Goal: Information Seeking & Learning: Learn about a topic

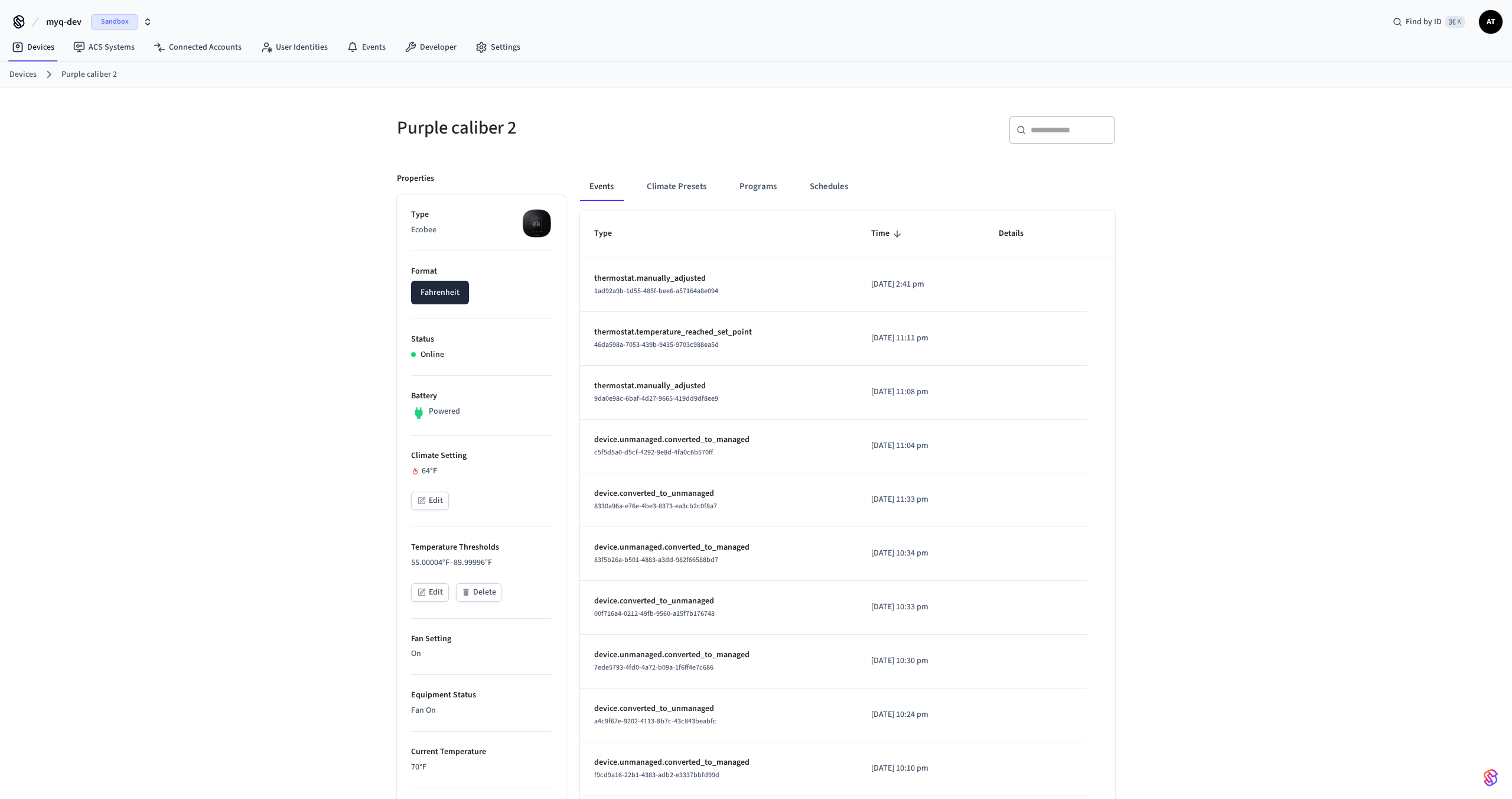
scroll to position [93, 0]
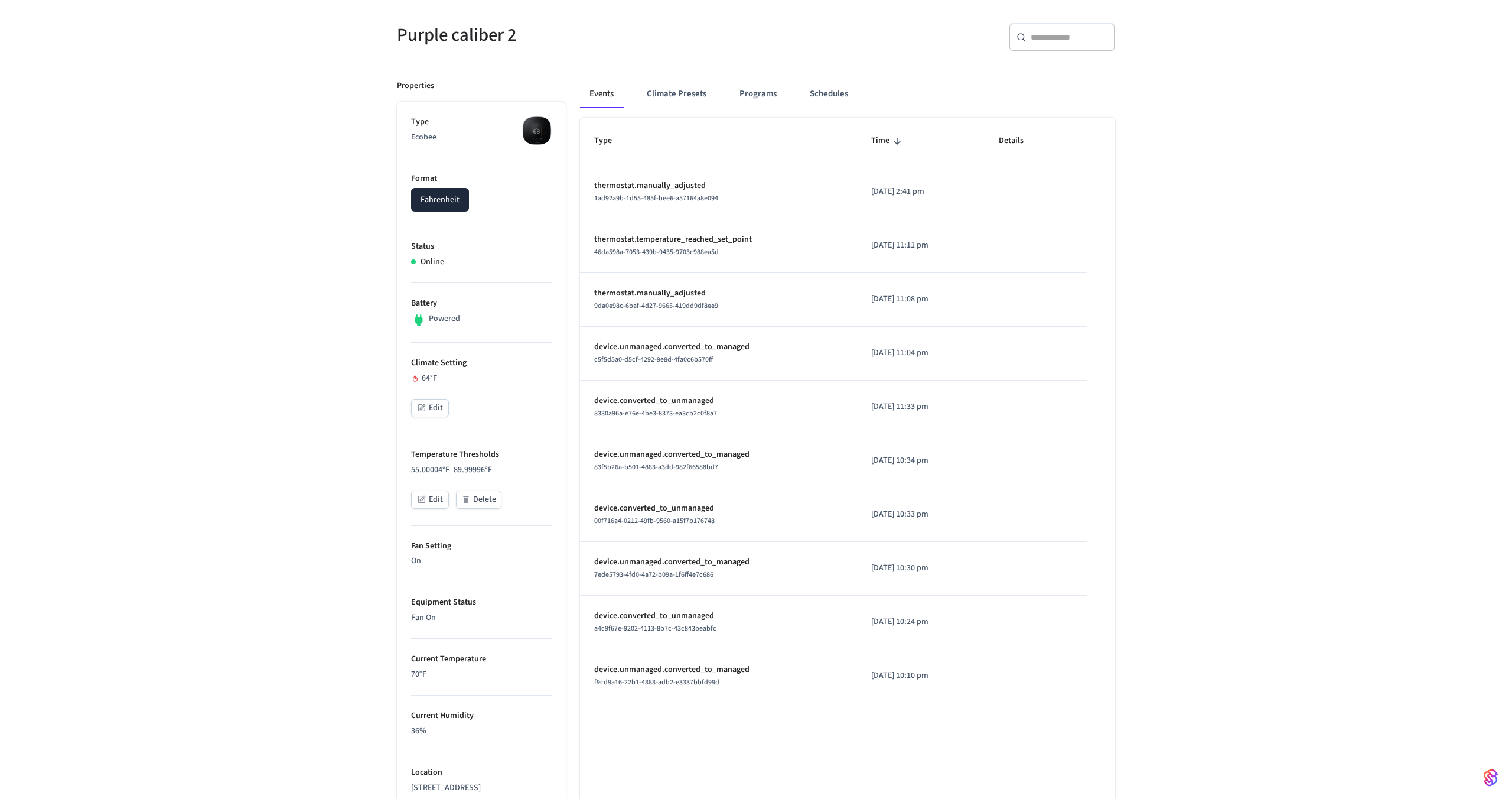
click at [1245, 276] on div "Purple caliber 2 ​ ​ Properties Type Ecobee Format Fahrenheit Status Online Bat…" at bounding box center [756, 533] width 1512 height 1076
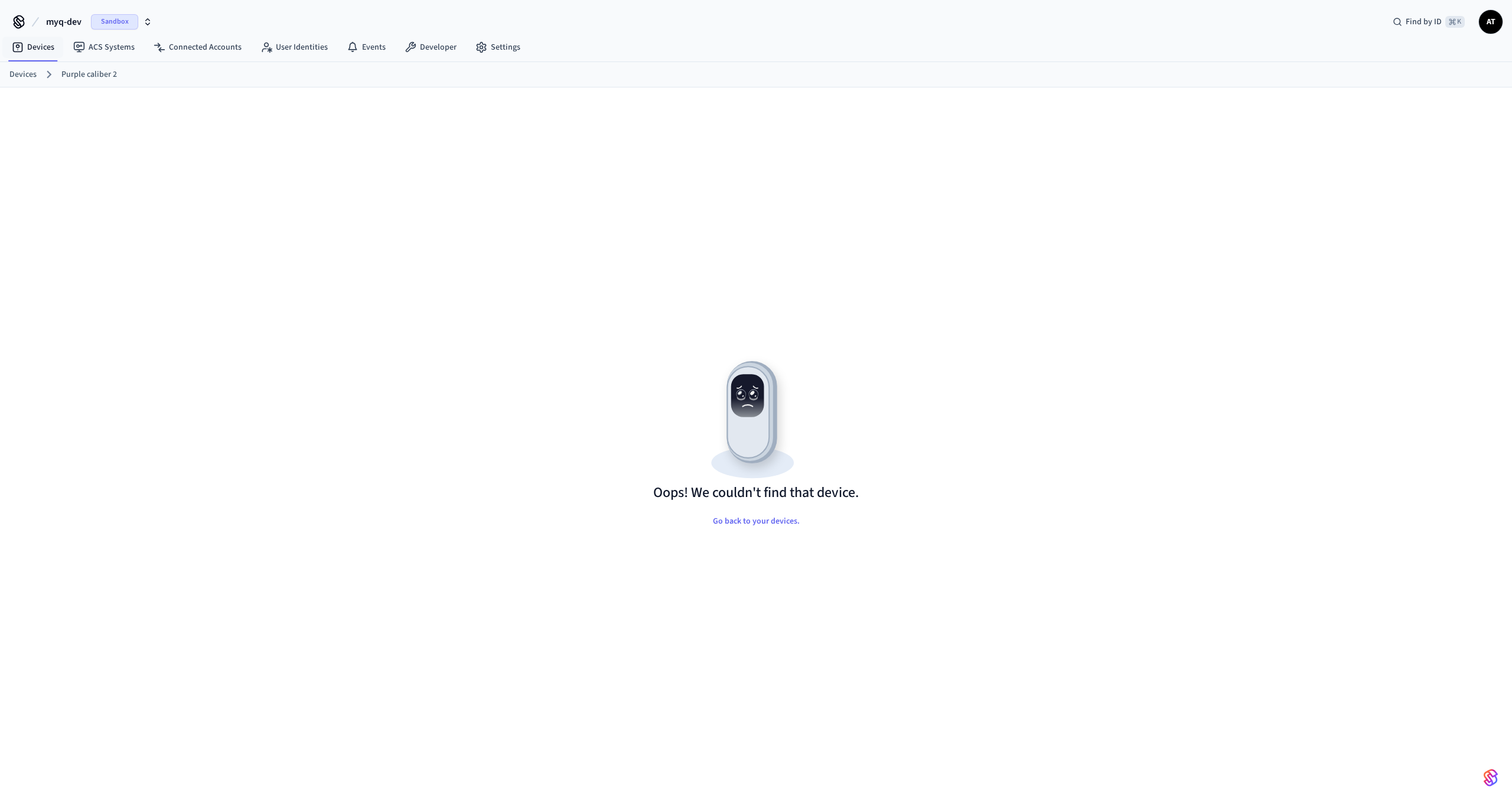
click at [18, 25] on icon at bounding box center [19, 20] width 9 height 9
click at [51, 19] on span "myq-dev" at bounding box center [63, 22] width 36 height 15
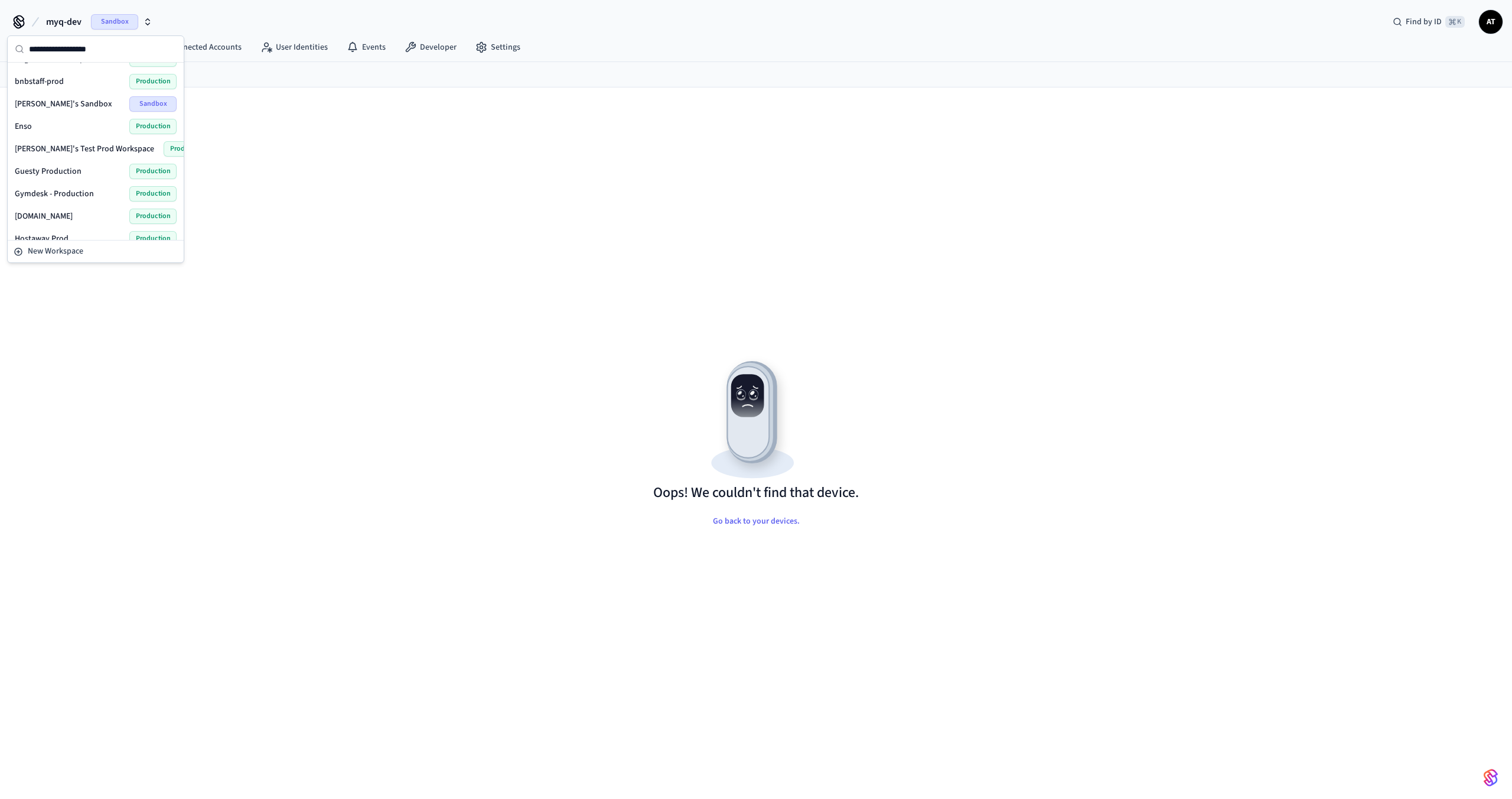
scroll to position [85, 0]
click at [81, 152] on span "[PERSON_NAME]'s Test Prod Workspace" at bounding box center [84, 148] width 140 height 12
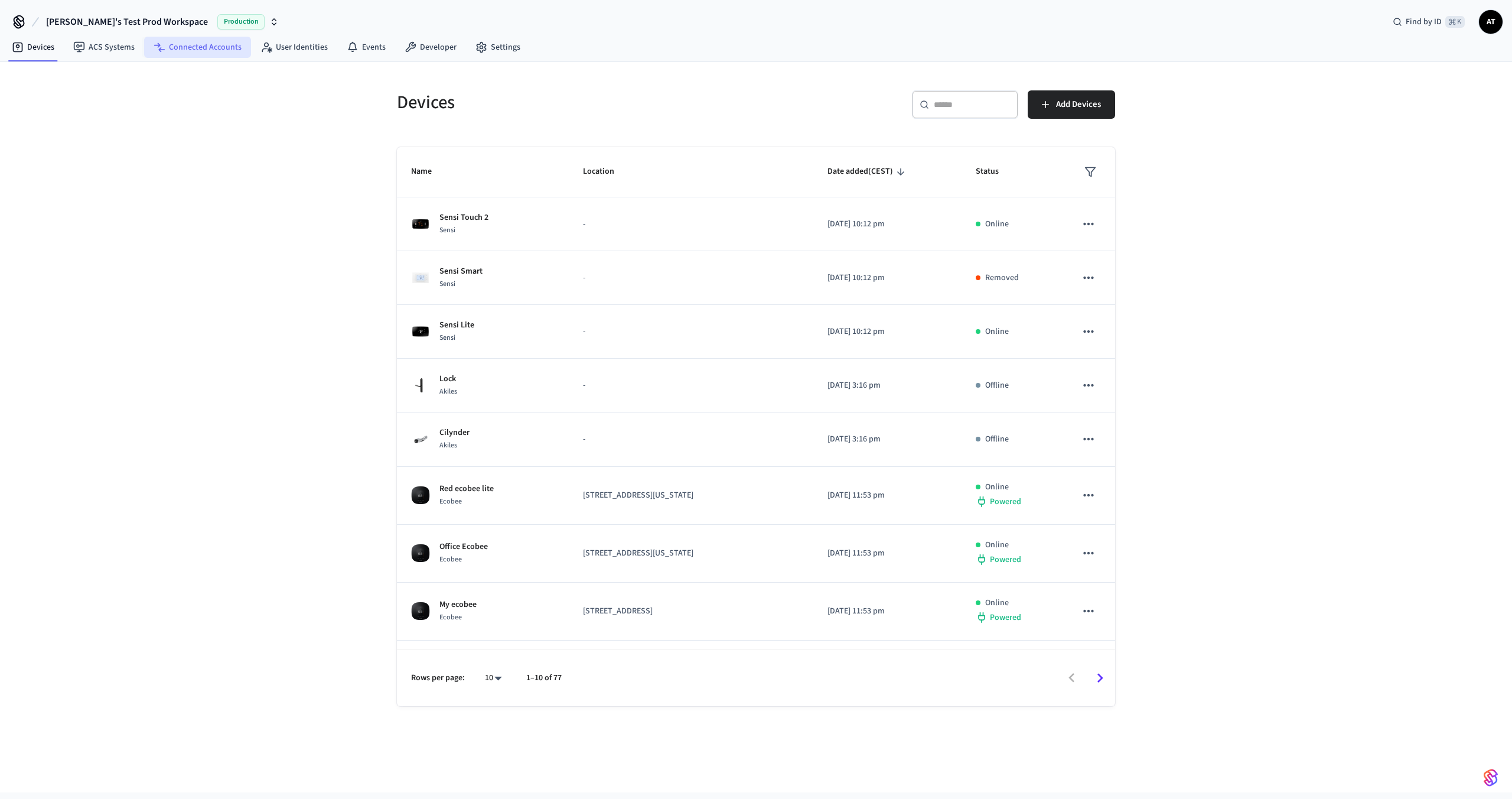
click at [201, 40] on link "Connected Accounts" at bounding box center [197, 47] width 107 height 21
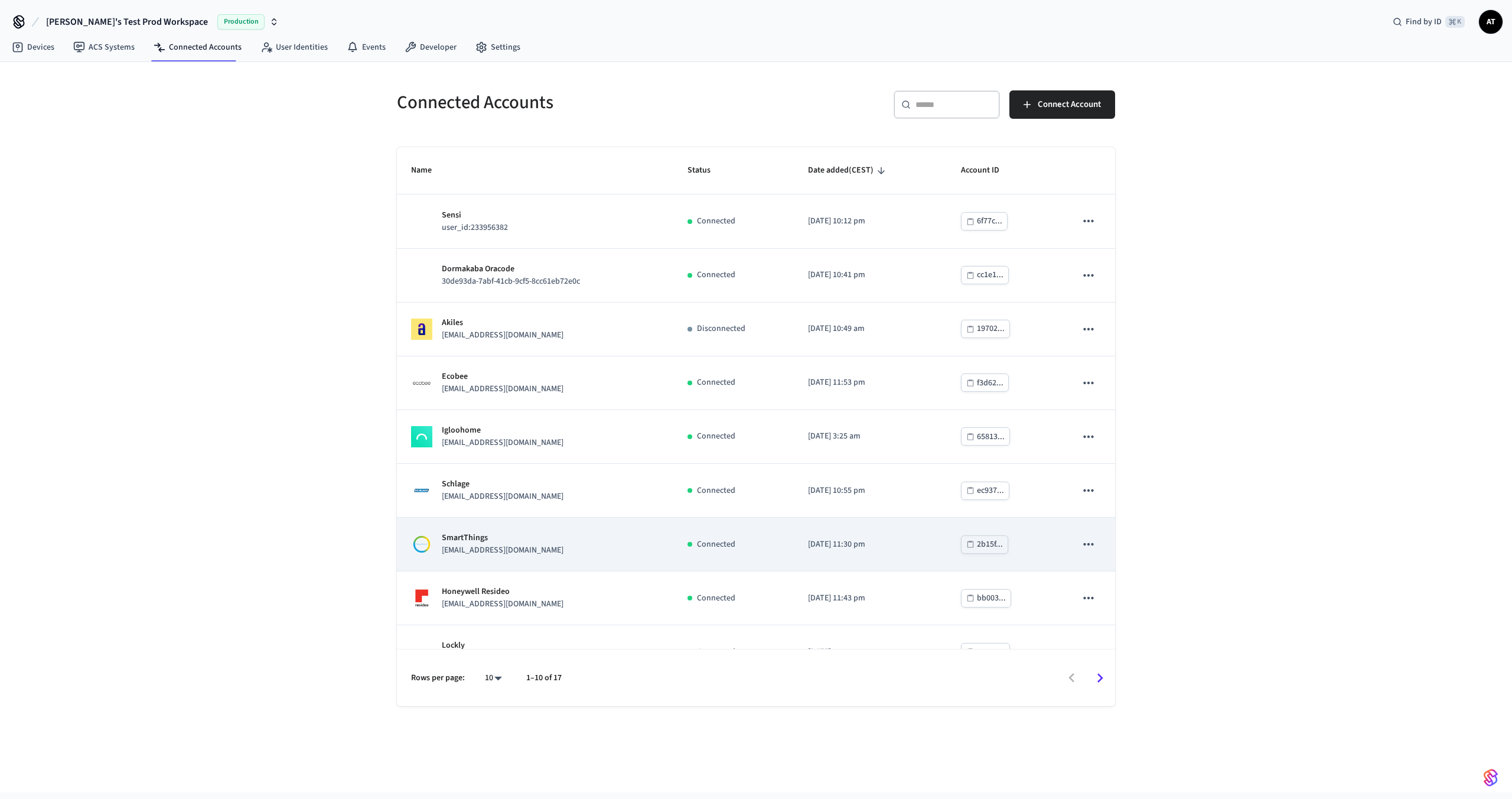
click at [519, 537] on p "SmartThings" at bounding box center [502, 538] width 121 height 12
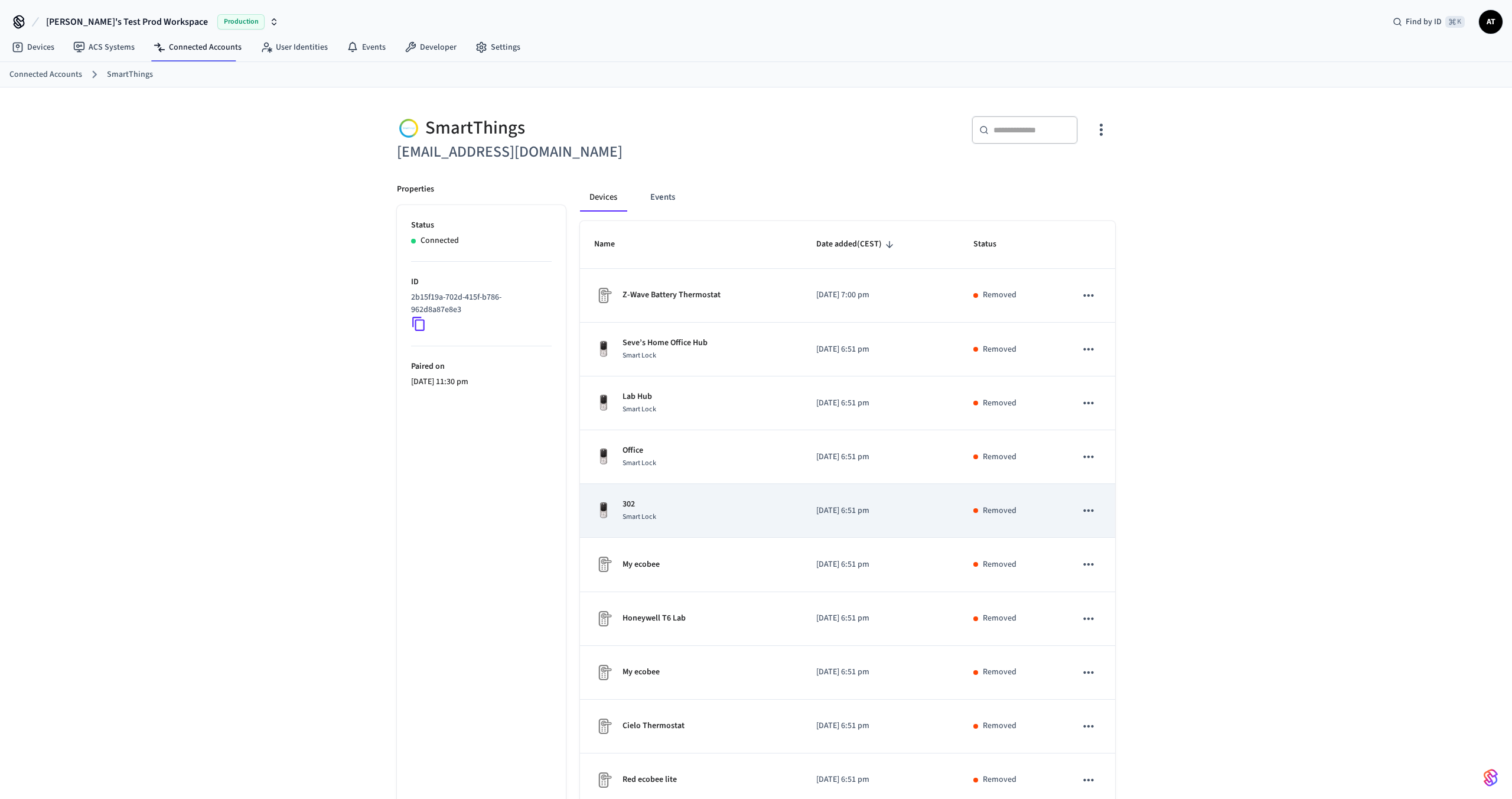
scroll to position [65, 0]
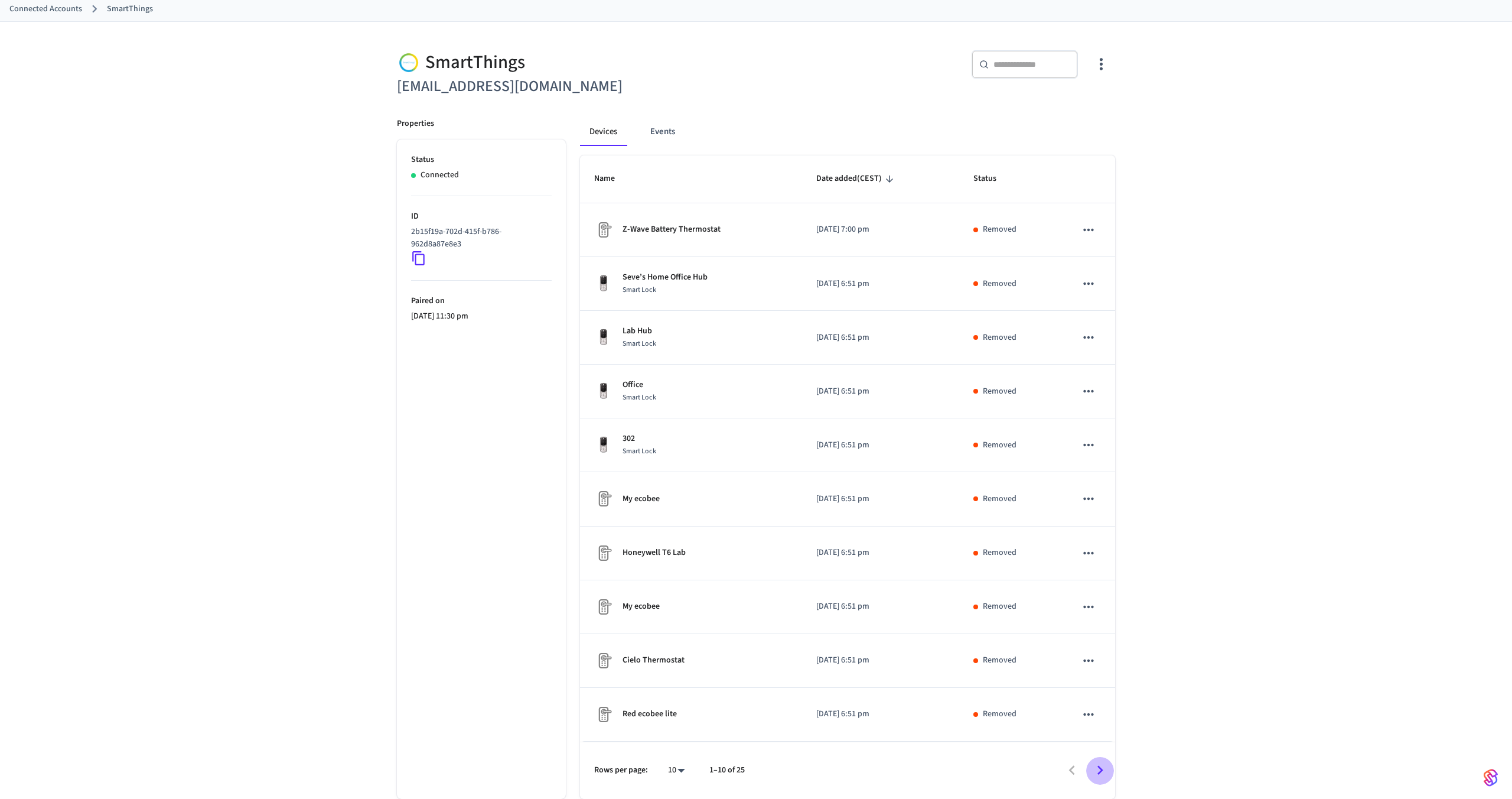
click at [1097, 768] on icon "Go to next page" at bounding box center [1100, 770] width 18 height 18
click at [1072, 765] on icon "Go to previous page" at bounding box center [1072, 770] width 18 height 18
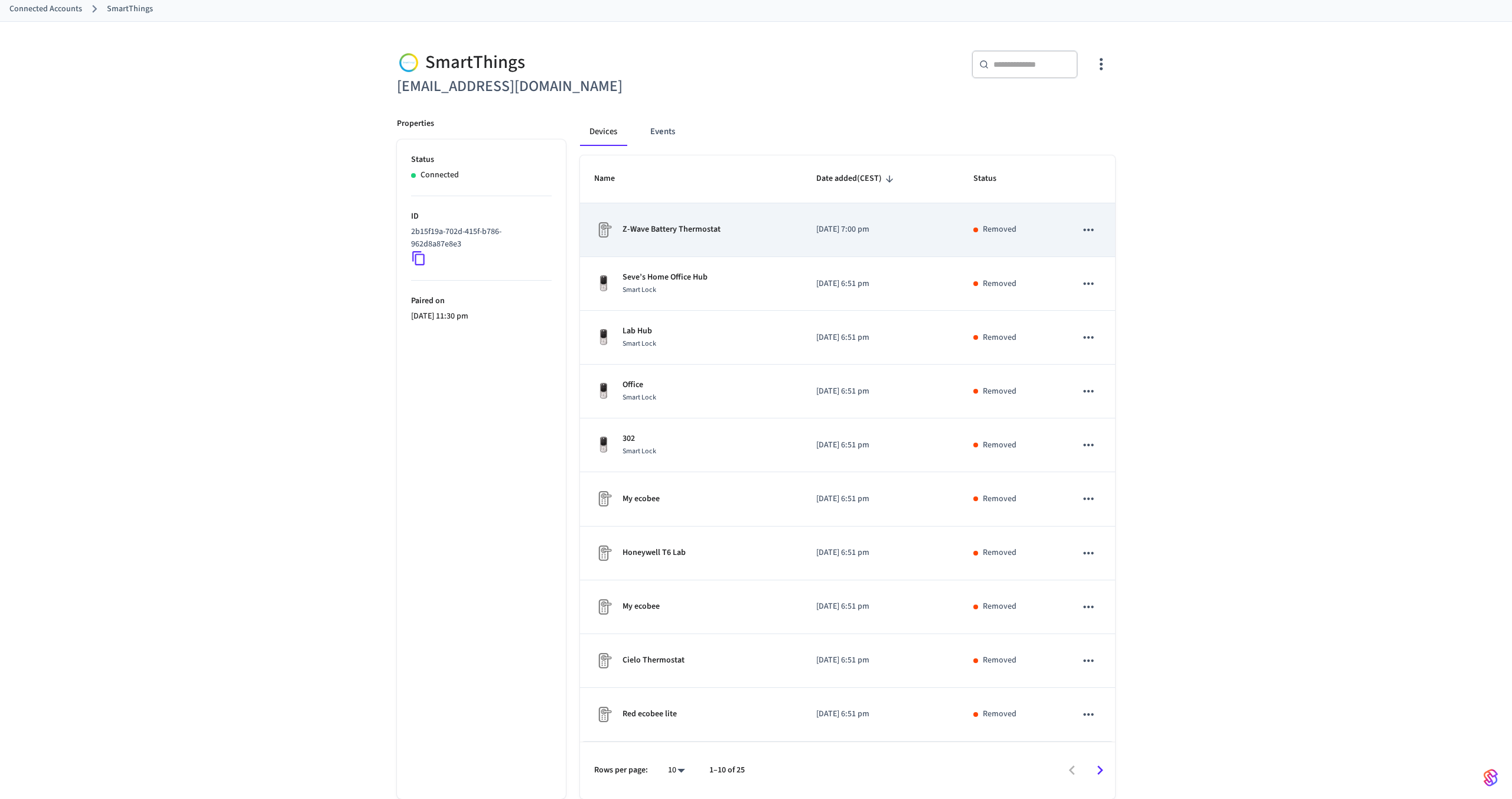
click at [724, 249] on td "Z-Wave Battery Thermostat" at bounding box center [691, 230] width 222 height 54
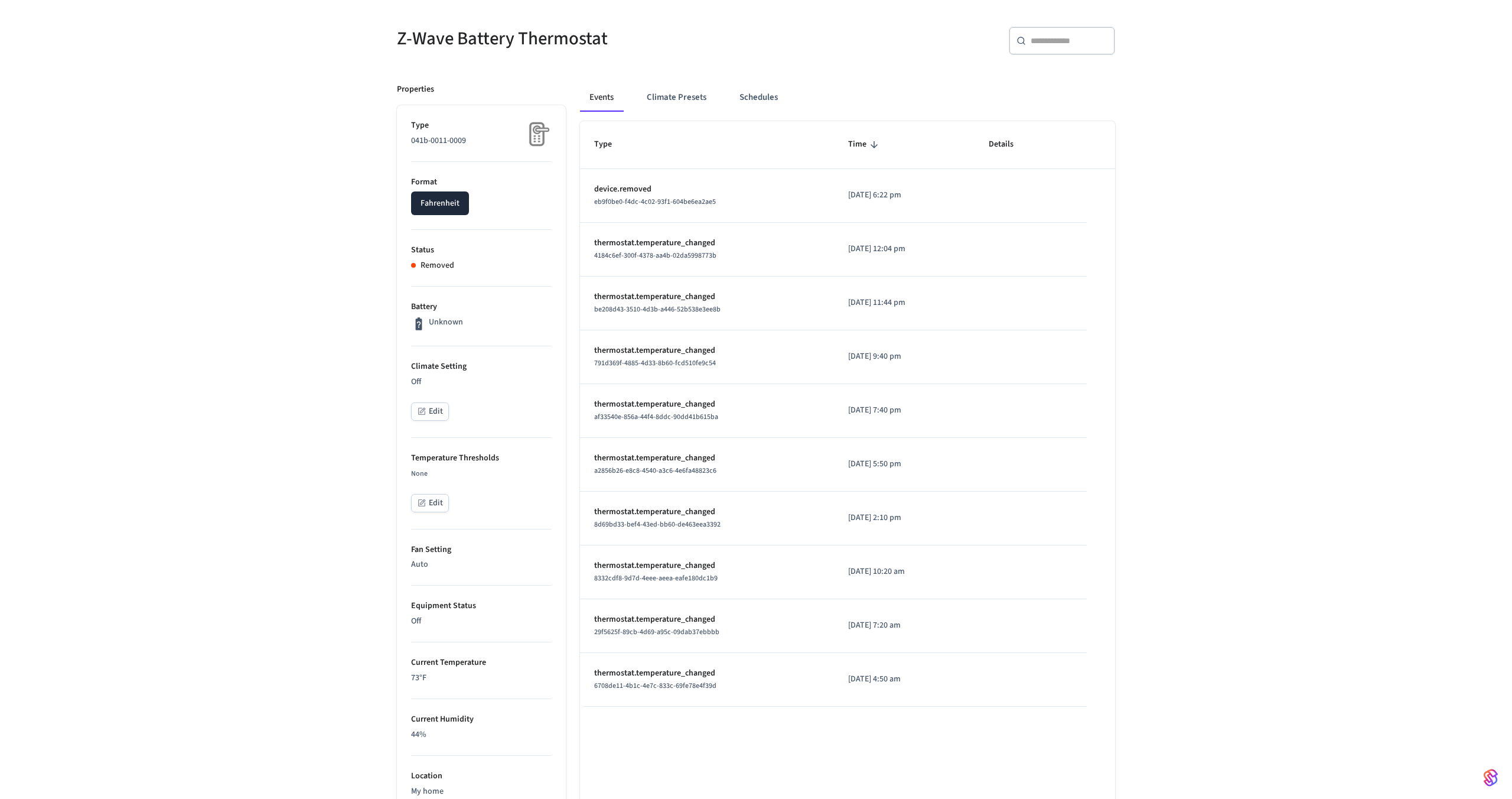
scroll to position [87, 0]
click at [457, 204] on button "Fahrenheit" at bounding box center [440, 205] width 58 height 24
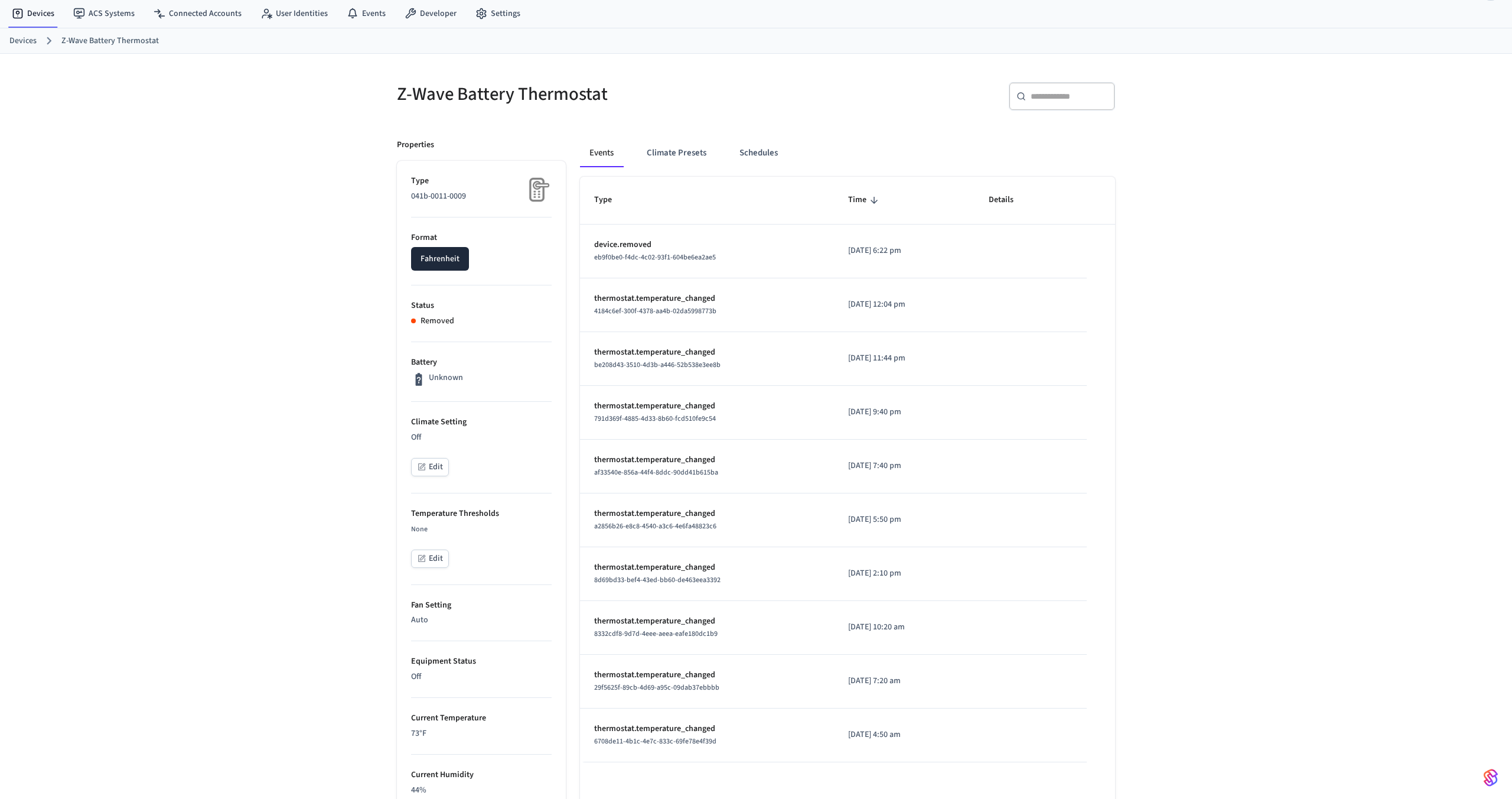
scroll to position [28, 0]
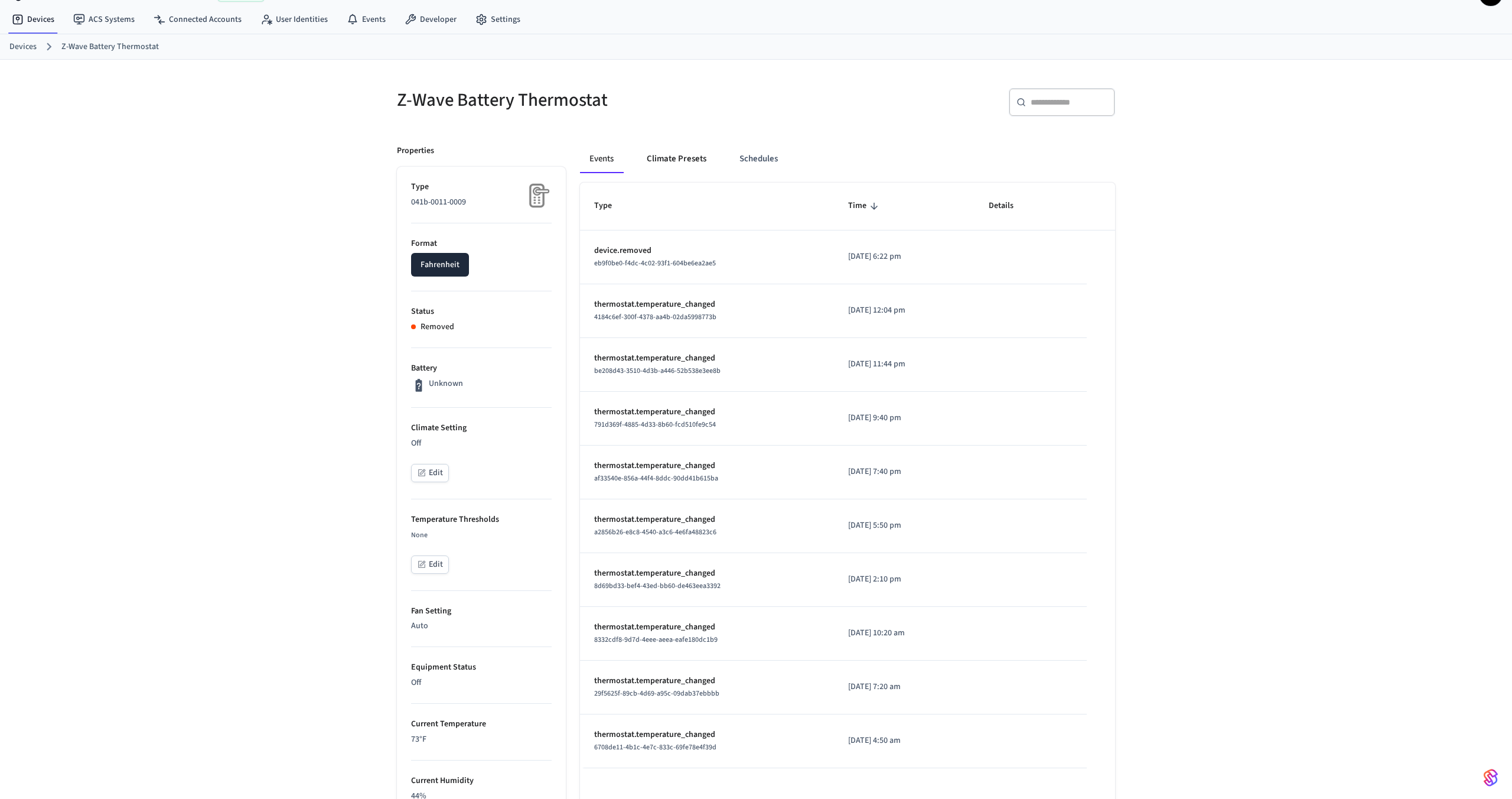
click at [682, 167] on button "Climate Presets" at bounding box center [676, 158] width 78 height 28
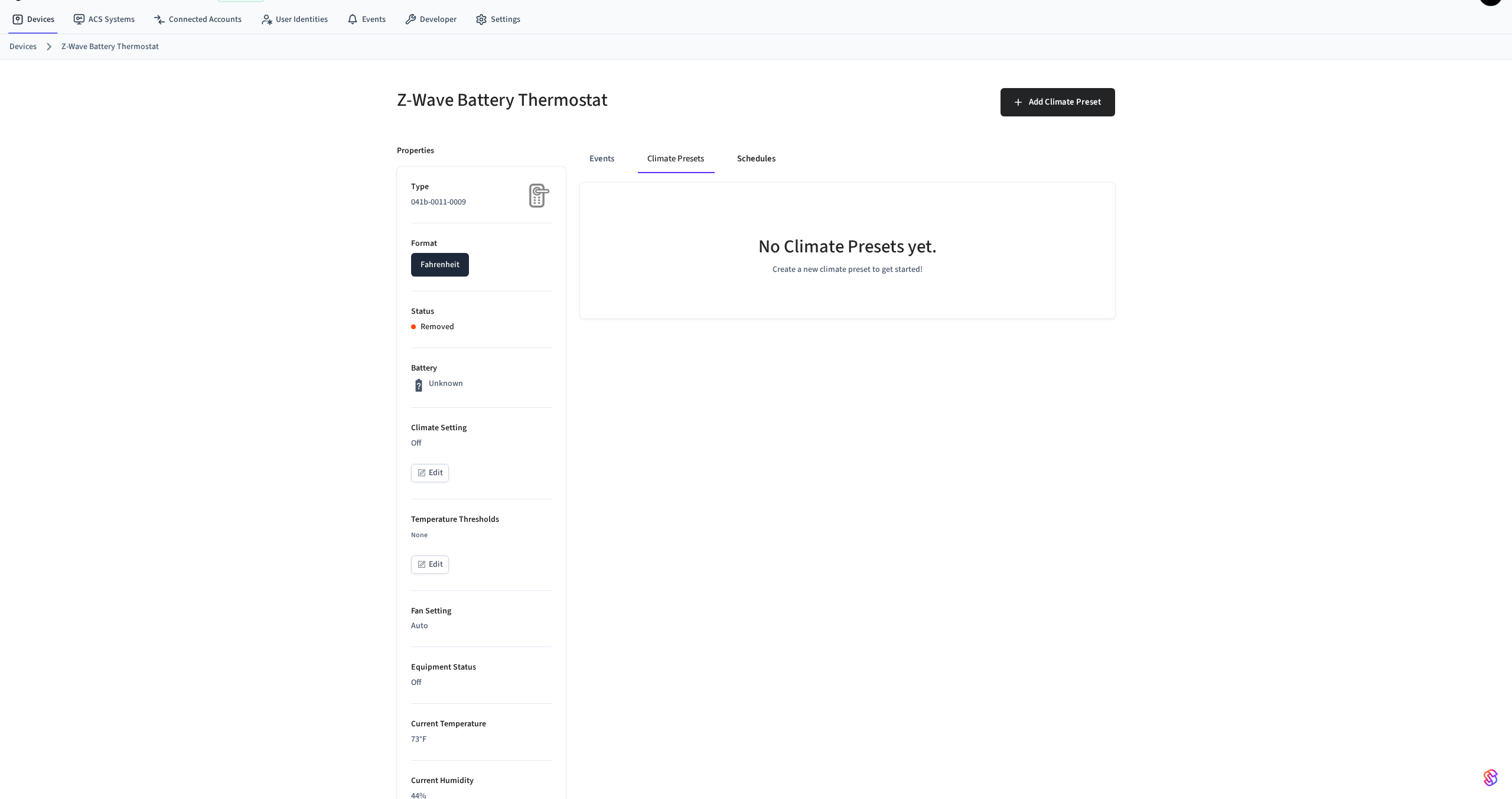
click at [747, 160] on button "Schedules" at bounding box center [756, 158] width 57 height 28
click at [615, 156] on button "Events" at bounding box center [602, 158] width 44 height 28
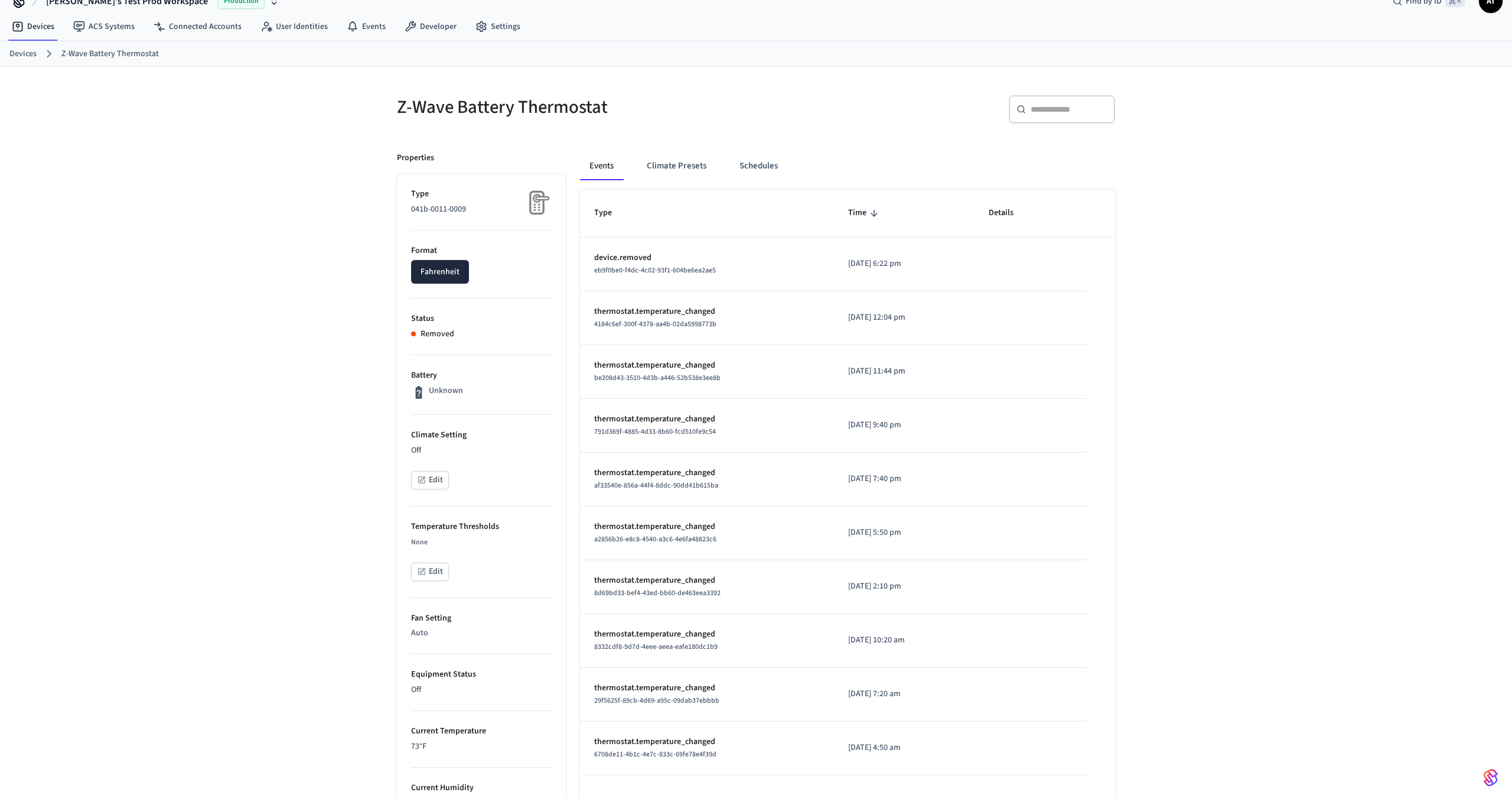
scroll to position [0, 0]
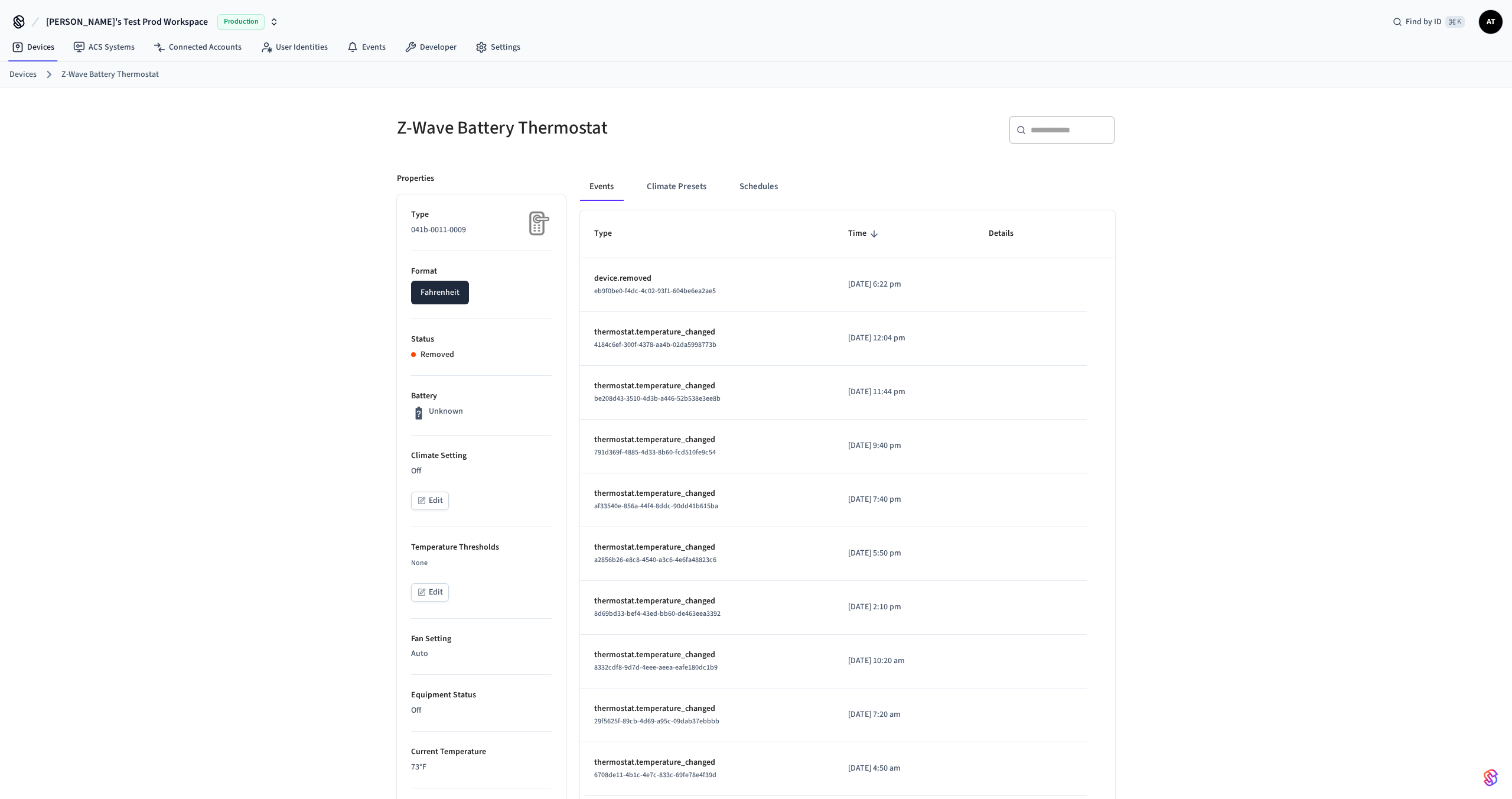
click at [534, 220] on img at bounding box center [537, 223] width 30 height 30
click at [19, 76] on link "Devices" at bounding box center [23, 74] width 27 height 12
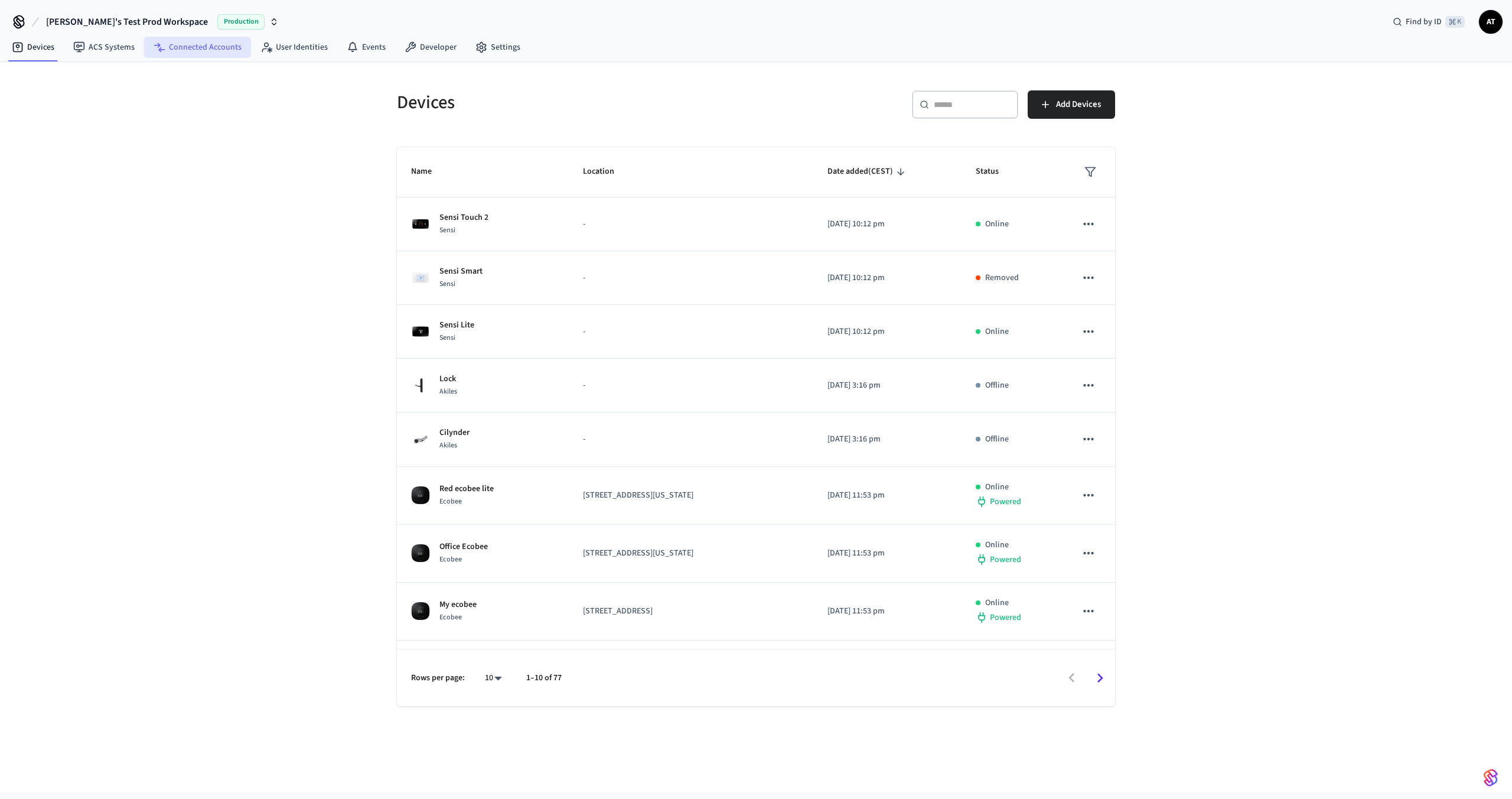
click at [186, 53] on link "Connected Accounts" at bounding box center [197, 47] width 107 height 21
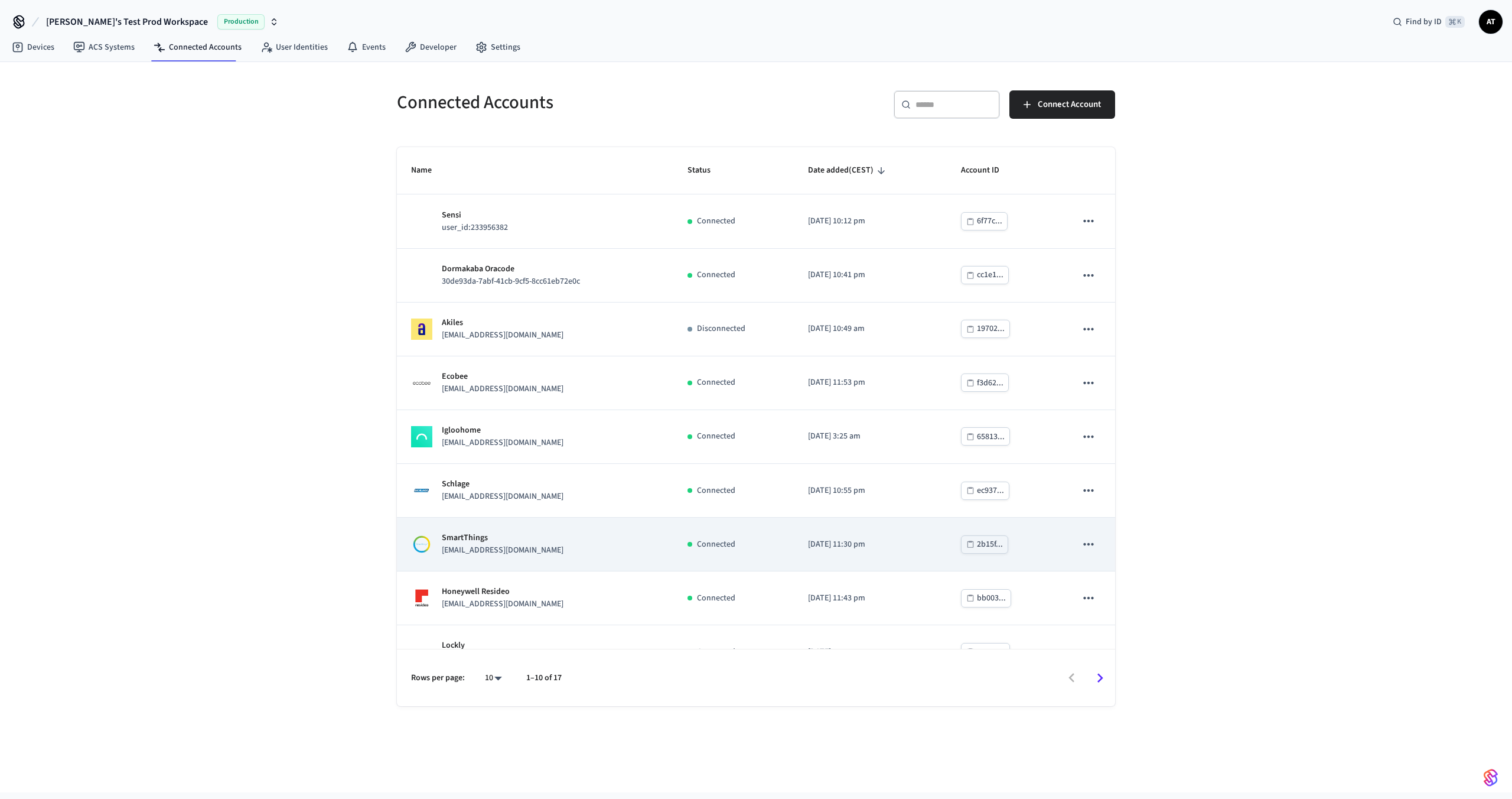
click at [579, 527] on td "SmartThings lab.smartthings1@getseam.com" at bounding box center [535, 545] width 277 height 54
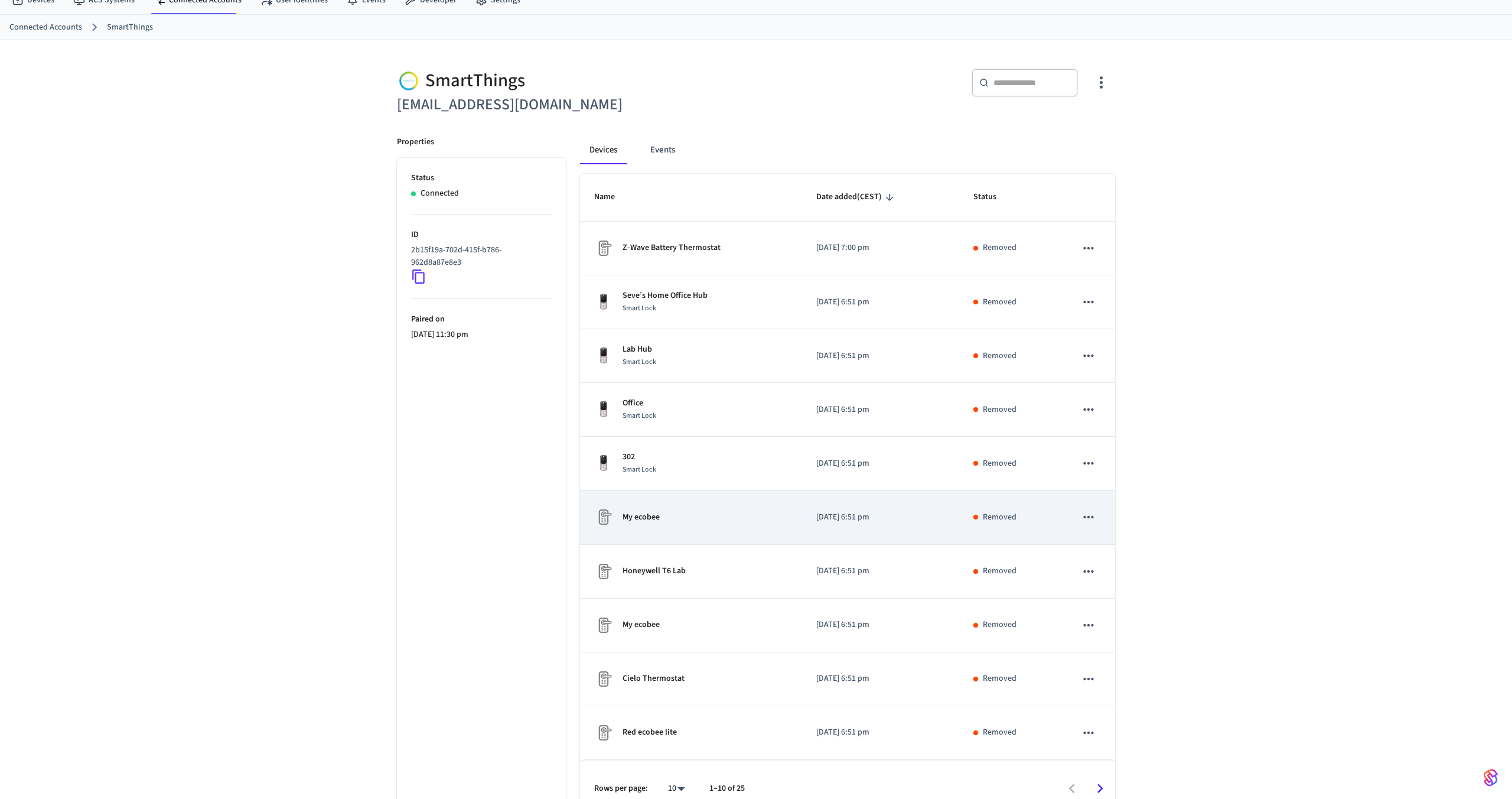
scroll to position [65, 0]
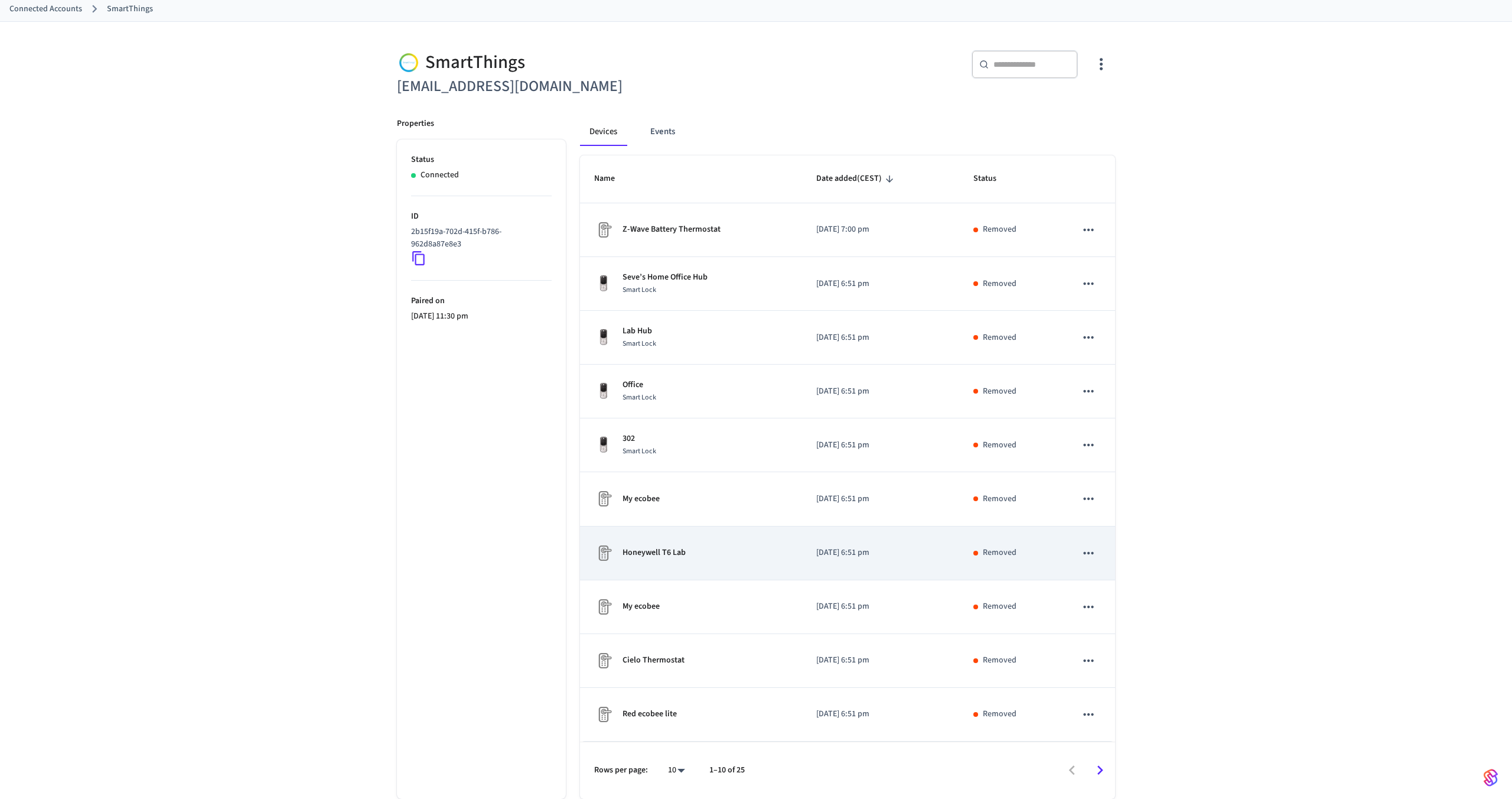
click at [700, 560] on div "Honeywell T6 Lab" at bounding box center [691, 553] width 194 height 19
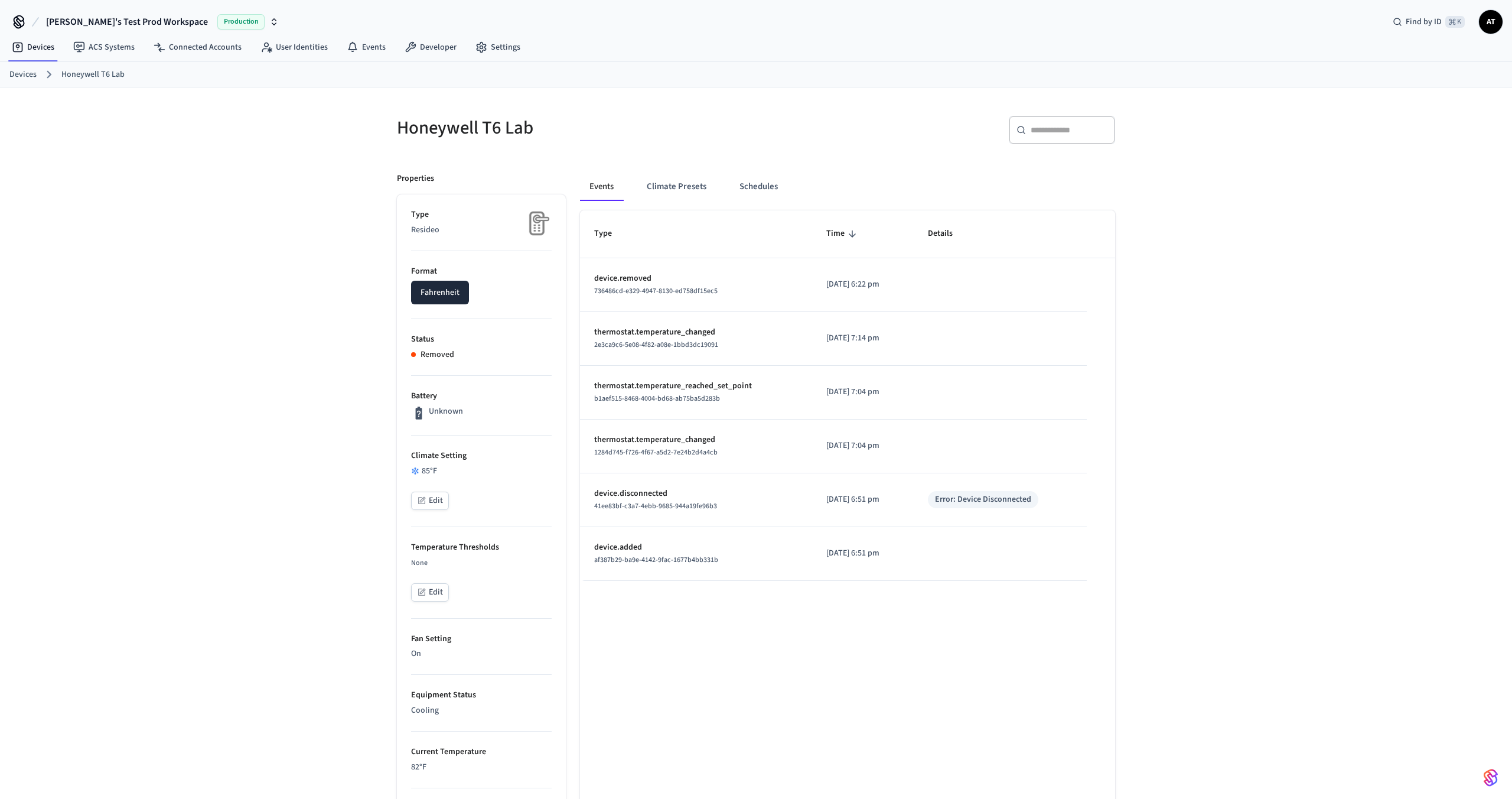
click at [448, 292] on button "Fahrenheit" at bounding box center [440, 292] width 58 height 24
click at [663, 182] on button "Climate Presets" at bounding box center [676, 186] width 78 height 28
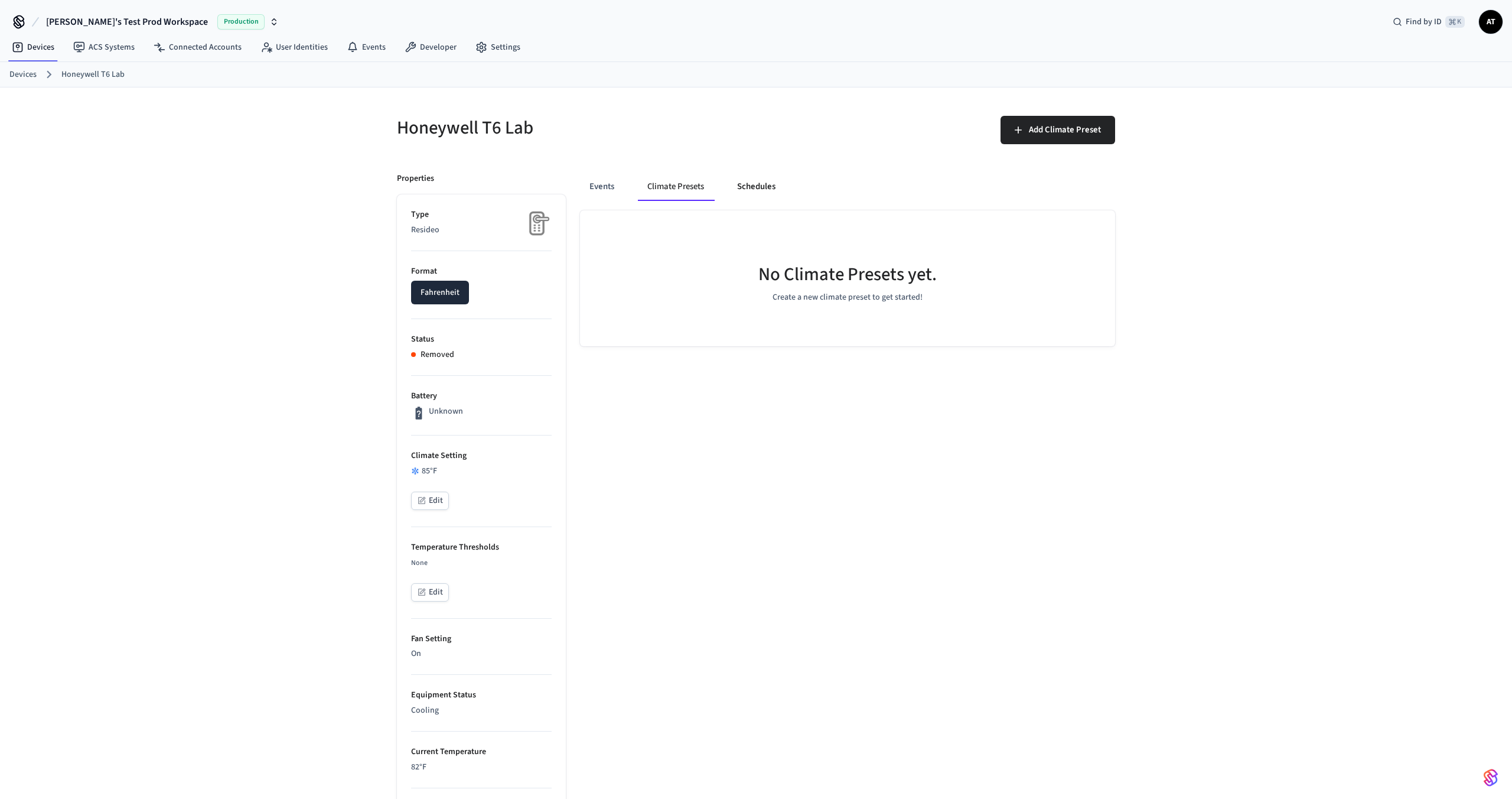
click at [748, 186] on button "Schedules" at bounding box center [756, 186] width 57 height 28
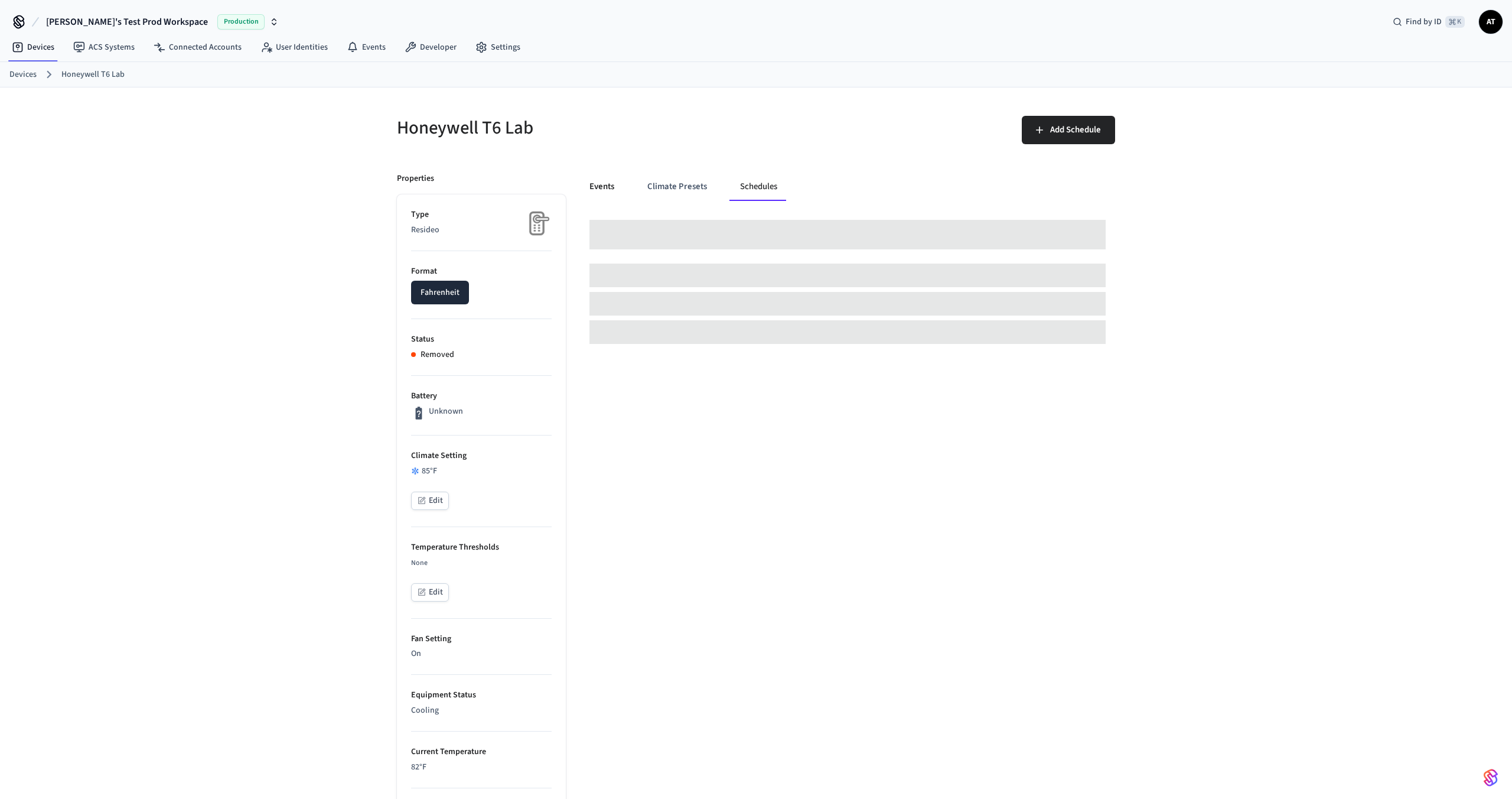
click at [582, 186] on button "Events" at bounding box center [602, 186] width 44 height 28
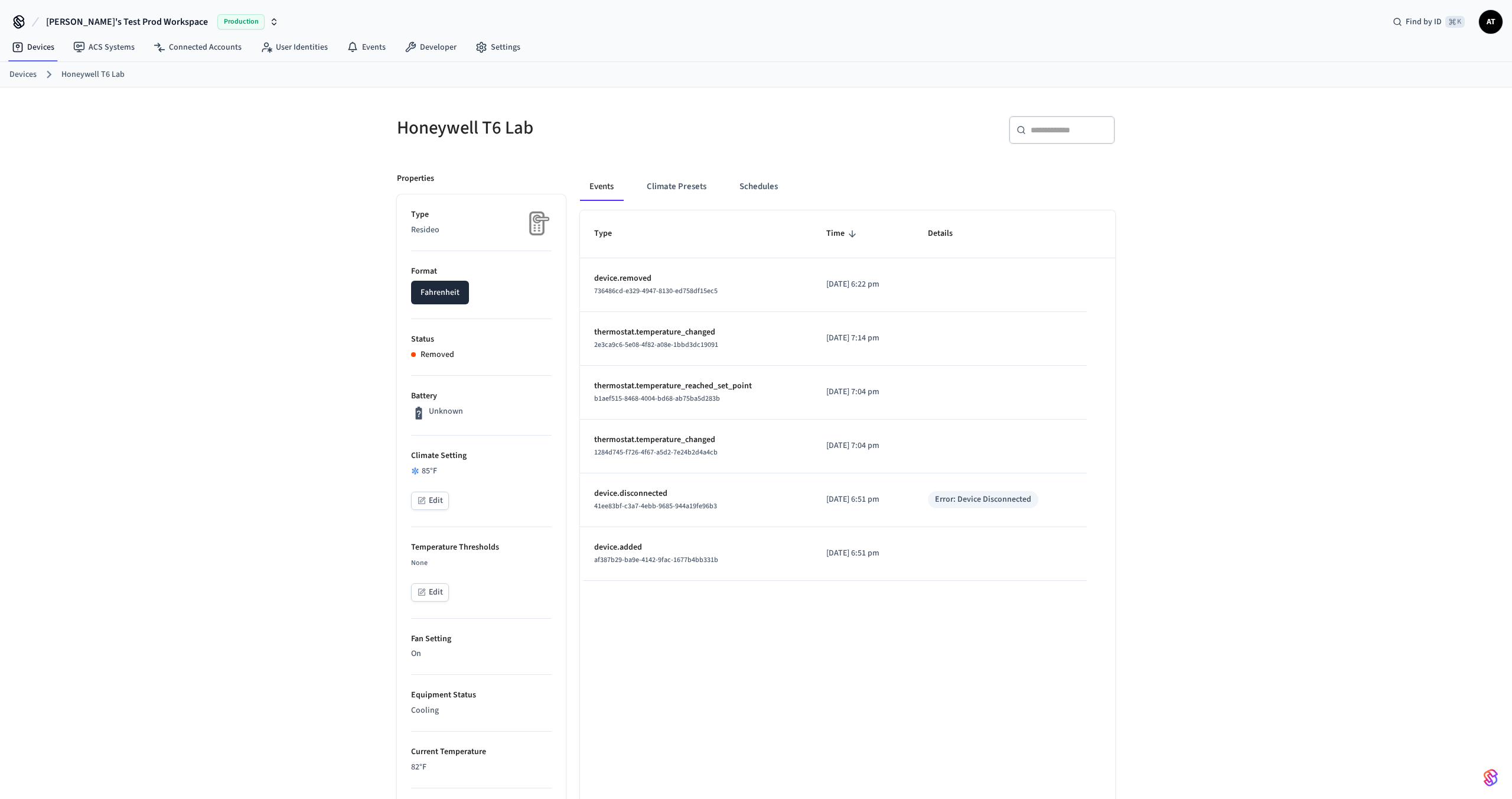
click at [23, 71] on link "Devices" at bounding box center [23, 74] width 27 height 12
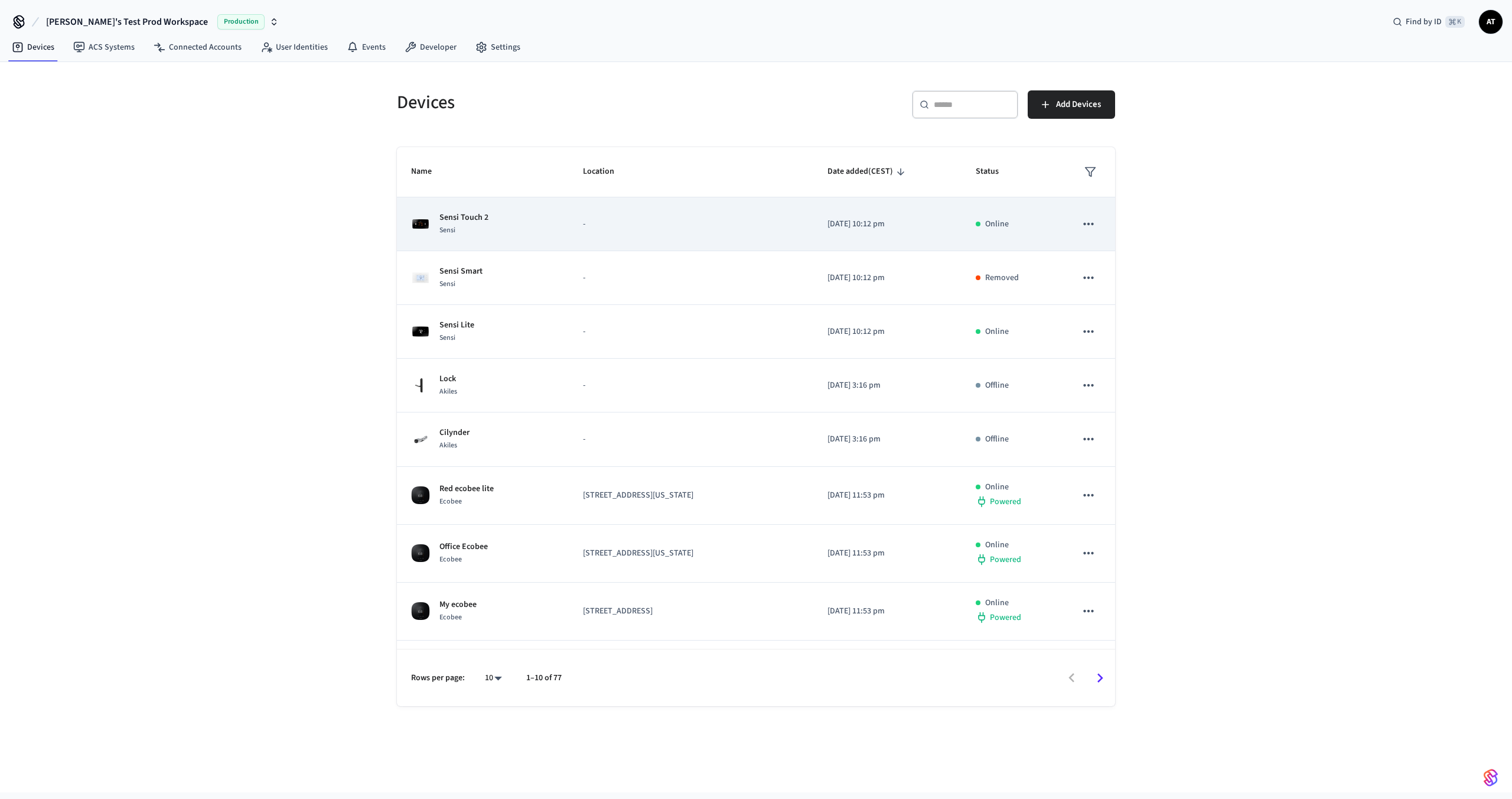
click at [534, 220] on div "Sensi Touch 2 Sensi" at bounding box center [483, 224] width 144 height 25
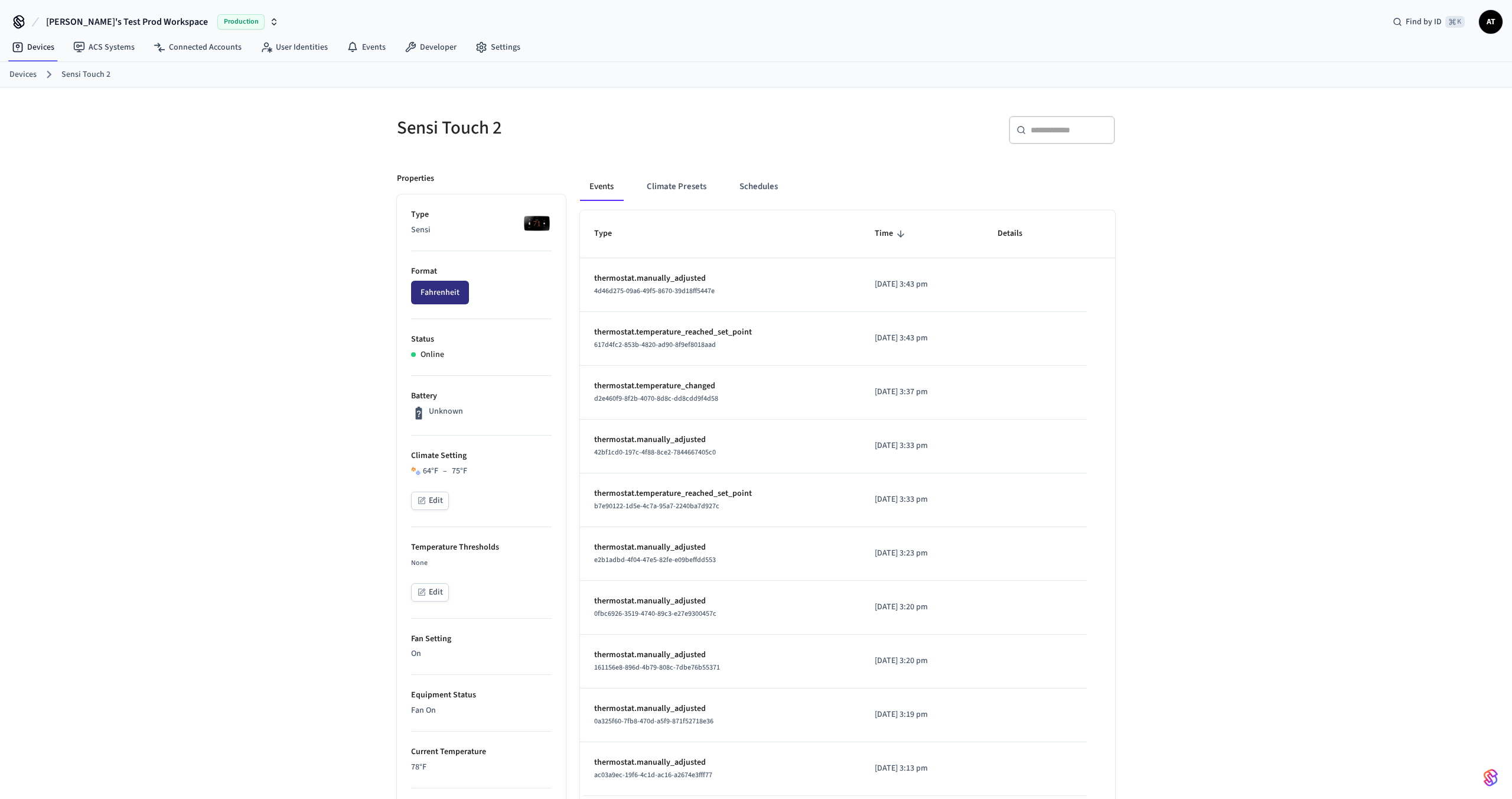
click at [436, 292] on button "Fahrenheit" at bounding box center [440, 292] width 58 height 24
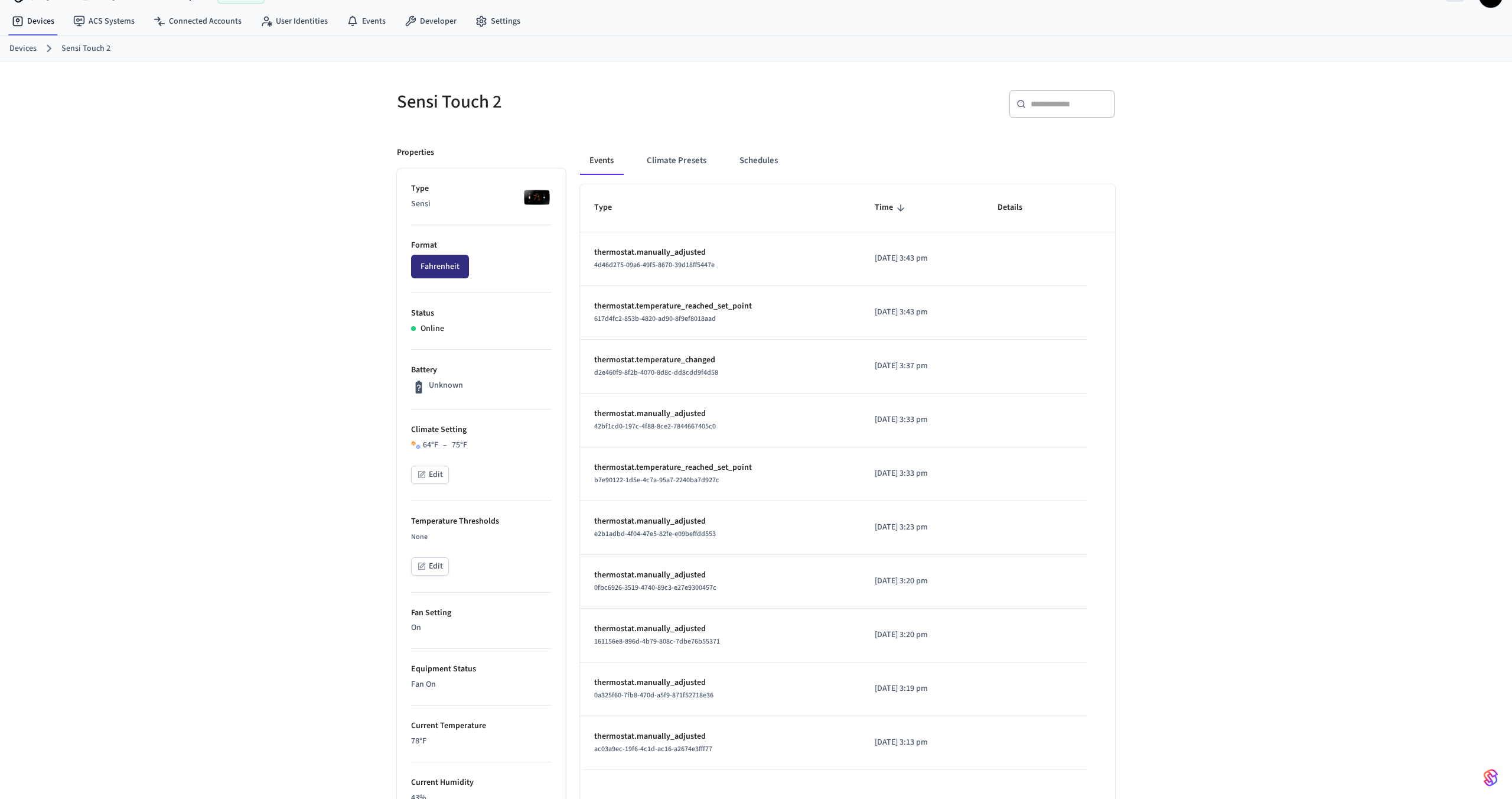
click at [458, 268] on button "Fahrenheit" at bounding box center [440, 266] width 58 height 24
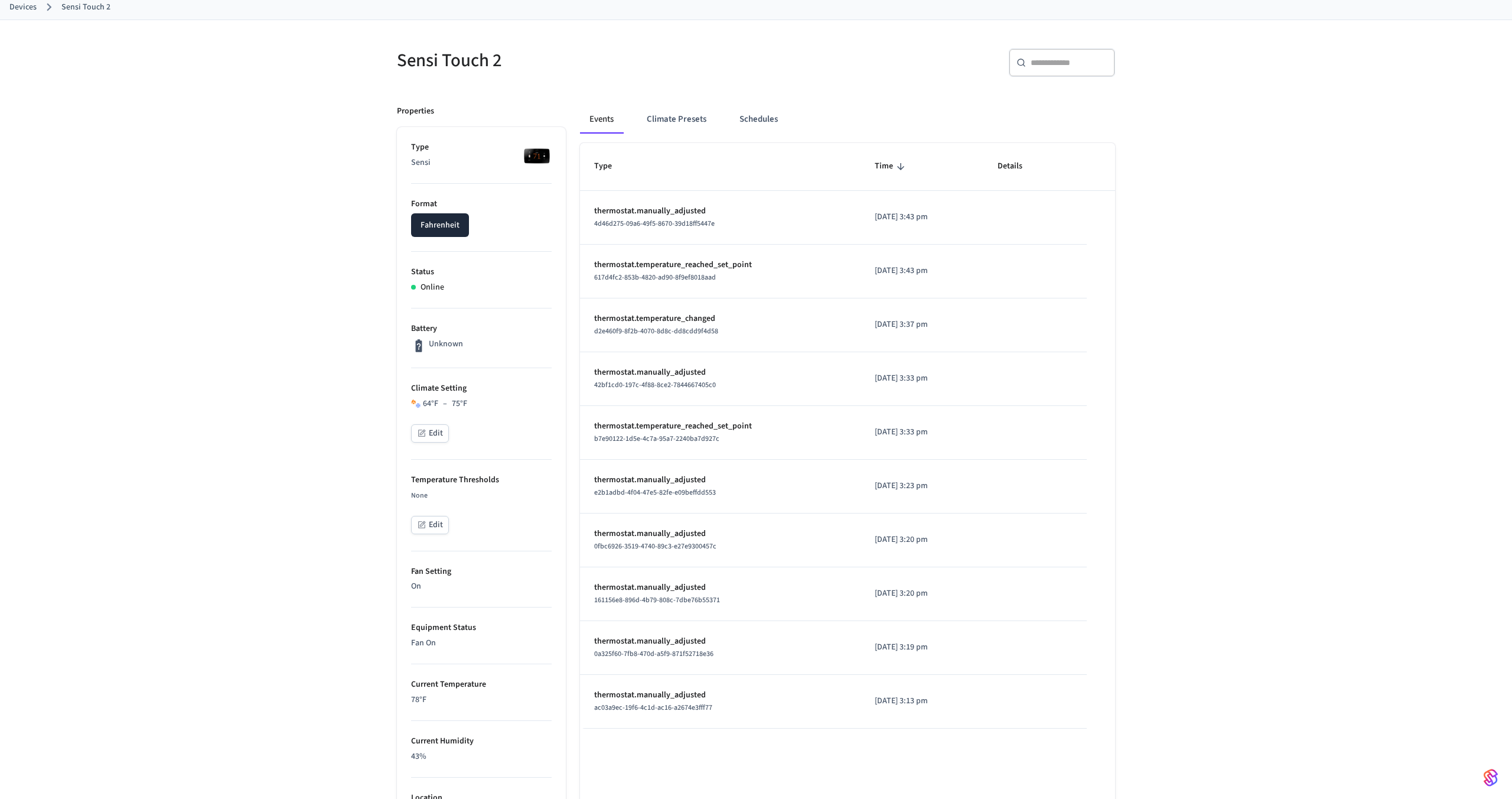
scroll to position [68, 0]
click at [453, 230] on button "Fahrenheit" at bounding box center [440, 224] width 58 height 24
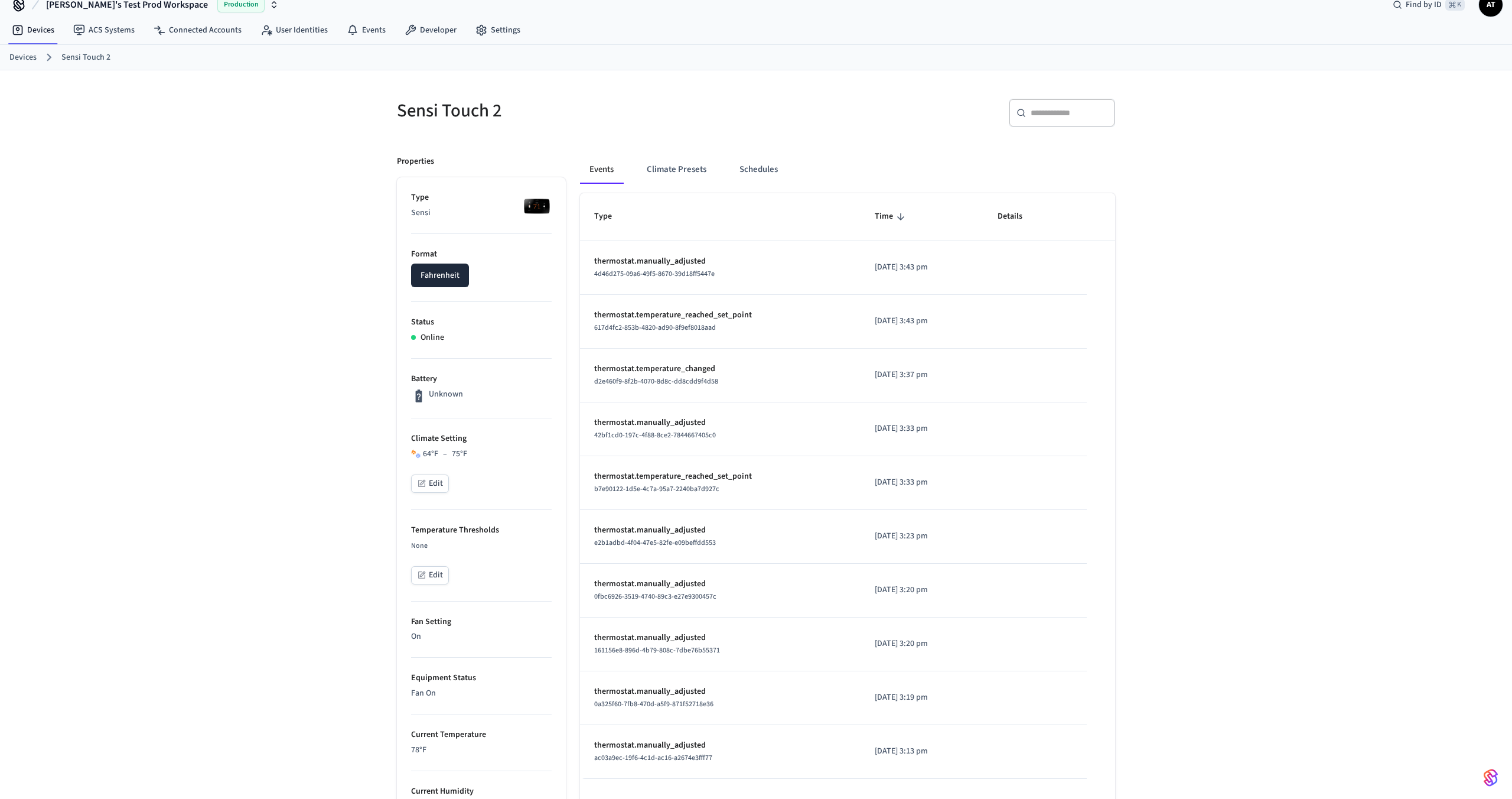
scroll to position [0, 0]
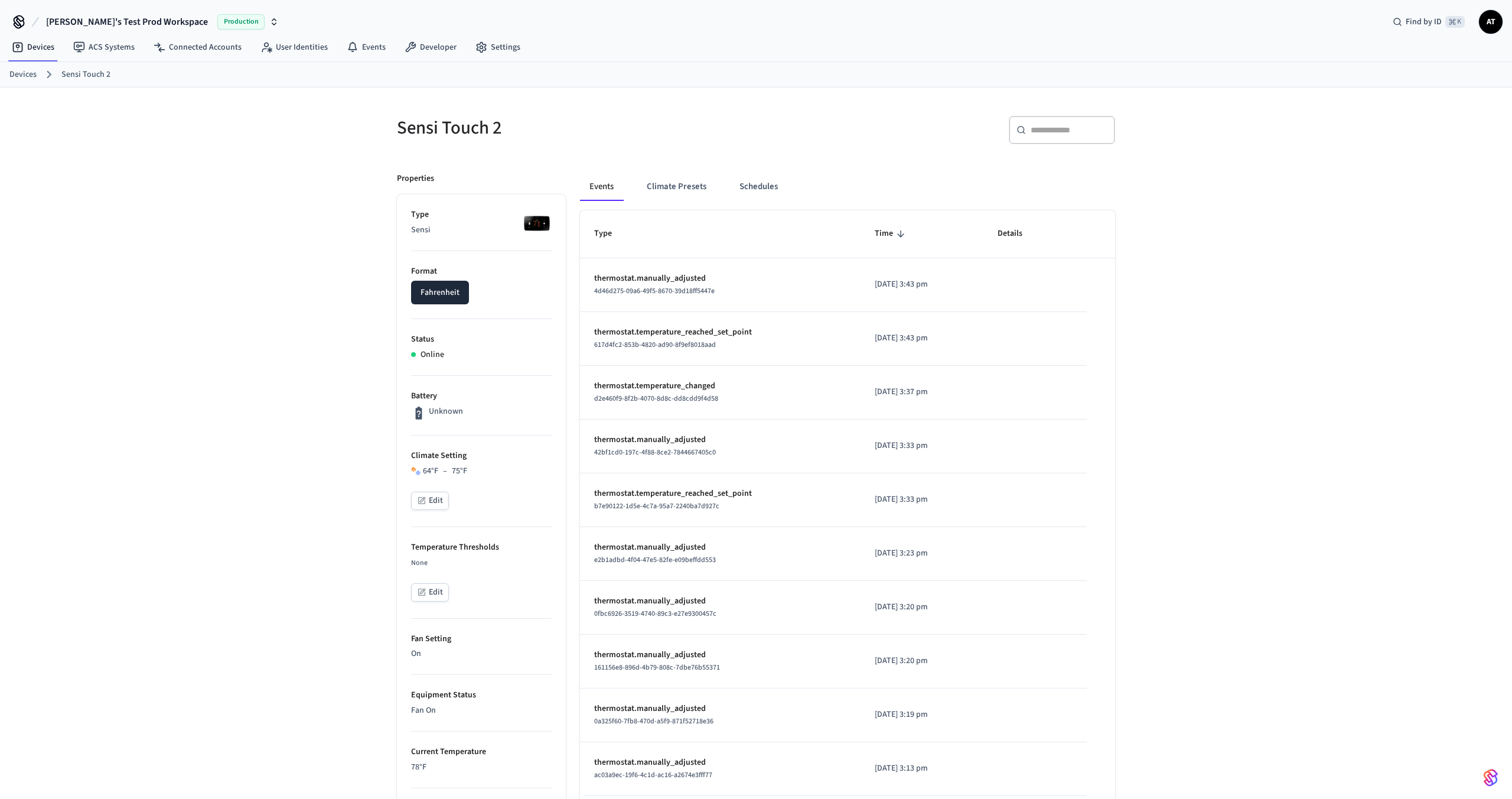
click at [29, 73] on link "Devices" at bounding box center [23, 74] width 27 height 12
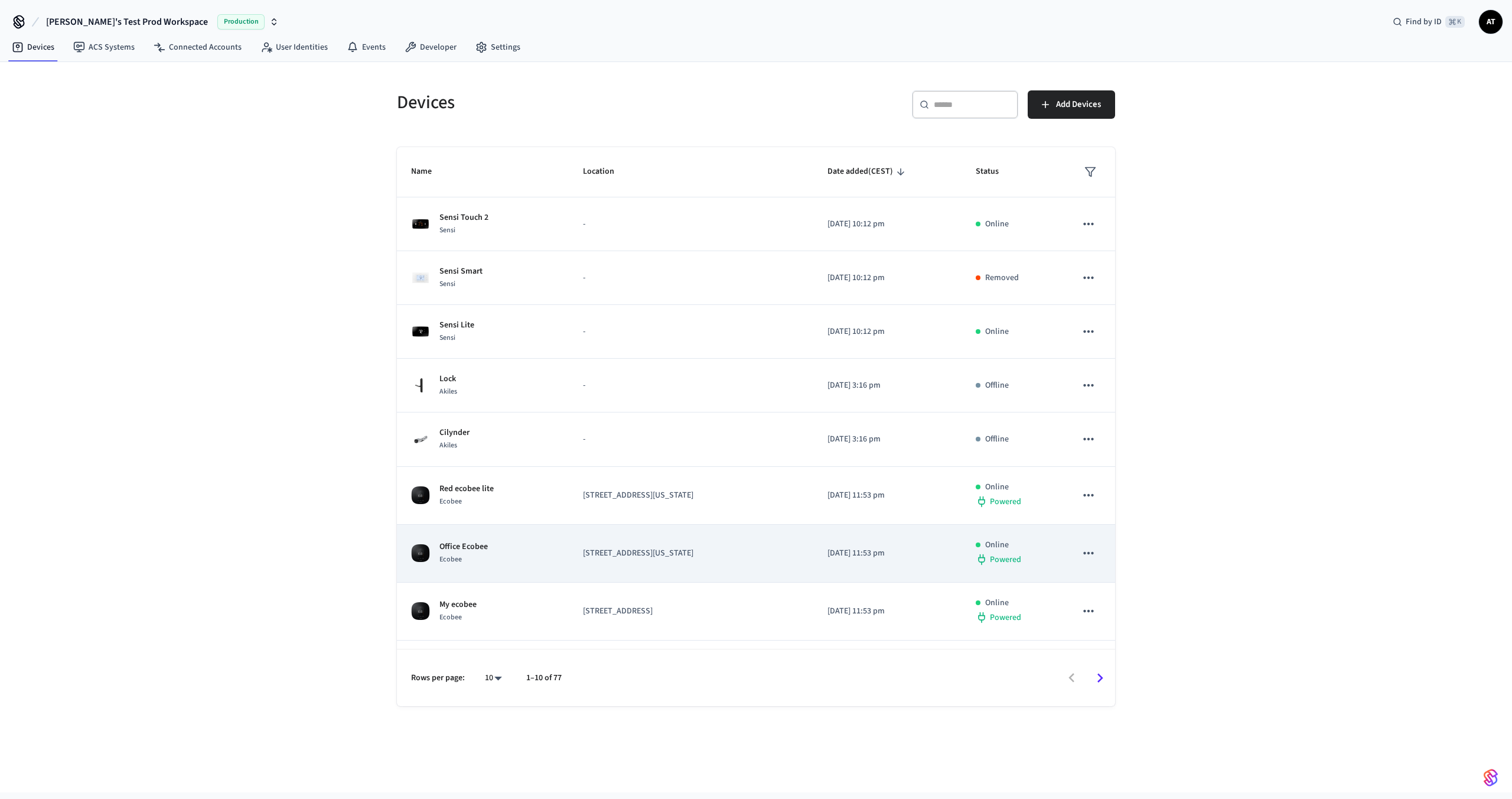
click at [519, 526] on td "Office Ecobee Ecobee" at bounding box center [482, 554] width 172 height 58
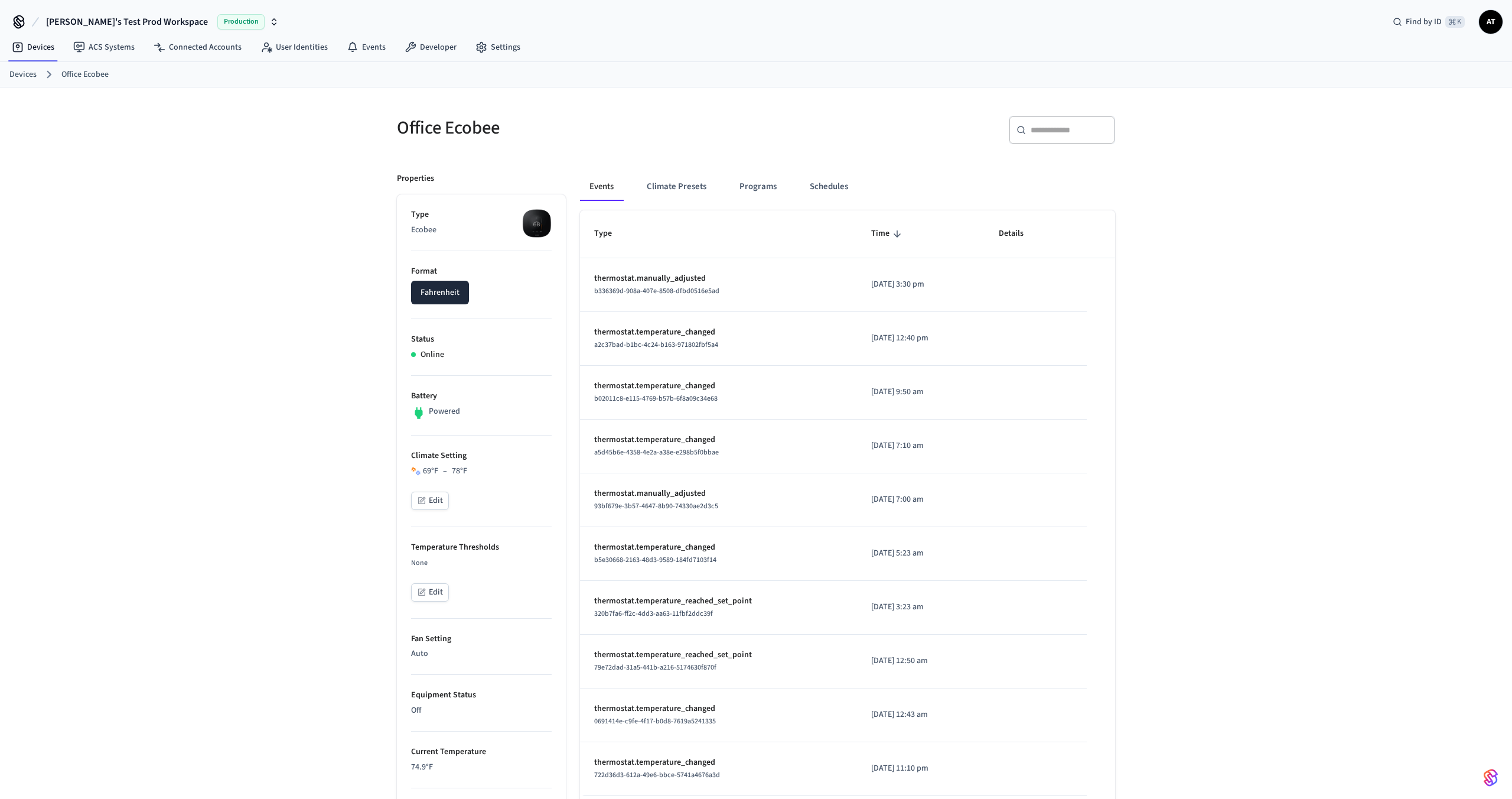
click at [444, 294] on button "Fahrenheit" at bounding box center [440, 292] width 58 height 24
click at [130, 21] on span "Frank's Test Prod Workspace" at bounding box center [126, 22] width 162 height 15
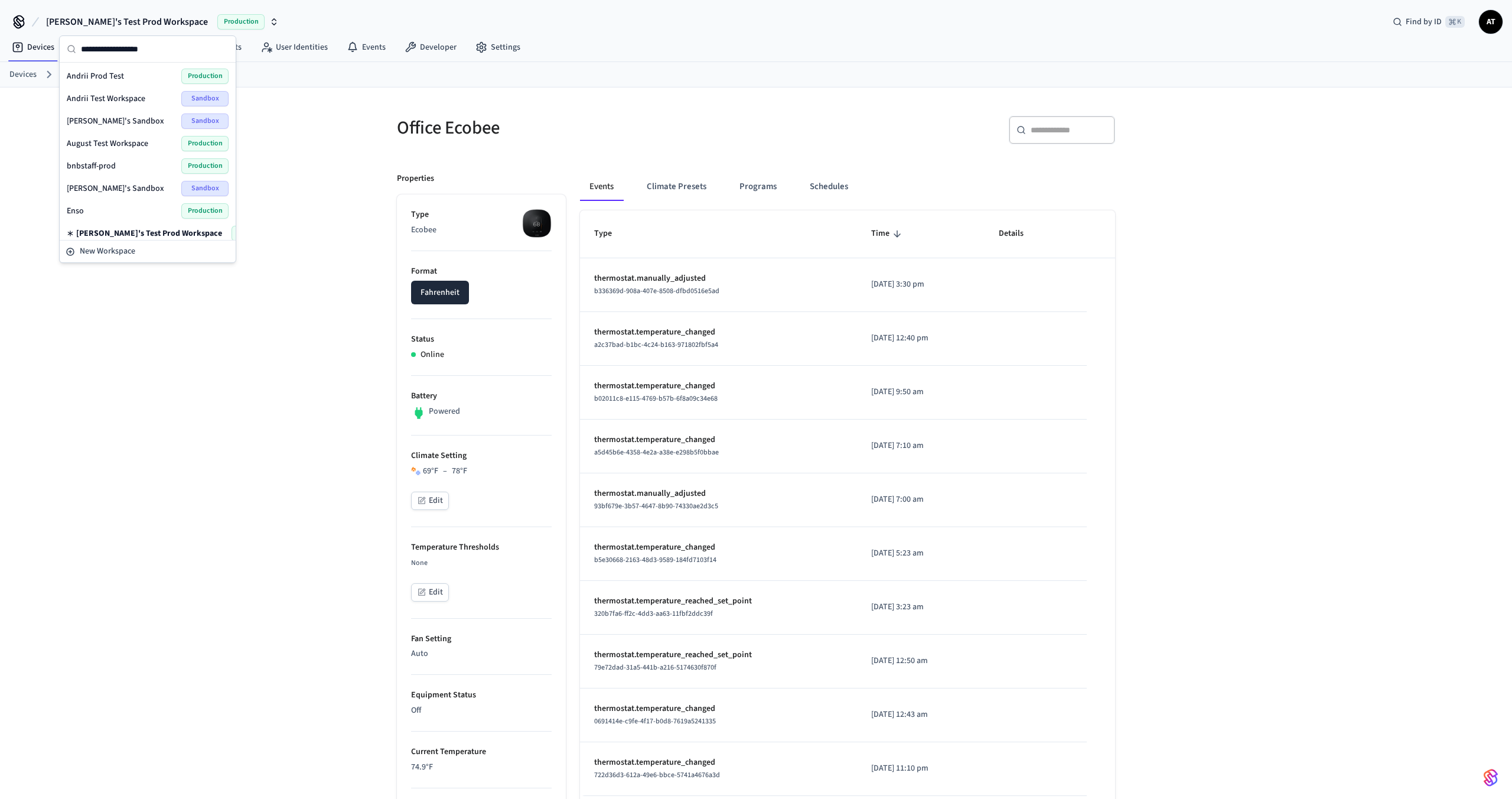
click at [122, 98] on span "Andrii Test Workspace" at bounding box center [106, 99] width 78 height 12
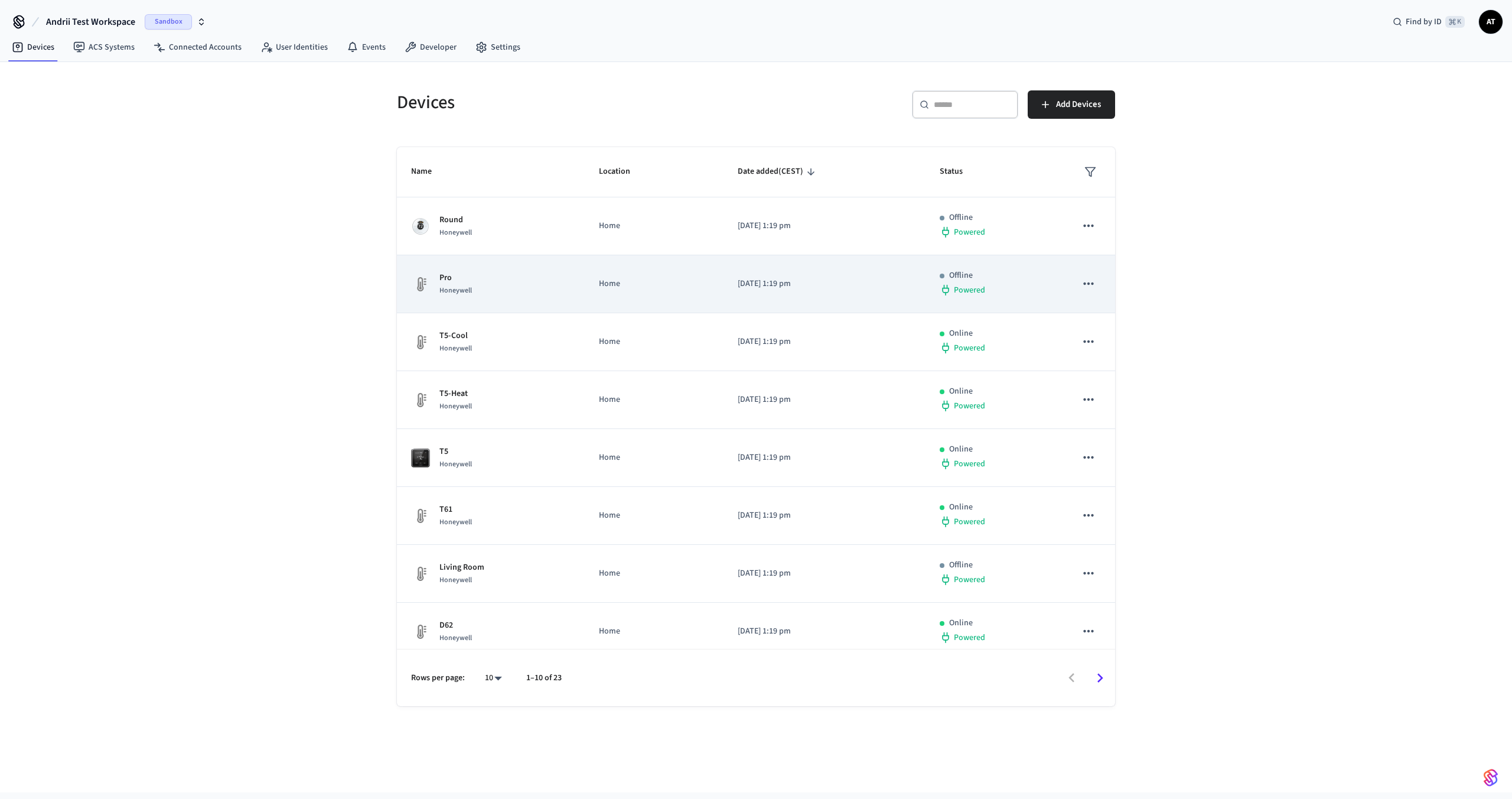
click at [482, 286] on div "Pro Honeywell" at bounding box center [491, 284] width 160 height 25
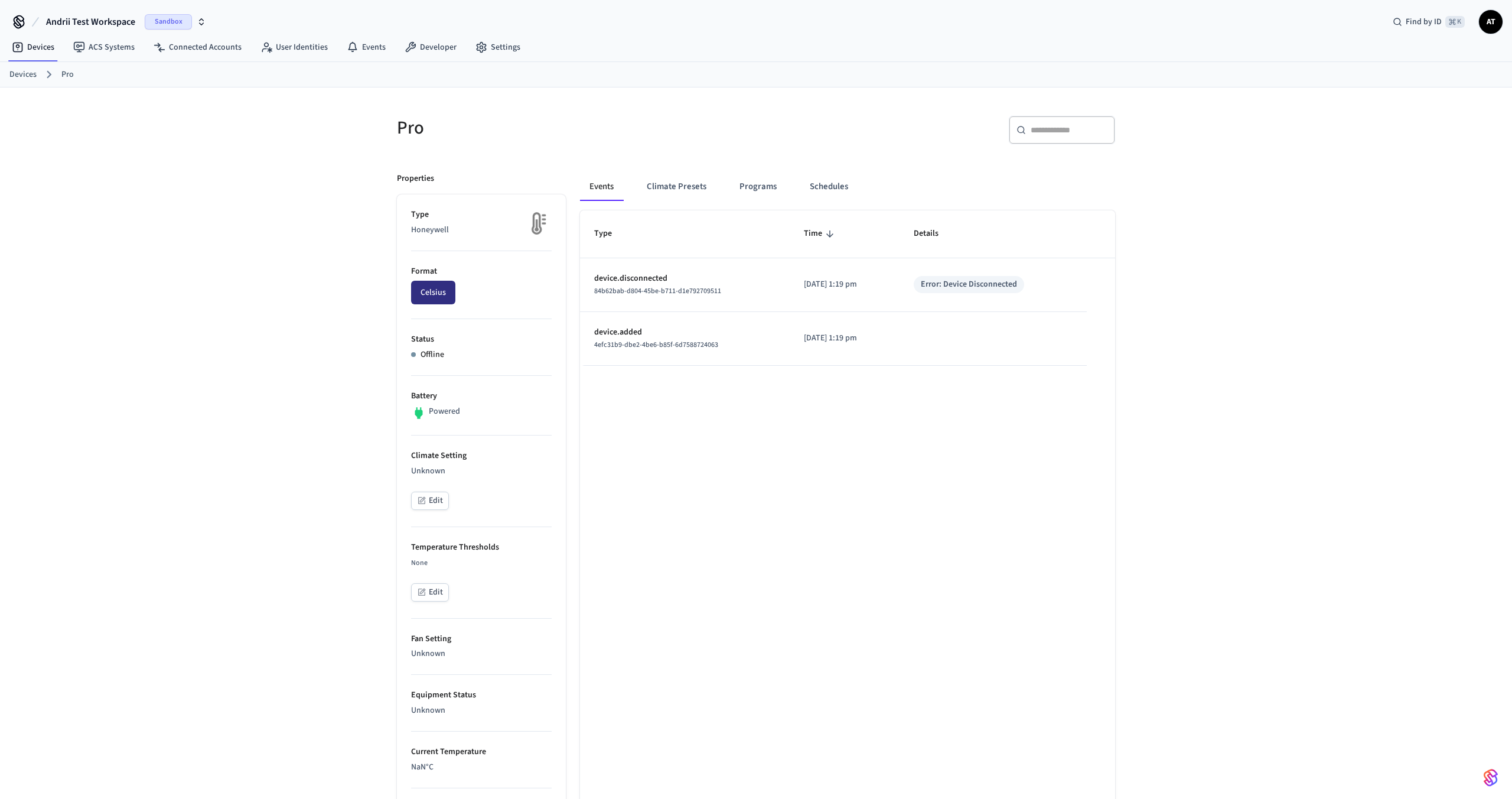
click at [440, 296] on button "Celsius" at bounding box center [433, 292] width 44 height 24
click at [104, 23] on span "Andrii Test Workspace" at bounding box center [90, 22] width 89 height 15
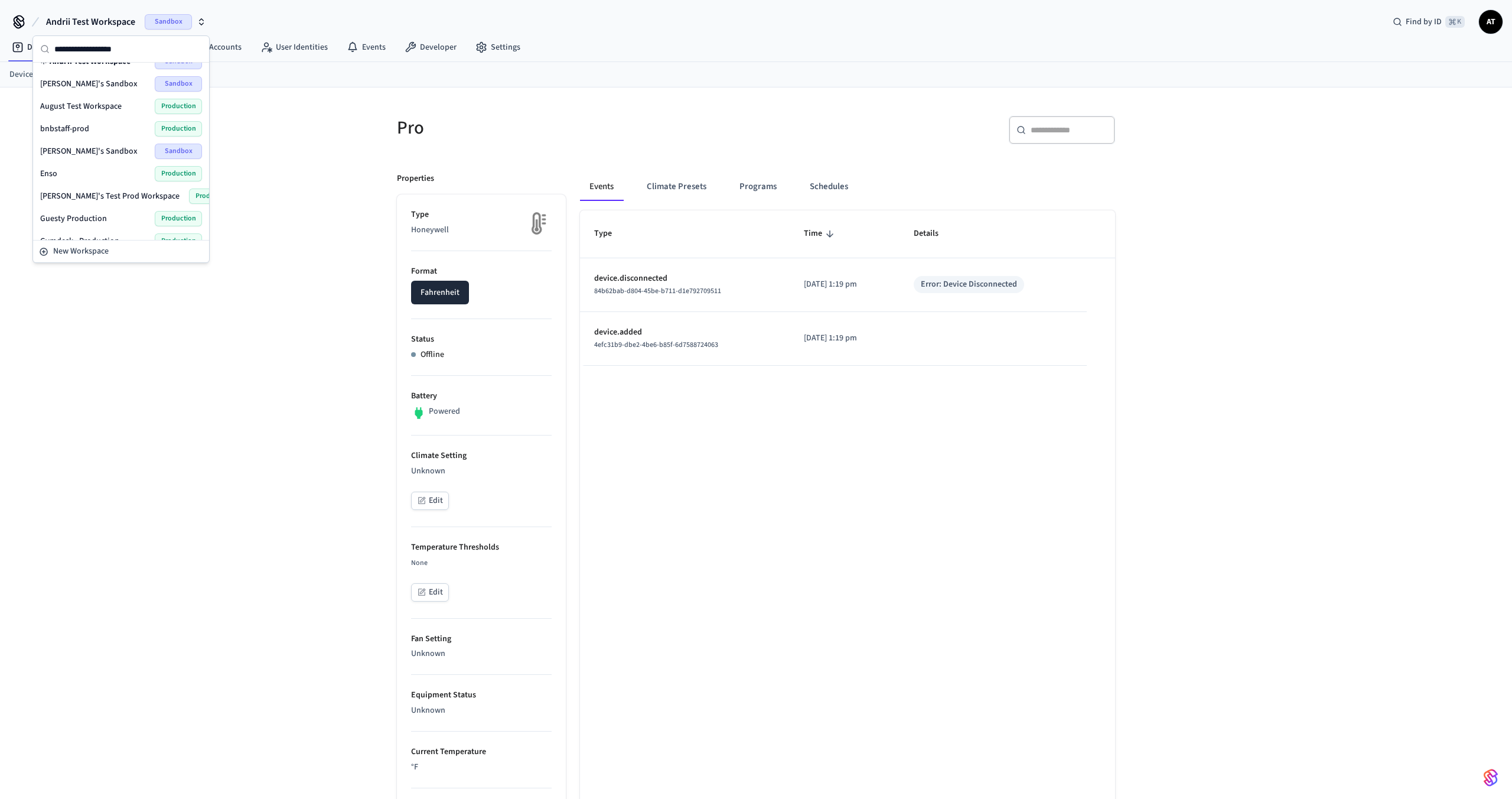
scroll to position [36, 0]
click at [128, 194] on span "Frank's Test Prod Workspace" at bounding box center [110, 198] width 140 height 12
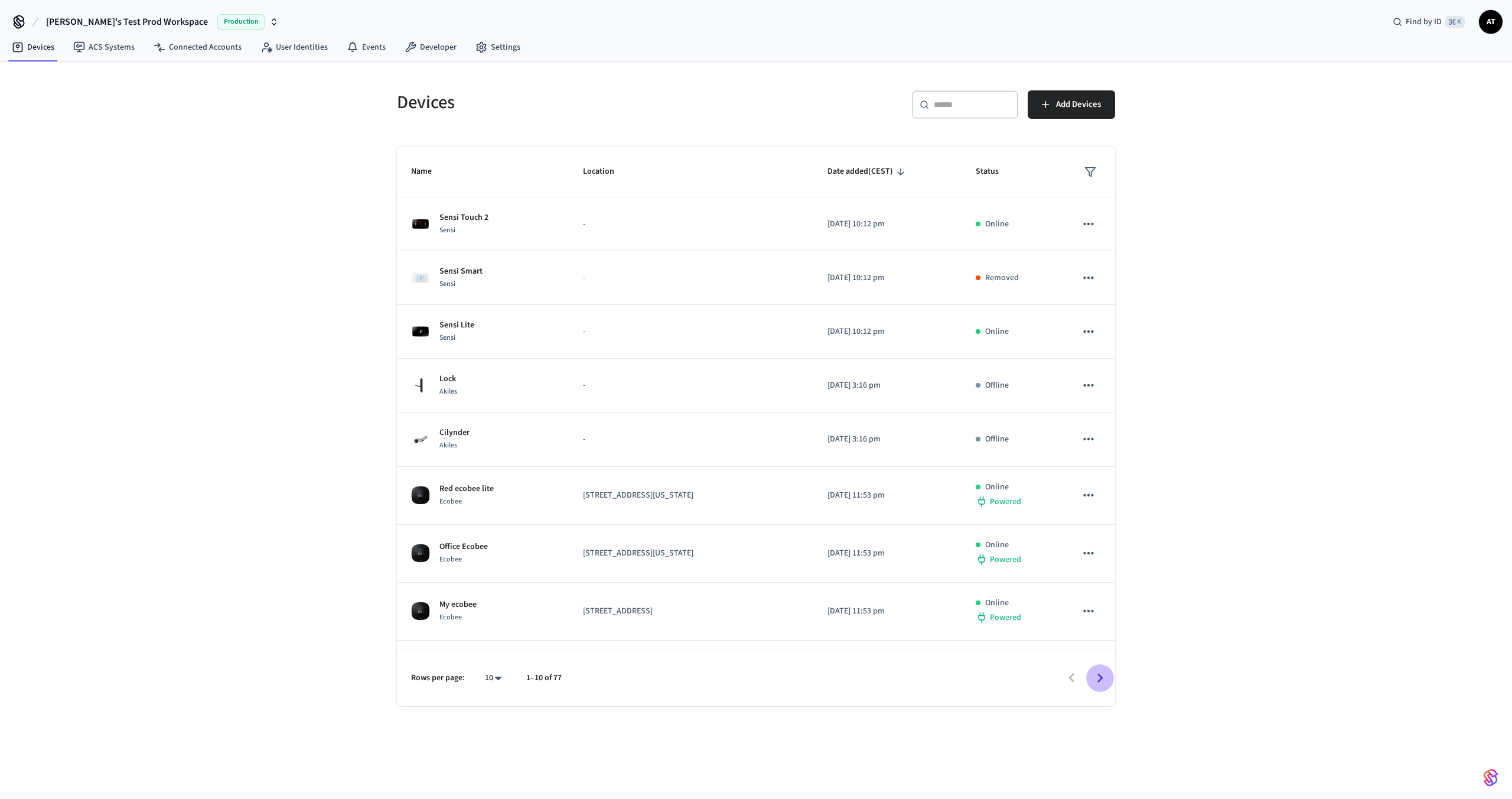
click at [1096, 672] on icon "Go to next page" at bounding box center [1100, 678] width 18 height 18
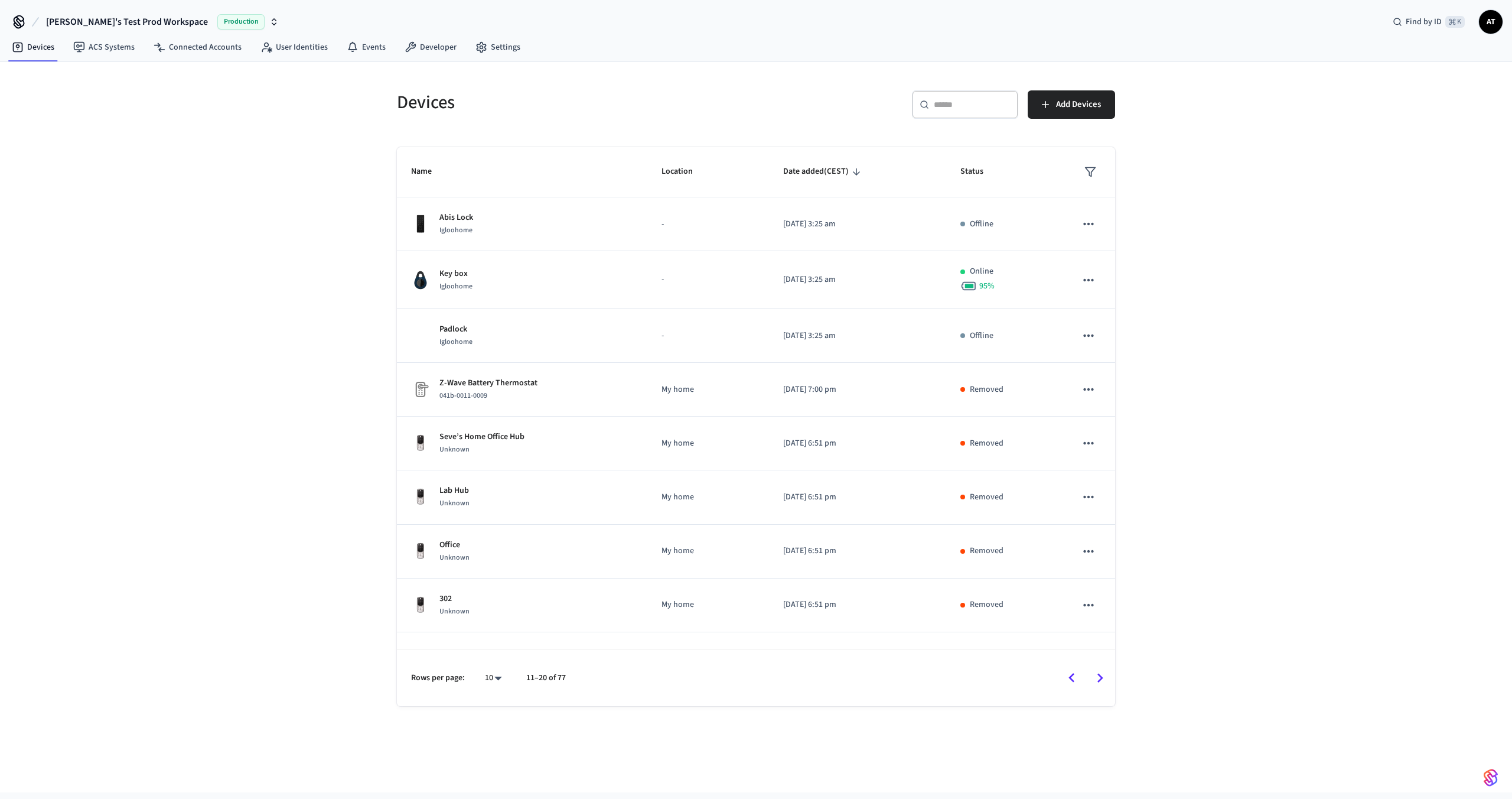
click at [1096, 672] on icon "Go to next page" at bounding box center [1100, 678] width 18 height 18
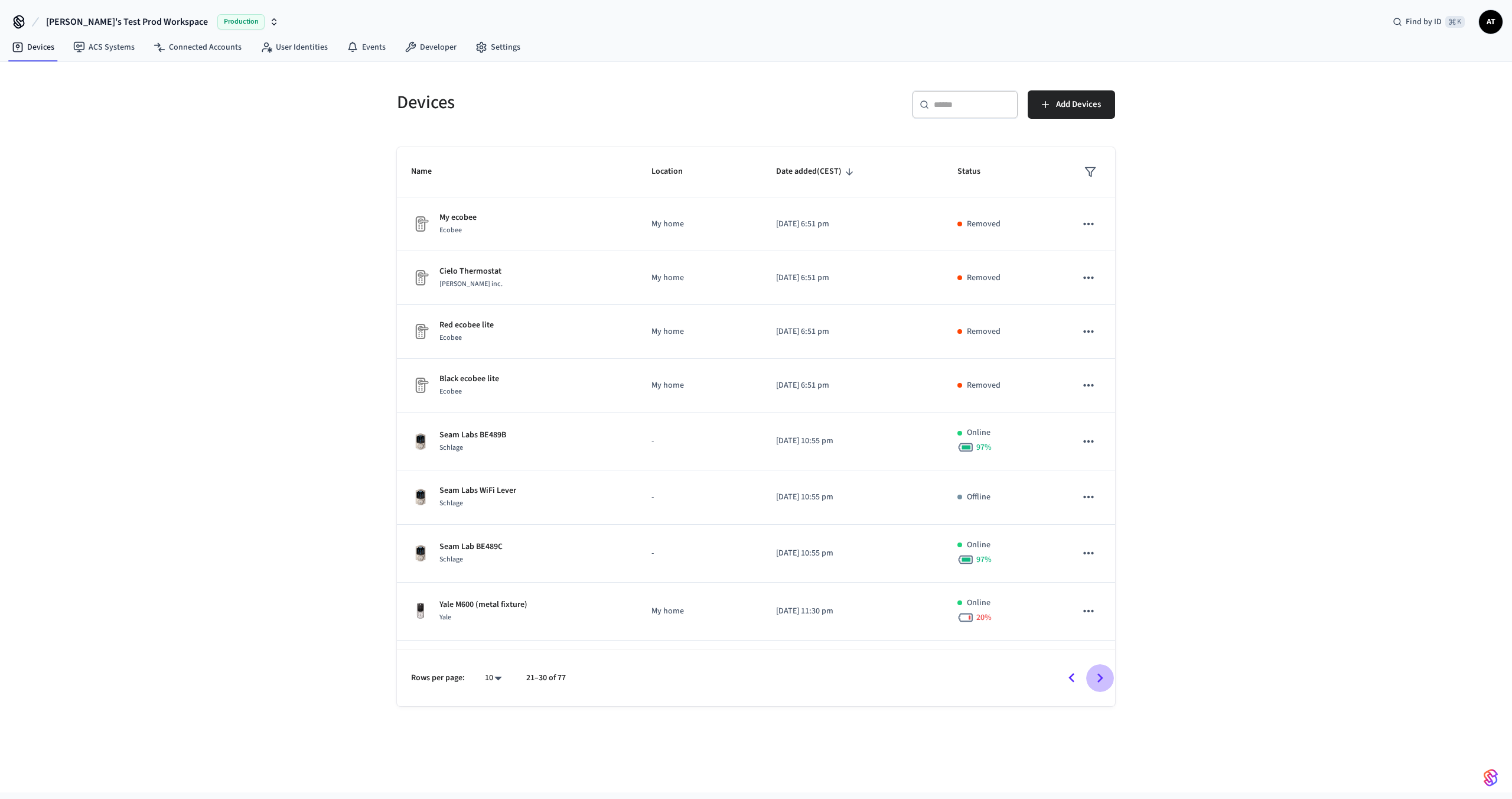
click at [1096, 675] on icon "Go to next page" at bounding box center [1100, 678] width 18 height 18
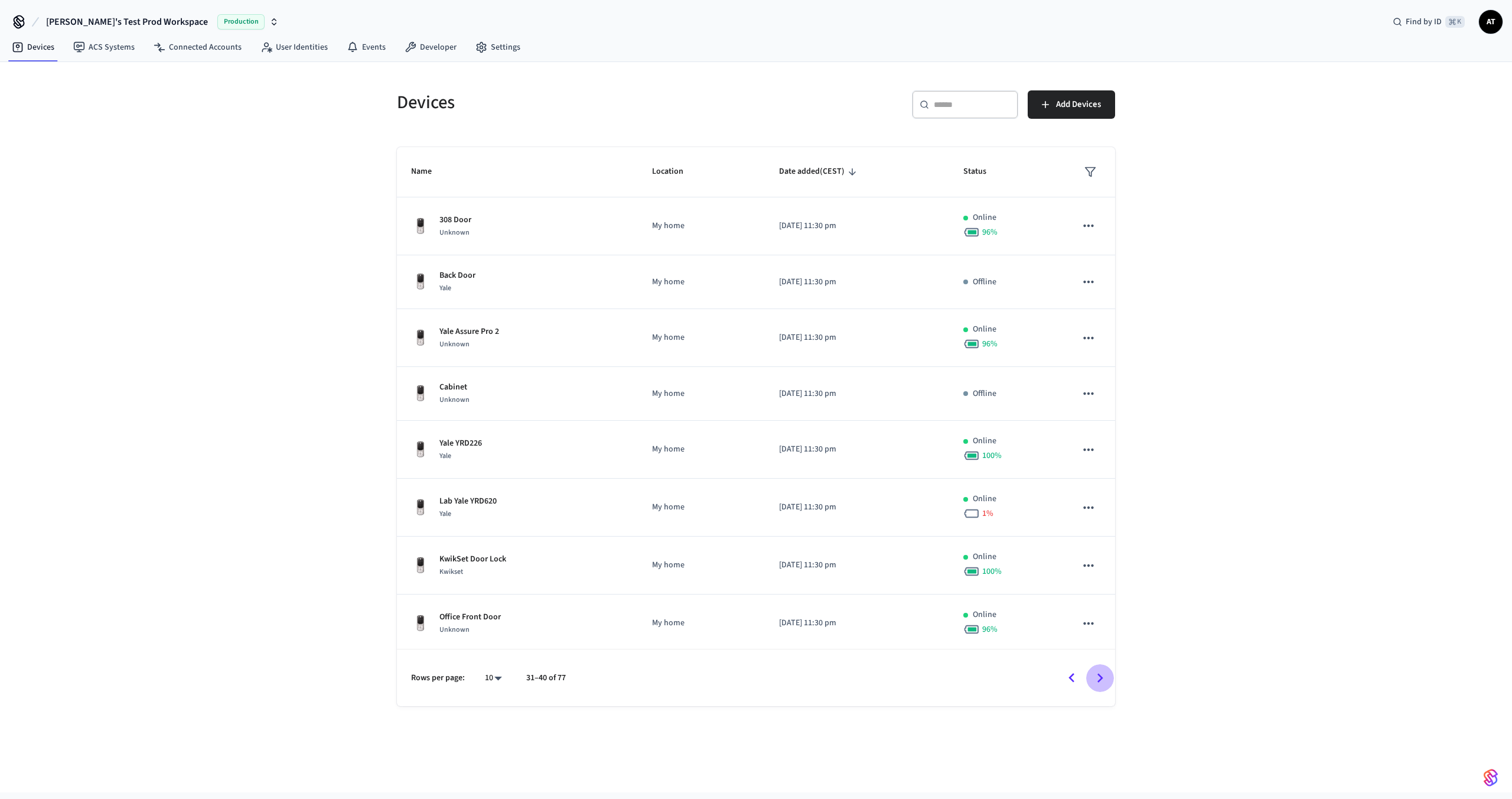
click at [1096, 675] on icon "Go to next page" at bounding box center [1100, 678] width 18 height 18
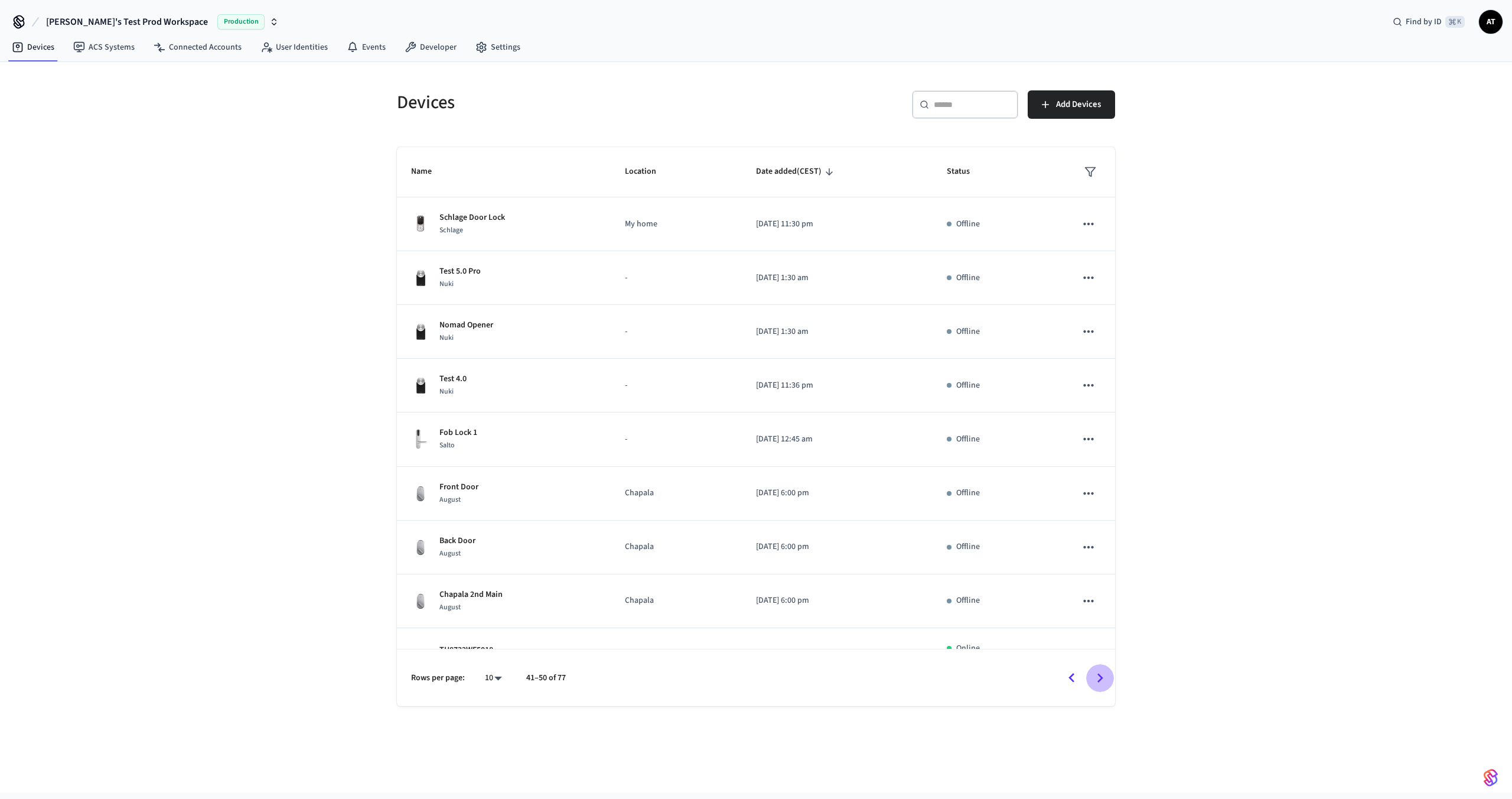
click at [1096, 675] on icon "Go to next page" at bounding box center [1100, 678] width 18 height 18
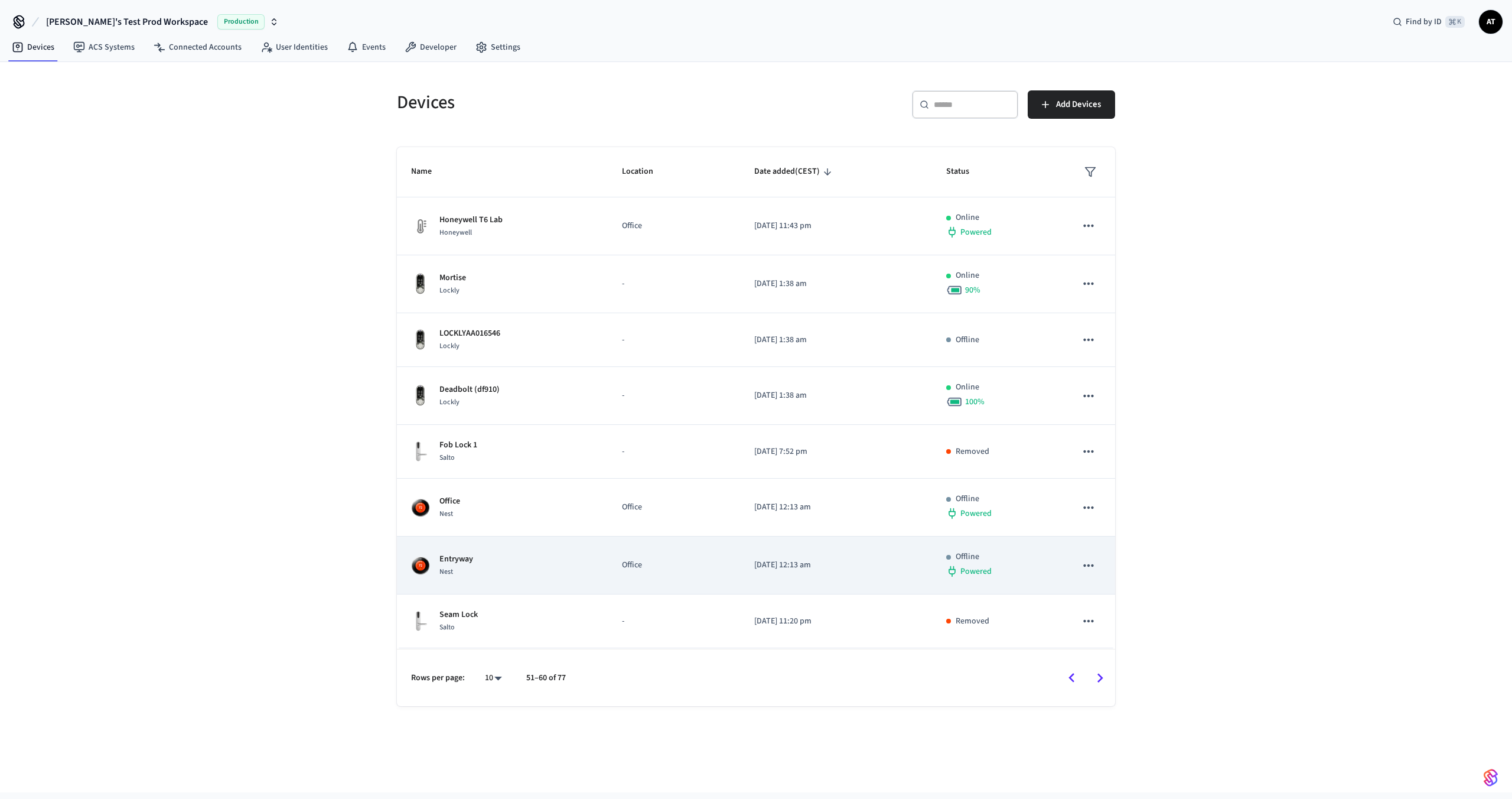
click at [710, 561] on p "Office" at bounding box center [674, 565] width 103 height 12
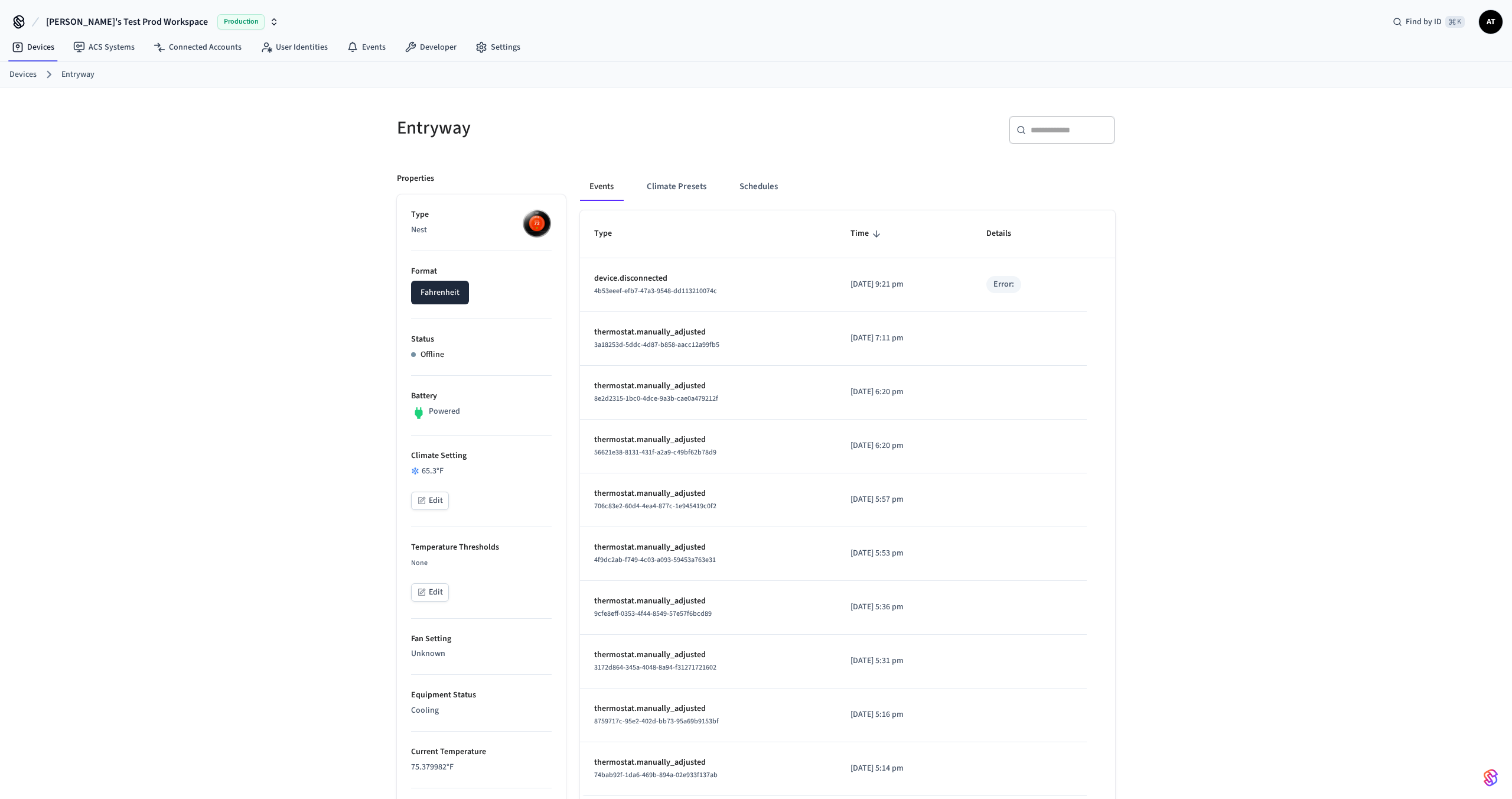
click at [434, 306] on li "Format Fahrenheit" at bounding box center [482, 285] width 141 height 68
click at [438, 294] on button "Fahrenheit" at bounding box center [440, 292] width 58 height 24
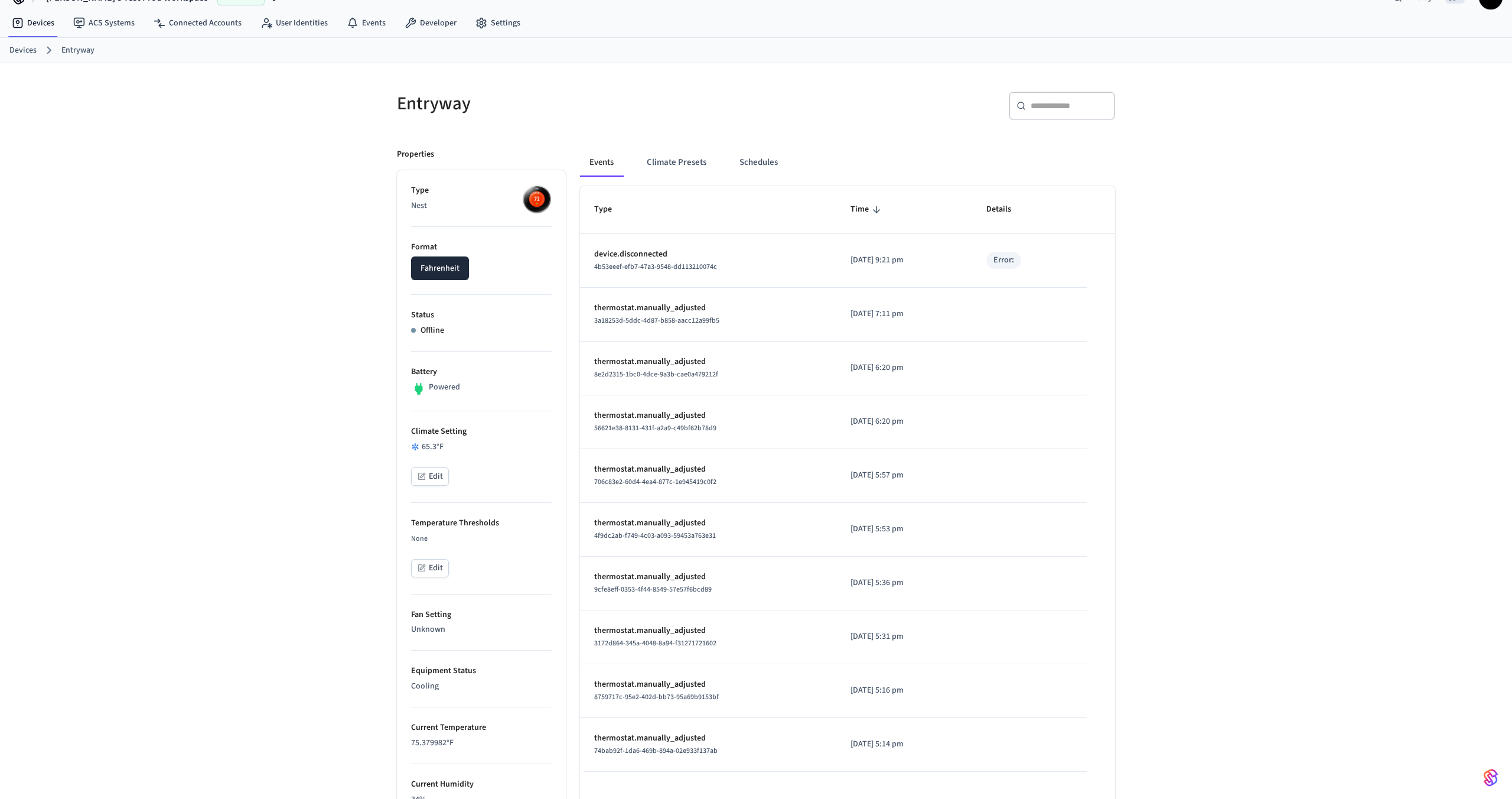
click at [450, 275] on button "Fahrenheit" at bounding box center [440, 268] width 58 height 24
click at [446, 267] on button "Fahrenheit" at bounding box center [440, 268] width 58 height 24
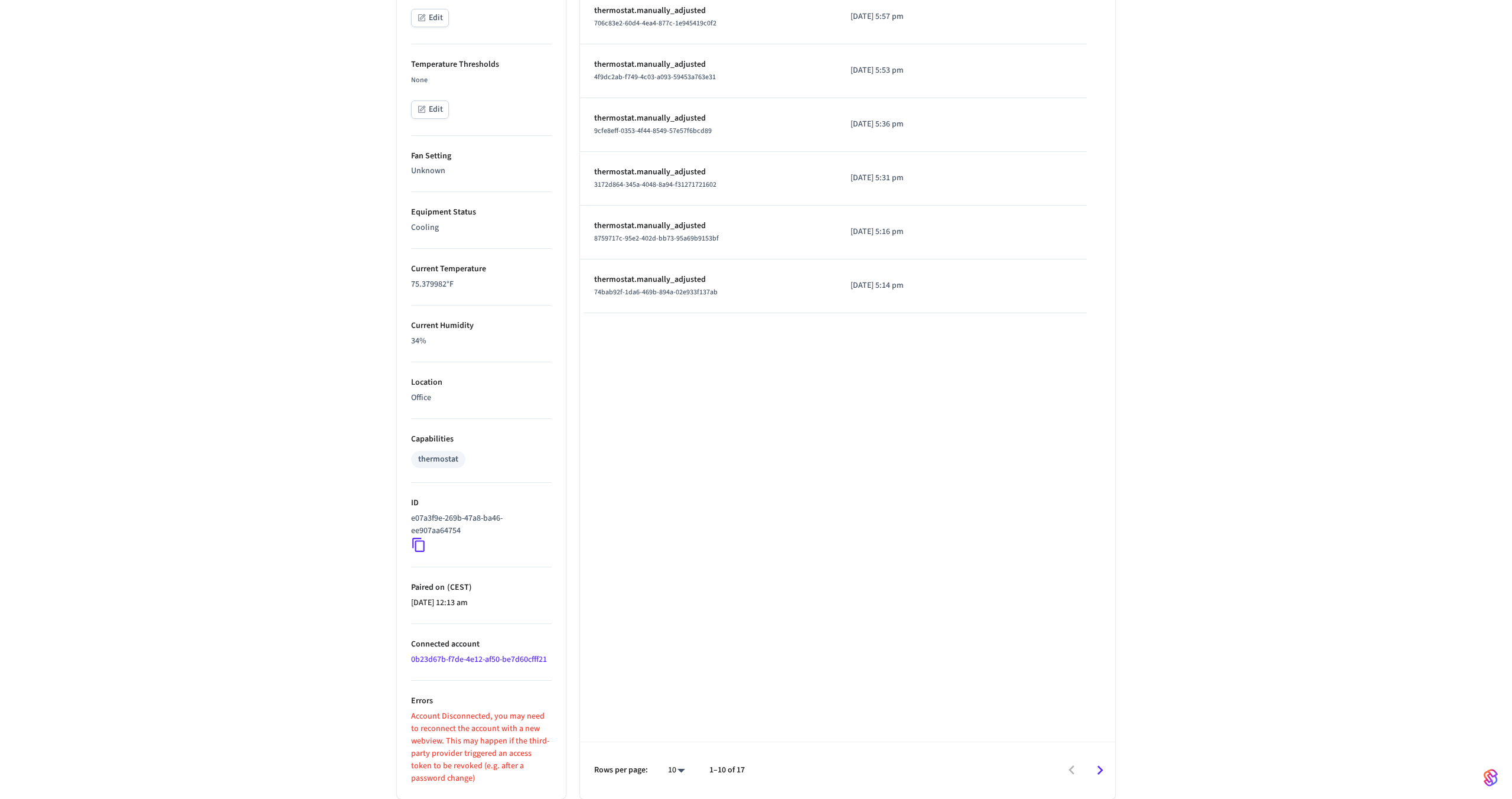
scroll to position [0, 0]
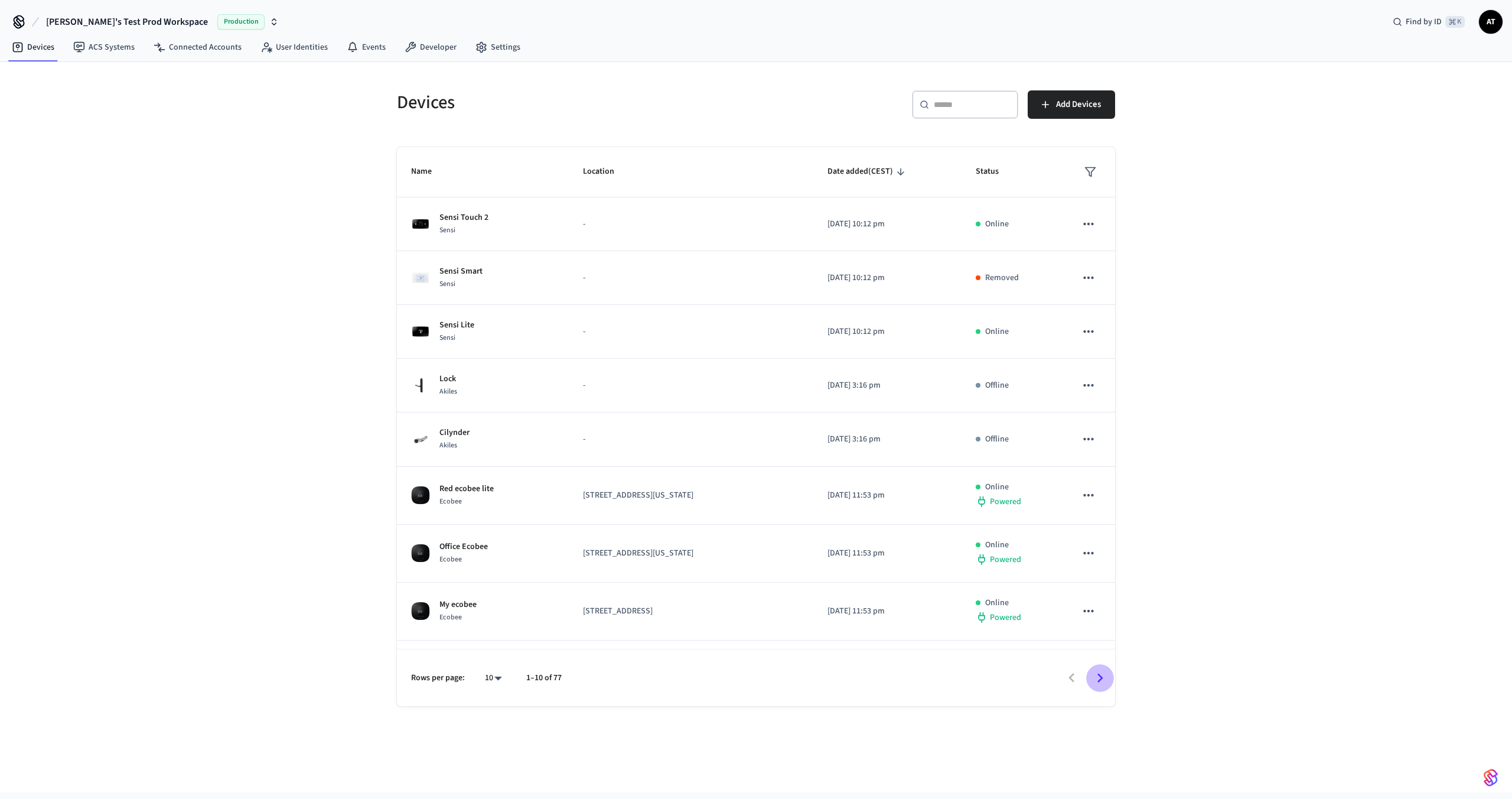
click at [1094, 670] on icon "Go to next page" at bounding box center [1100, 678] width 18 height 18
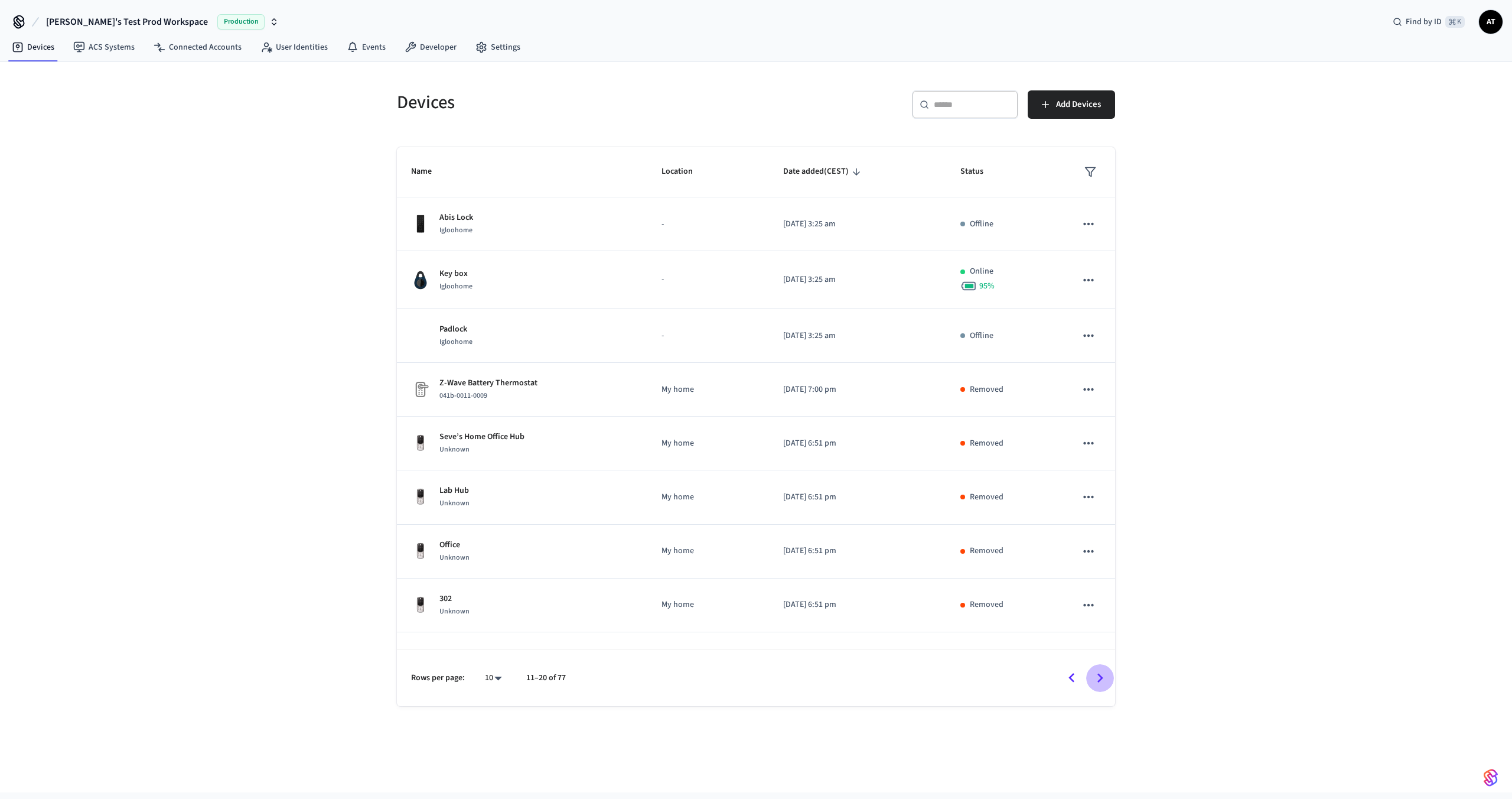
click at [1094, 672] on icon "Go to next page" at bounding box center [1100, 678] width 18 height 18
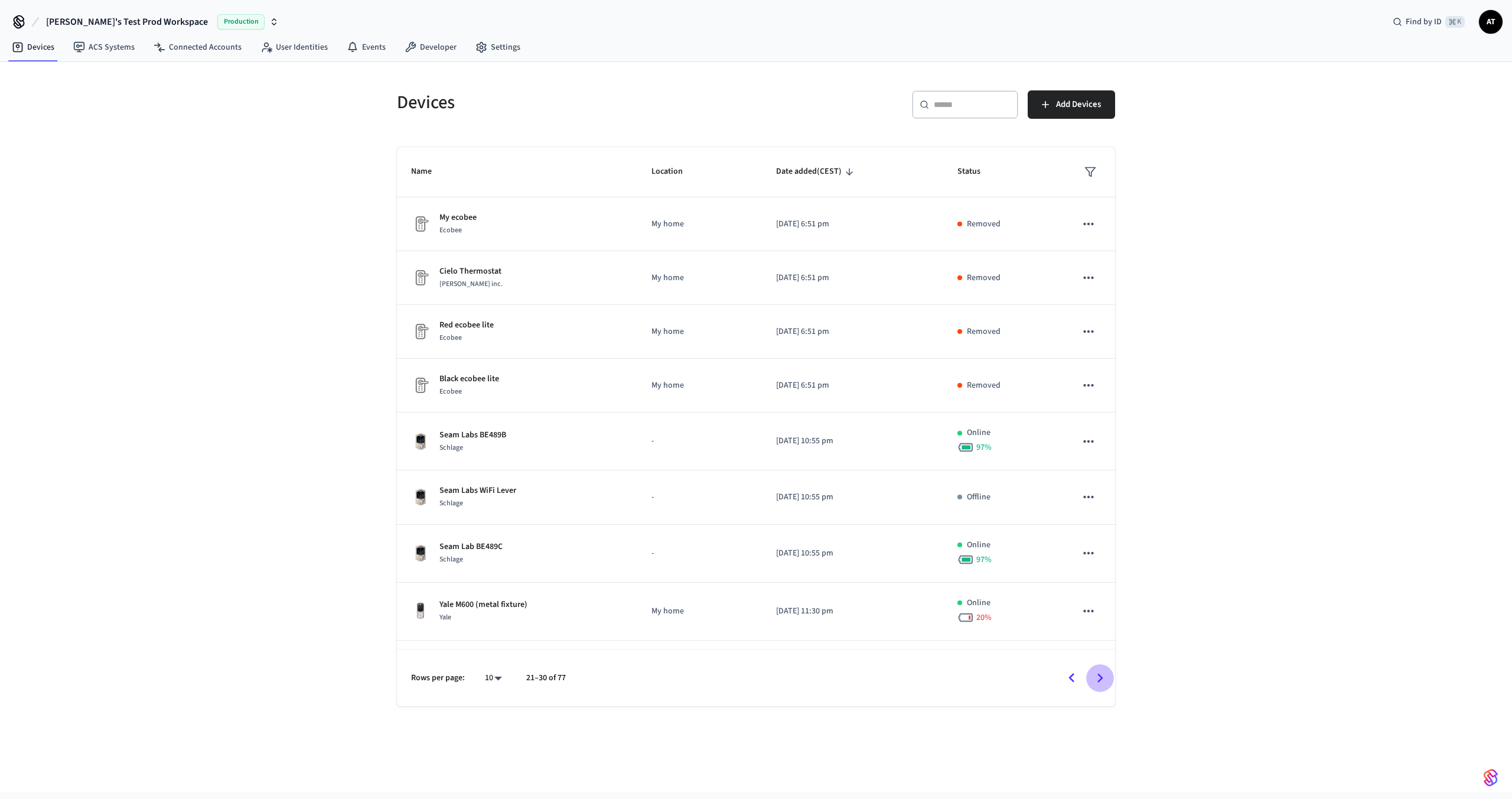
click at [1094, 672] on icon "Go to next page" at bounding box center [1100, 678] width 18 height 18
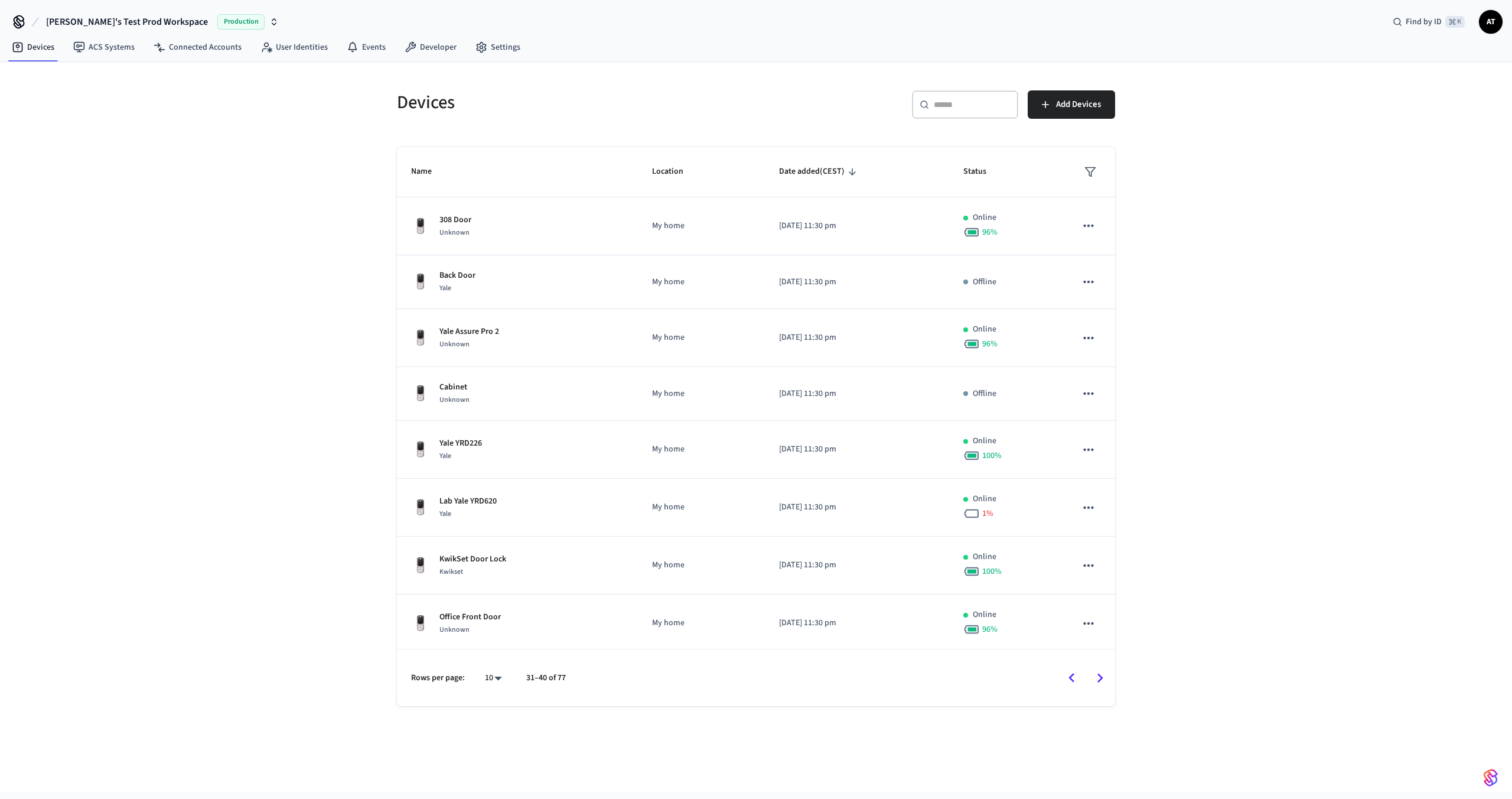
click at [1094, 672] on icon "Go to next page" at bounding box center [1100, 678] width 18 height 18
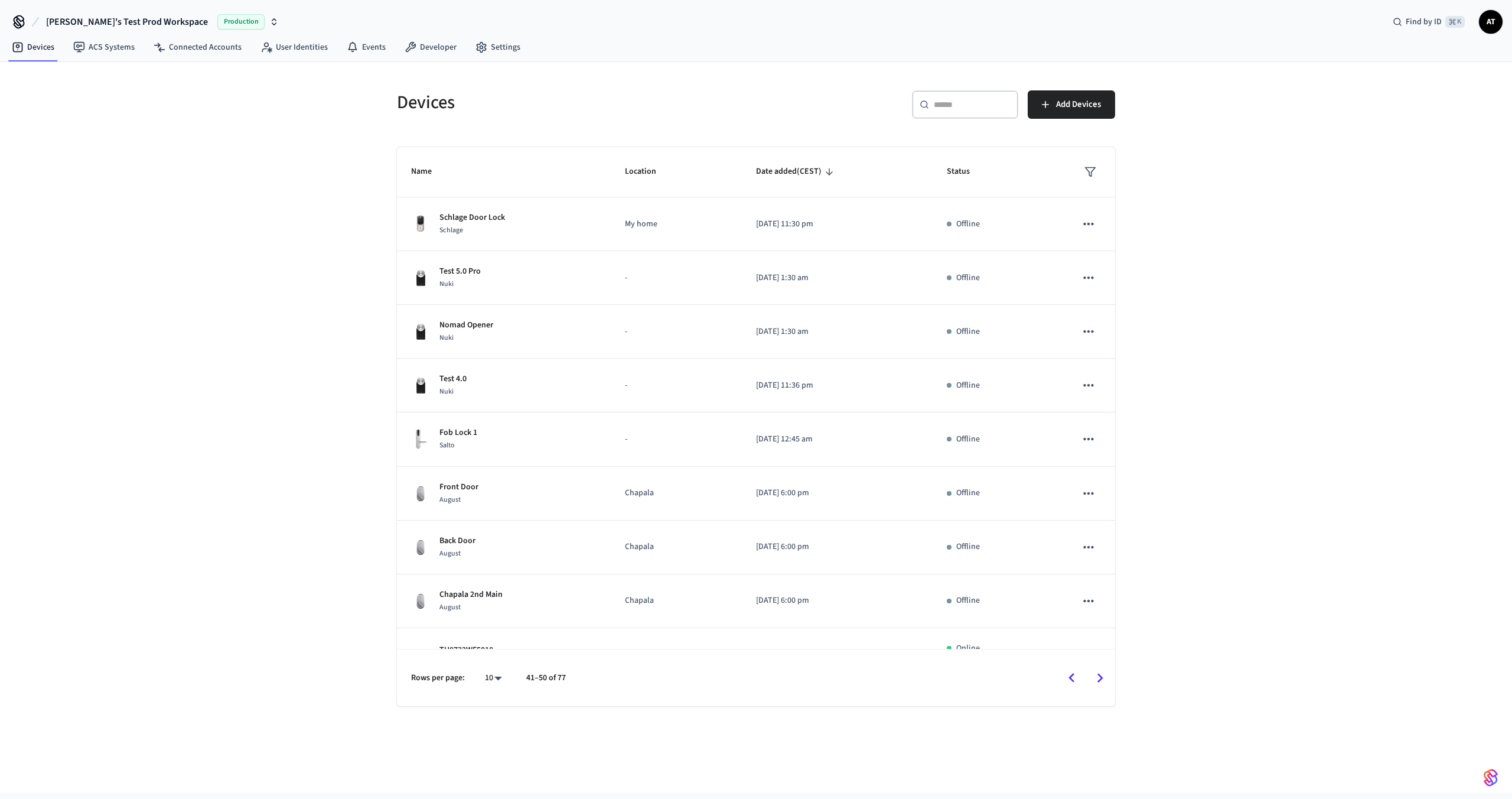
click at [1094, 672] on icon "Go to next page" at bounding box center [1100, 678] width 18 height 18
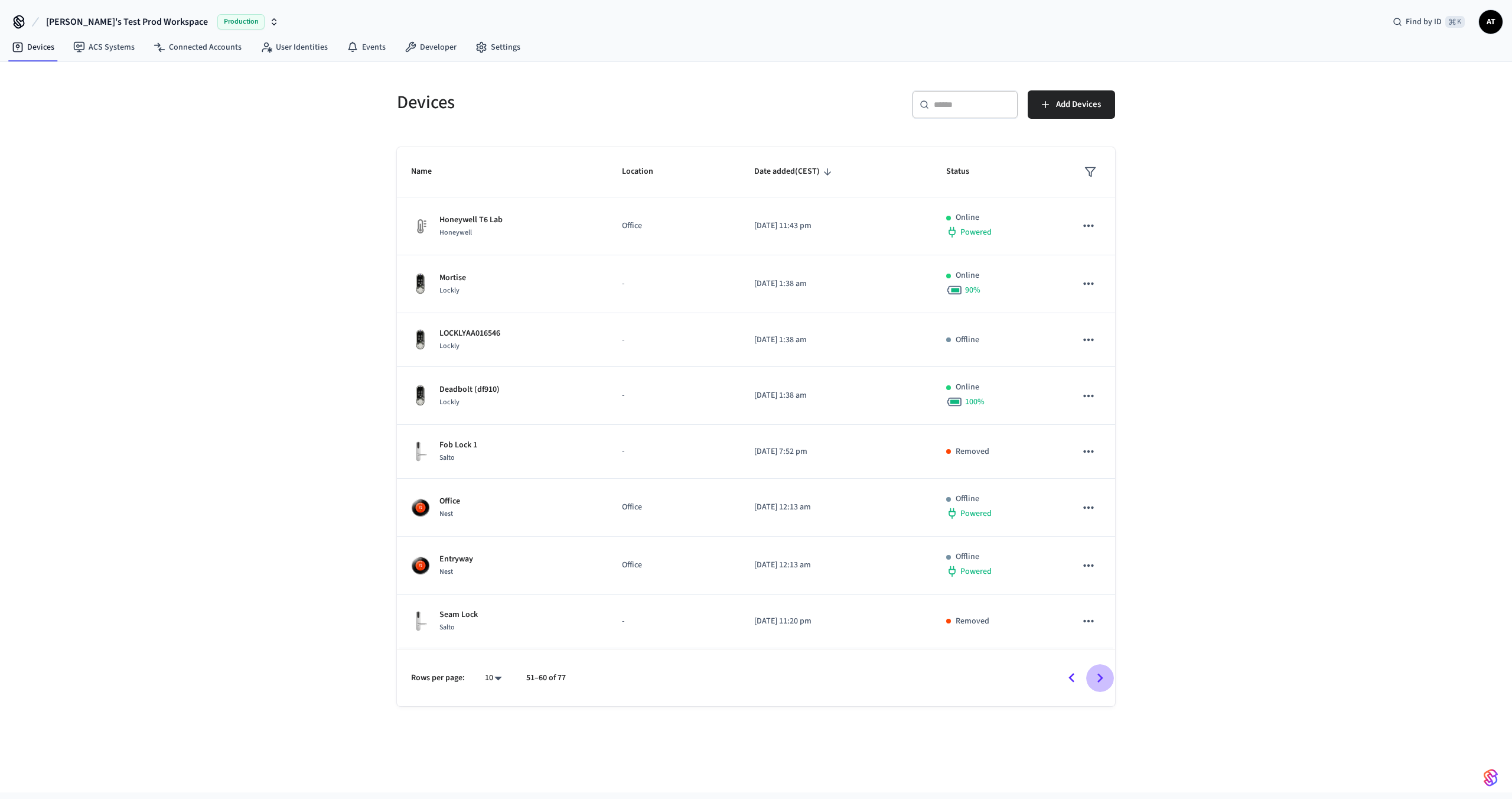
click at [1094, 671] on icon "Go to next page" at bounding box center [1100, 678] width 18 height 18
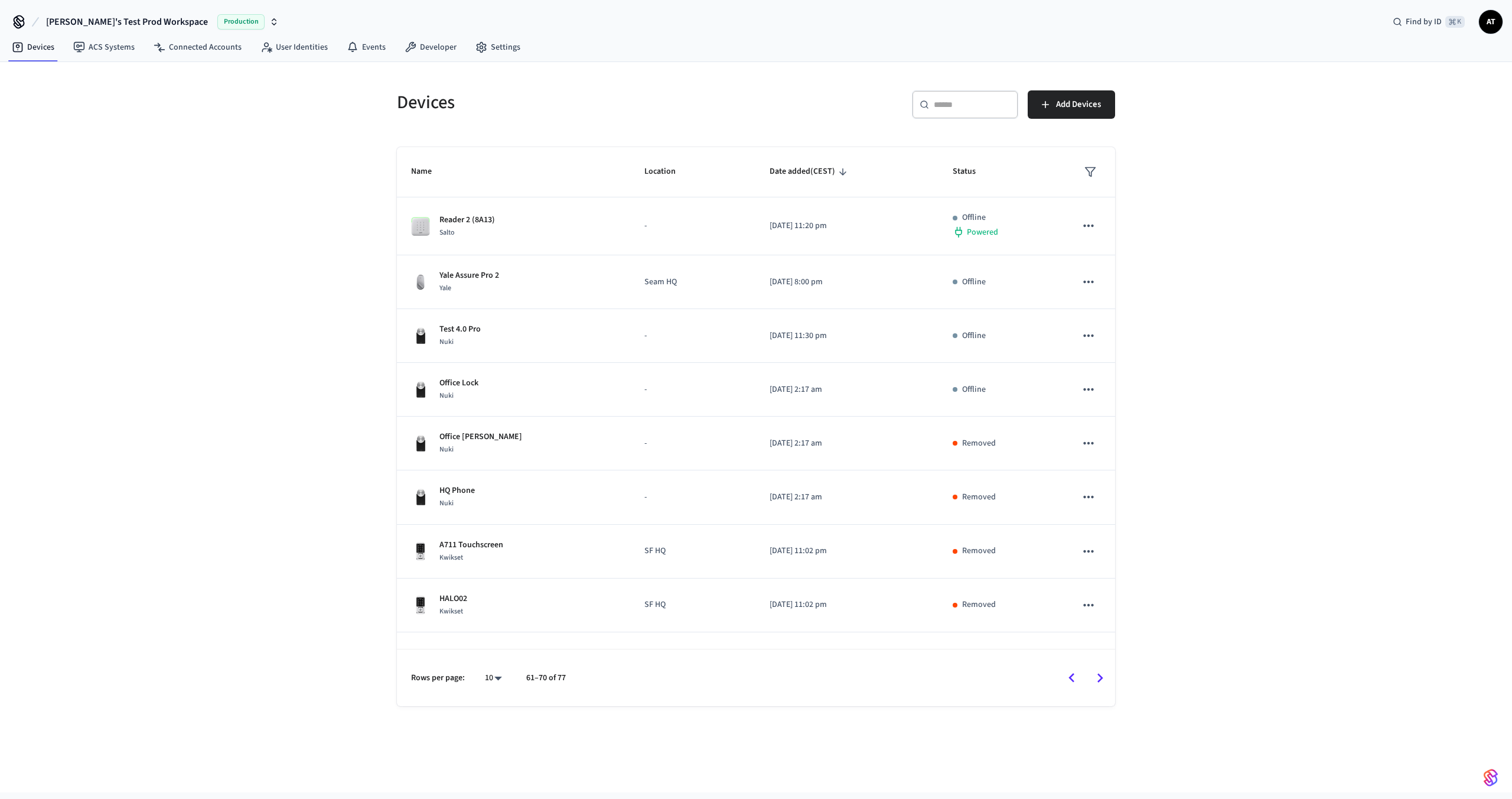
click at [1094, 671] on icon "Go to next page" at bounding box center [1100, 678] width 18 height 18
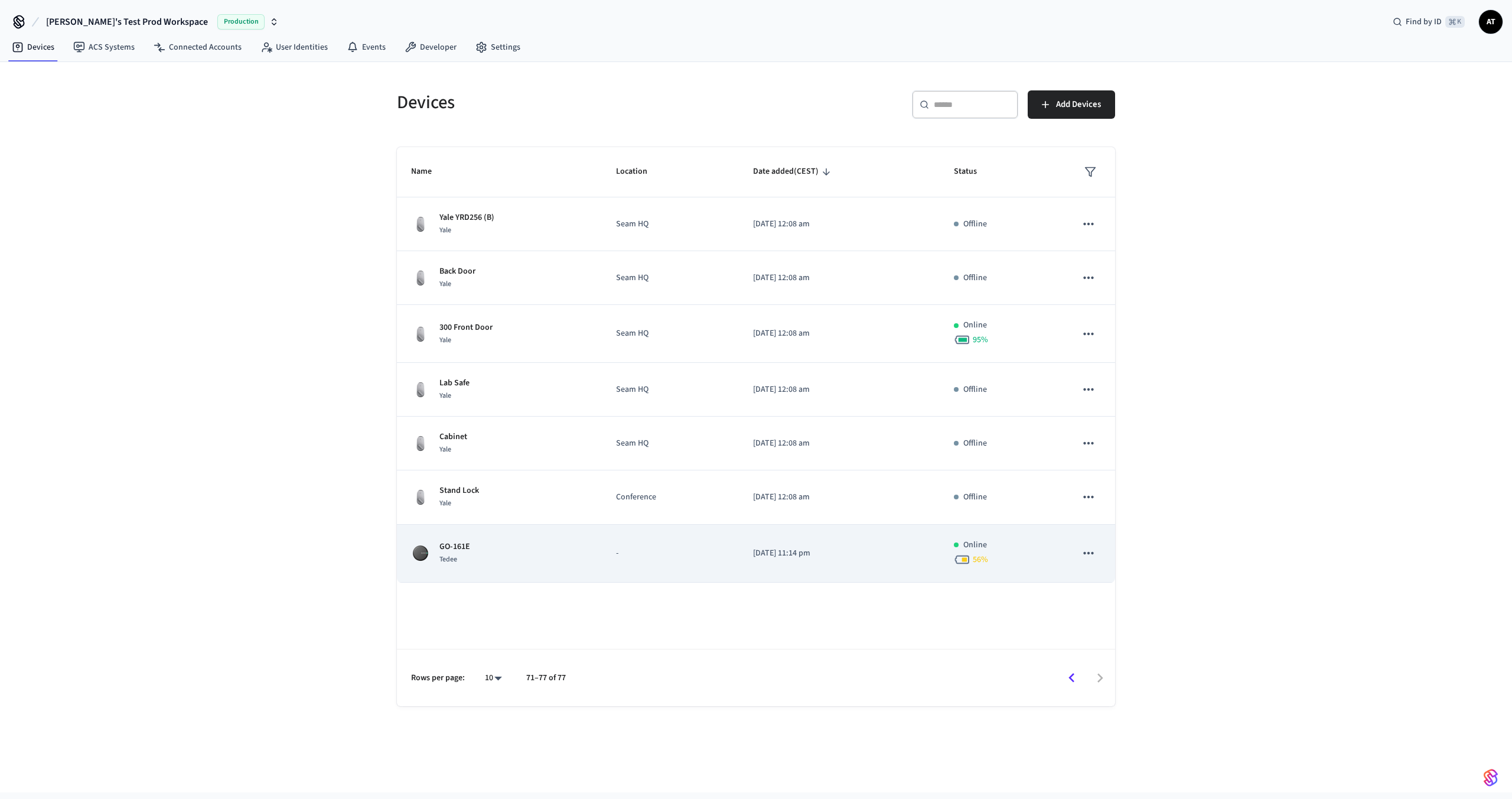
click at [679, 548] on p "-" at bounding box center [671, 553] width 109 height 12
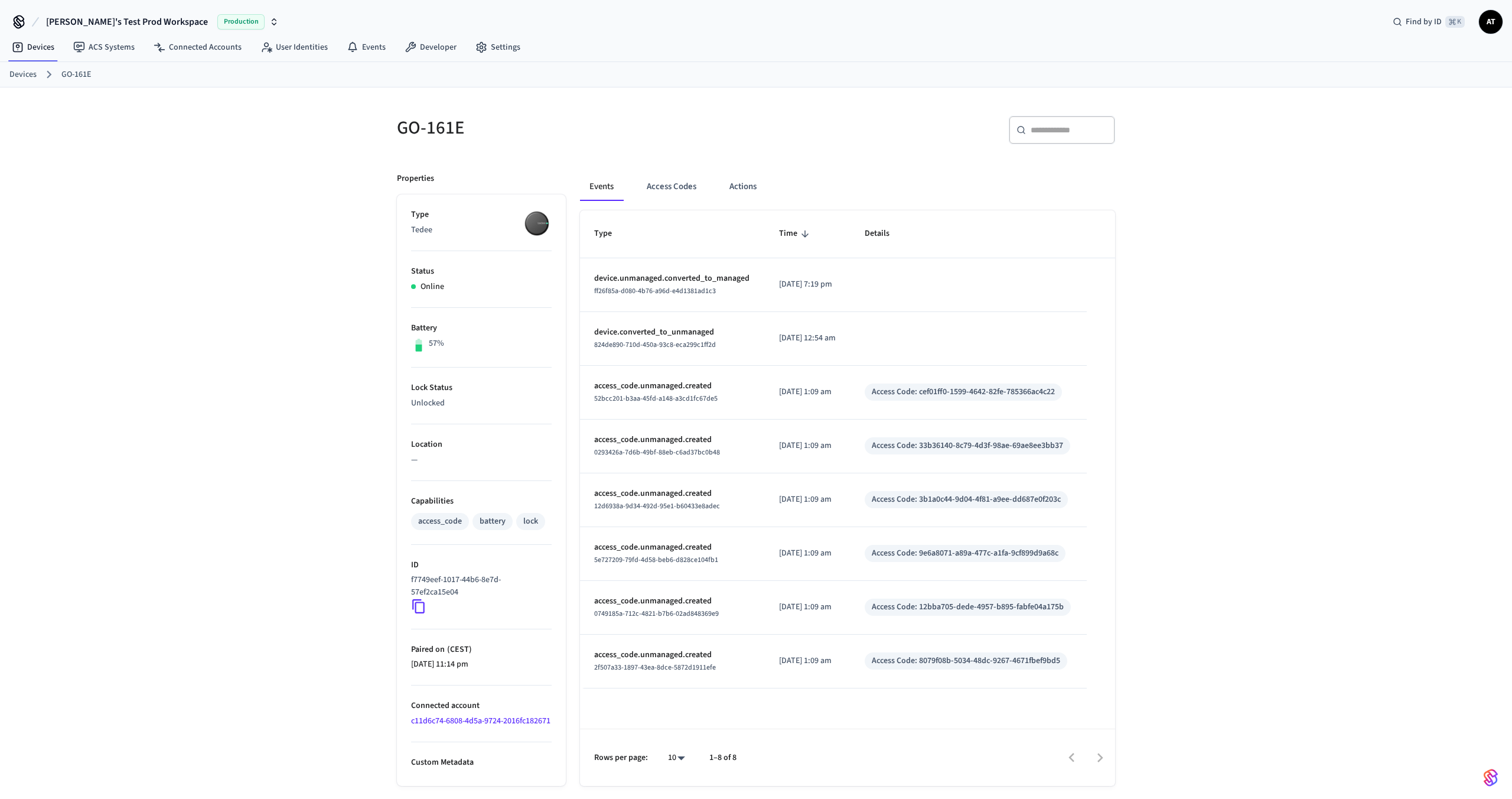
scroll to position [19, 0]
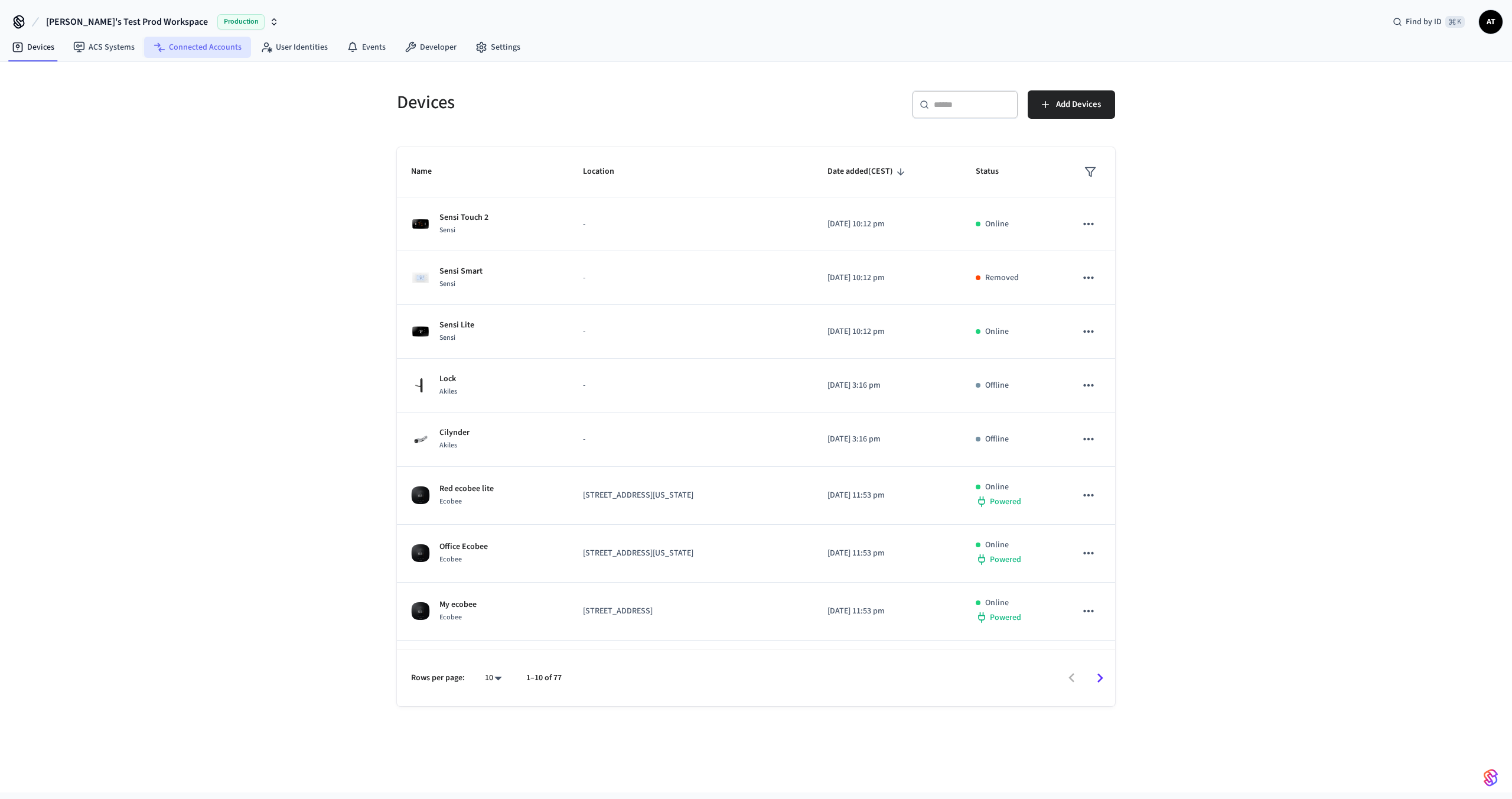
click at [163, 42] on icon at bounding box center [159, 47] width 12 height 12
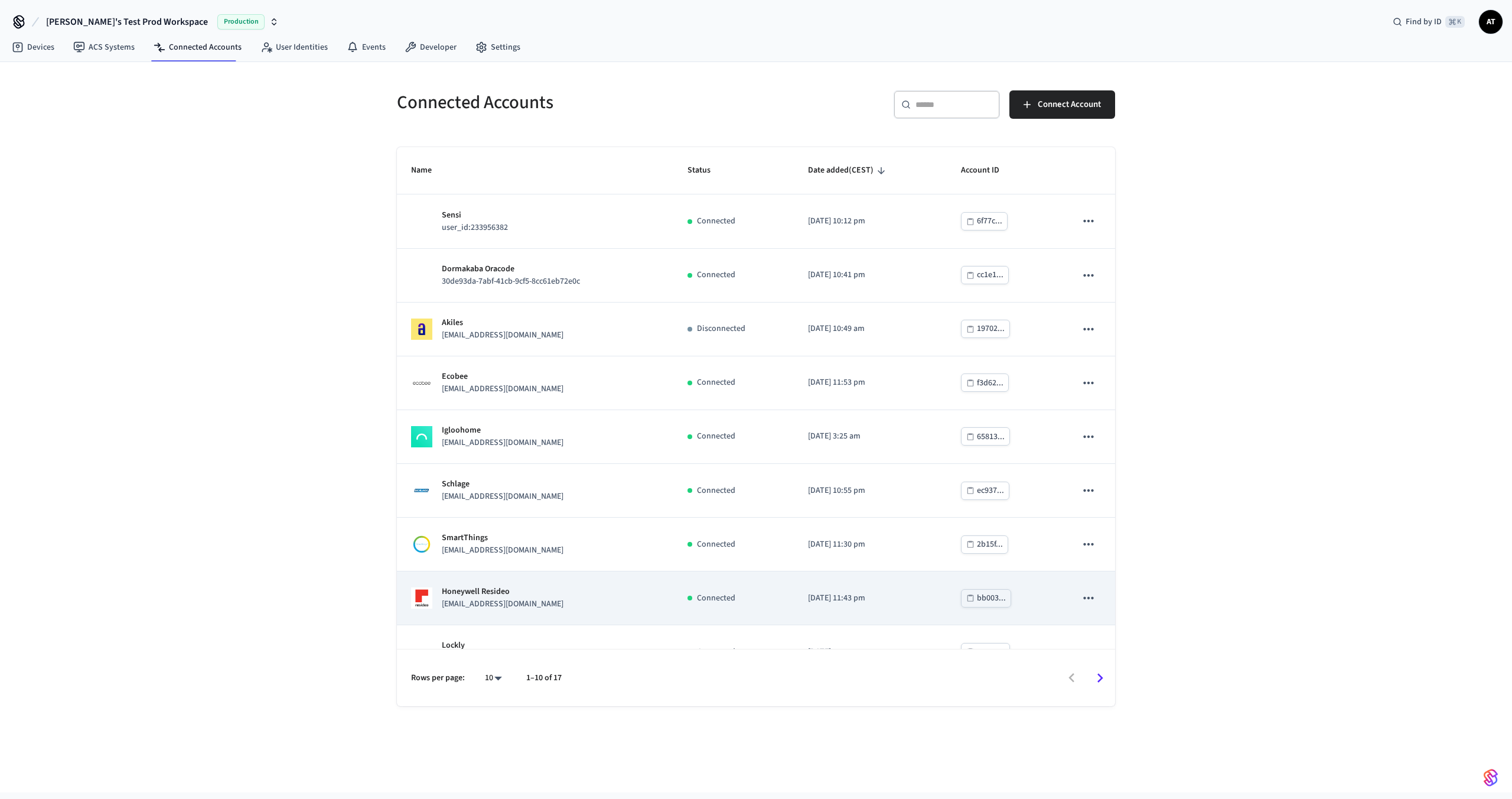
click at [562, 581] on td "Honeywell Resideo lab.resideo@getseam.com" at bounding box center [535, 598] width 277 height 54
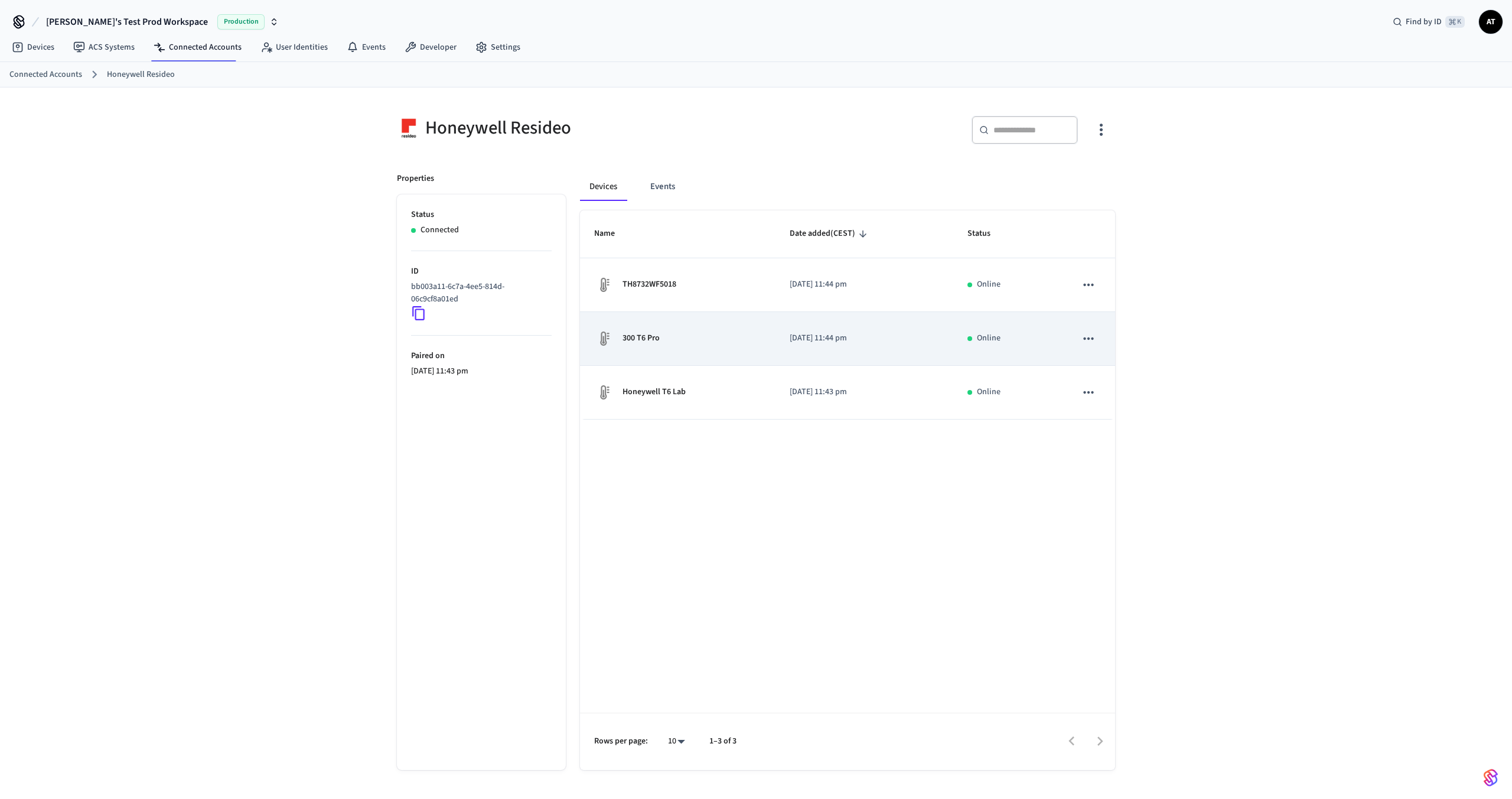
click at [663, 338] on div "300 T6 Pro" at bounding box center [678, 339] width 167 height 19
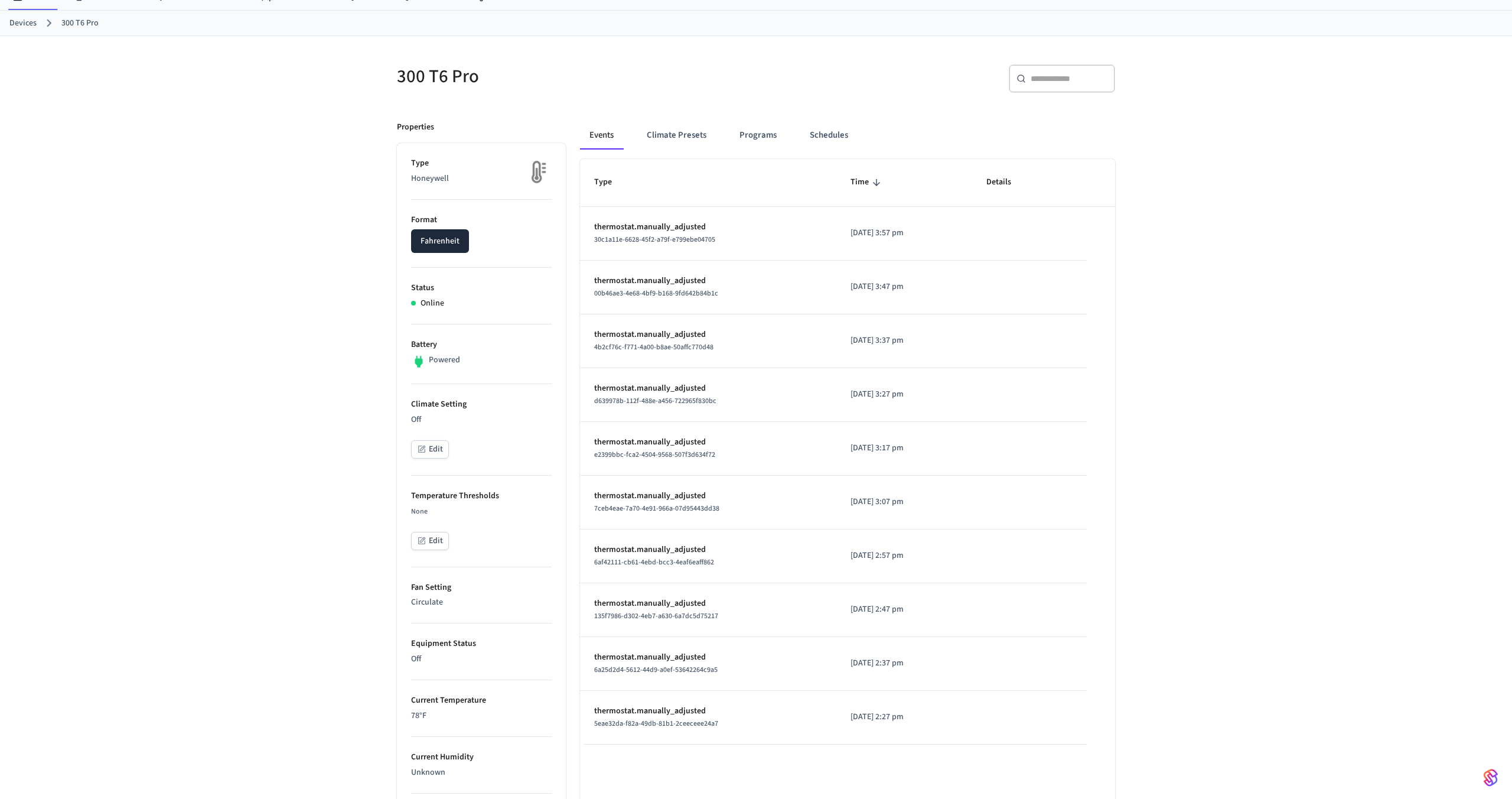
scroll to position [51, 0]
click at [449, 244] on button "Fahrenheit" at bounding box center [440, 241] width 58 height 24
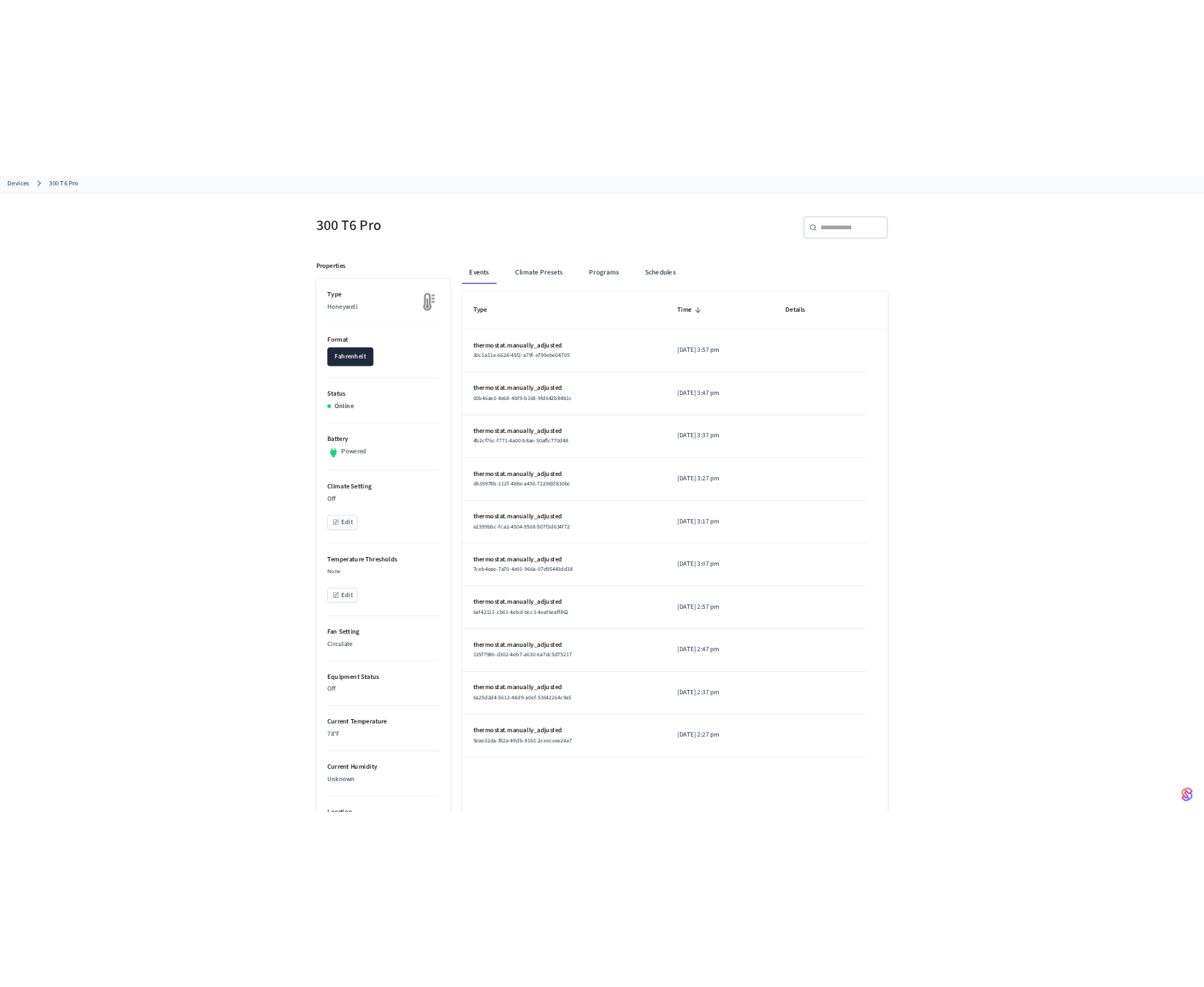
scroll to position [86, 0]
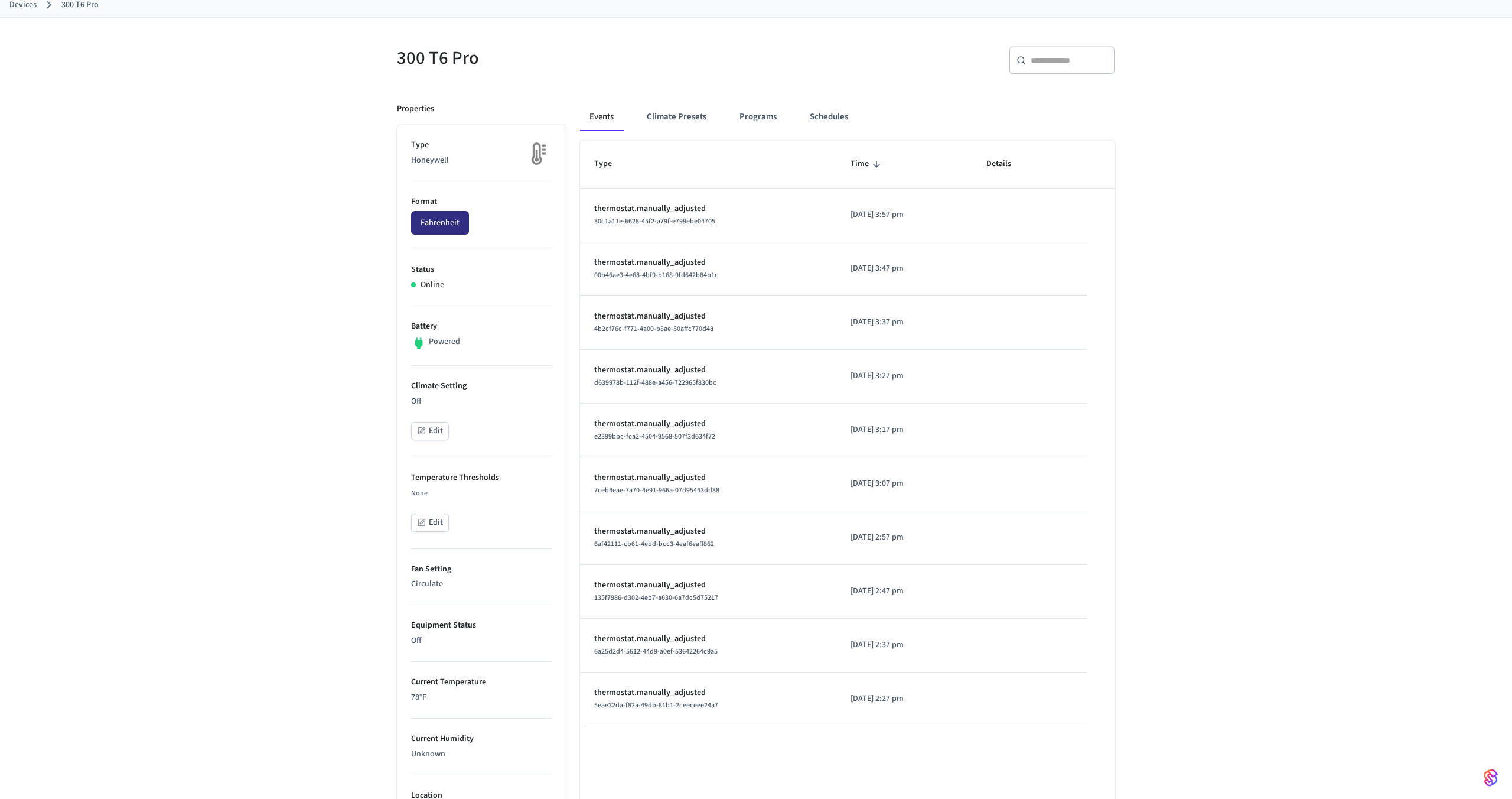
click at [456, 228] on button "Fahrenheit" at bounding box center [440, 222] width 58 height 24
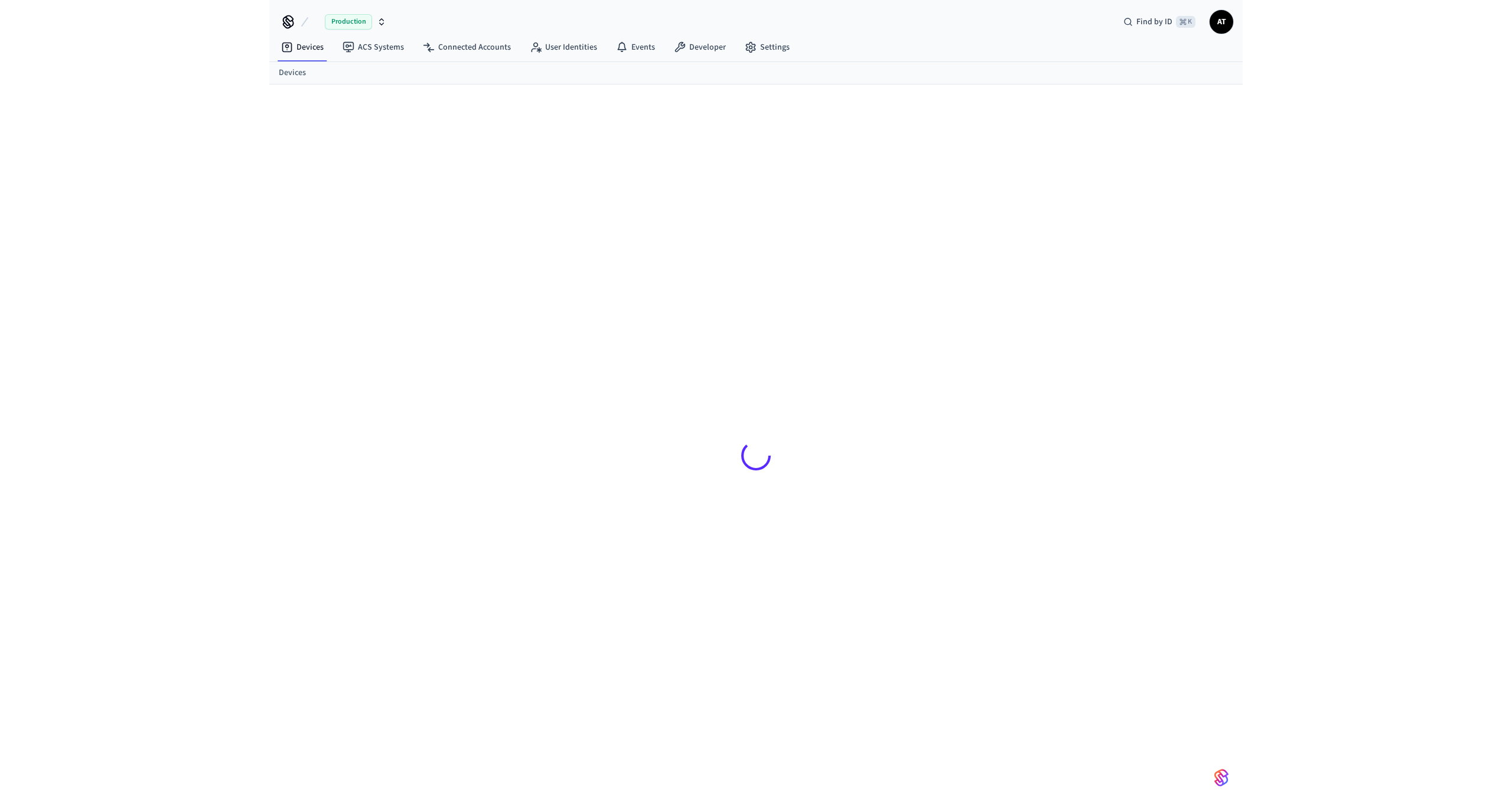
scroll to position [16, 0]
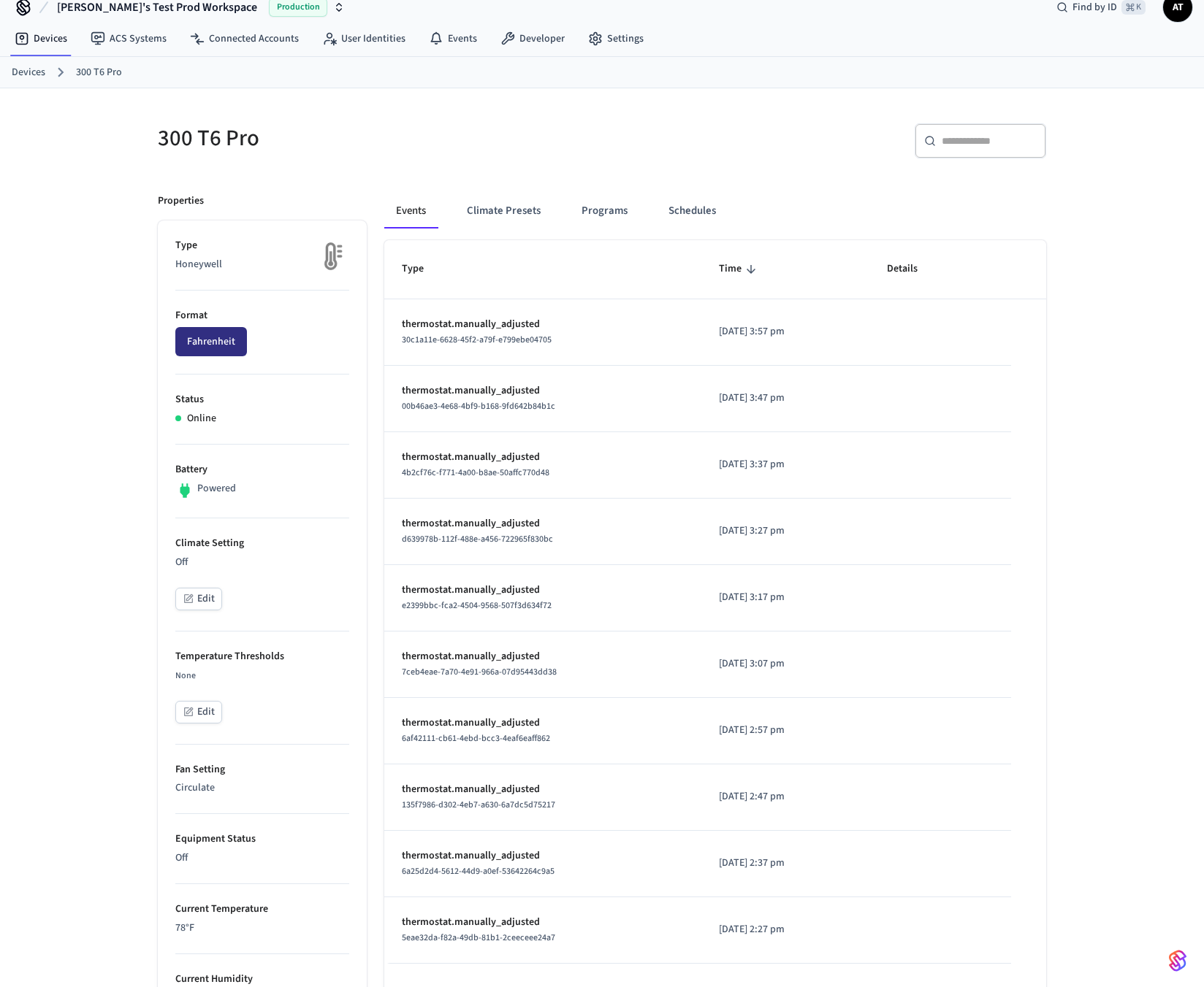
click at [217, 344] on button "Fahrenheit" at bounding box center [211, 341] width 72 height 30
click at [201, 347] on button "Fahrenheit" at bounding box center [211, 341] width 72 height 30
click at [226, 337] on button "Fahrenheit" at bounding box center [211, 341] width 72 height 30
click at [905, 533] on td "sticky table" at bounding box center [941, 532] width 142 height 66
click at [754, 149] on div "​ ​" at bounding box center [828, 146] width 436 height 47
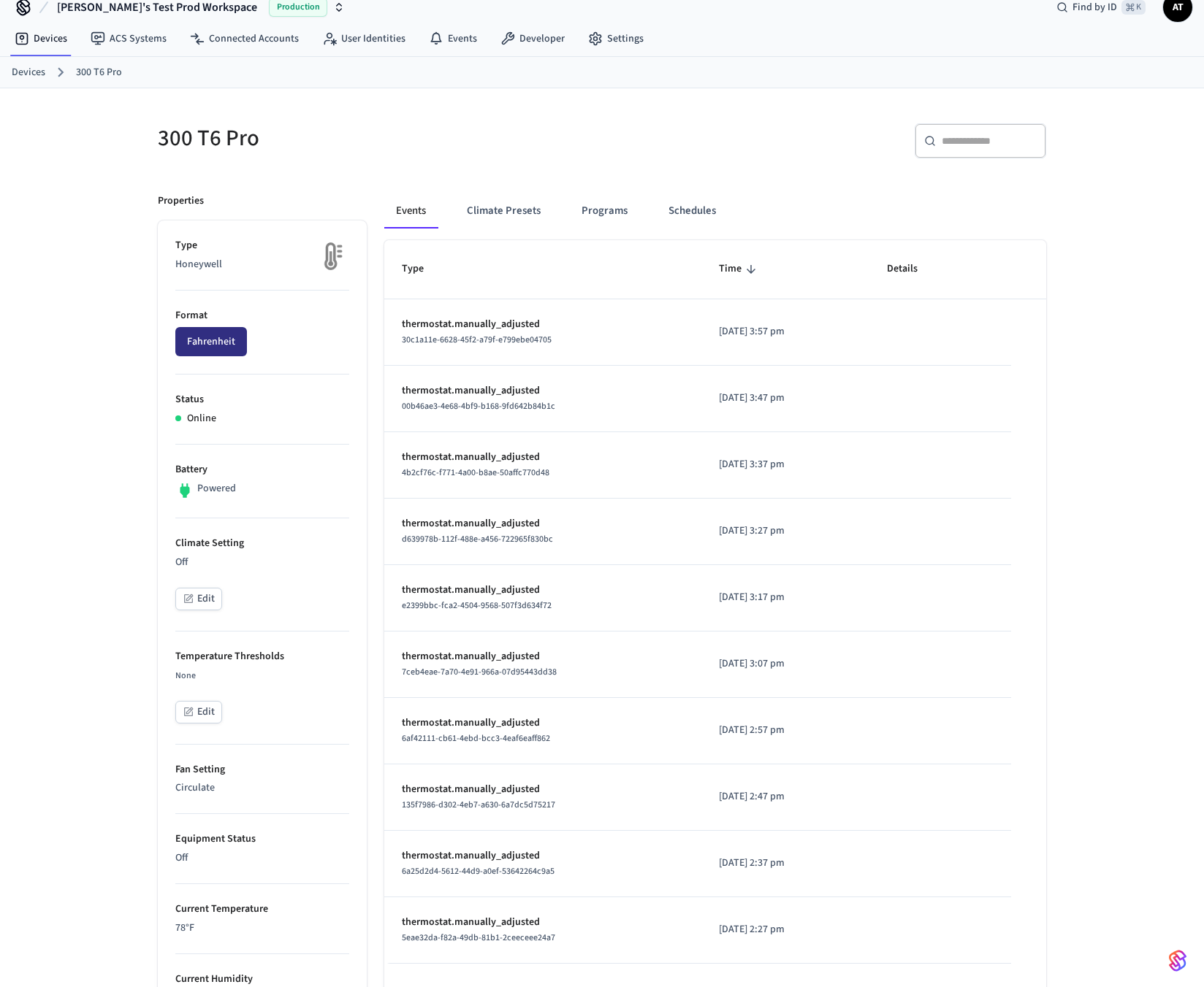
click at [216, 345] on button "Fahrenheit" at bounding box center [211, 341] width 72 height 30
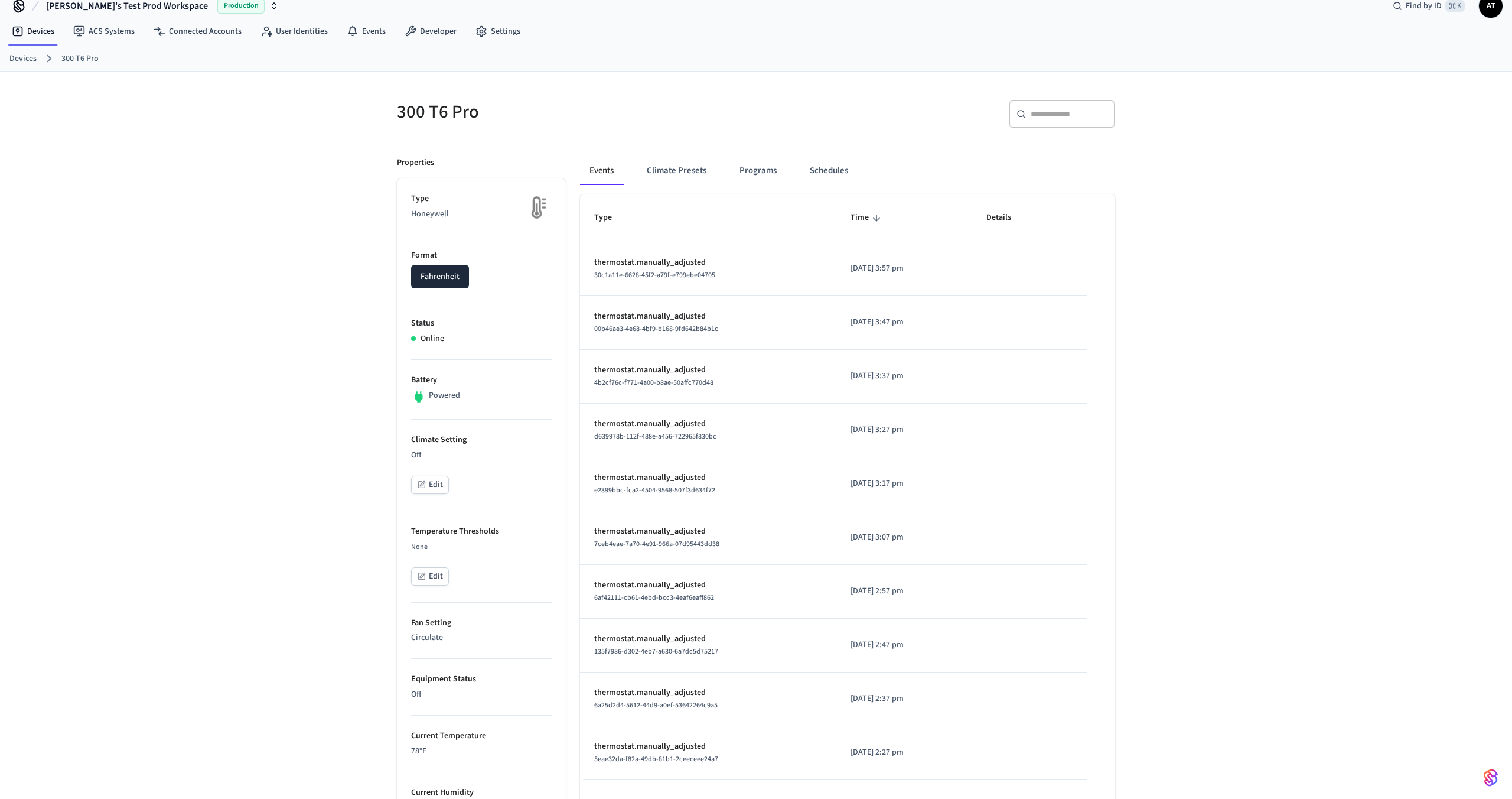
scroll to position [0, 0]
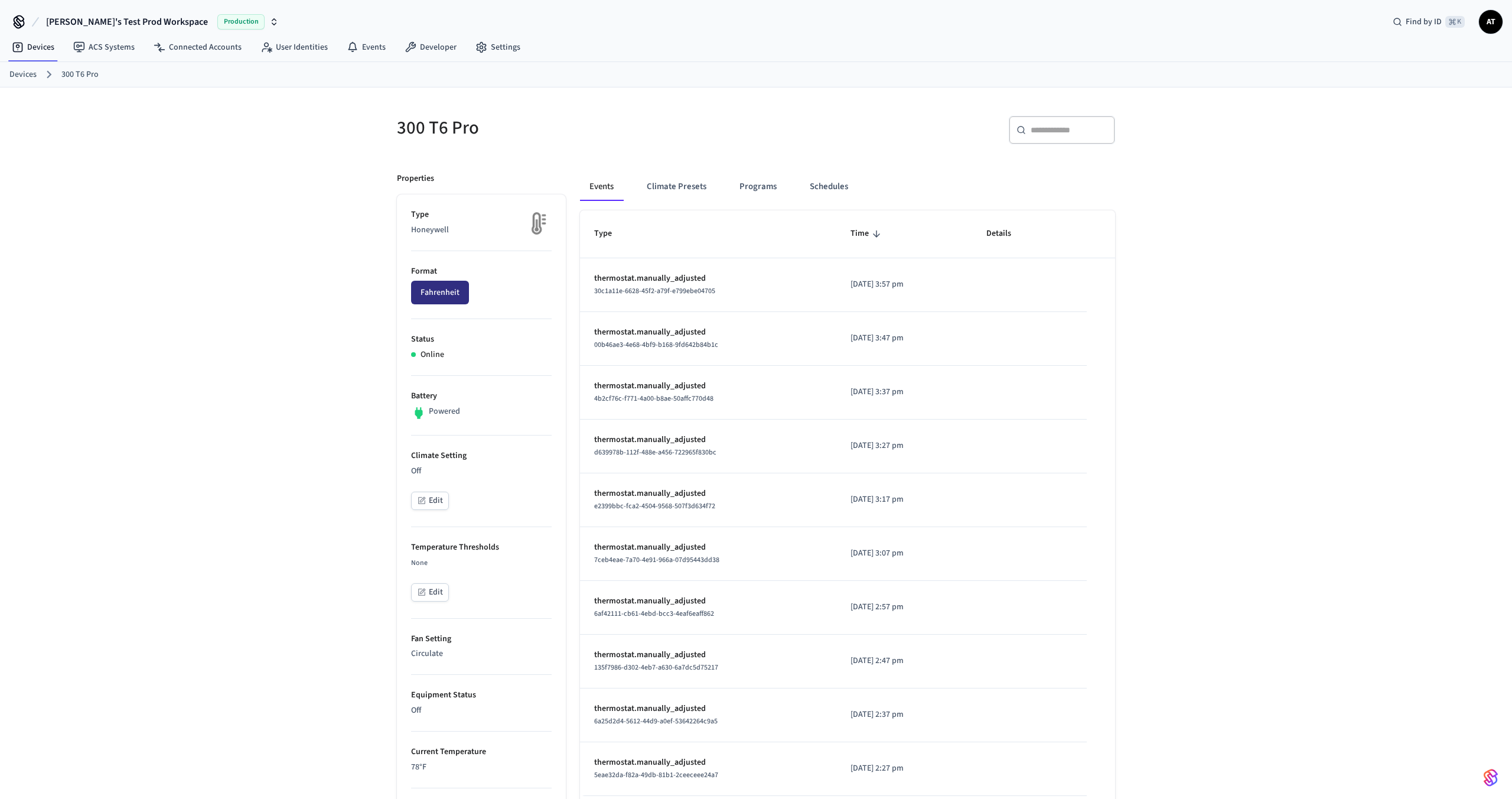
click at [452, 289] on button "Fahrenheit" at bounding box center [440, 292] width 58 height 24
click at [756, 422] on td "thermostat.manually_adjusted d639978b-112f-488e-a456-722965f830bc" at bounding box center [708, 446] width 256 height 54
click at [450, 291] on button "Fahrenheit" at bounding box center [440, 292] width 58 height 24
click at [95, 14] on button "Frank's Test Prod Workspace Production" at bounding box center [163, 22] width 240 height 25
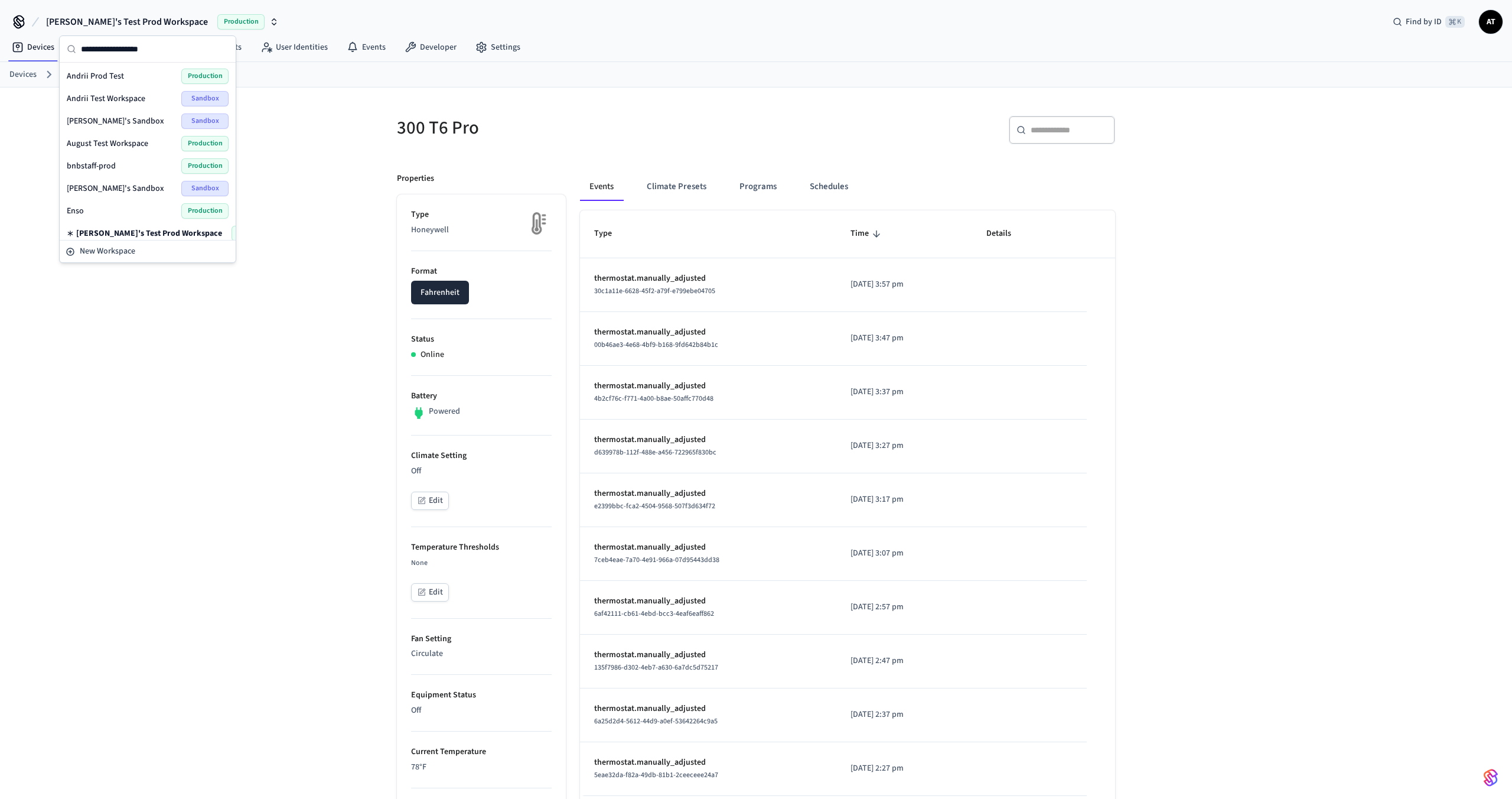
click at [131, 74] on div "Andrii Prod Test Production" at bounding box center [147, 76] width 162 height 15
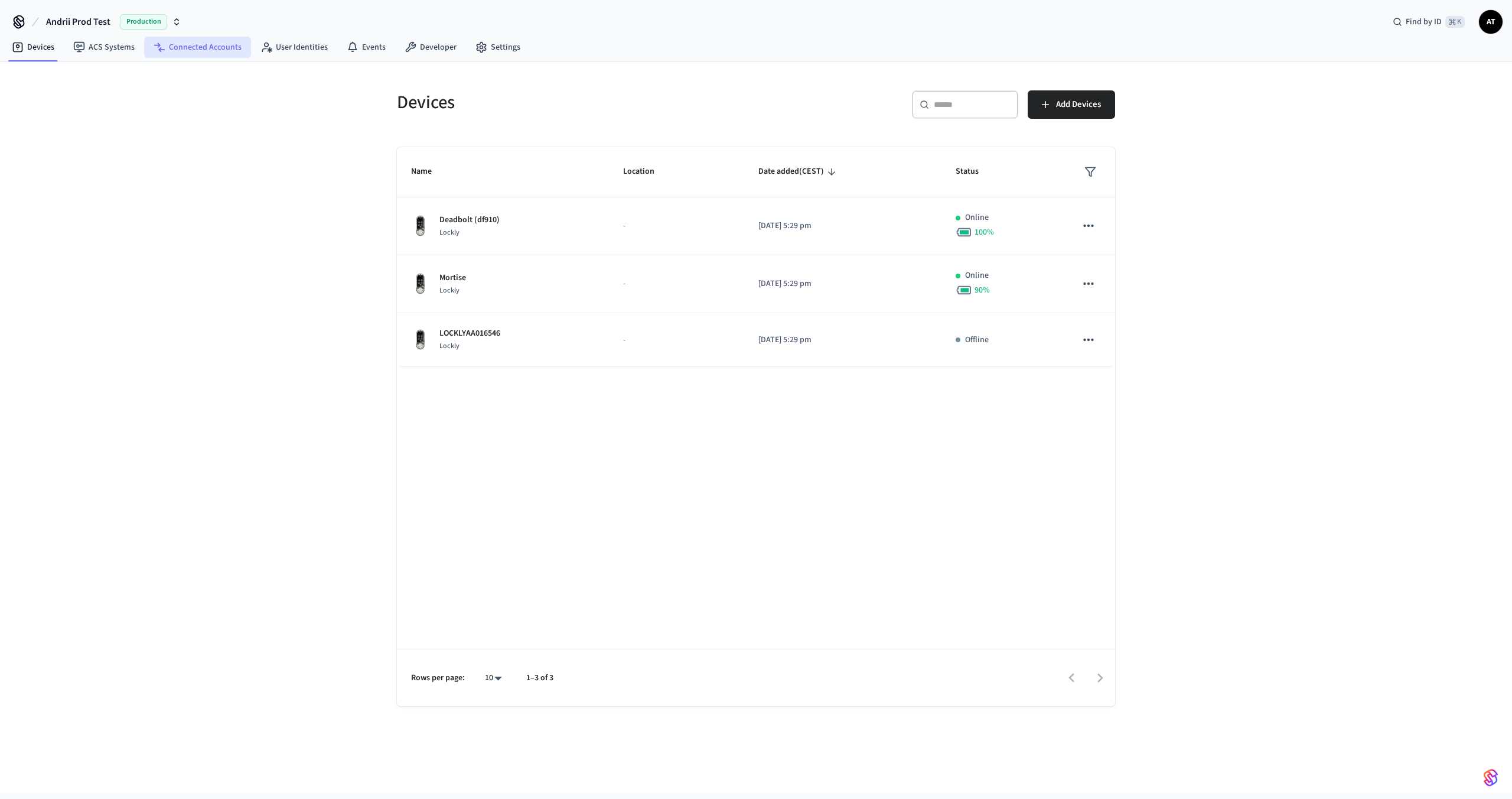
click at [191, 38] on link "Connected Accounts" at bounding box center [197, 47] width 107 height 21
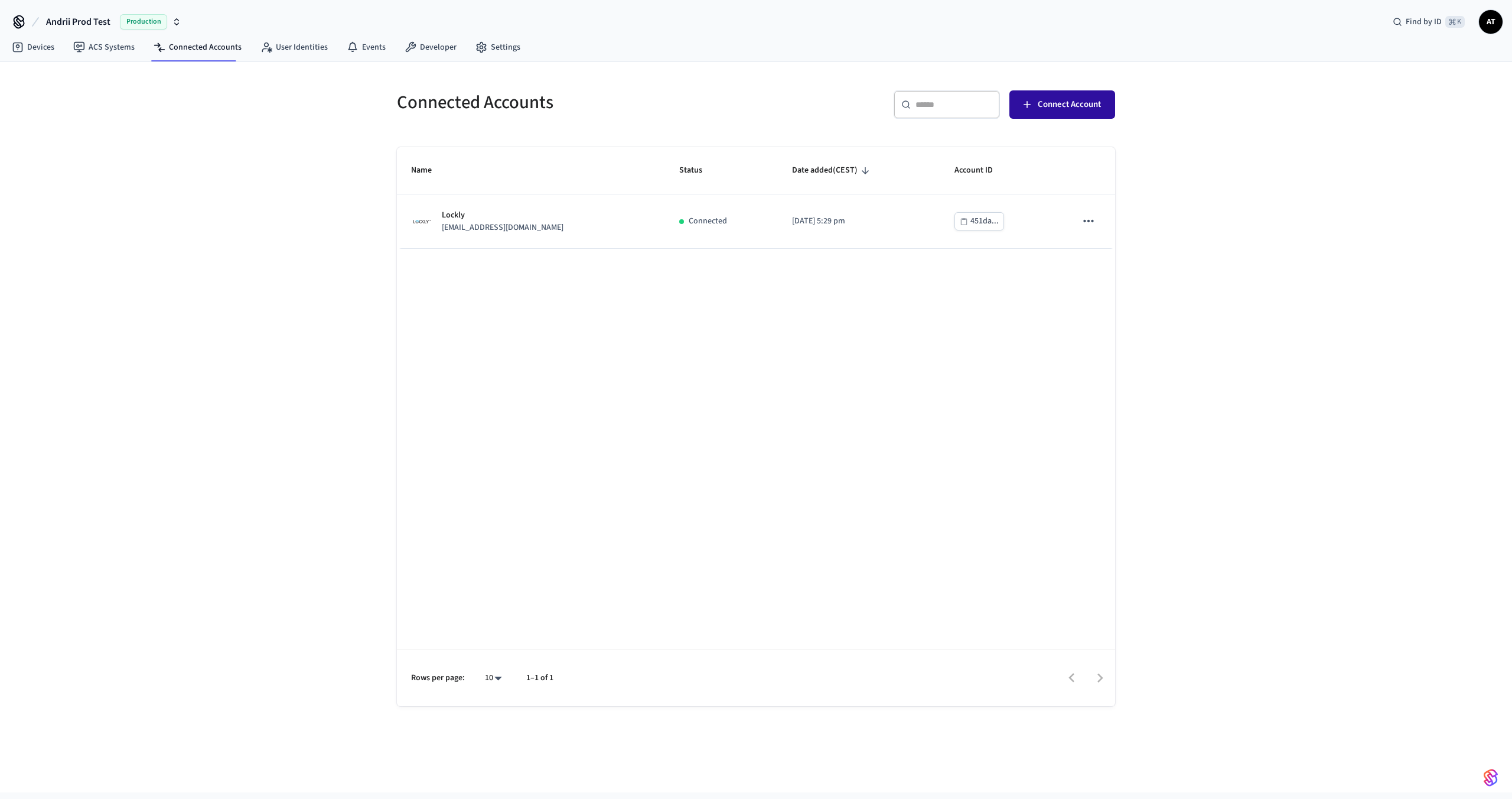
click at [973, 108] on span "Connect Account" at bounding box center [1070, 104] width 63 height 15
click at [105, 20] on span "Andrii Prod Test" at bounding box center [78, 22] width 65 height 15
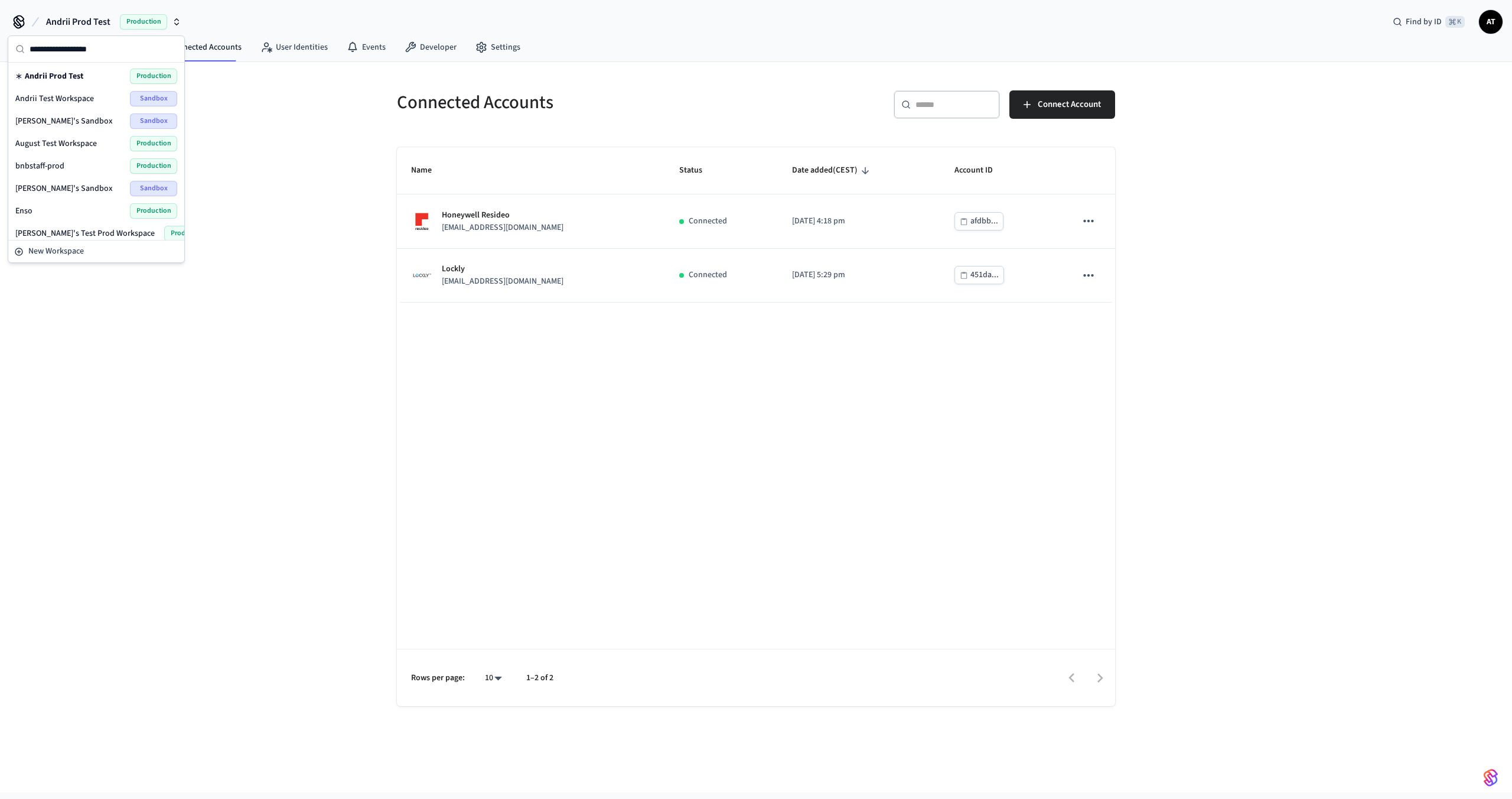
click at [105, 20] on span "Andrii Prod Test" at bounding box center [78, 22] width 65 height 15
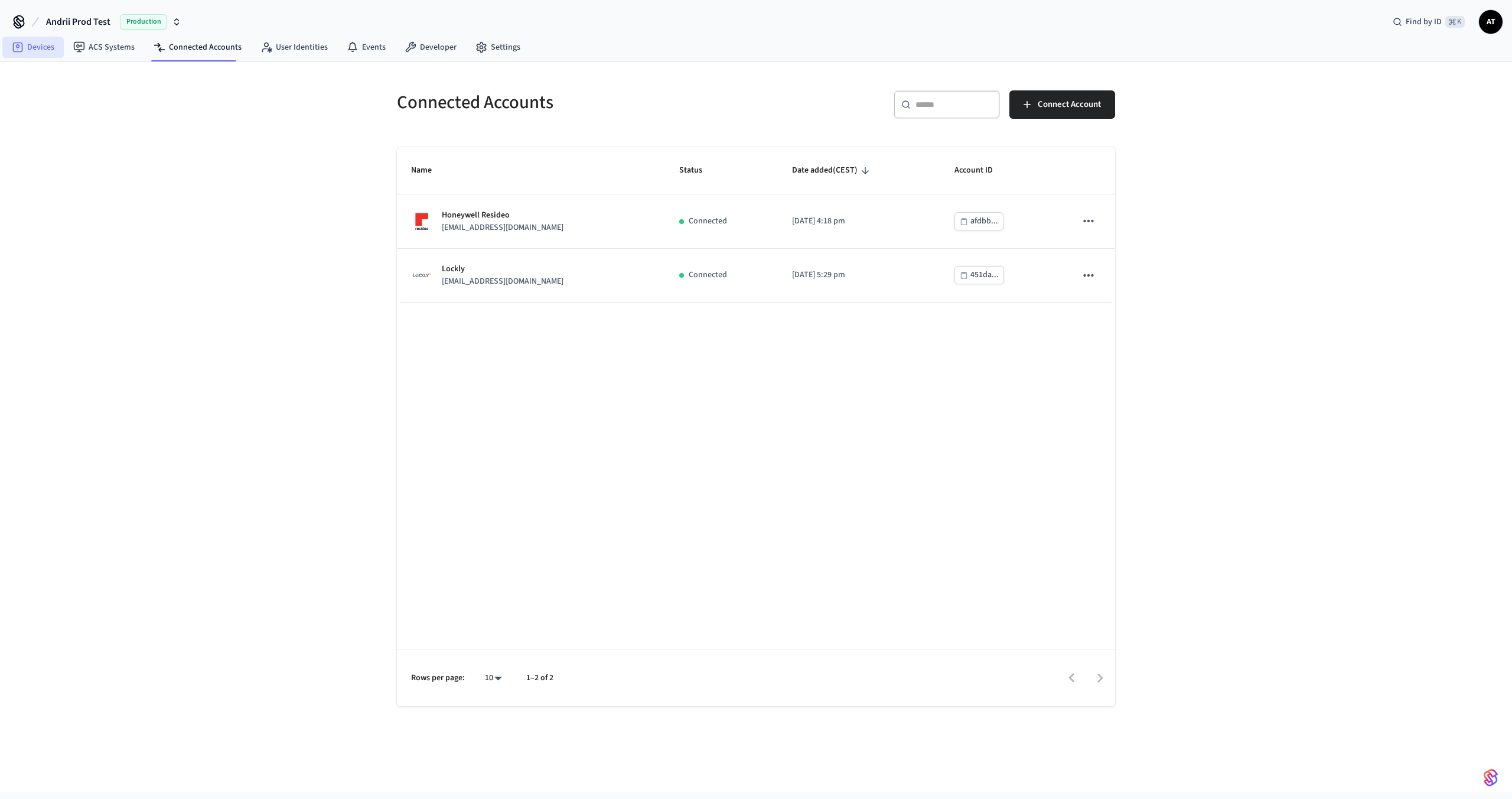
click at [42, 51] on link "Devices" at bounding box center [33, 47] width 62 height 21
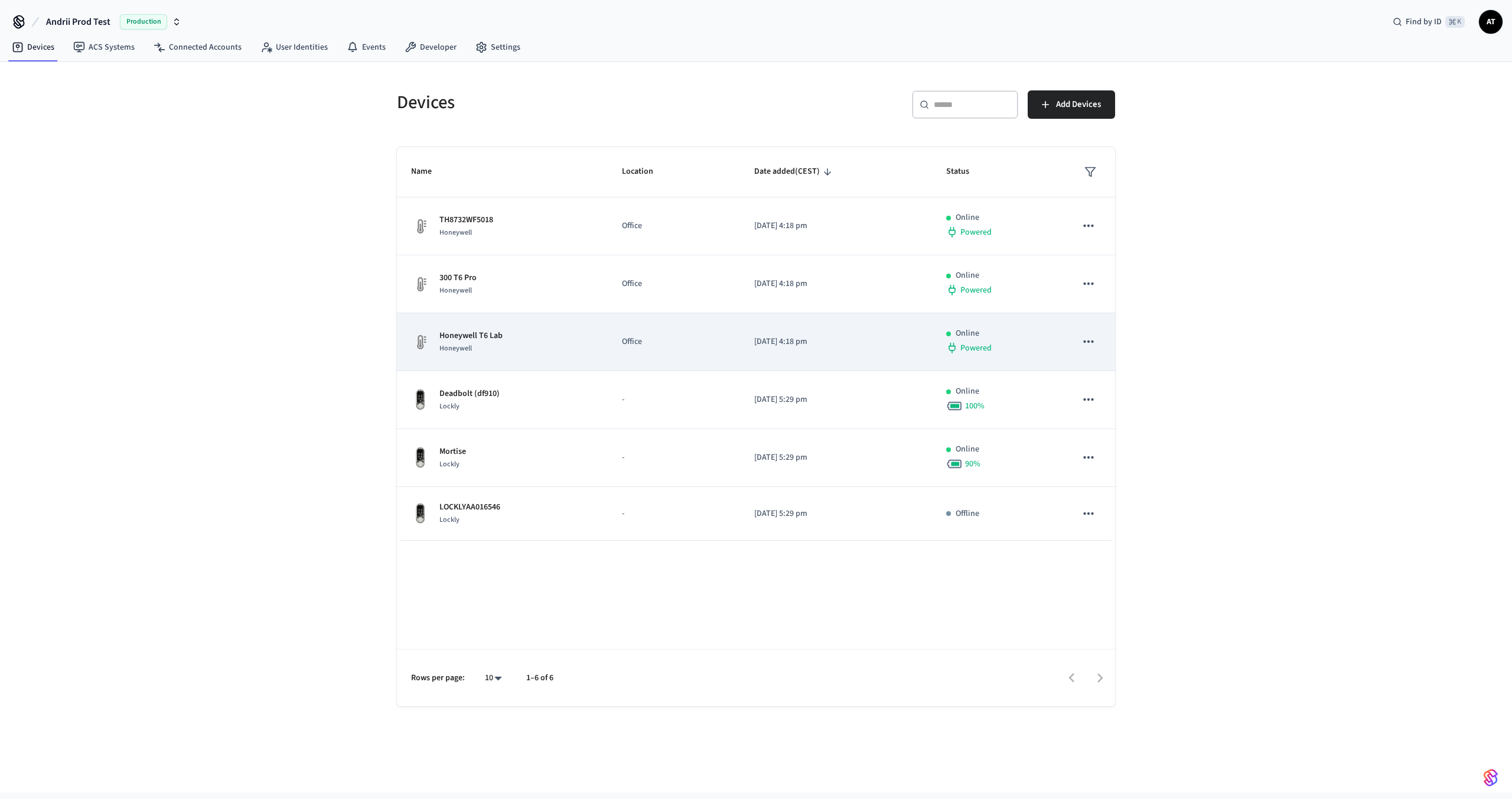
click at [479, 337] on p "Honeywell T6 Lab" at bounding box center [471, 336] width 63 height 12
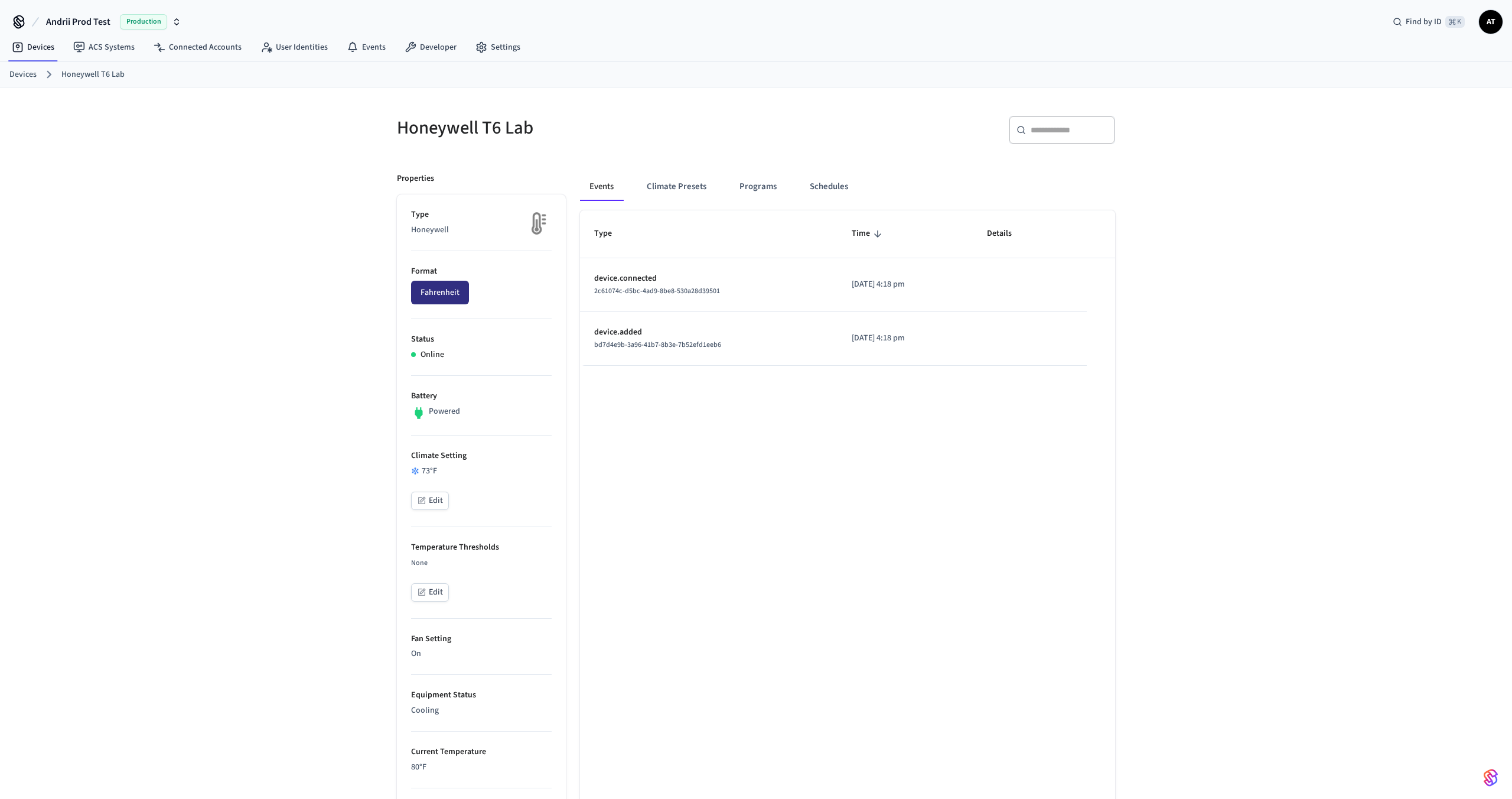
click at [443, 284] on button "Fahrenheit" at bounding box center [440, 292] width 58 height 24
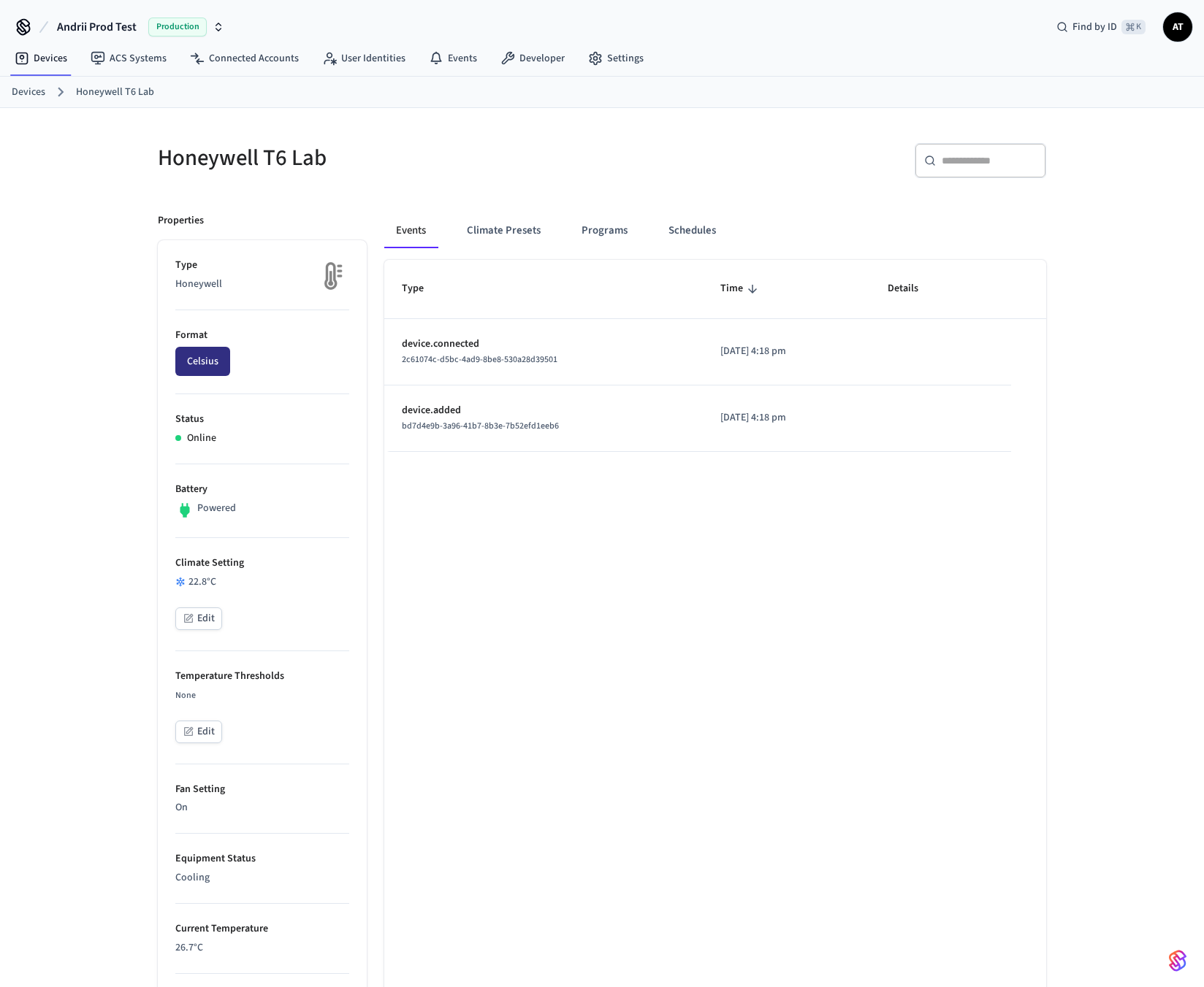
click at [198, 365] on button "Celsius" at bounding box center [202, 361] width 55 height 30
click at [522, 514] on div "Type Time Details device.connected 2c61074c-d5bc-4ad9-8be8-530a28d39501 2025/09…" at bounding box center [715, 856] width 662 height 1193
click at [193, 360] on button "Fahrenheit" at bounding box center [211, 361] width 72 height 30
click at [281, 525] on li "Battery Powered" at bounding box center [262, 501] width 174 height 74
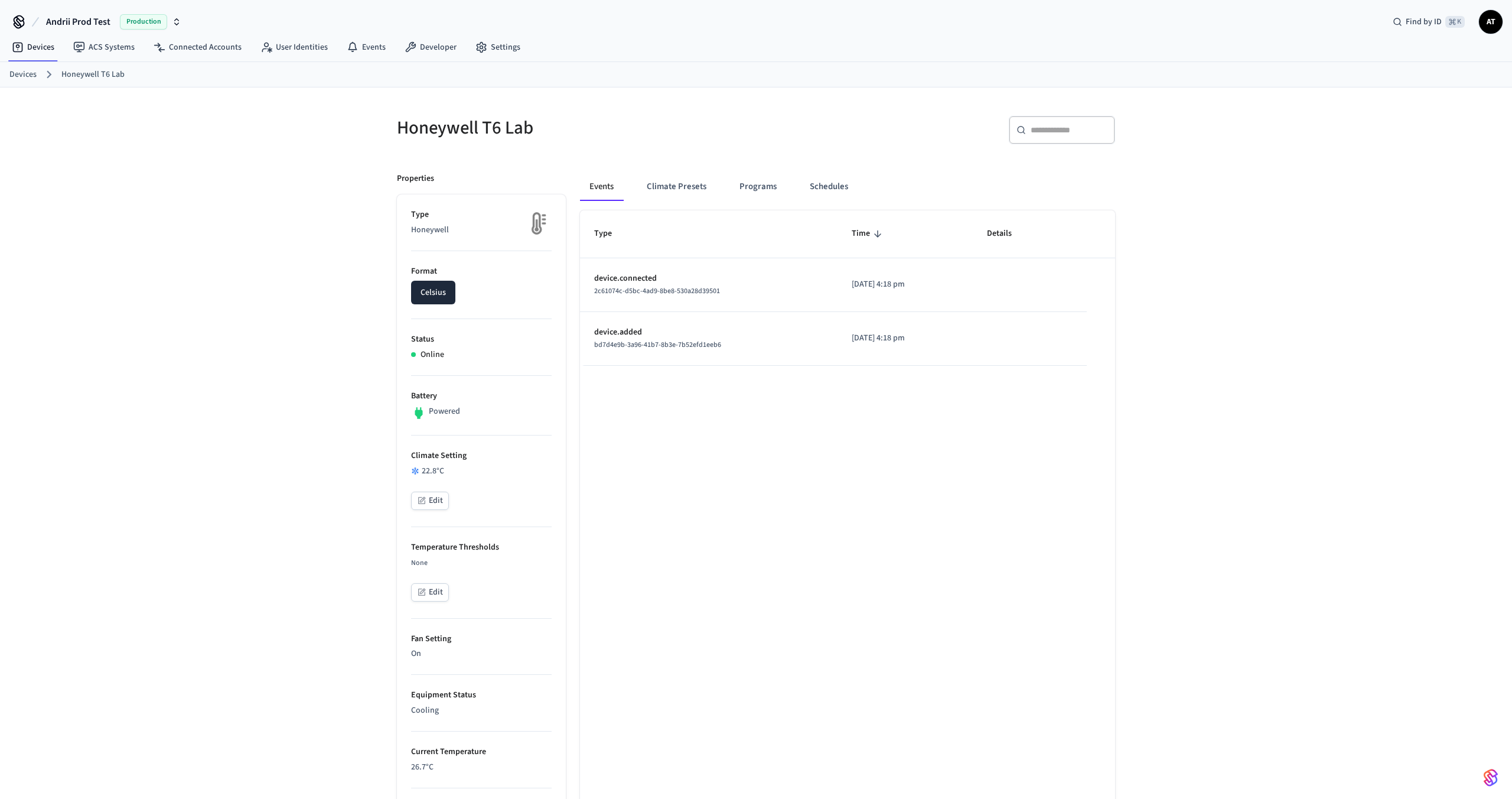
click at [28, 73] on link "Devices" at bounding box center [23, 74] width 27 height 12
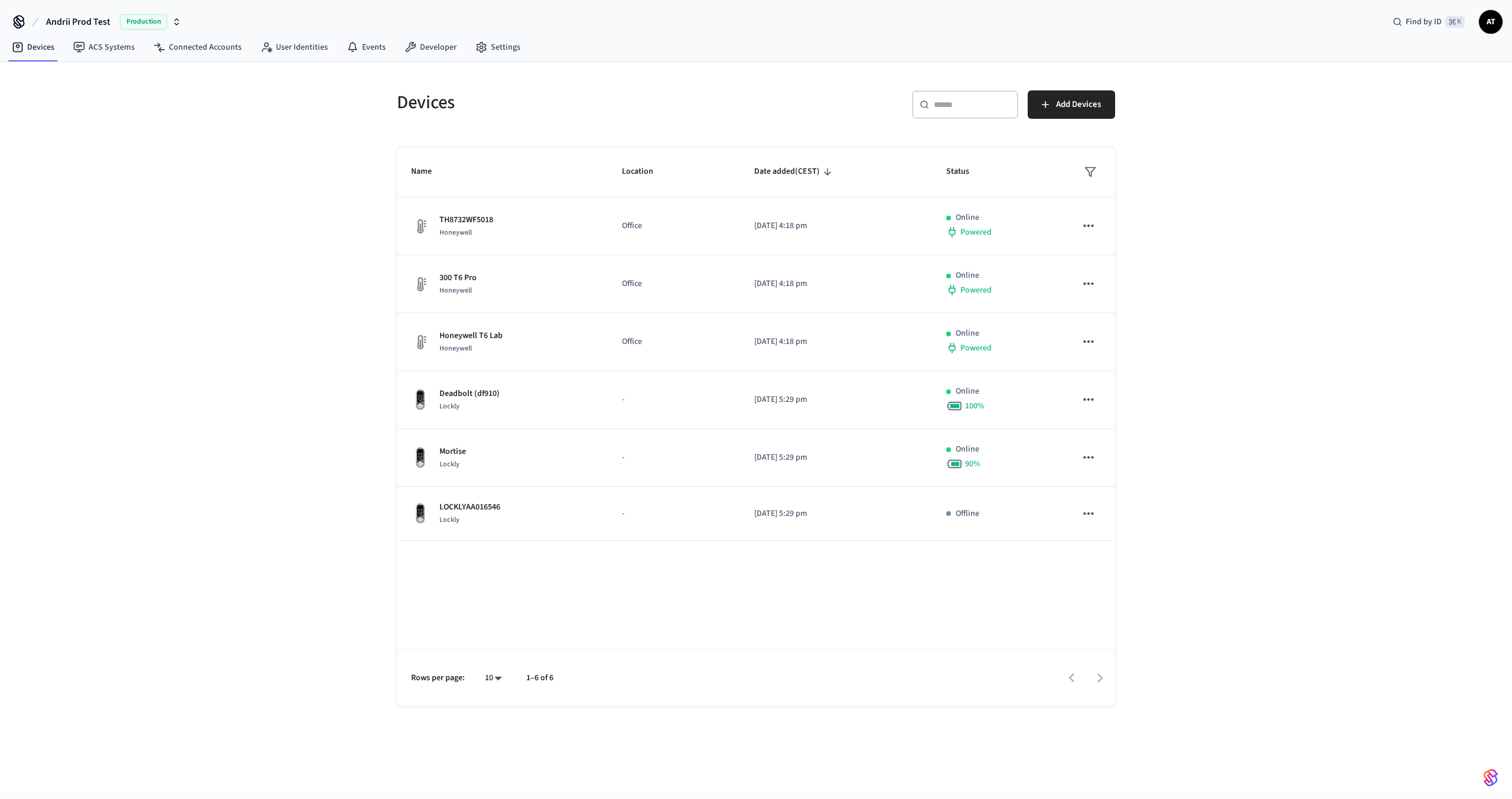
click at [88, 18] on span "Andrii Prod Test" at bounding box center [78, 22] width 65 height 15
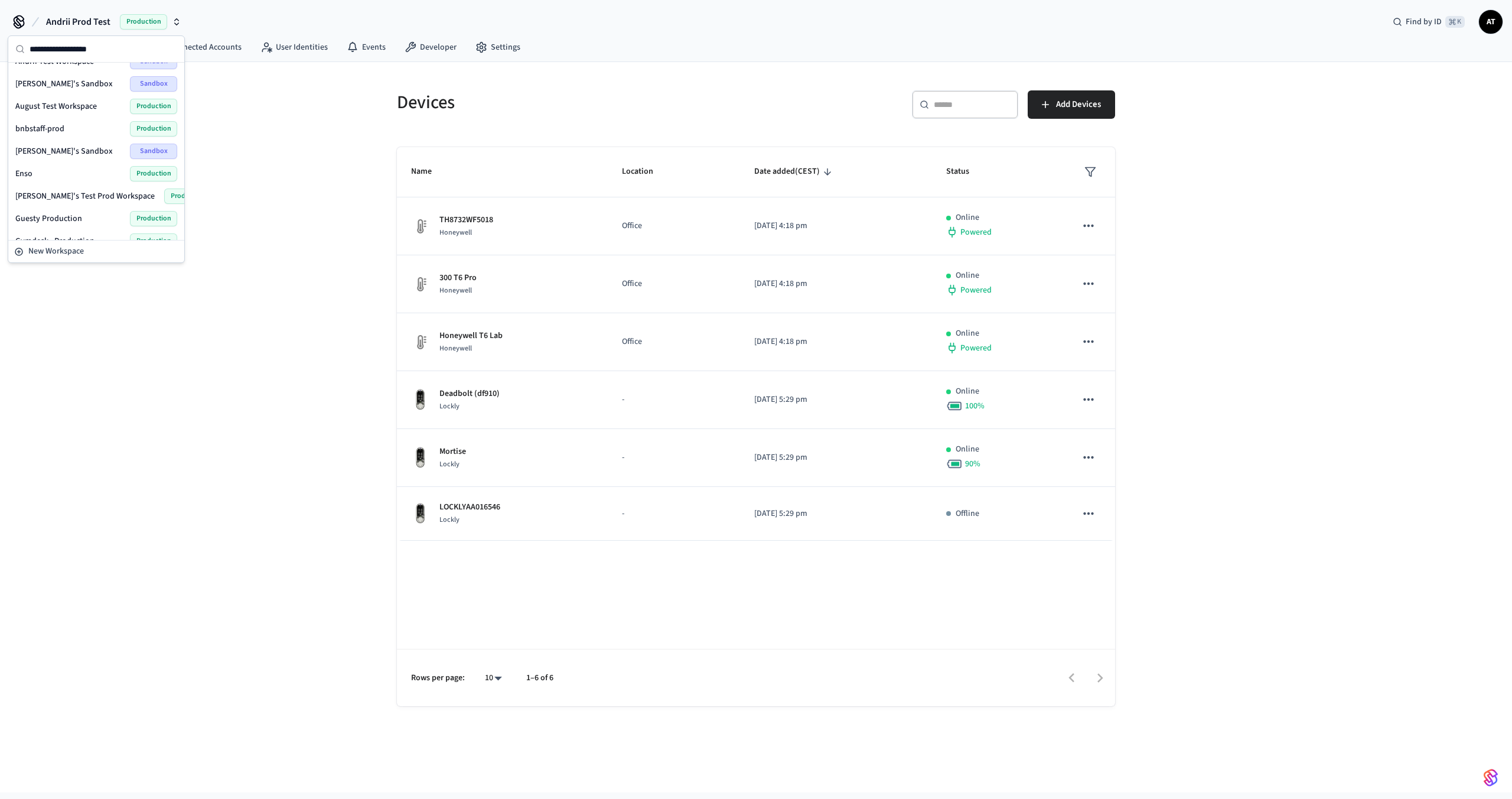
scroll to position [41, 0]
click at [71, 192] on span "Frank's Test Prod Workspace" at bounding box center [85, 192] width 140 height 12
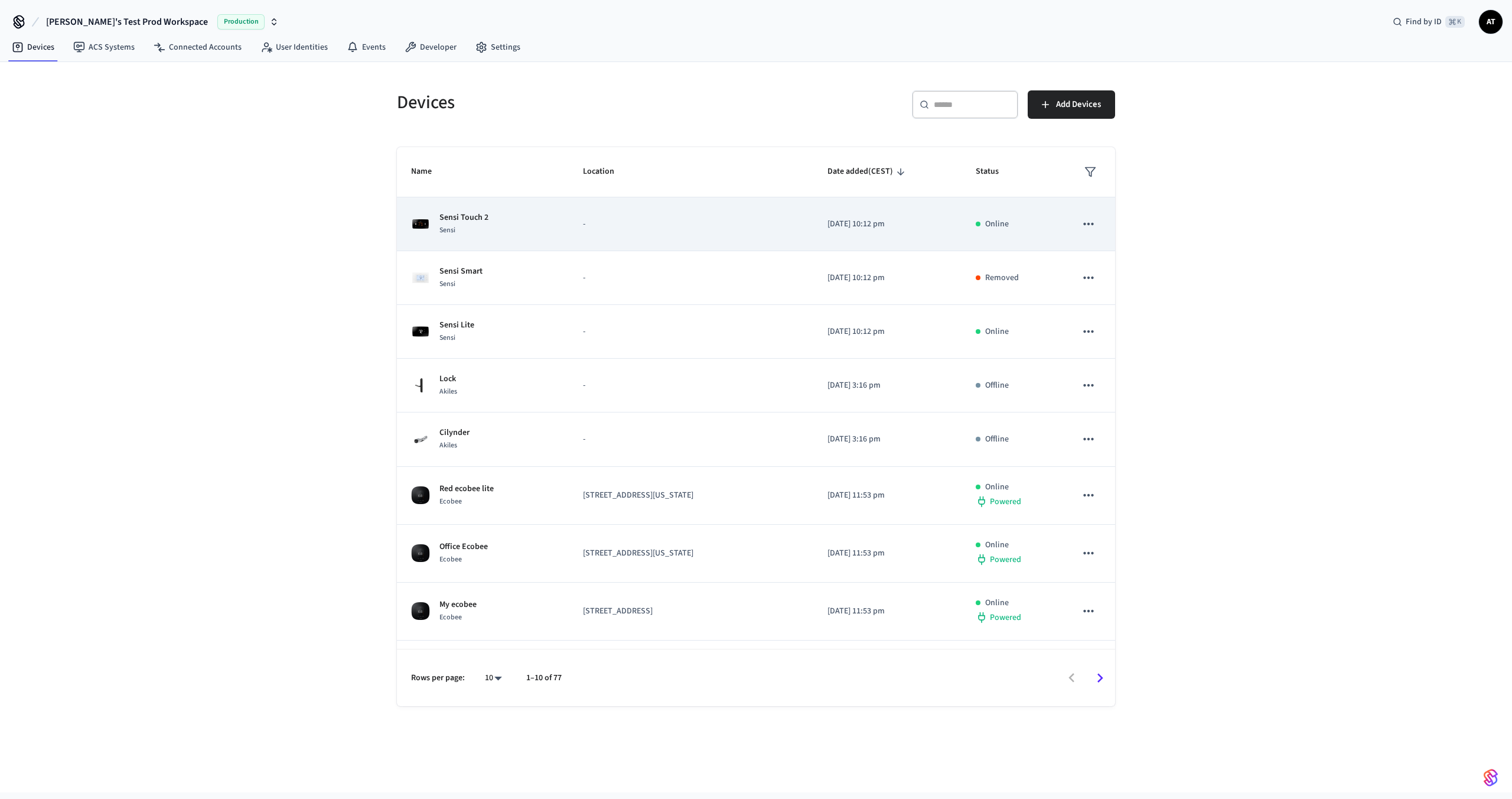
click at [593, 244] on td "-" at bounding box center [691, 225] width 245 height 54
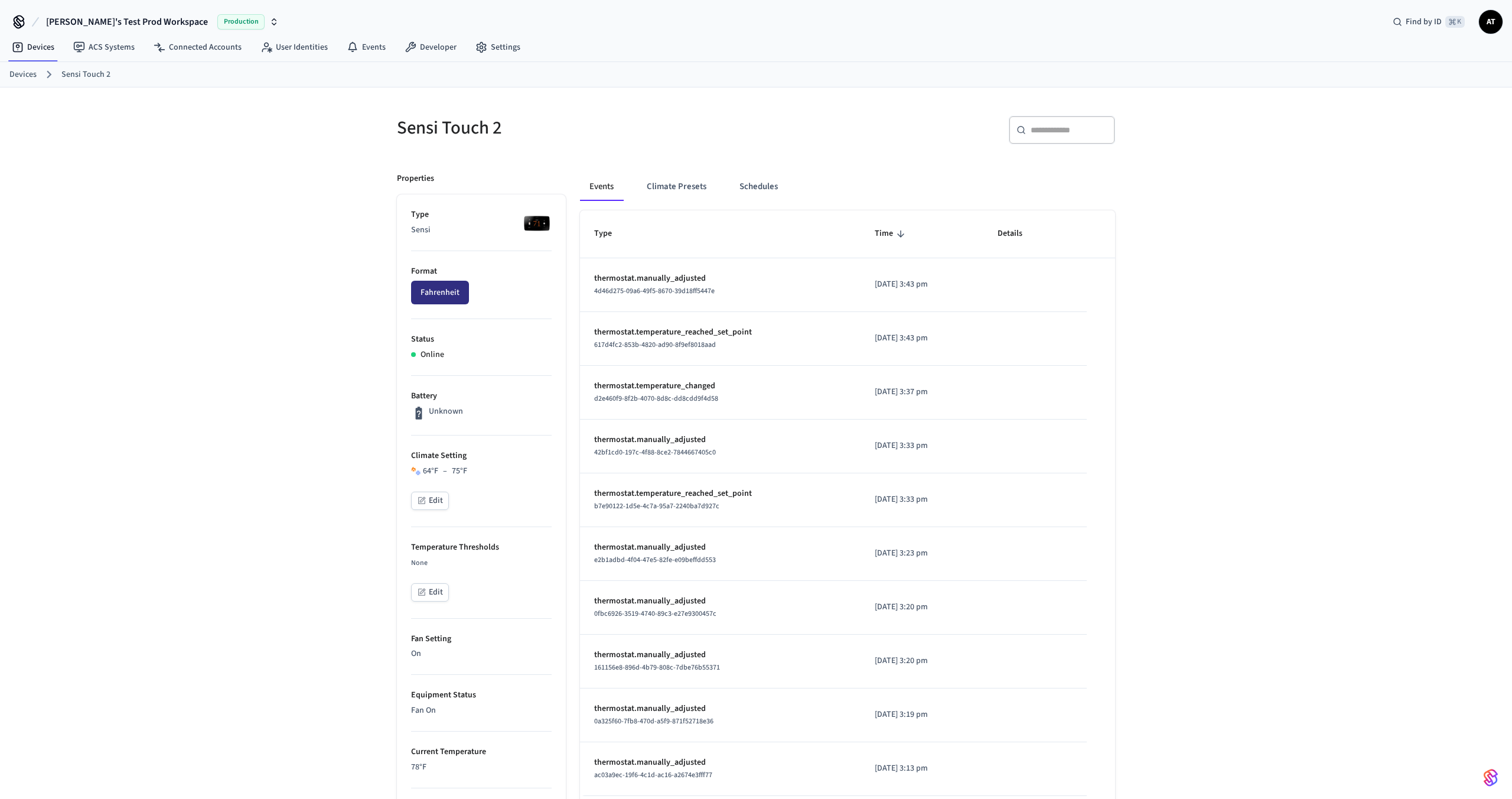
click at [448, 295] on button "Fahrenheit" at bounding box center [440, 292] width 58 height 24
click at [443, 294] on button "Fahrenheit" at bounding box center [440, 292] width 58 height 24
click at [169, 41] on link "Connected Accounts" at bounding box center [197, 47] width 107 height 21
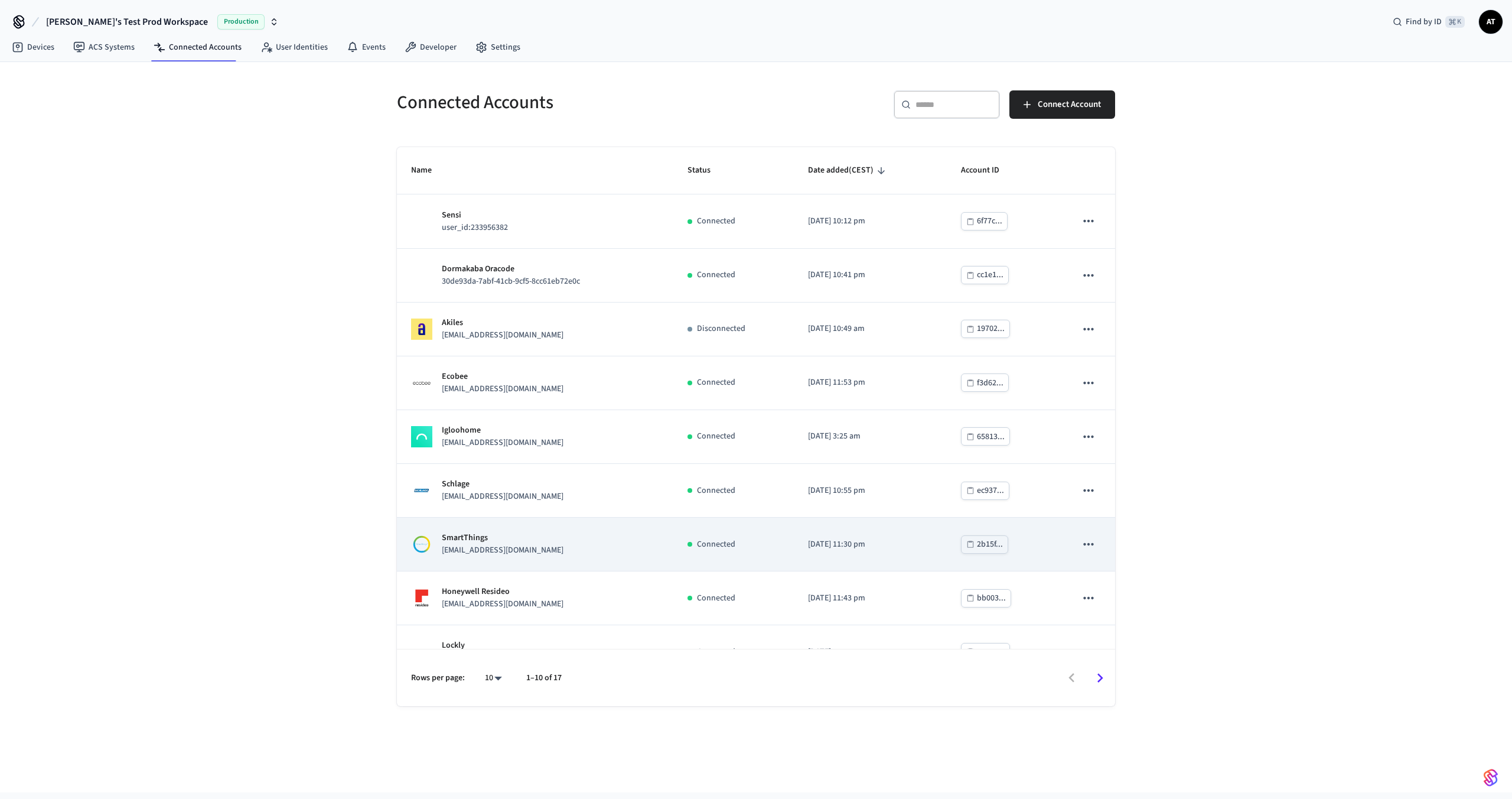
click at [495, 550] on p "lab.smartthings1@getseam.com" at bounding box center [502, 550] width 121 height 12
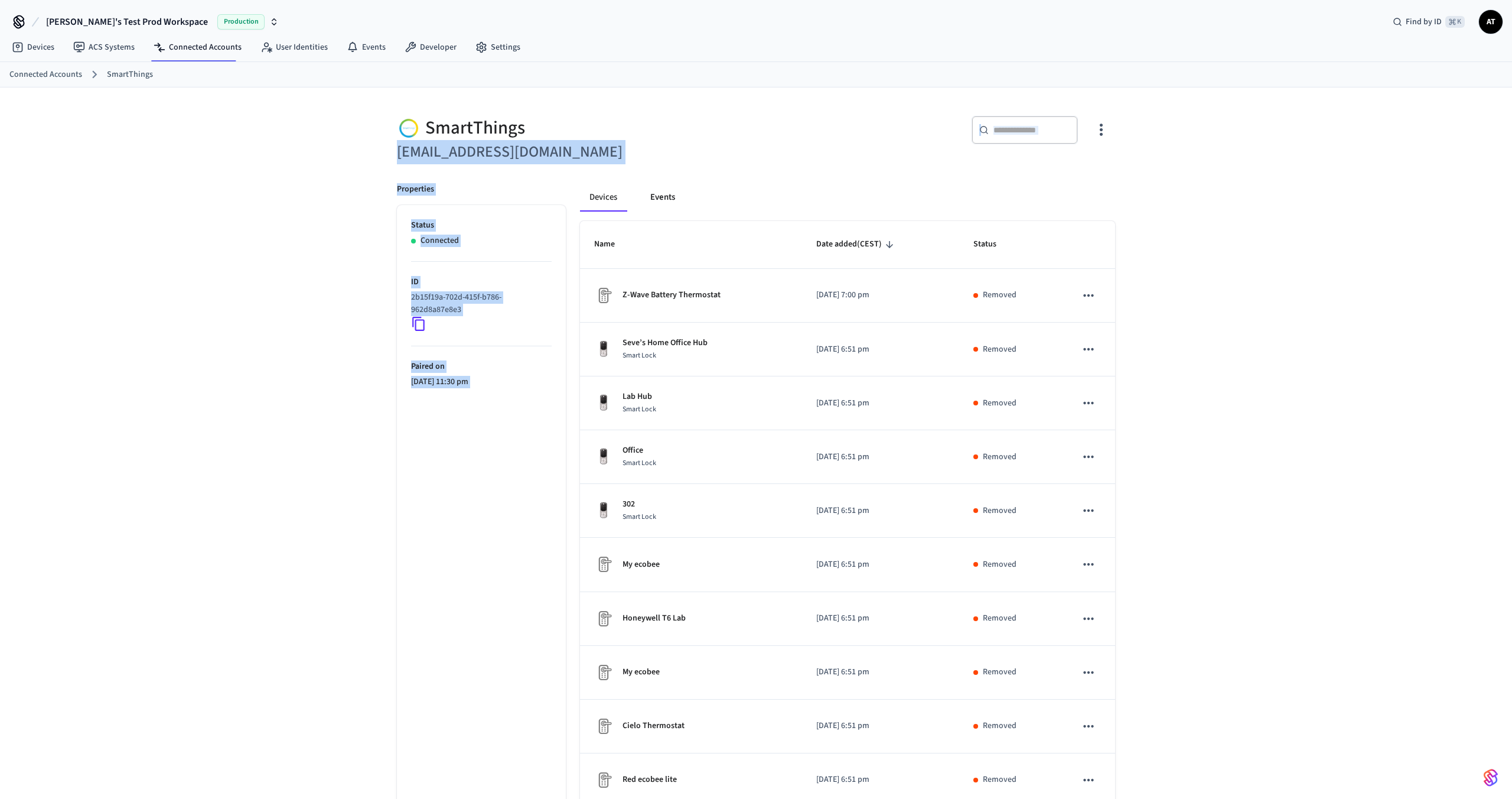
drag, startPoint x: 397, startPoint y: 151, endPoint x: 662, endPoint y: 184, distance: 267.0
click at [663, 185] on div "SmartThings lab.smartthings1@getseam.com ​ ​ Properties Status Connected ID 2b1…" at bounding box center [756, 483] width 737 height 763
click at [662, 184] on button "Events" at bounding box center [663, 197] width 44 height 28
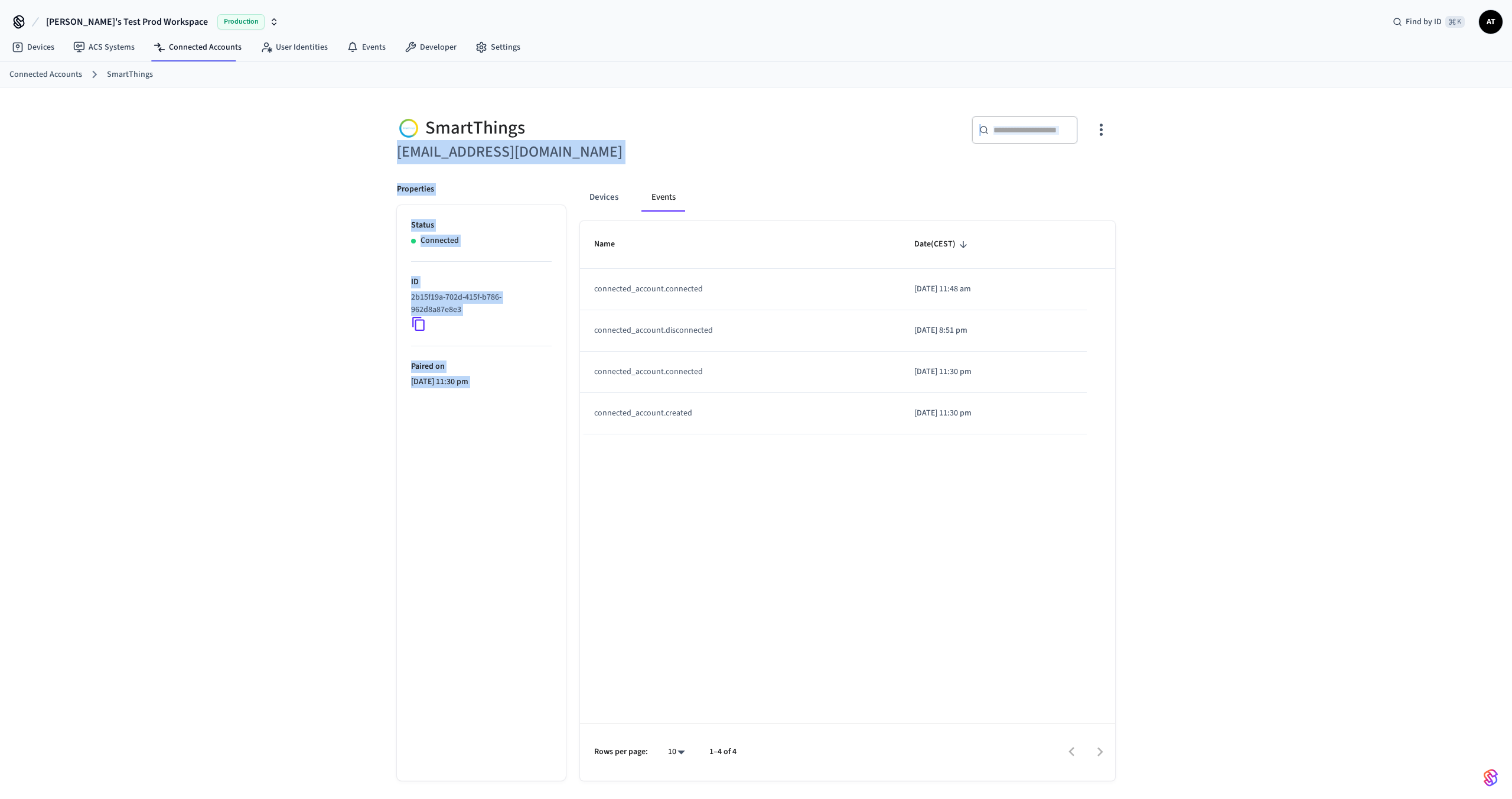
click at [615, 156] on h6 "lab.smartthings1@getseam.com" at bounding box center [573, 152] width 352 height 24
drag, startPoint x: 605, startPoint y: 150, endPoint x: 395, endPoint y: 151, distance: 210.0
click at [395, 151] on div "SmartThings lab.smartthings1@getseam.com" at bounding box center [566, 133] width 366 height 63
copy h6 "lab.smartthings1@getseam.com"
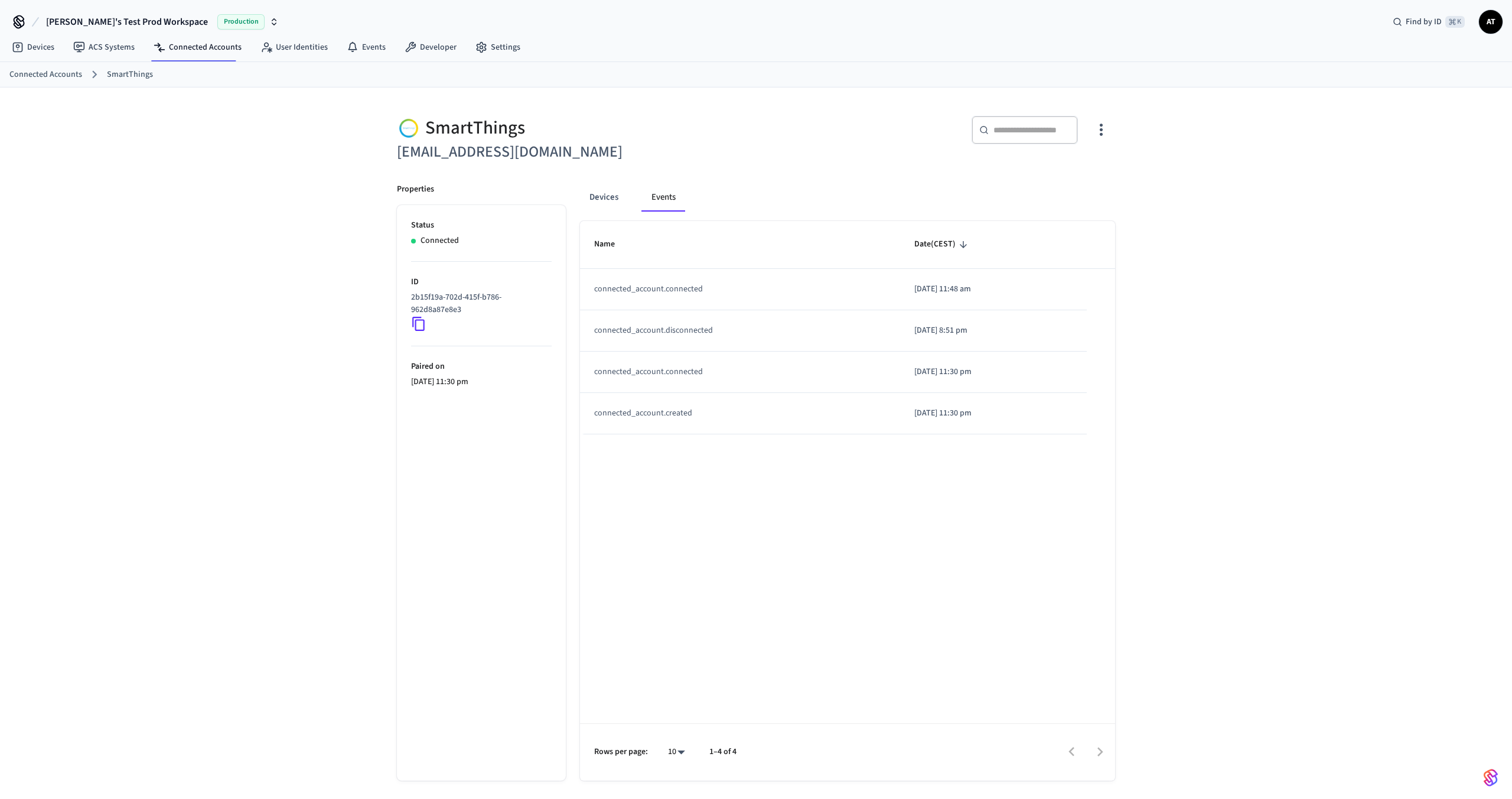
click at [486, 179] on div "Properties Status Connected ID 2b15f19a-702d-415f-b786-962d8a87e8e3 Paired on 2…" at bounding box center [474, 475] width 183 height 611
click at [605, 199] on button "Devices" at bounding box center [604, 197] width 48 height 28
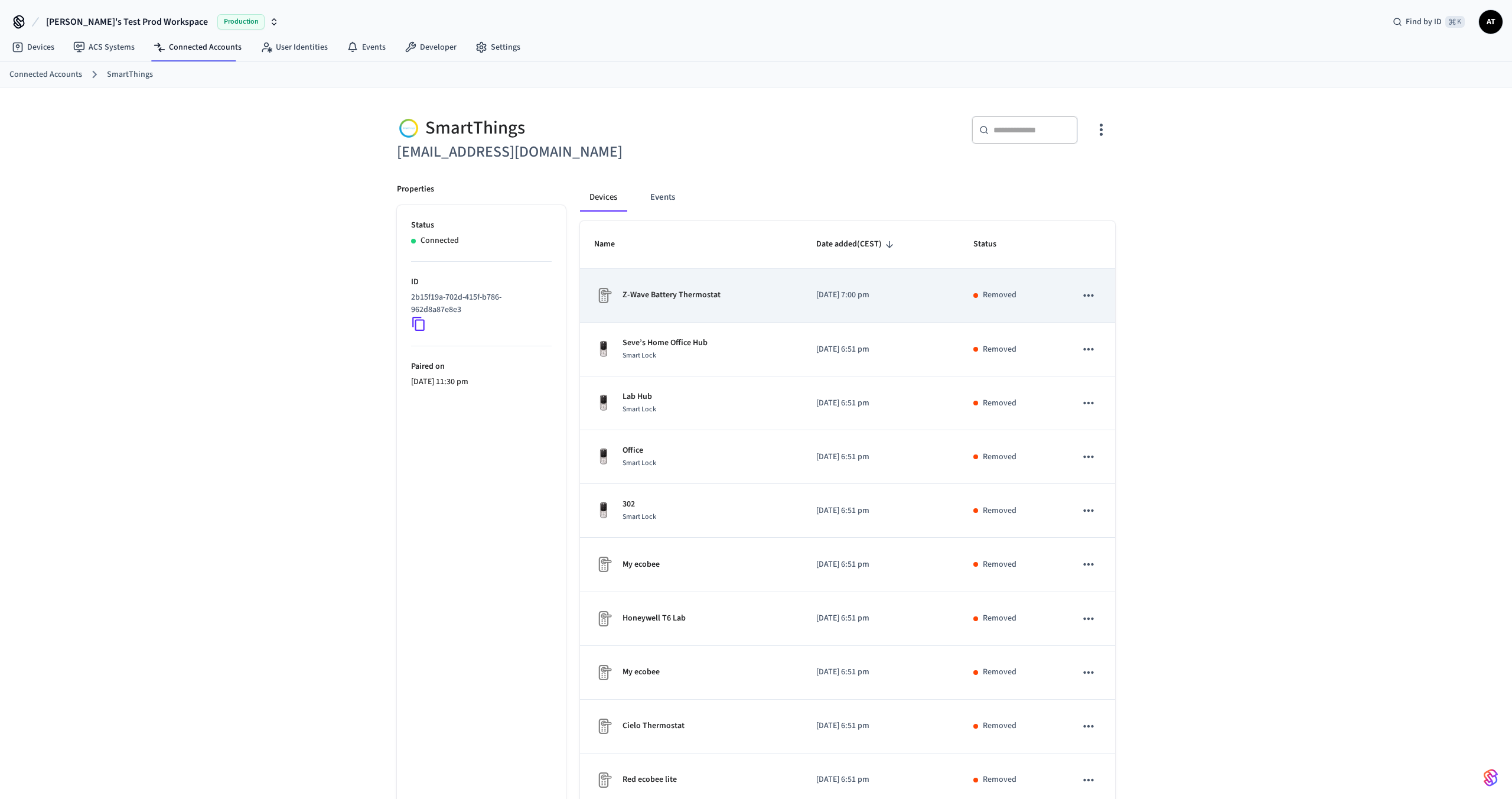
click at [716, 317] on td "Z-Wave Battery Thermostat" at bounding box center [691, 296] width 222 height 54
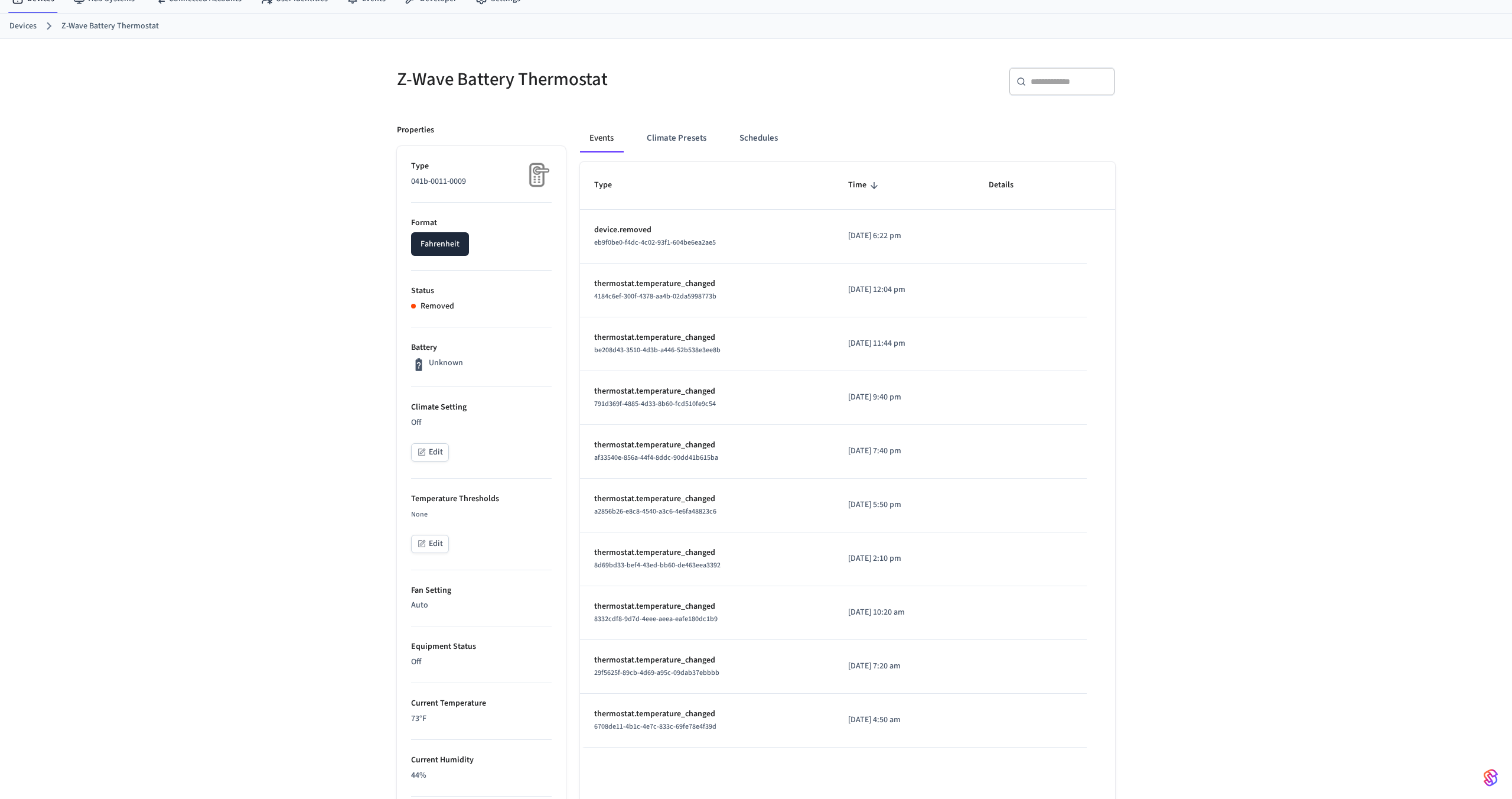
scroll to position [49, 0]
click at [462, 252] on button "Fahrenheit" at bounding box center [440, 243] width 58 height 24
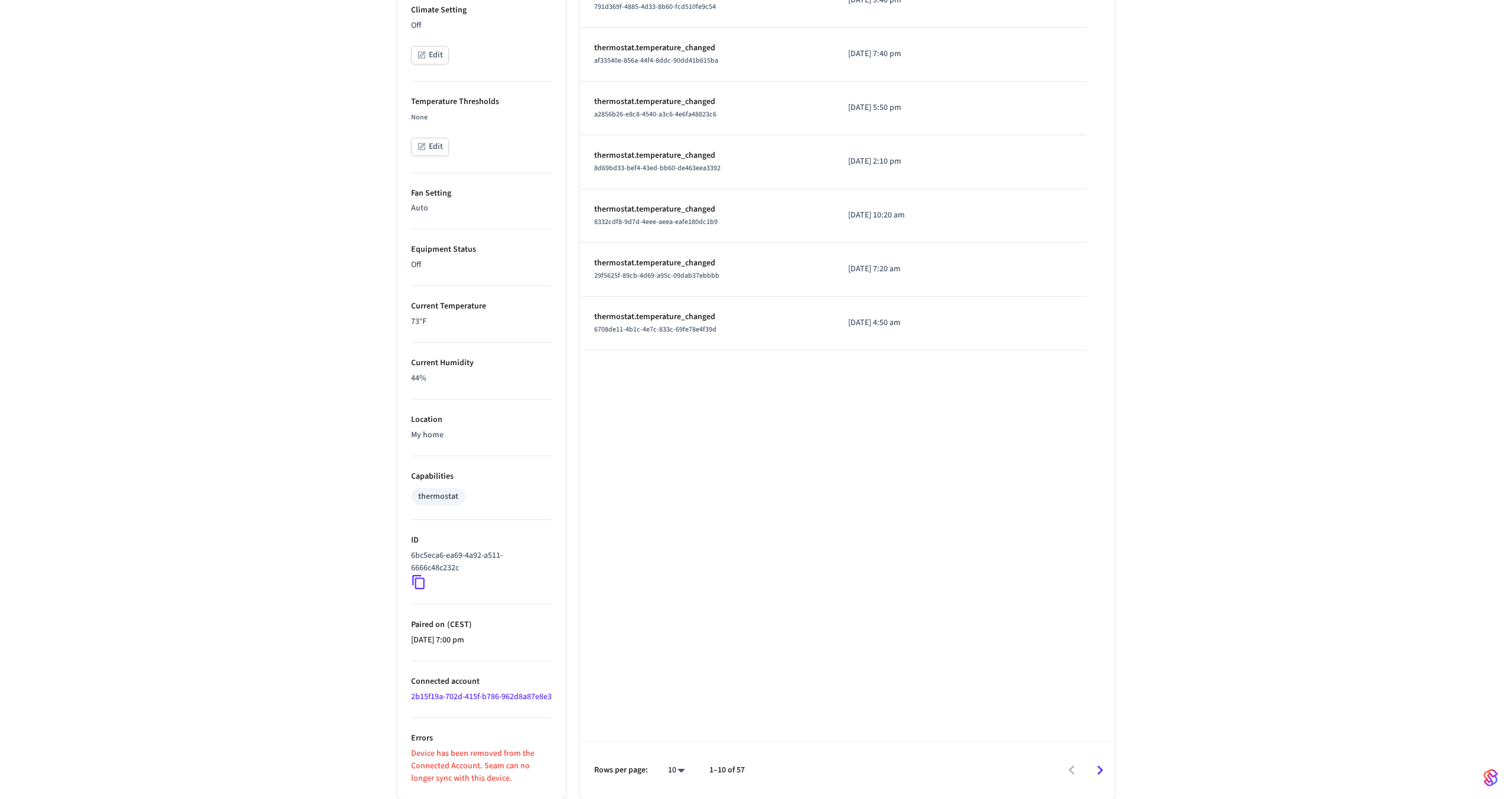
scroll to position [458, 0]
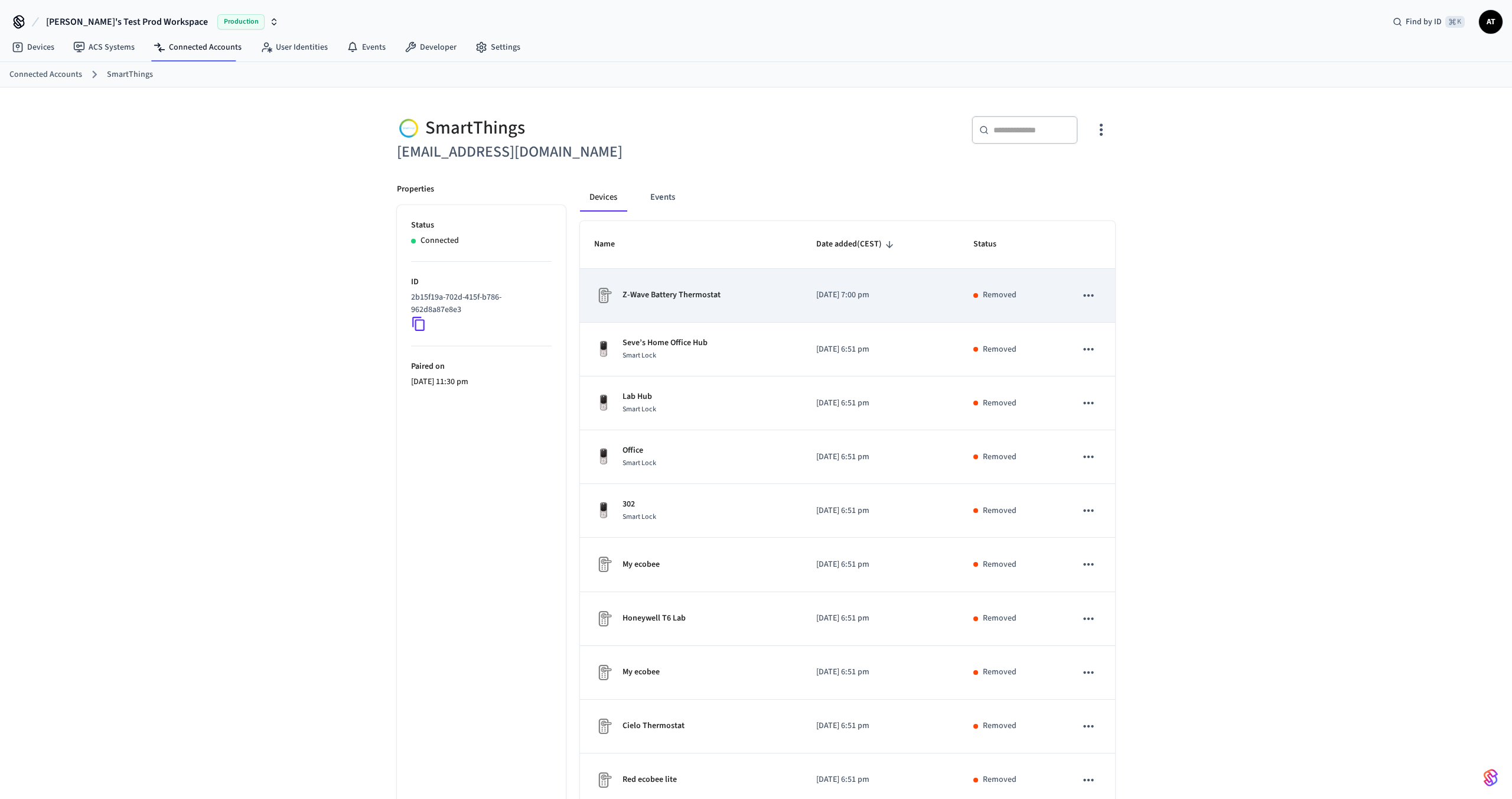
click at [973, 292] on icon "sticky table" at bounding box center [1088, 295] width 15 height 15
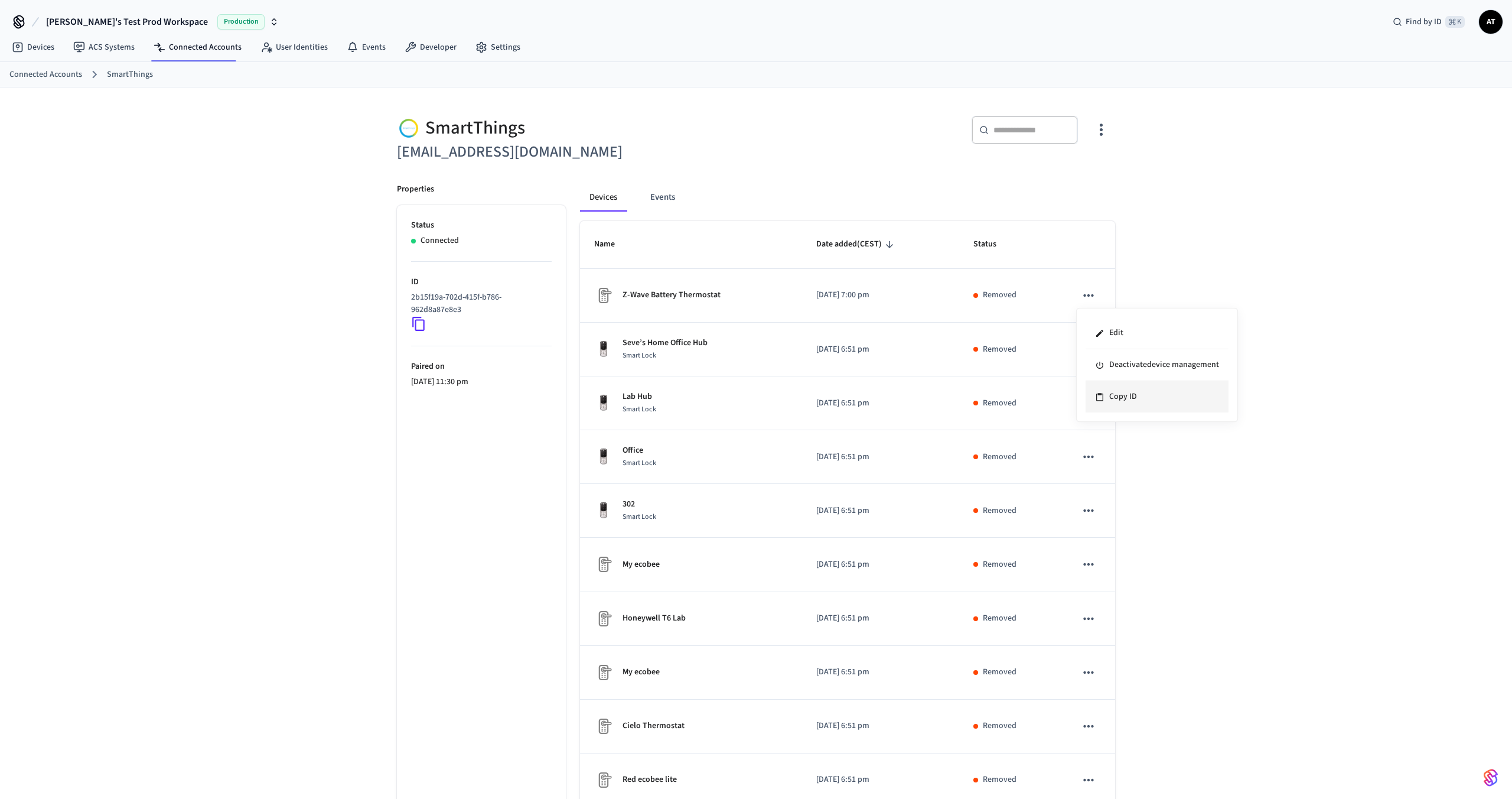
click at [973, 405] on li "Copy ID" at bounding box center [1157, 396] width 143 height 31
drag, startPoint x: 397, startPoint y: 150, endPoint x: 680, endPoint y: 148, distance: 283.0
click at [681, 148] on h6 "lab.smartthings1@getseam.com" at bounding box center [573, 152] width 352 height 24
copy h6 "lab.smartthings1@getseam.com"
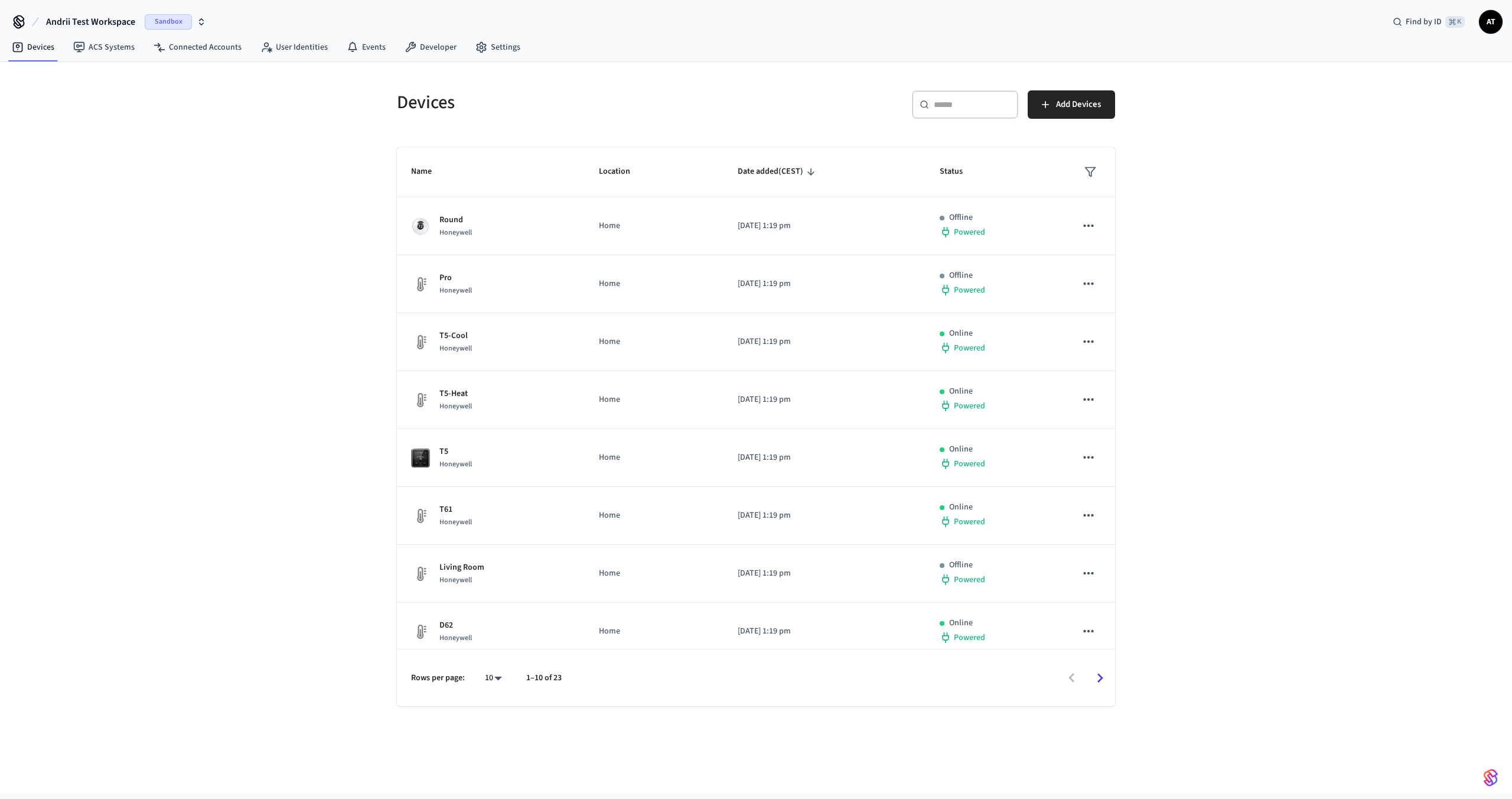
click at [109, 30] on button "Andrii Test Workspace Sandbox" at bounding box center [126, 22] width 167 height 25
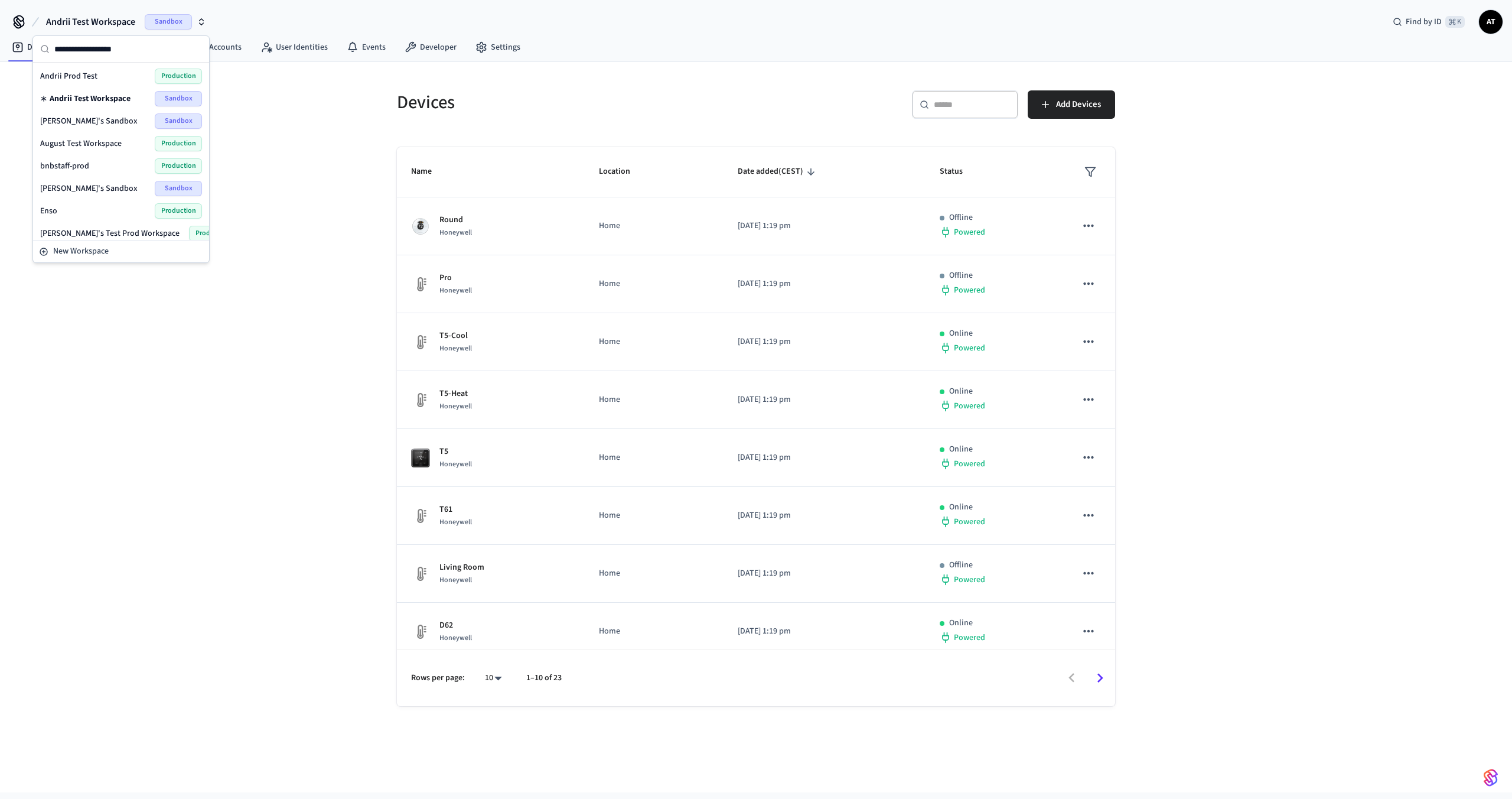
click at [97, 68] on div "Andrii Prod Test Production" at bounding box center [121, 76] width 171 height 23
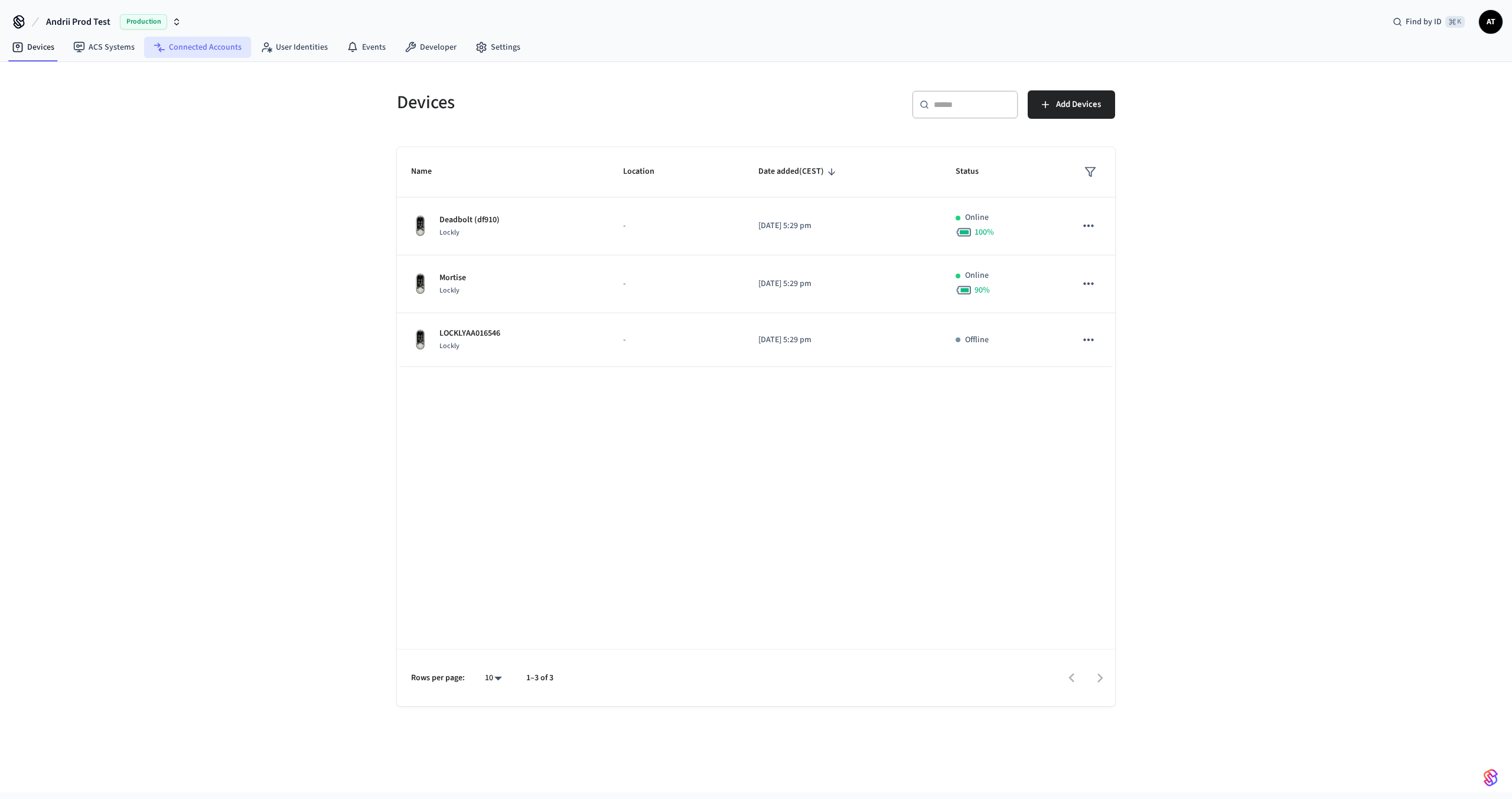
click at [175, 50] on link "Connected Accounts" at bounding box center [197, 47] width 107 height 21
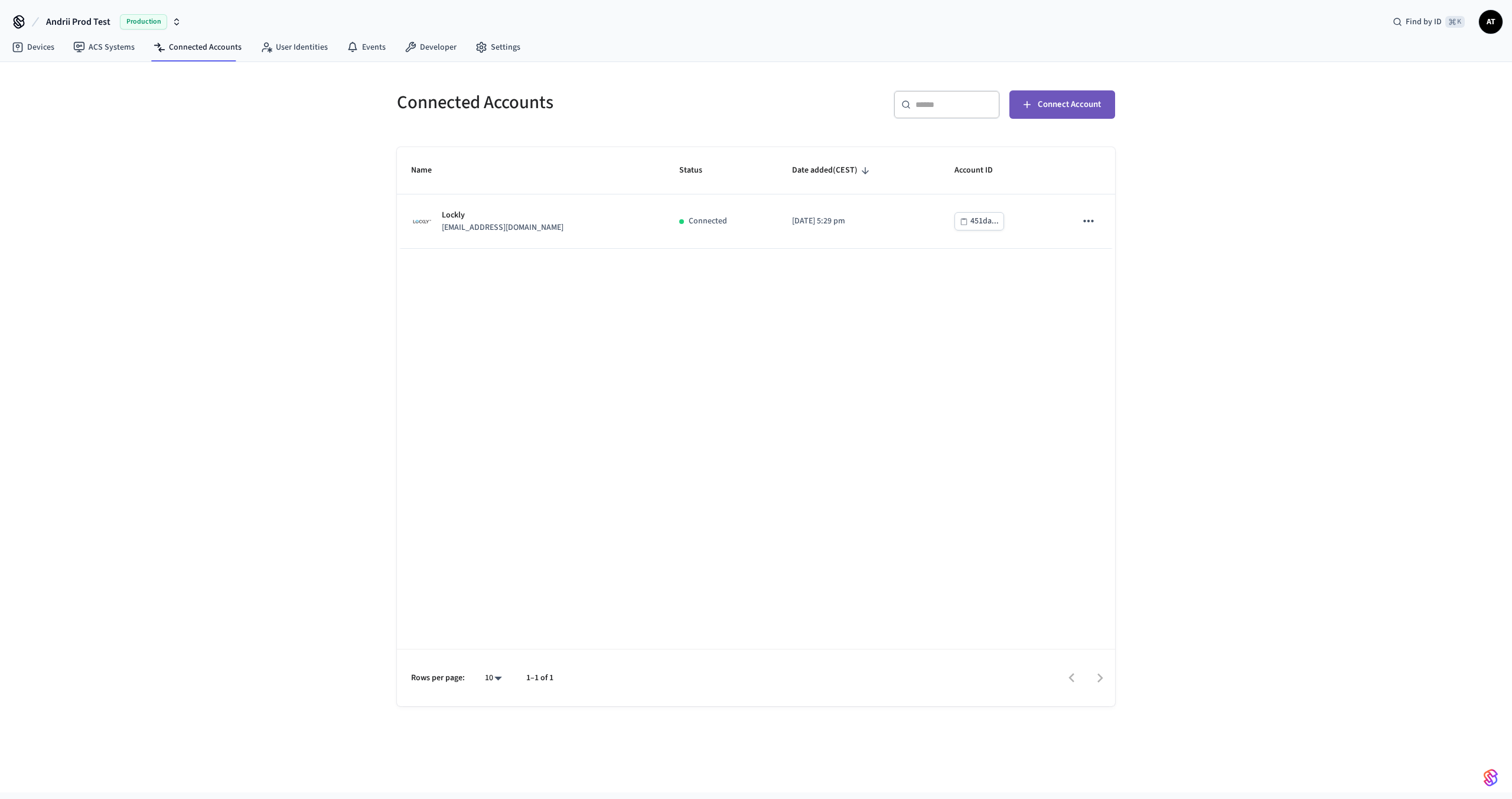
click at [1056, 112] on span "Connect Account" at bounding box center [1070, 104] width 63 height 15
click at [107, 20] on span "Andrii Prod Test" at bounding box center [78, 22] width 65 height 15
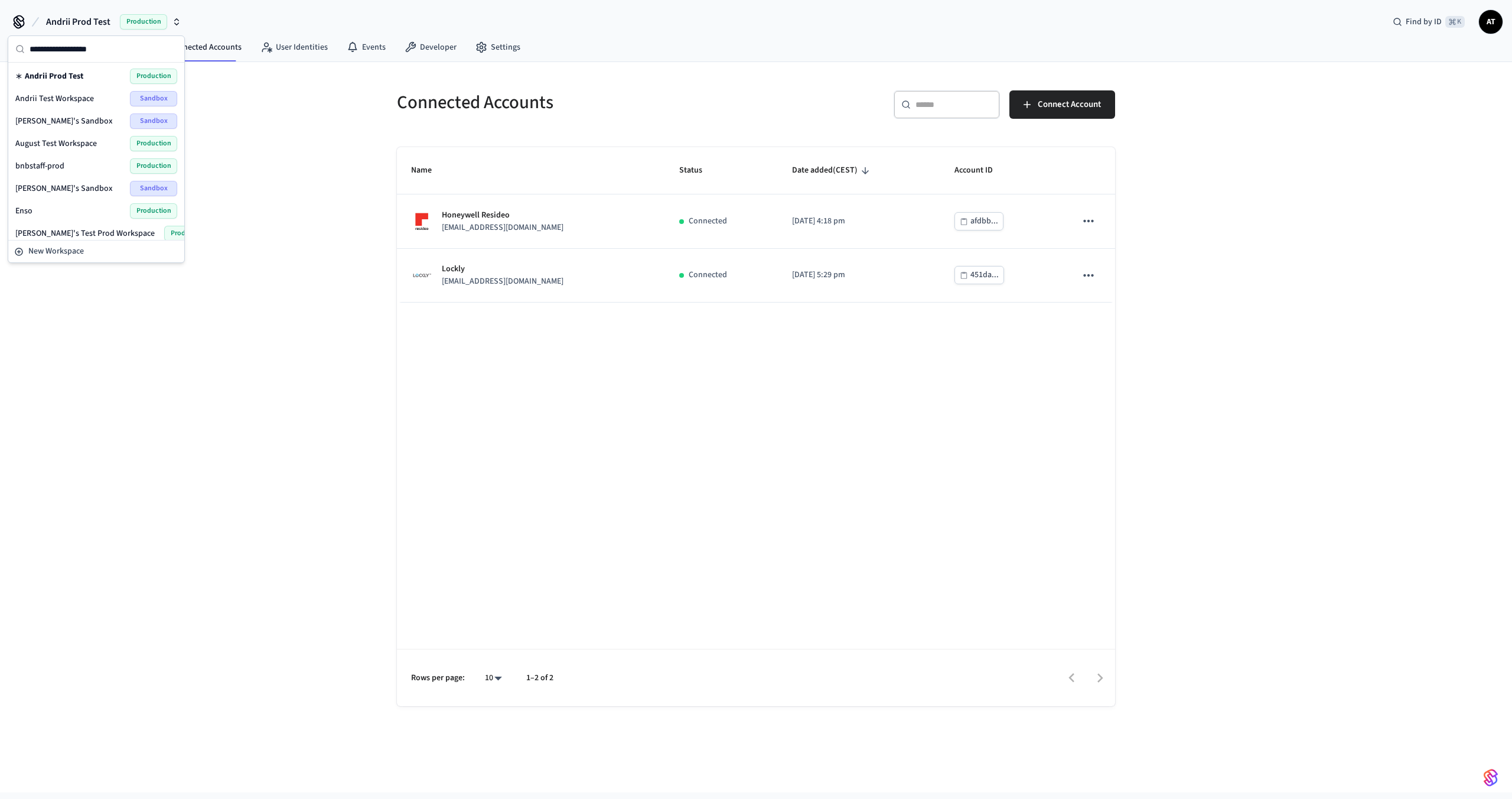
click at [73, 233] on span "[PERSON_NAME]'s Test Prod Workspace" at bounding box center [85, 233] width 140 height 12
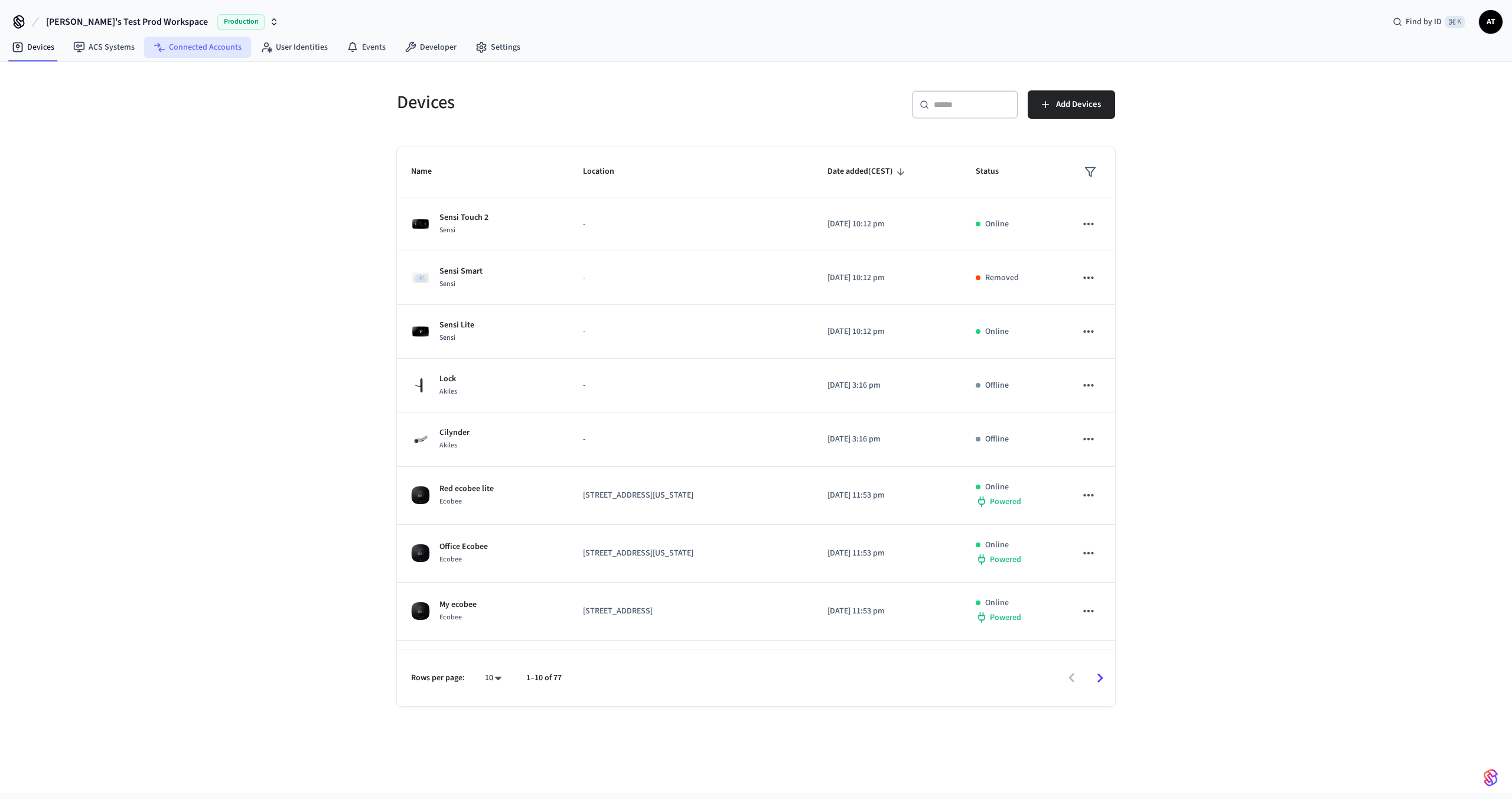
click at [194, 52] on link "Connected Accounts" at bounding box center [197, 47] width 107 height 21
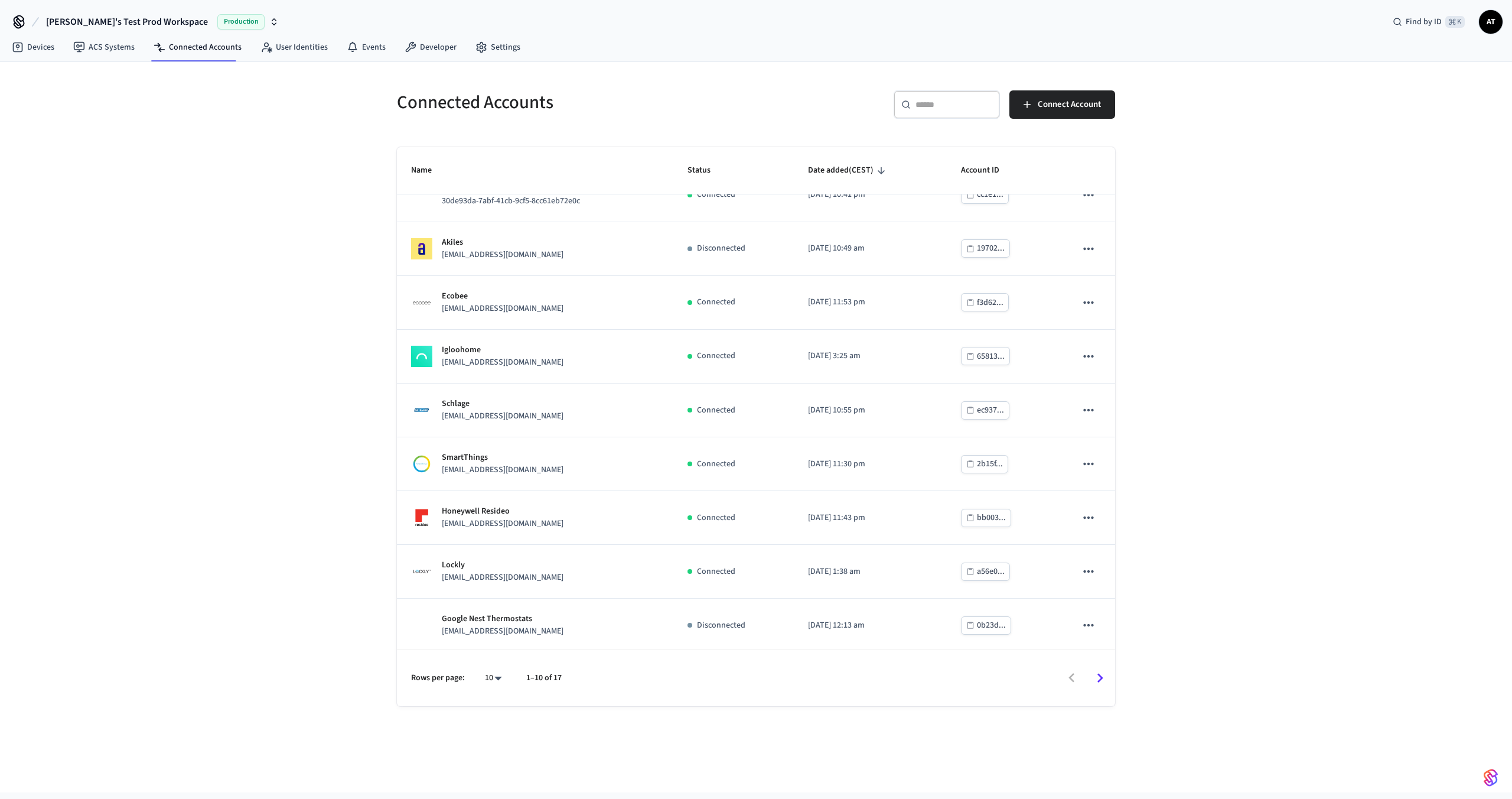
scroll to position [81, 0]
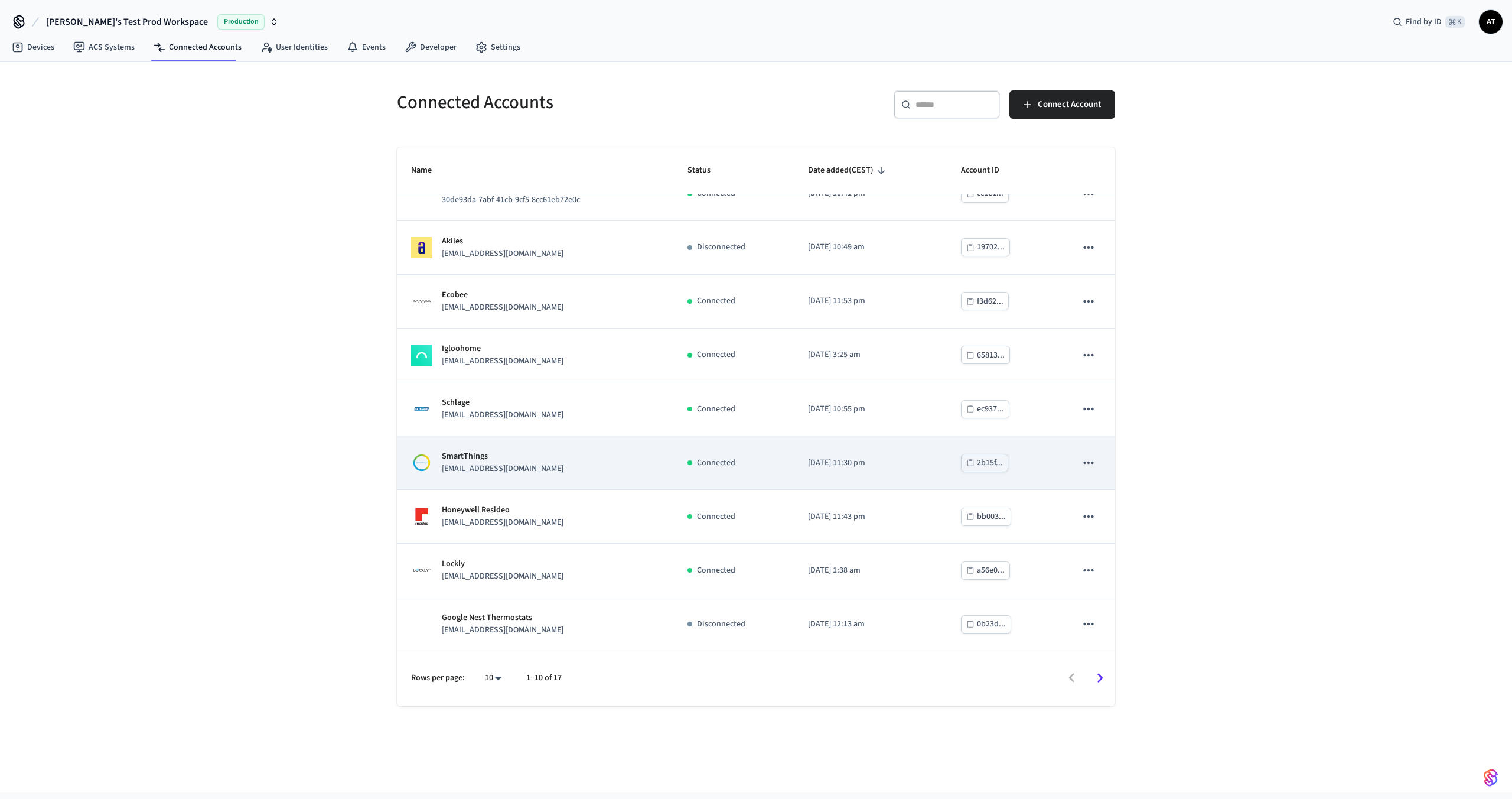
click at [496, 462] on p "SmartThings" at bounding box center [502, 457] width 121 height 12
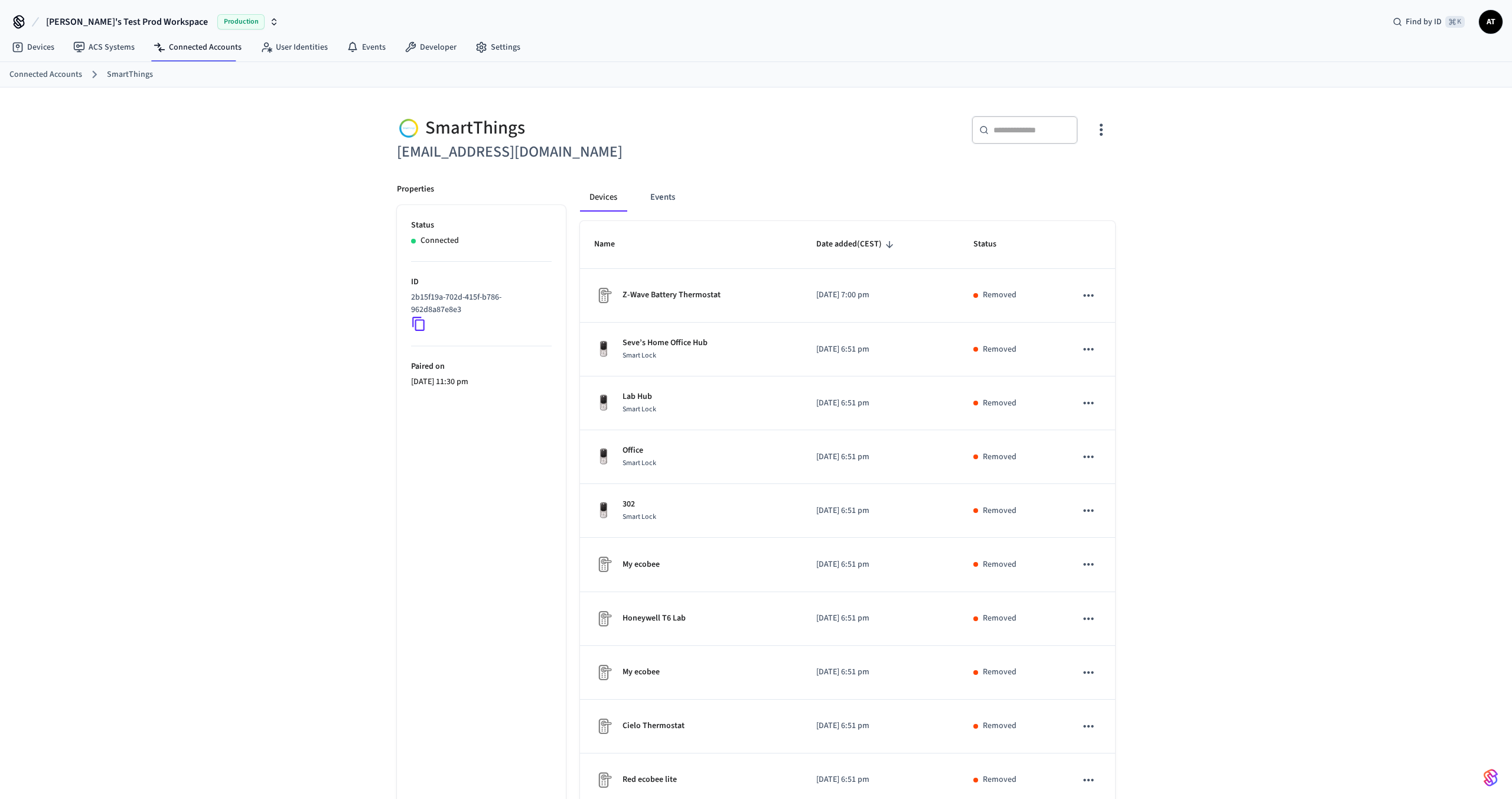
click at [1099, 121] on icon "button" at bounding box center [1101, 129] width 18 height 18
click at [1070, 166] on li "Sync Account" at bounding box center [1062, 178] width 89 height 31
click at [1202, 282] on div at bounding box center [756, 399] width 1512 height 799
click at [682, 209] on button "Events" at bounding box center [663, 197] width 44 height 28
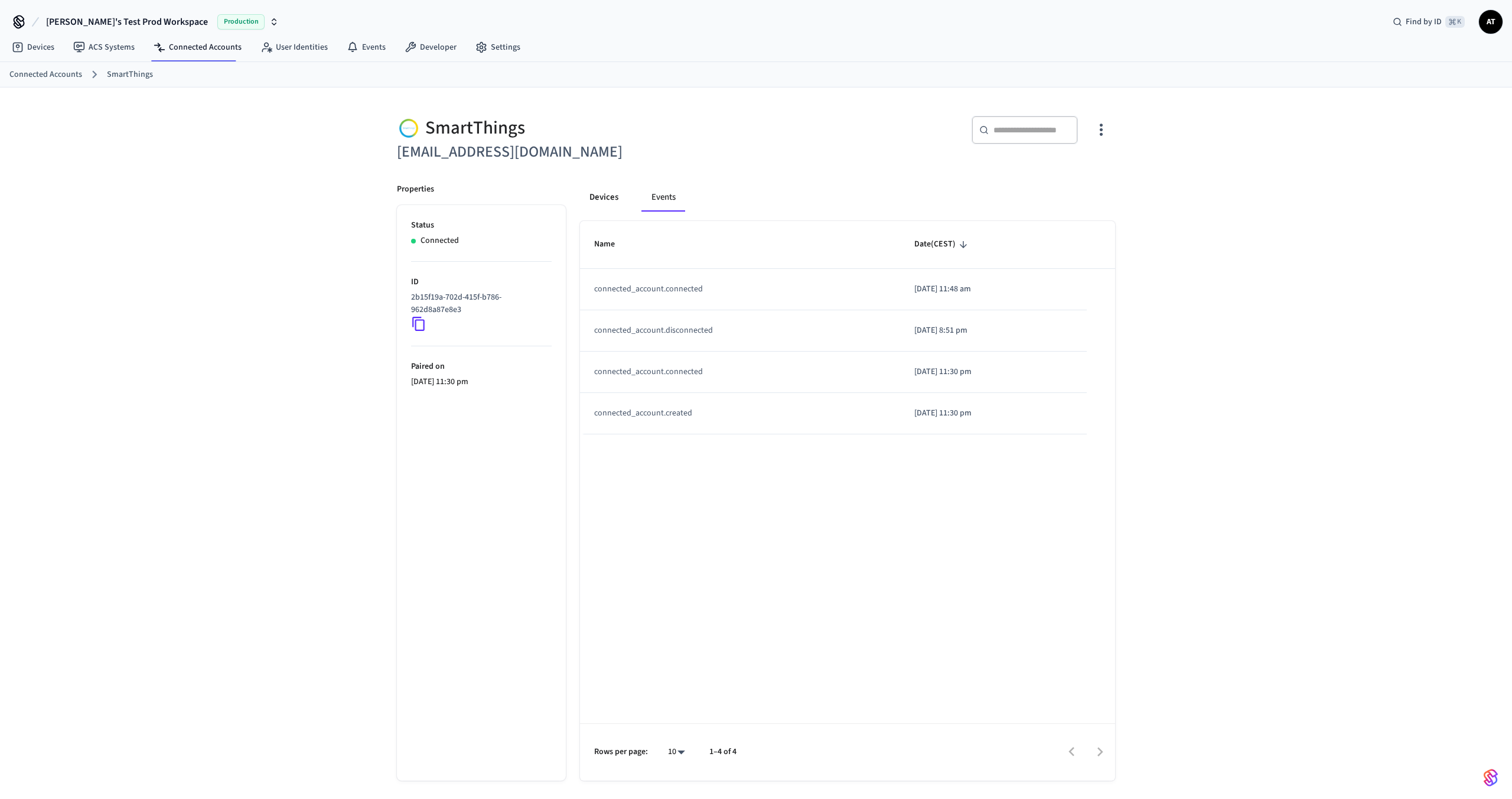
click at [599, 193] on button "Devices" at bounding box center [604, 197] width 48 height 28
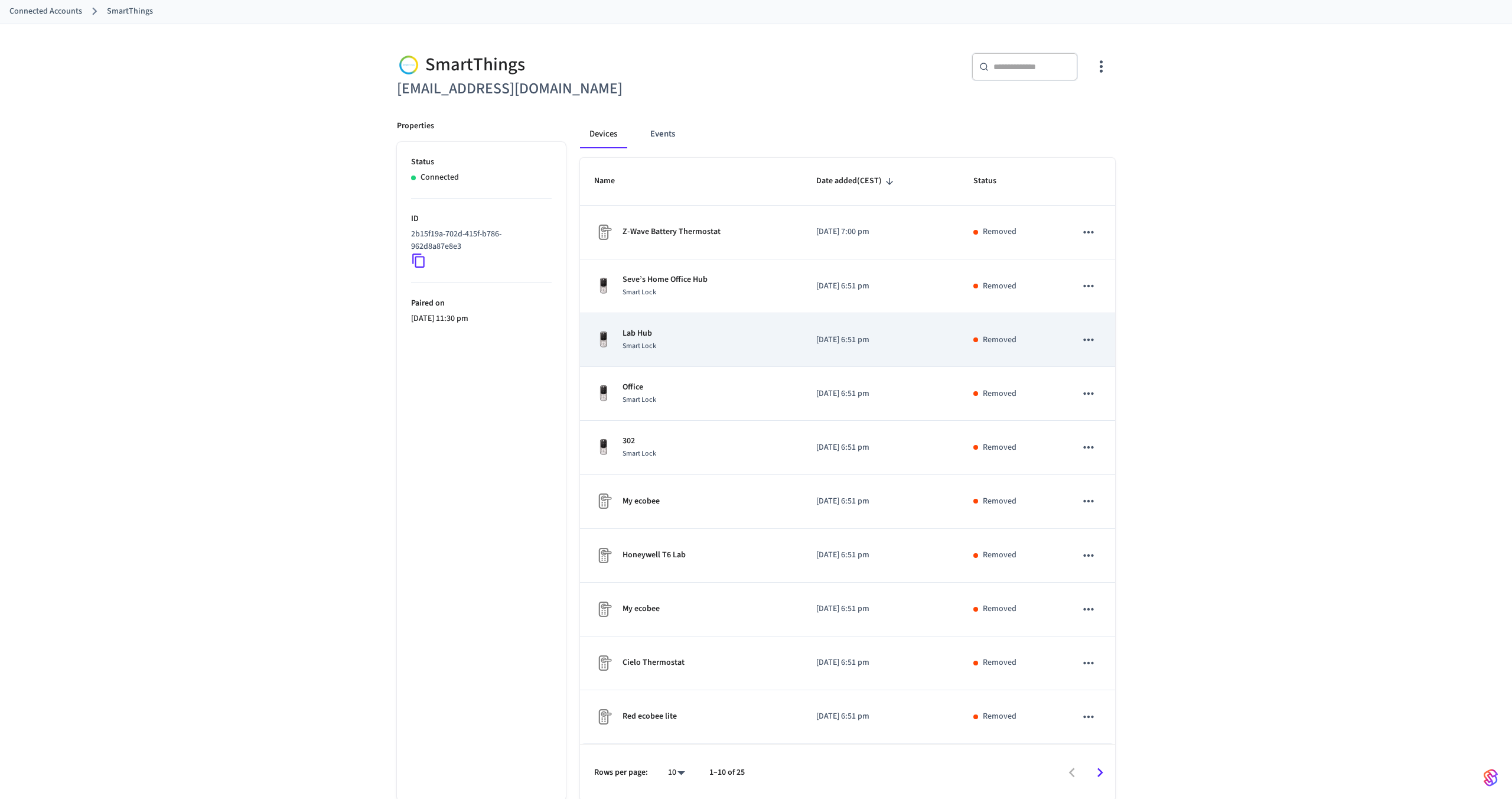
scroll to position [65, 0]
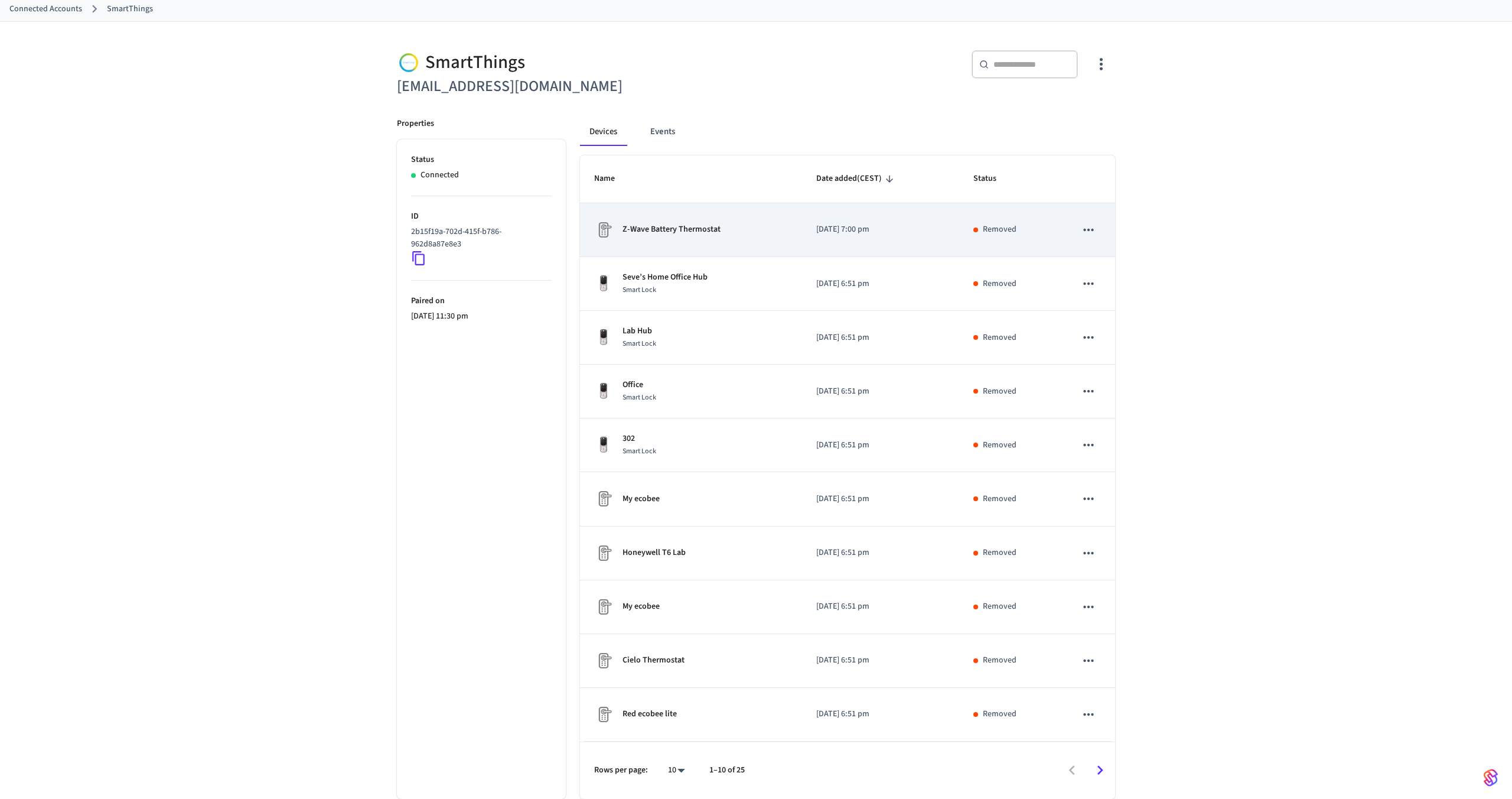
click at [738, 240] on td "Z-Wave Battery Thermostat" at bounding box center [691, 230] width 222 height 54
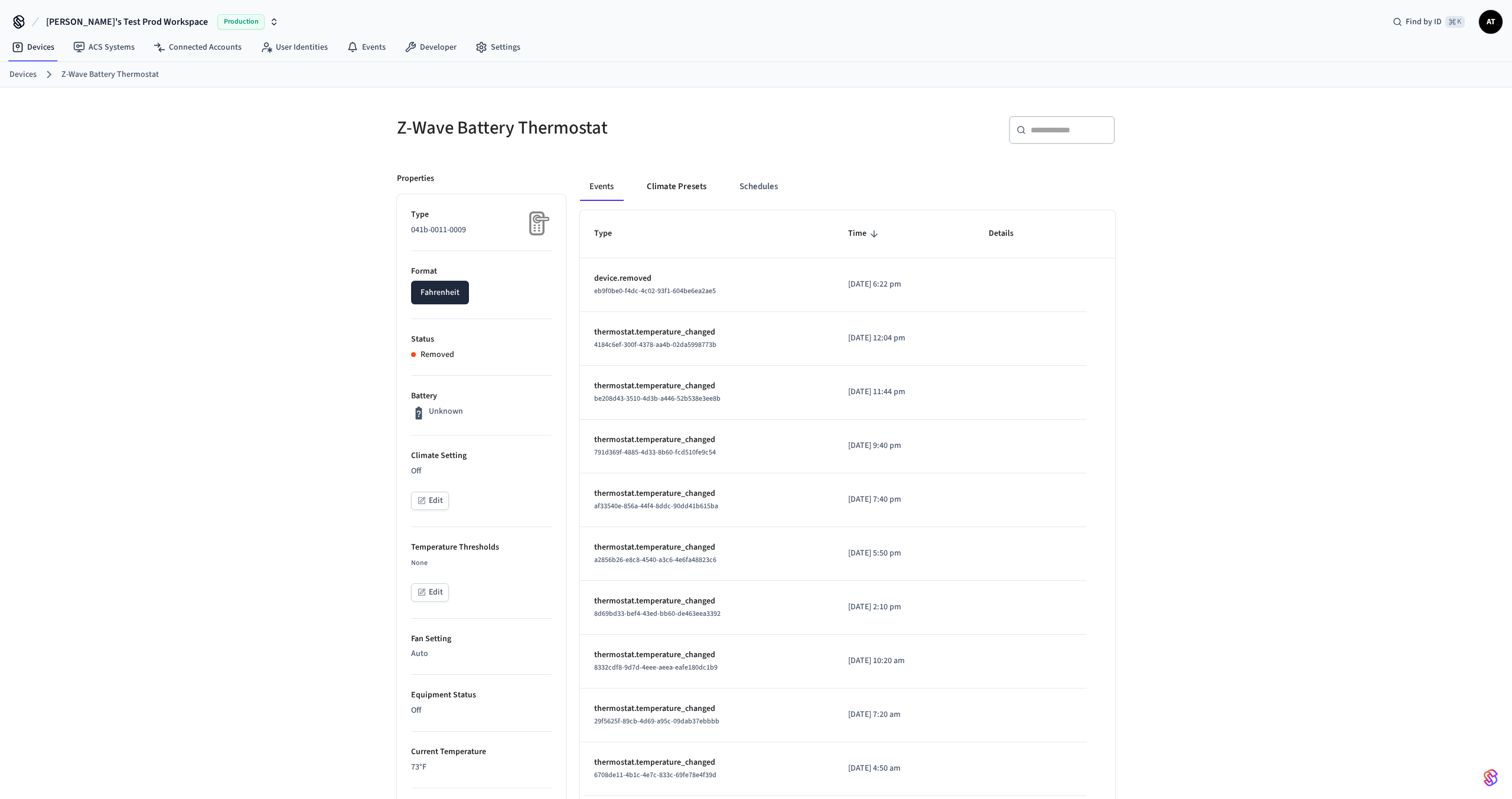
click at [674, 182] on button "Climate Presets" at bounding box center [676, 186] width 78 height 28
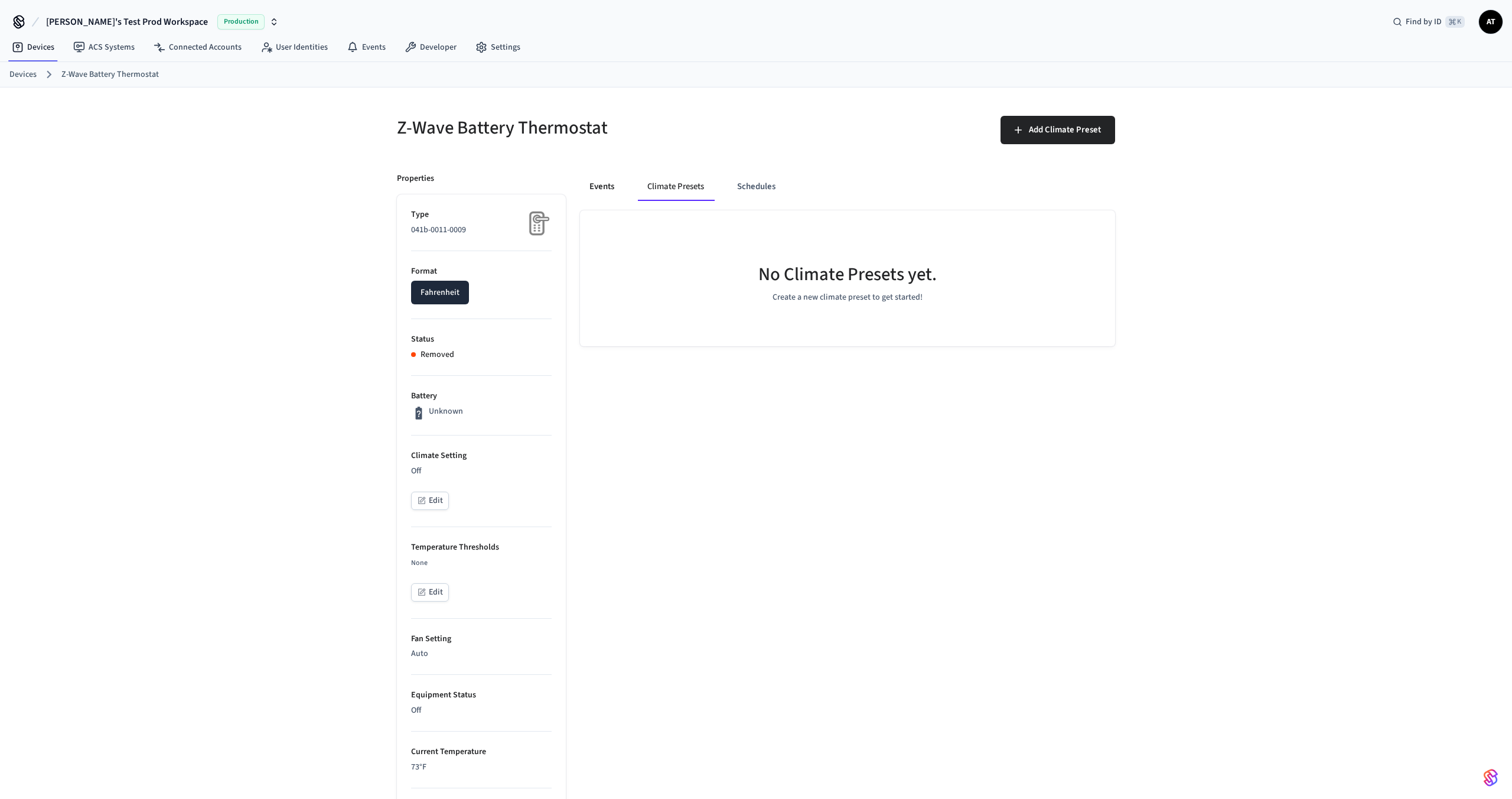
click at [584, 185] on button "Events" at bounding box center [602, 186] width 44 height 28
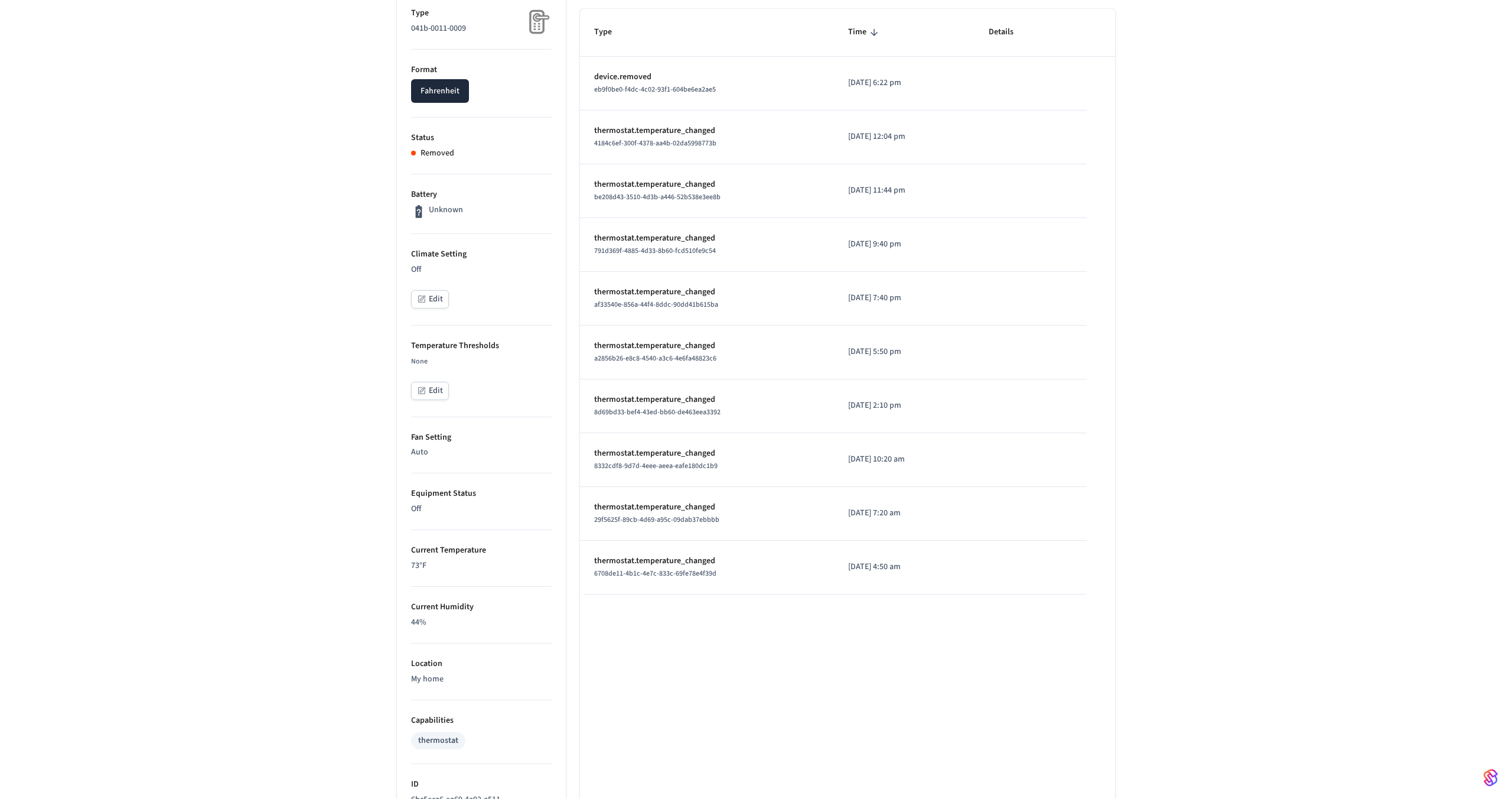
scroll to position [200, 0]
drag, startPoint x: 436, startPoint y: 563, endPoint x: 408, endPoint y: 552, distance: 30.1
click at [408, 552] on ul "Type 041b-0011-0009 Format Fahrenheit Status Removed Battery Unknown Climate Se…" at bounding box center [481, 520] width 169 height 1050
click at [446, 562] on p "73 °F" at bounding box center [482, 567] width 141 height 12
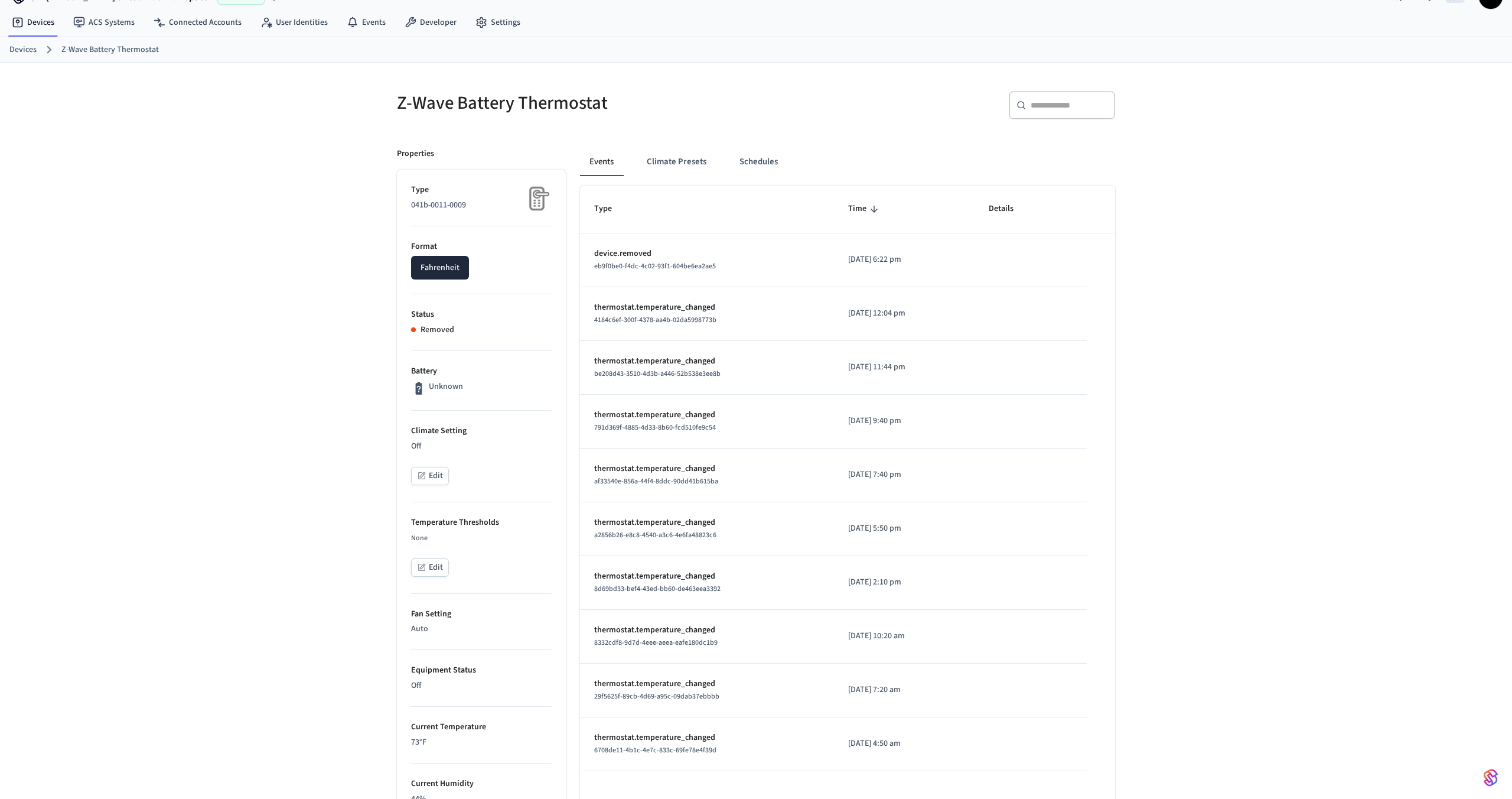
scroll to position [24, 0]
click at [681, 156] on button "Climate Presets" at bounding box center [676, 162] width 78 height 28
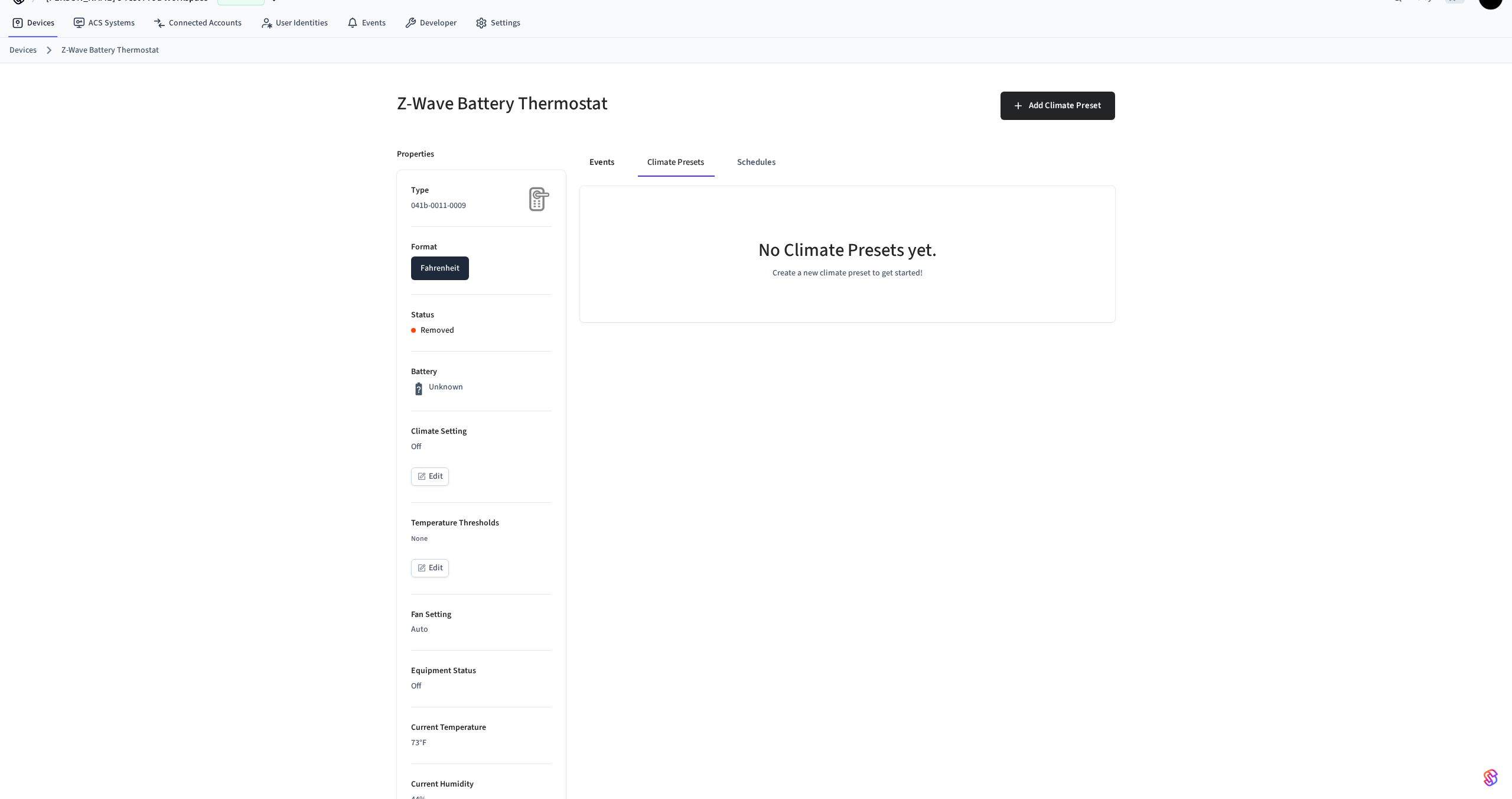
click at [588, 163] on button "Events" at bounding box center [602, 162] width 44 height 28
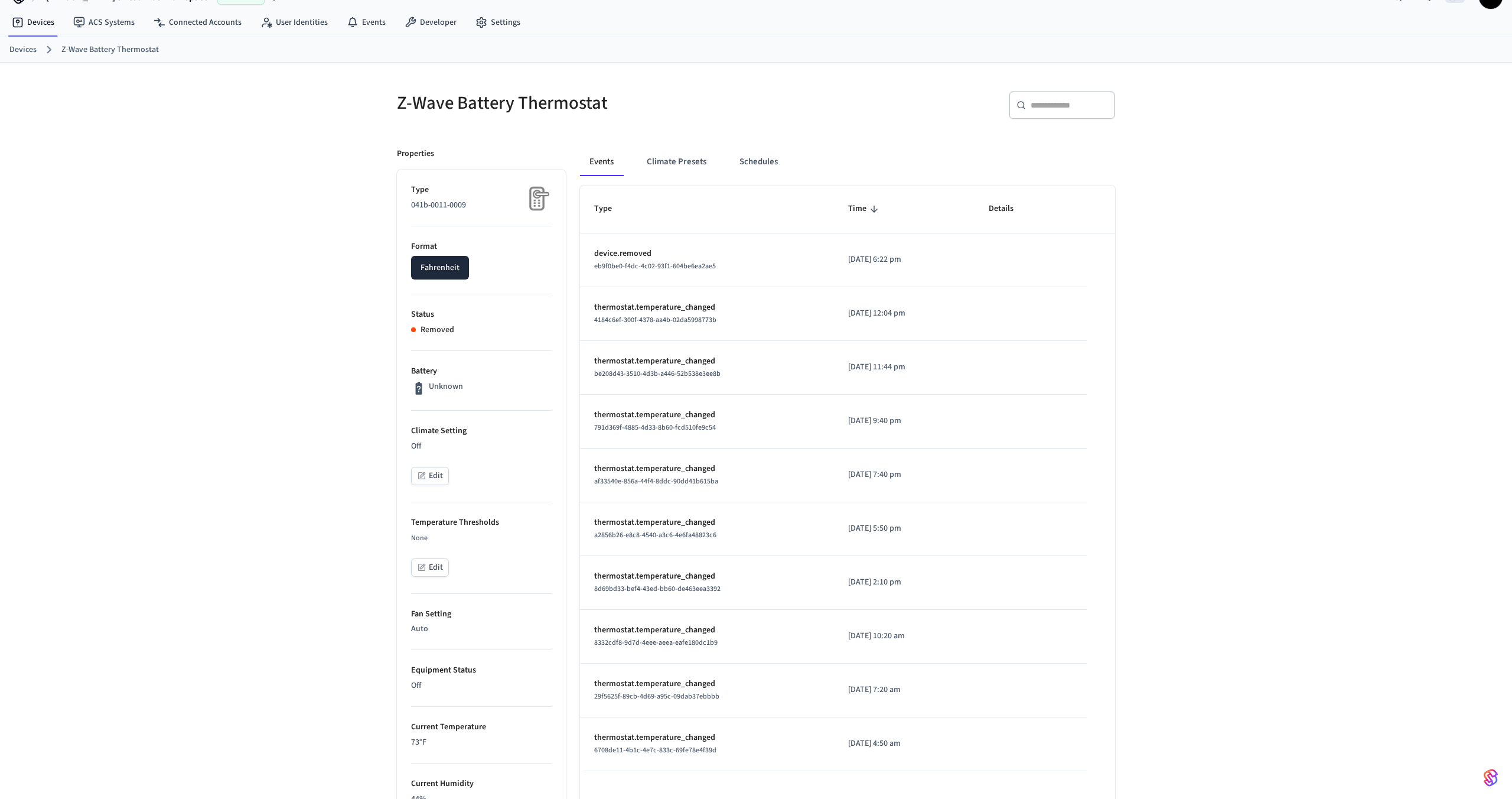
scroll to position [0, 0]
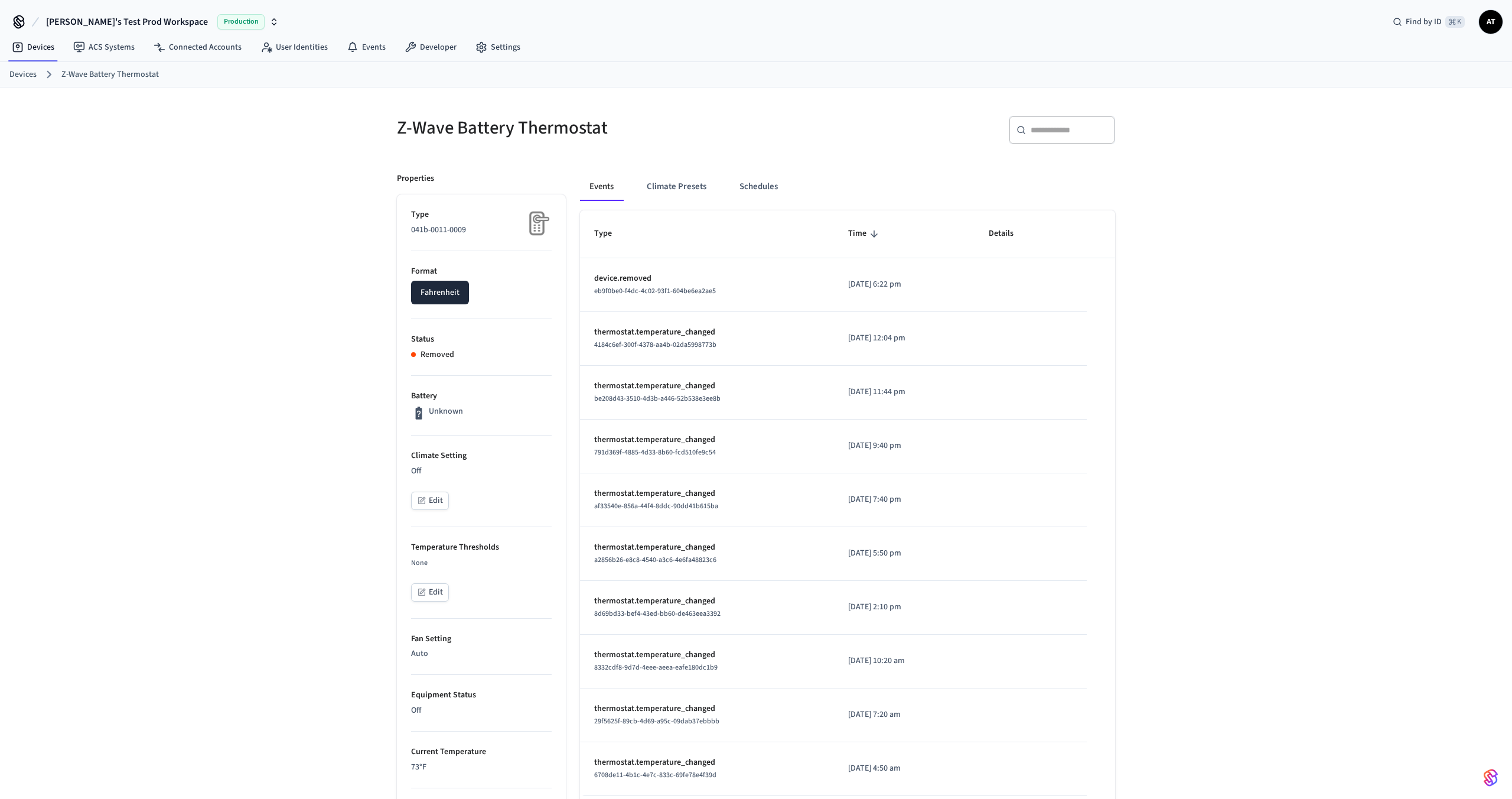
click at [95, 11] on button "Frank's Test Prod Workspace Production" at bounding box center [163, 22] width 240 height 25
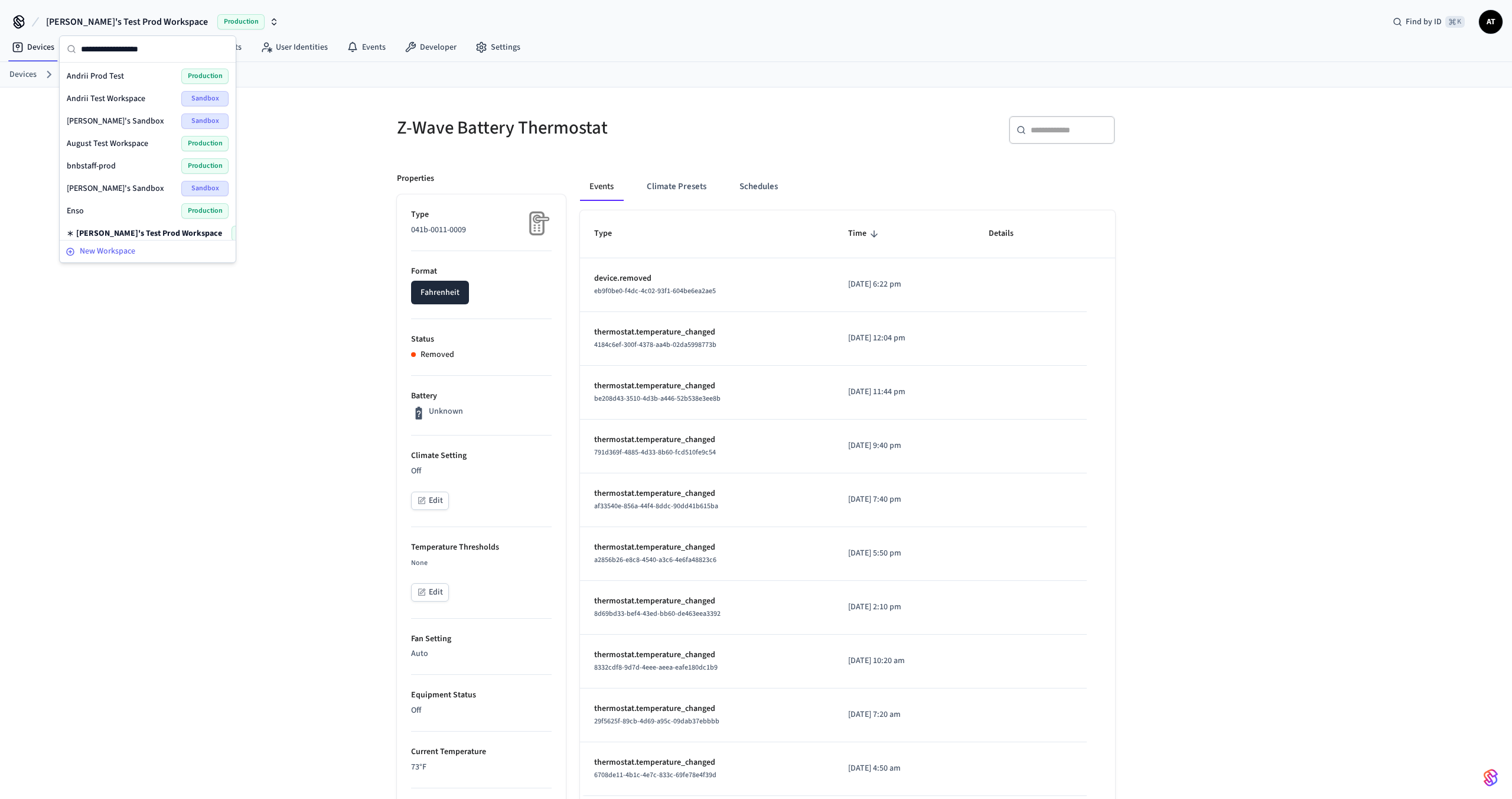
click at [84, 250] on span "New Workspace" at bounding box center [108, 251] width 55 height 12
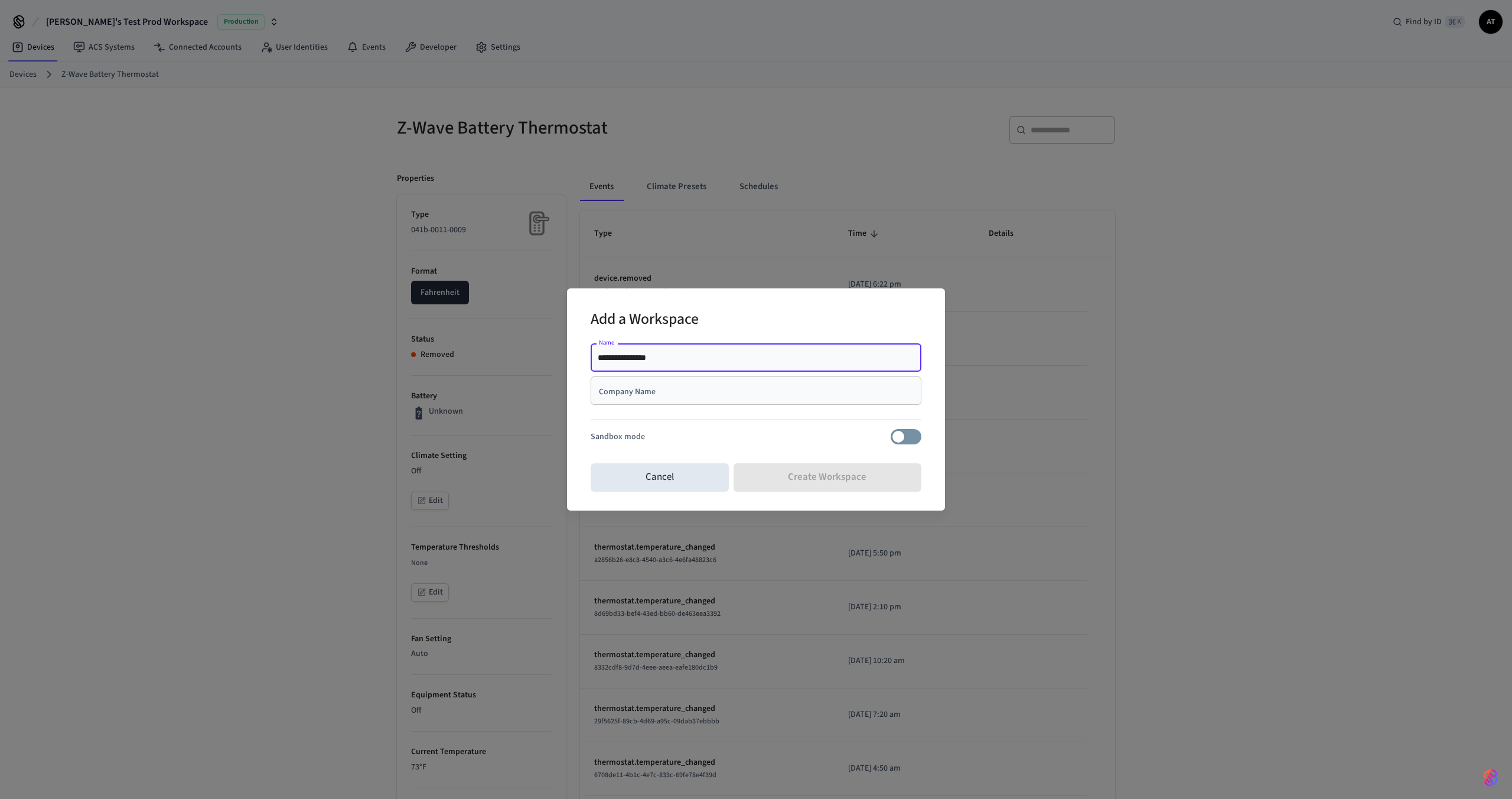
type input "**********"
click at [687, 394] on input "Company Name" at bounding box center [756, 390] width 317 height 12
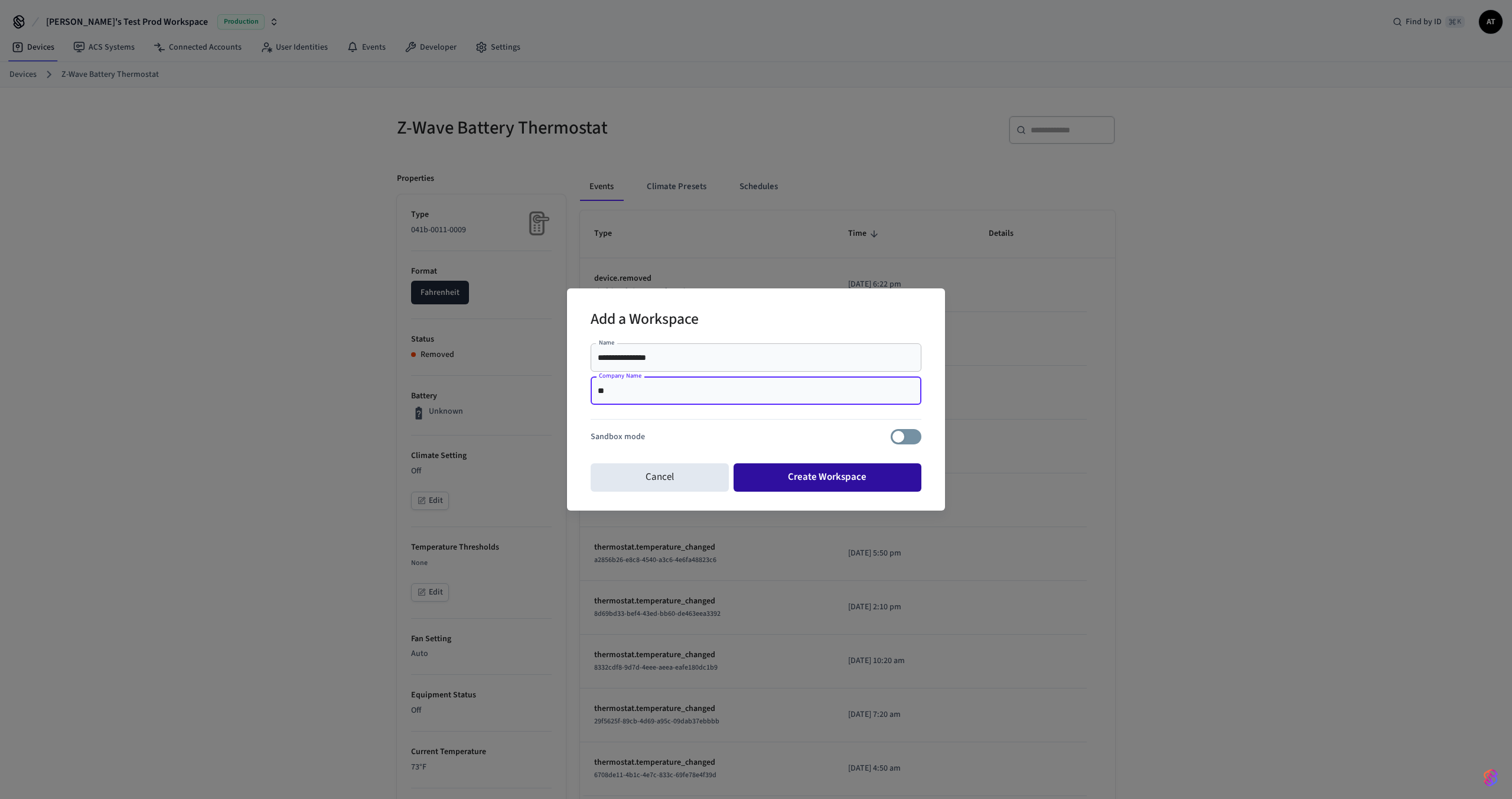
type input "**"
click at [830, 489] on button "Create Workspace" at bounding box center [828, 477] width 188 height 28
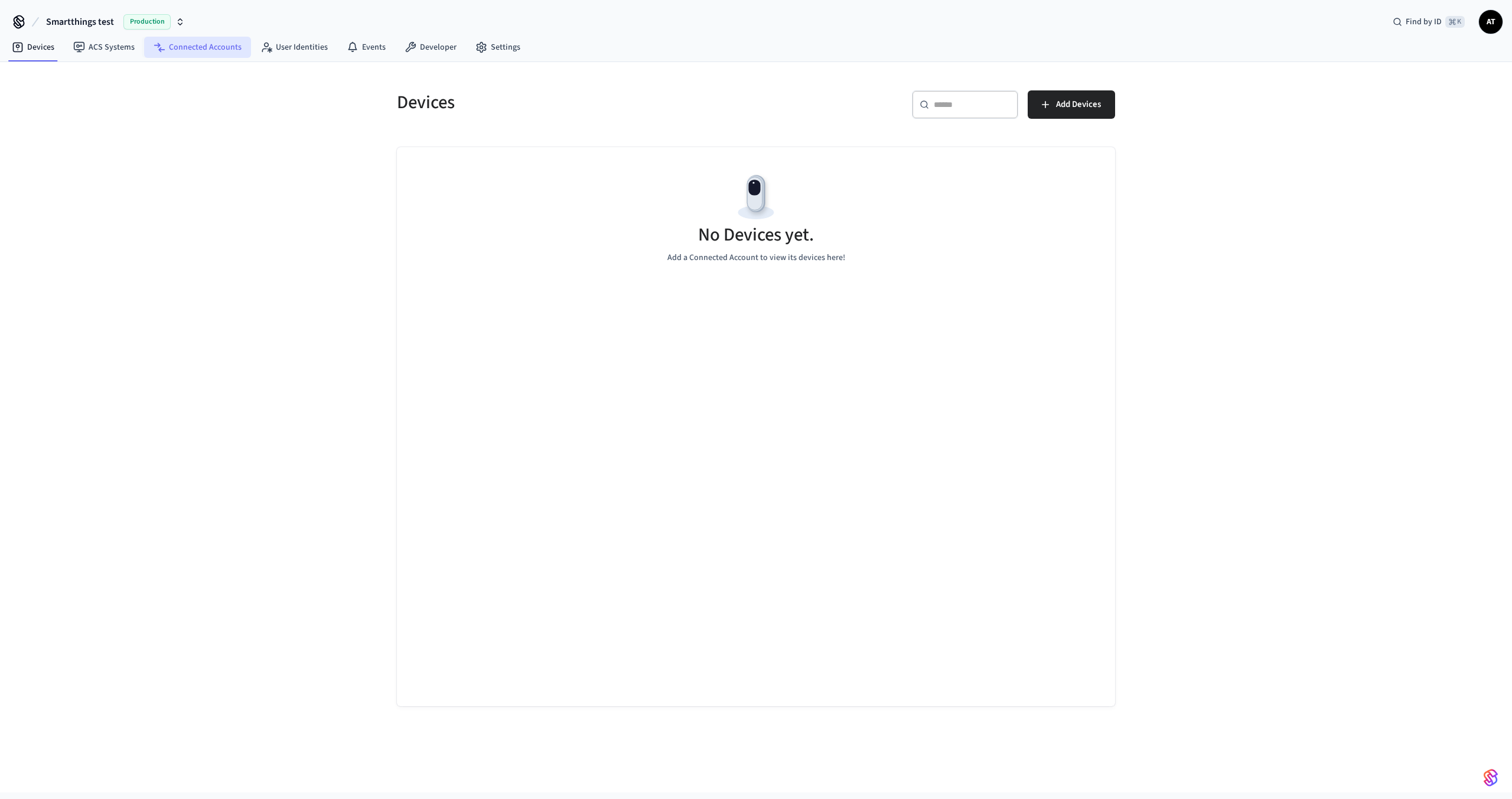
click at [182, 43] on link "Connected Accounts" at bounding box center [197, 47] width 107 height 21
click at [1049, 90] on button "Connect Account" at bounding box center [1062, 104] width 106 height 28
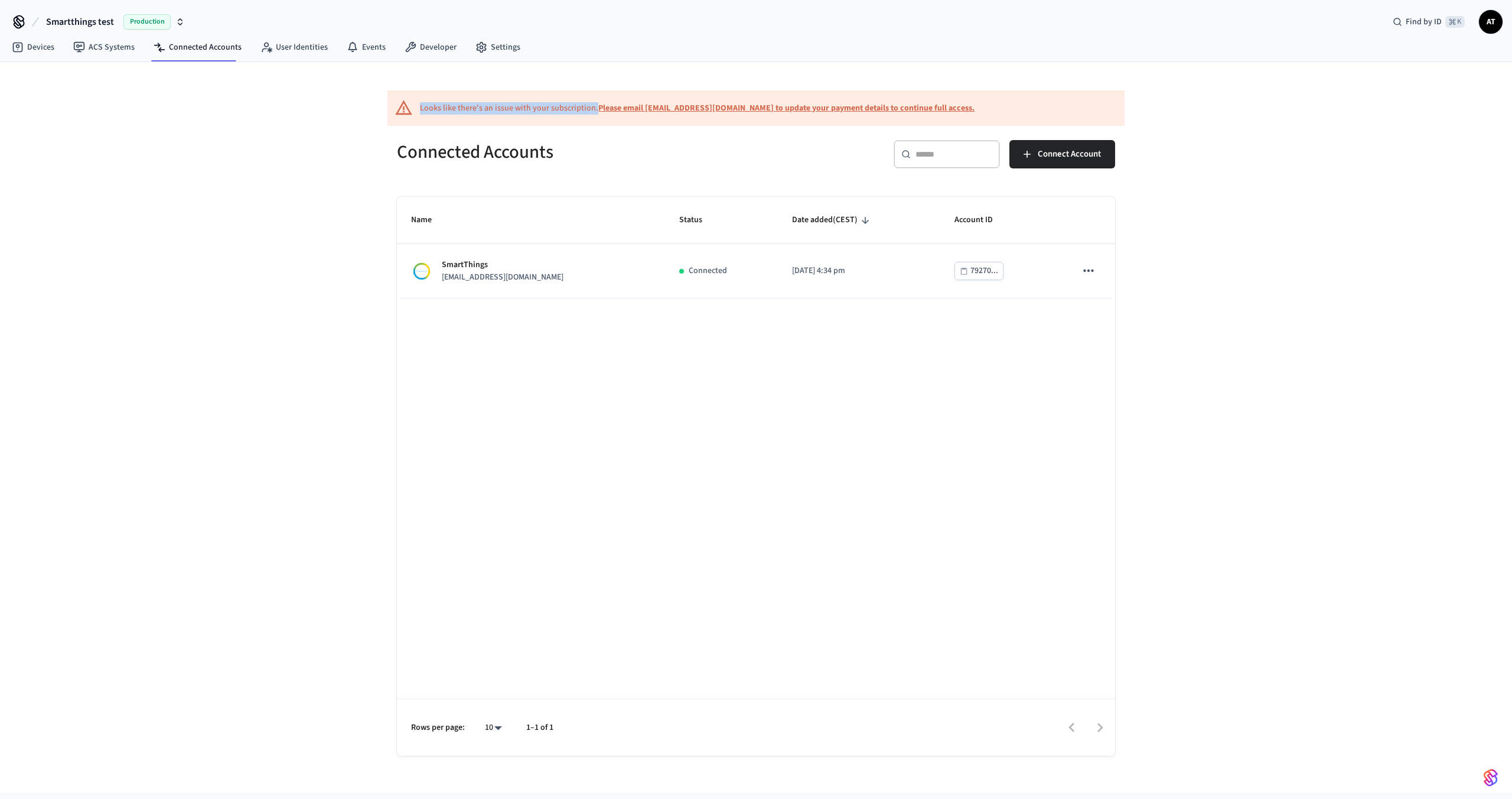
drag, startPoint x: 422, startPoint y: 108, endPoint x: 592, endPoint y: 108, distance: 170.0
click at [592, 108] on div "Looks like there's an issue with your subscription. Please email support@getsea…" at bounding box center [697, 108] width 554 height 12
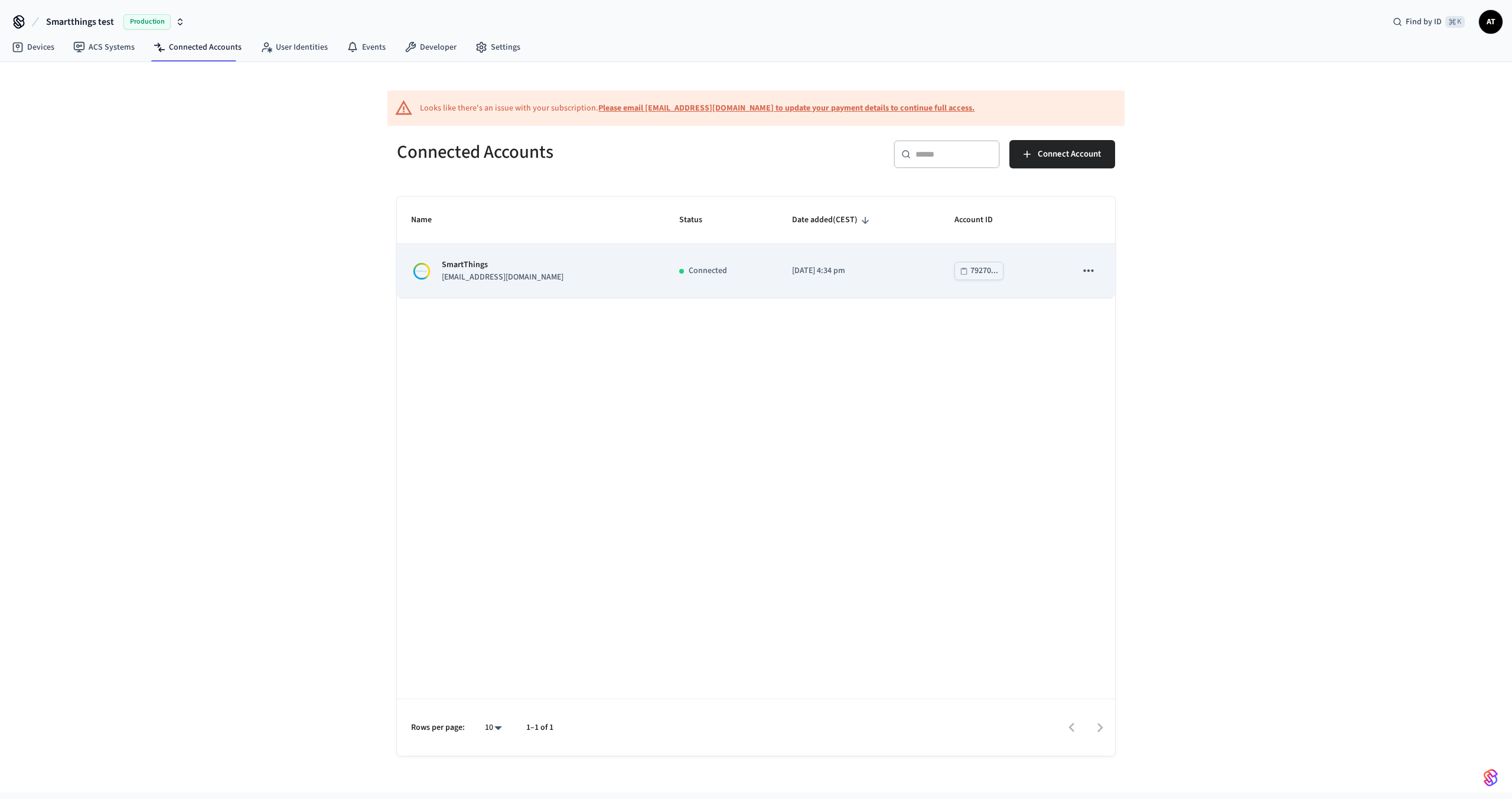
click at [601, 278] on div "SmartThings lab.smartthings1@getseam.com" at bounding box center [531, 271] width 240 height 25
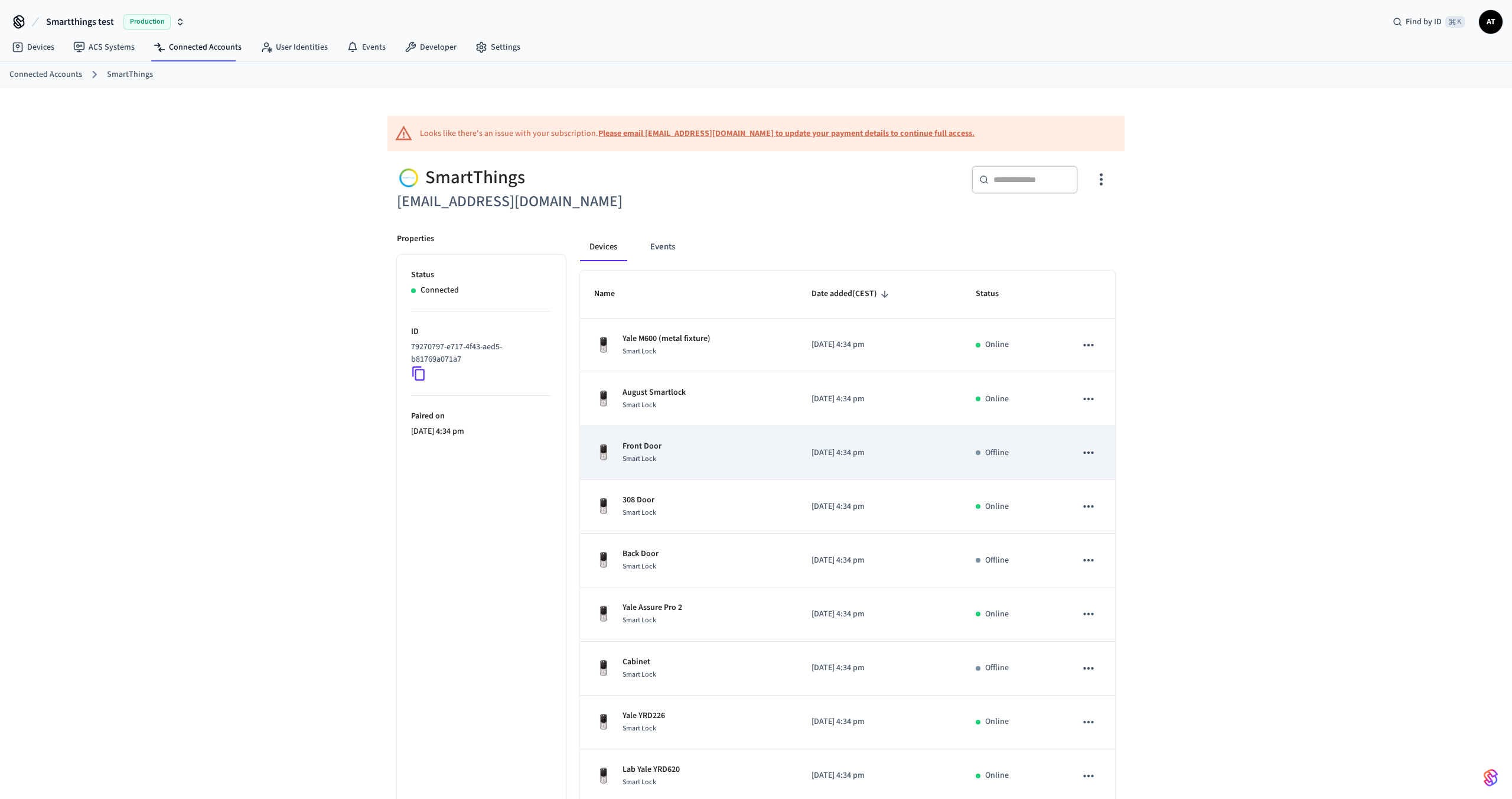
scroll to position [116, 0]
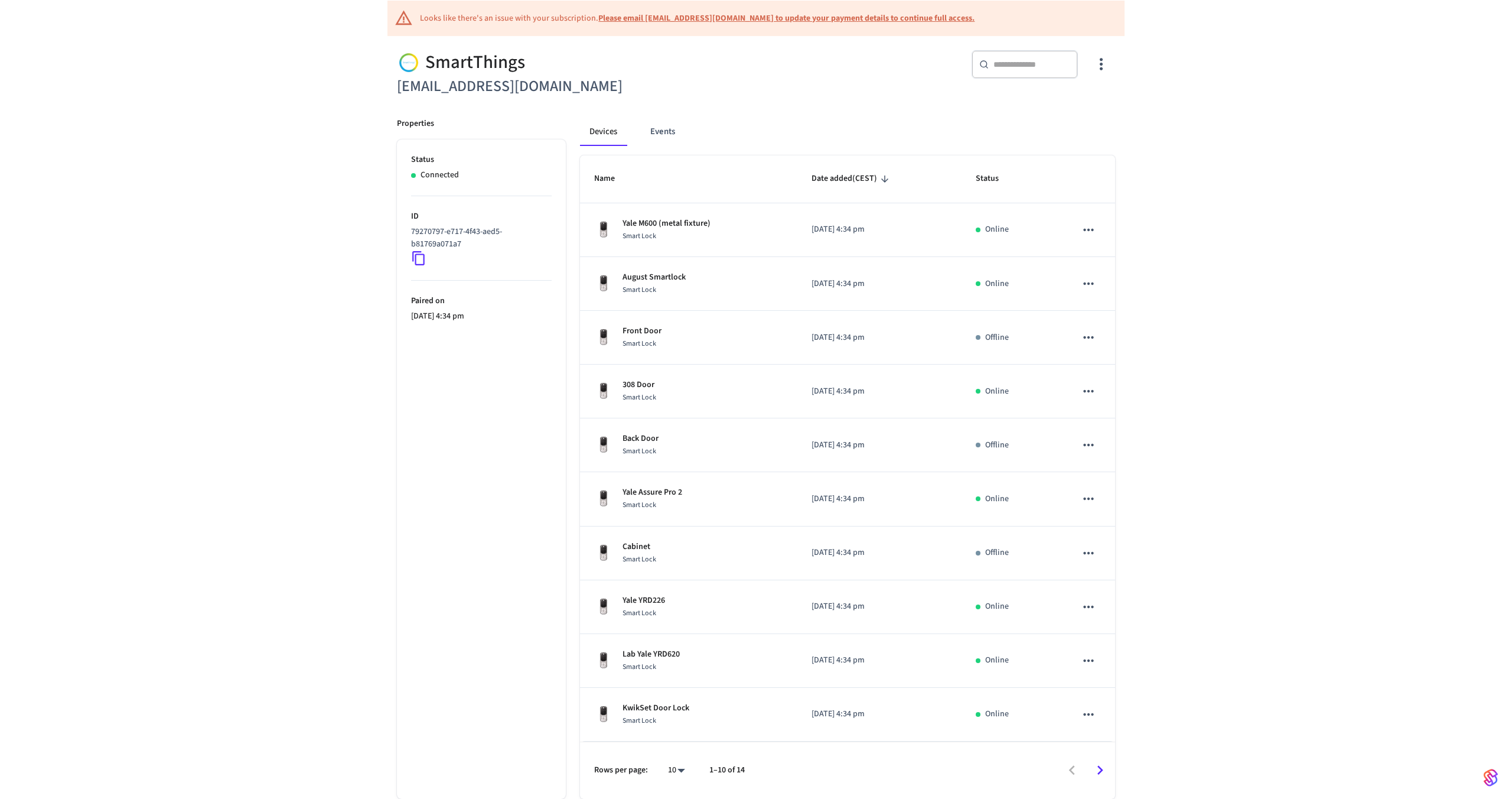
click at [681, 770] on body "Smartthings test Production Find by ID ⌘ K AT Devices ACS Systems Connected Acc…" at bounding box center [756, 342] width 1512 height 915
click at [681, 771] on li "All" at bounding box center [671, 764] width 31 height 31
type input "**"
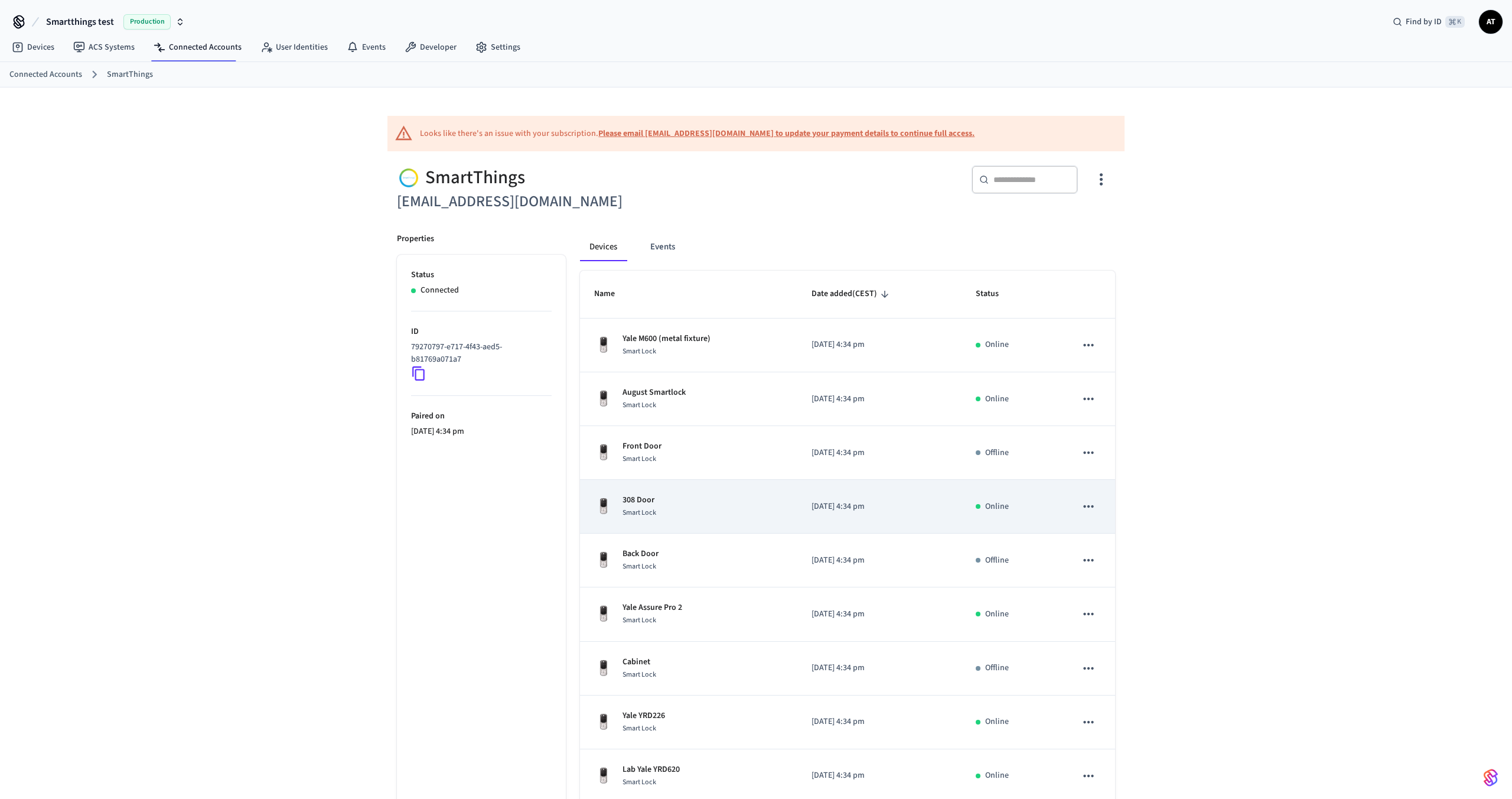
scroll to position [330, 0]
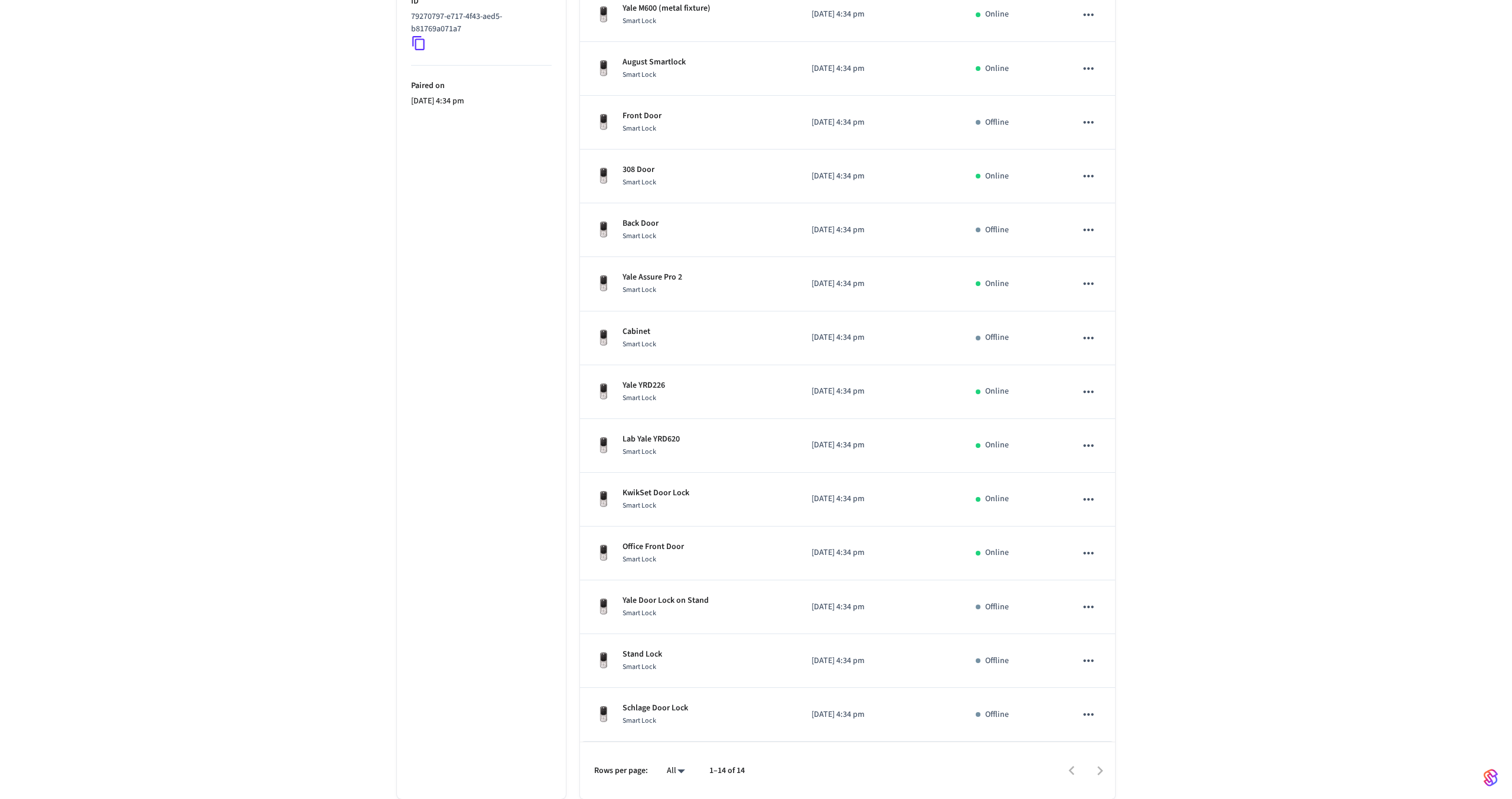
click at [1332, 476] on div "Looks like there's an issue with your subscription. Please email support@getsea…" at bounding box center [756, 278] width 1512 height 1042
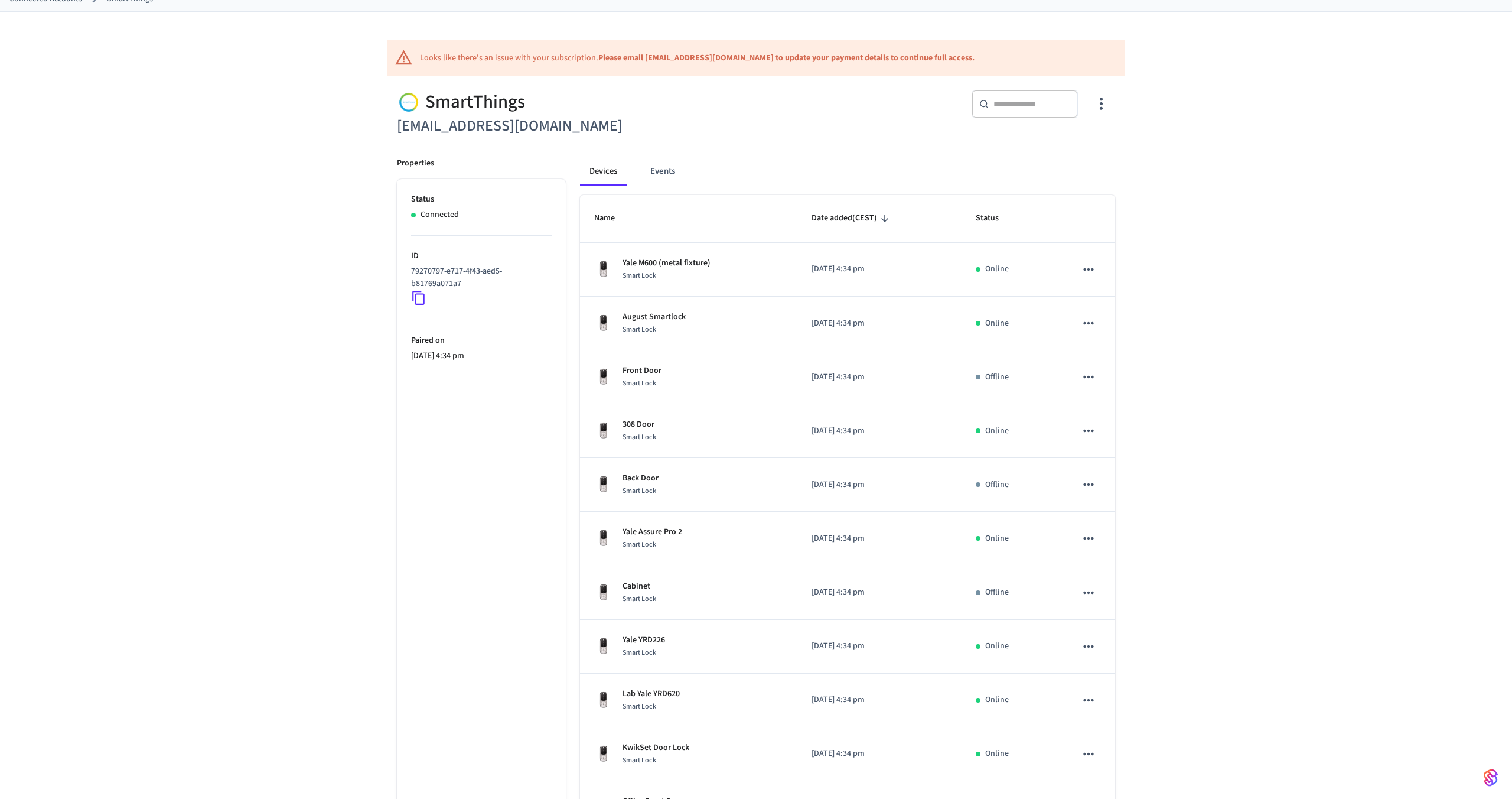
scroll to position [3, 0]
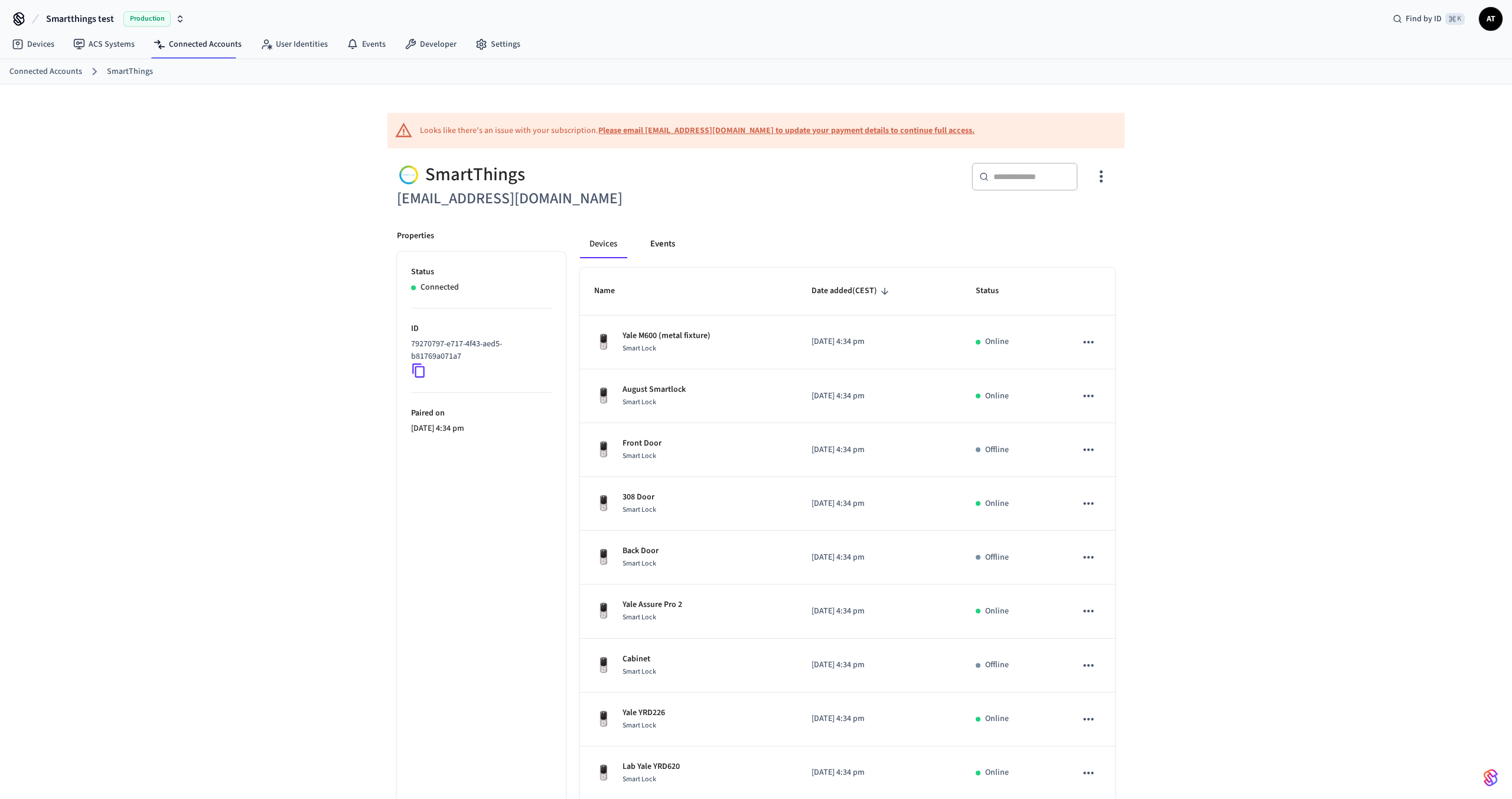
click at [654, 244] on button "Events" at bounding box center [663, 244] width 44 height 28
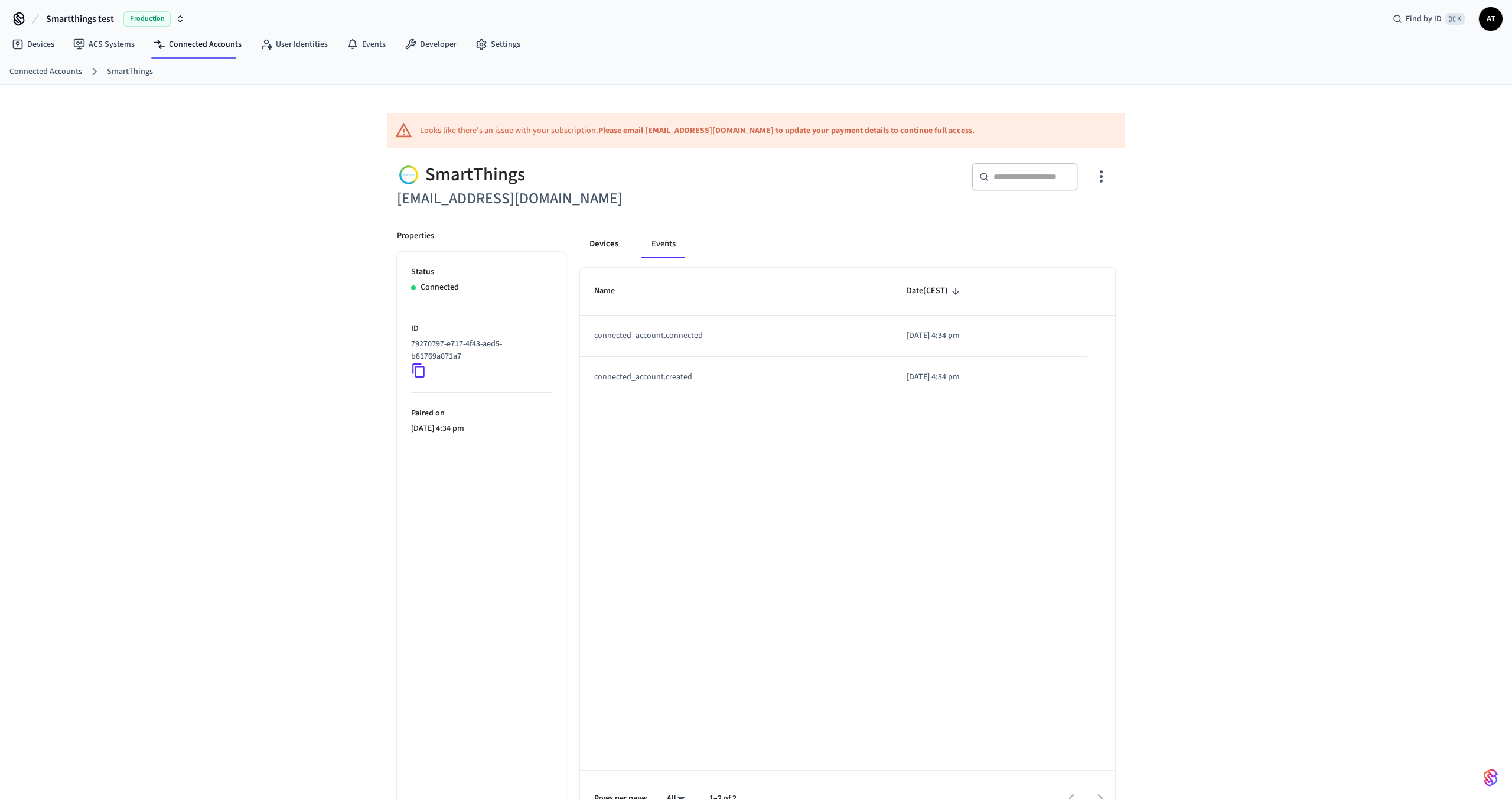
click at [611, 245] on button "Devices" at bounding box center [604, 244] width 48 height 28
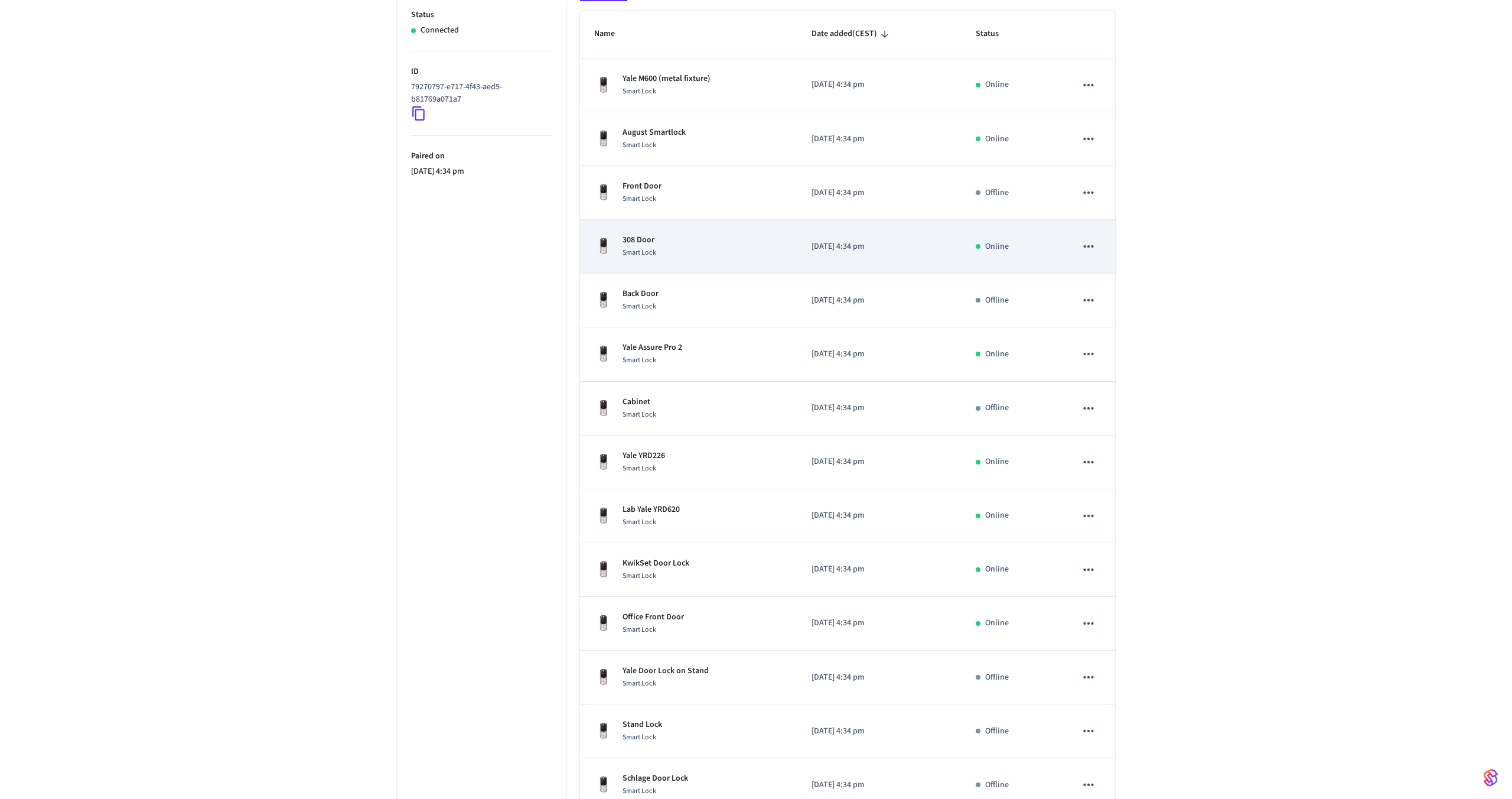
scroll to position [0, 0]
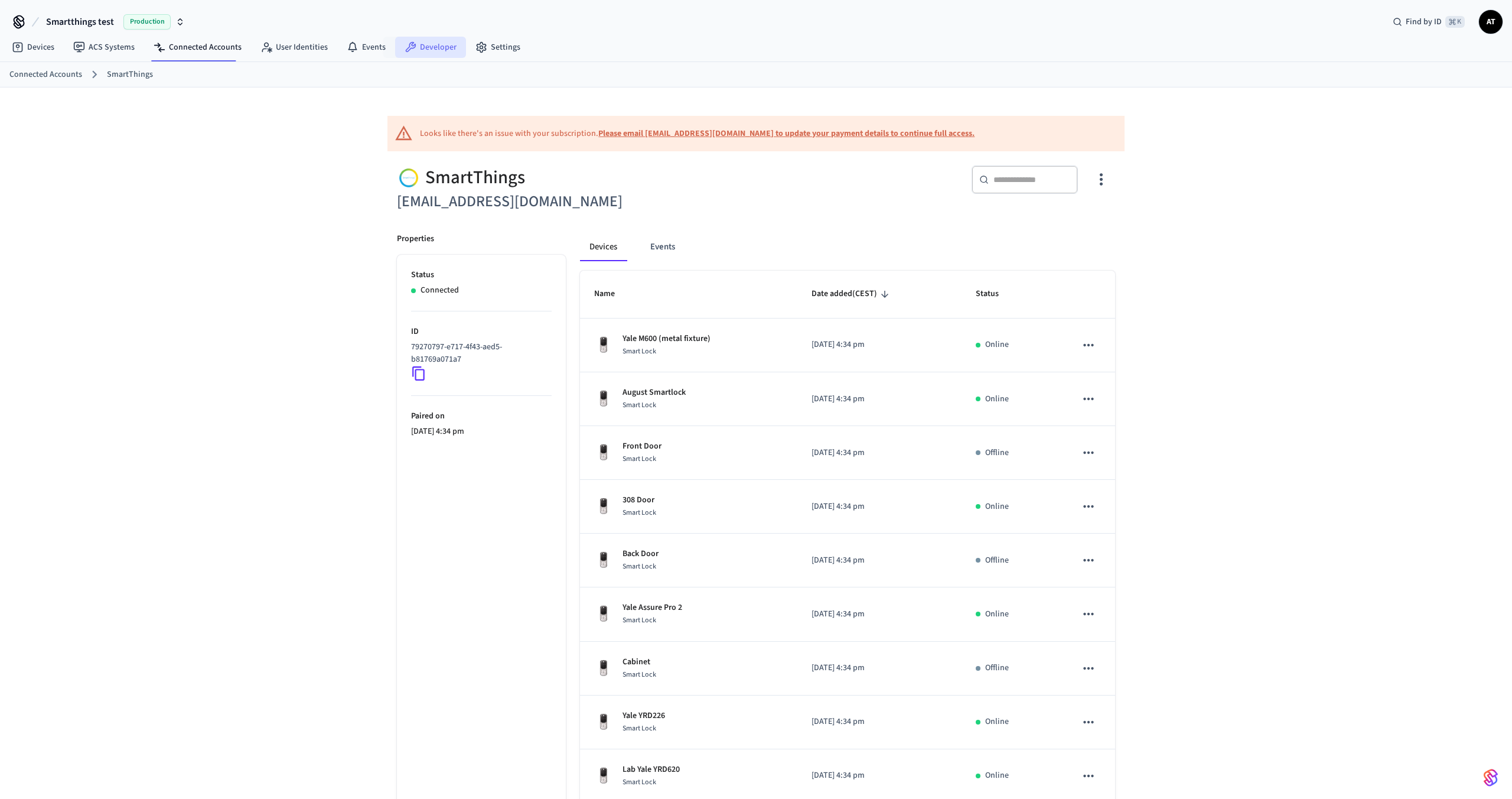
click at [424, 46] on link "Developer" at bounding box center [431, 47] width 71 height 21
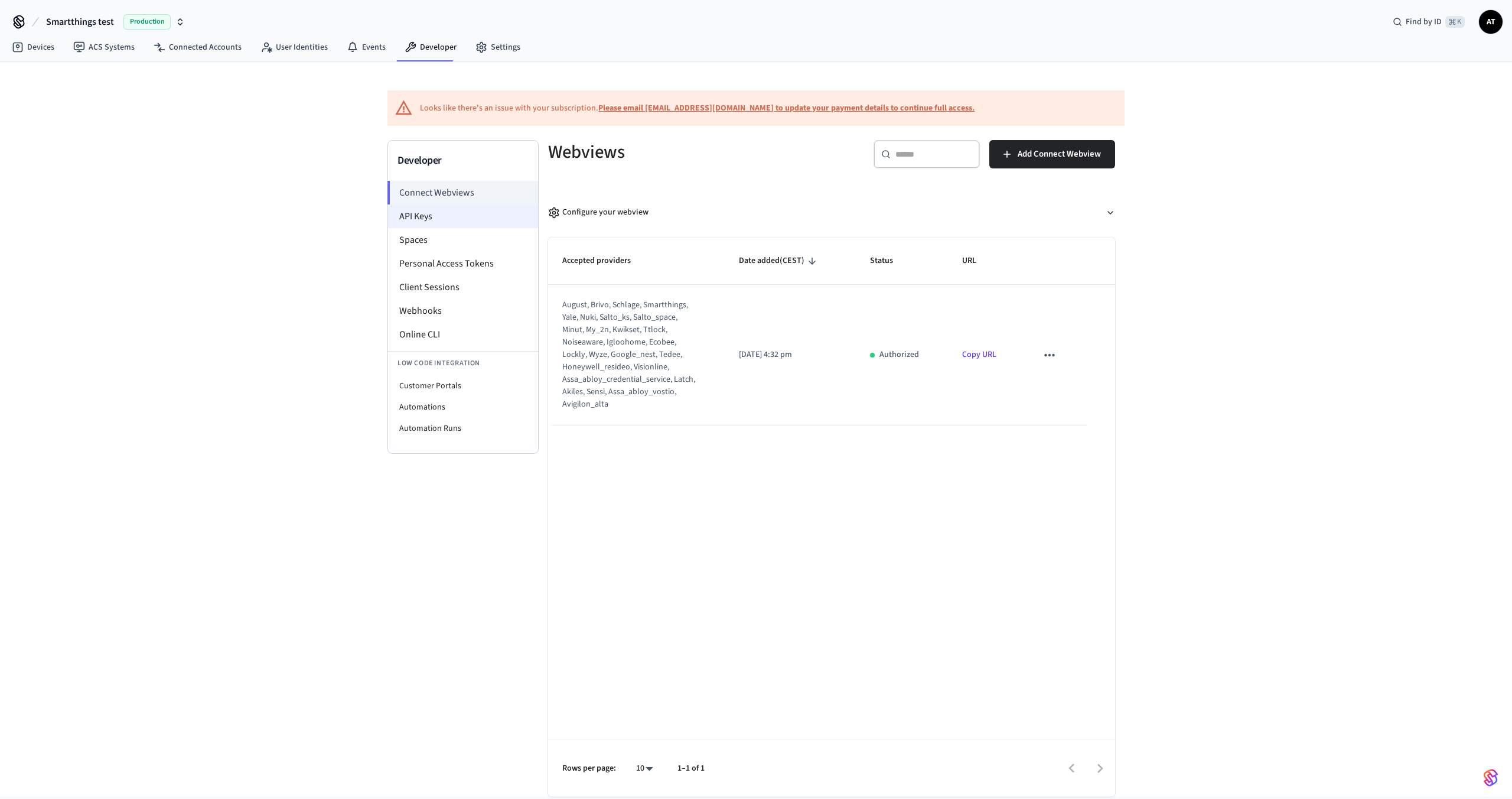
click at [463, 226] on li "API Keys" at bounding box center [463, 216] width 150 height 24
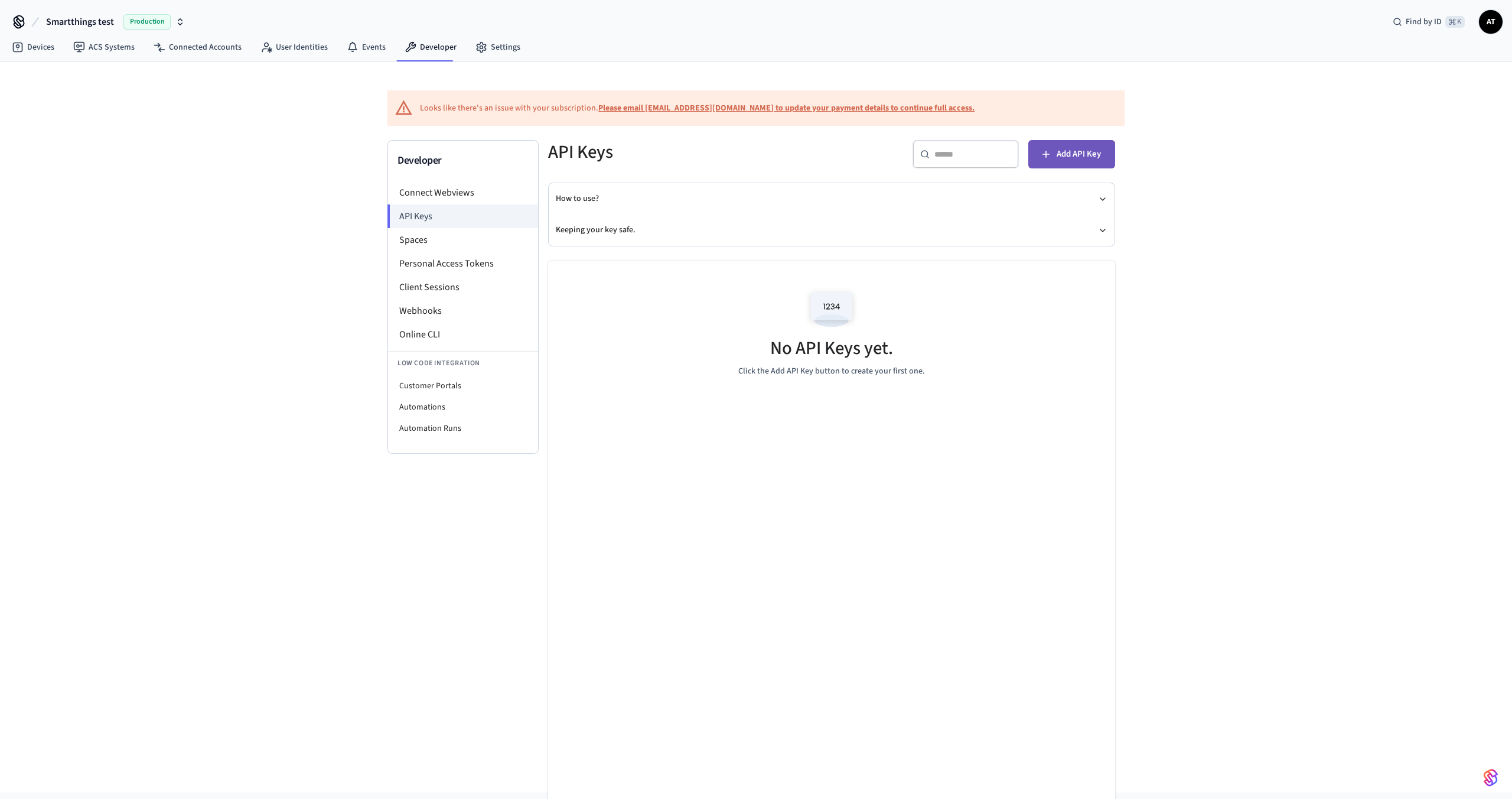
click at [1073, 156] on span "Add API Key" at bounding box center [1079, 154] width 44 height 15
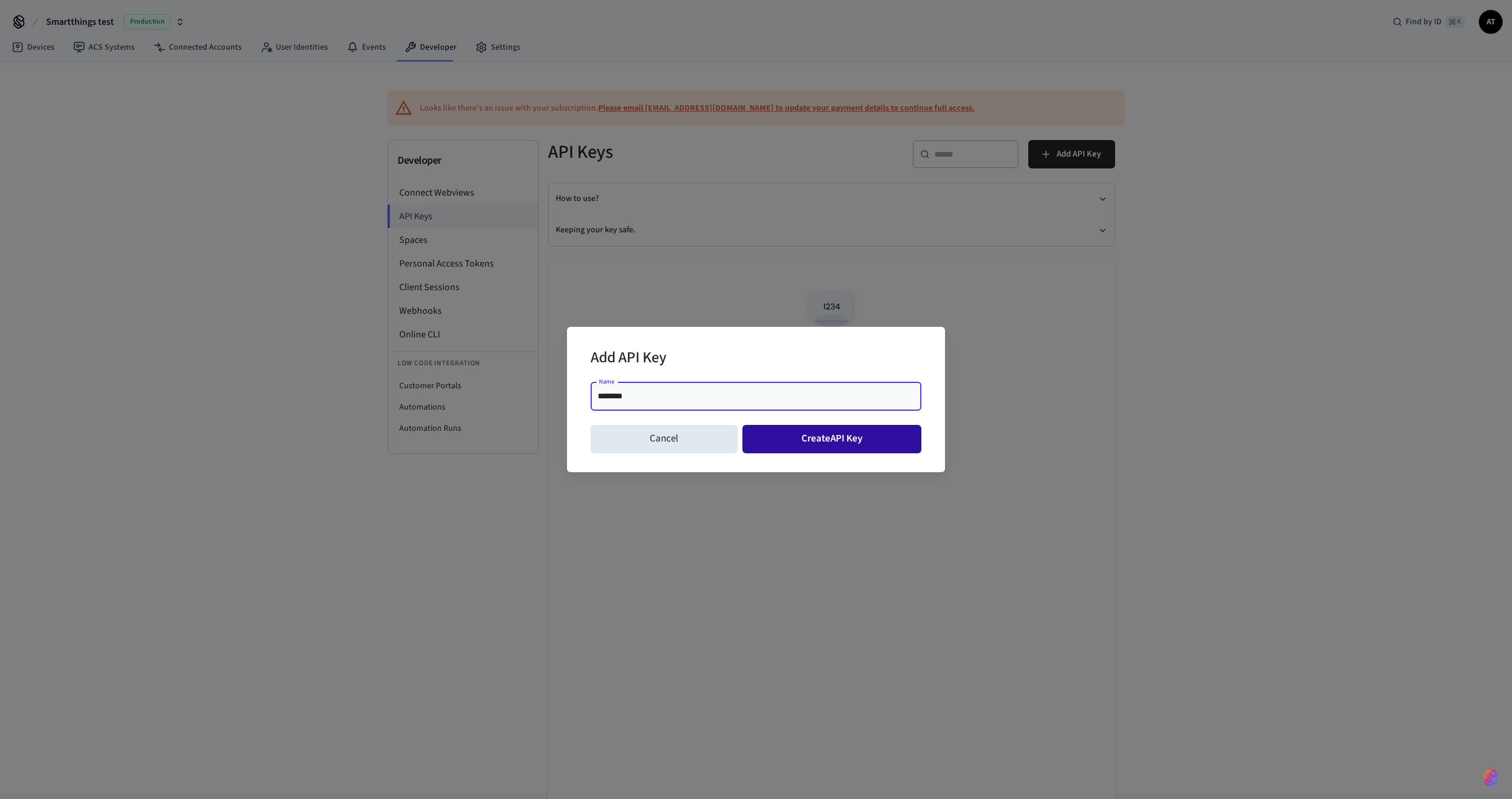
type input "********"
click at [863, 448] on button "Create API Key" at bounding box center [832, 439] width 179 height 28
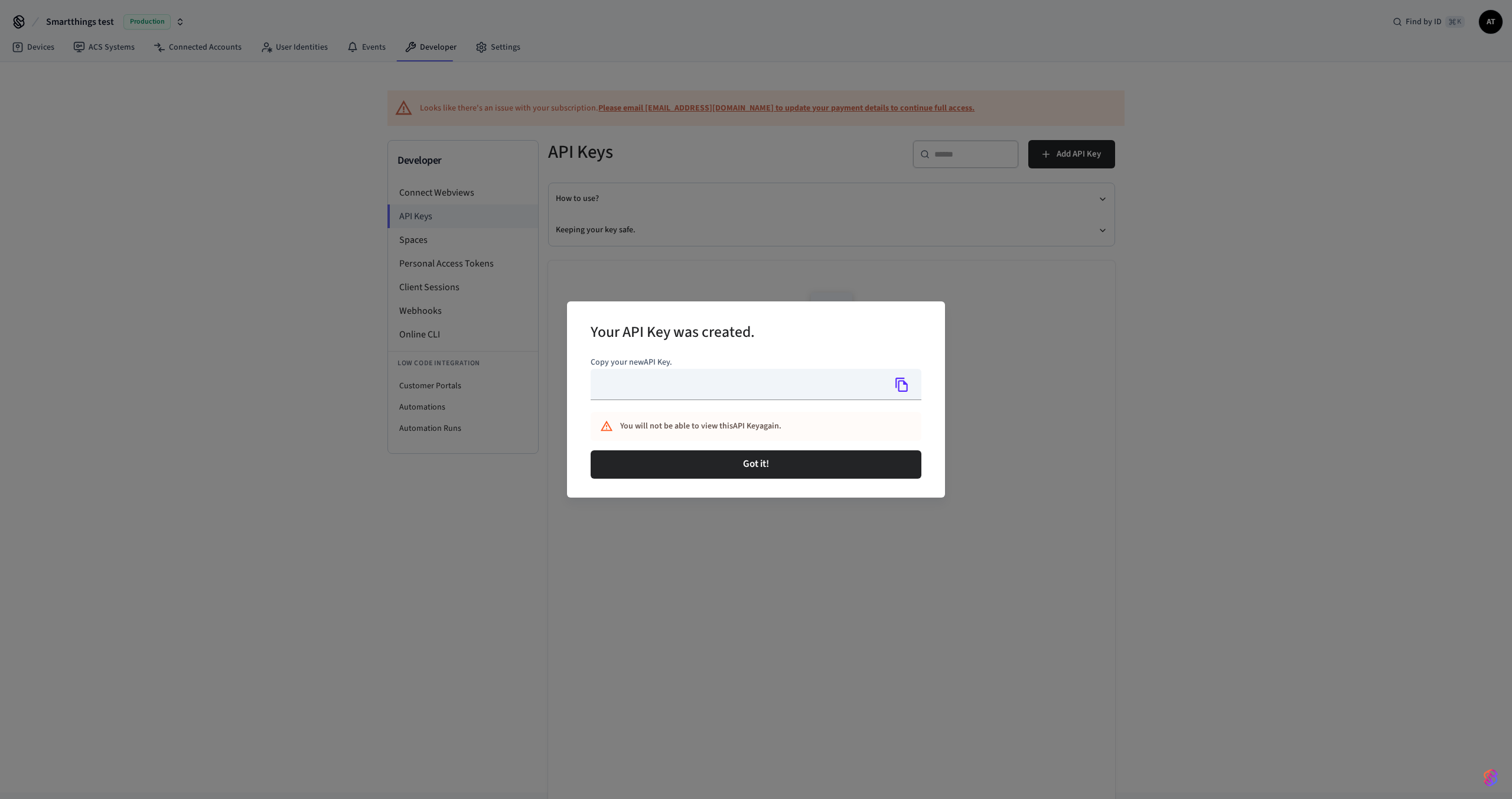
type input "**********"
click at [900, 388] on icon "Copy" at bounding box center [902, 385] width 15 height 15
click at [909, 386] on icon "Copy" at bounding box center [902, 385] width 15 height 15
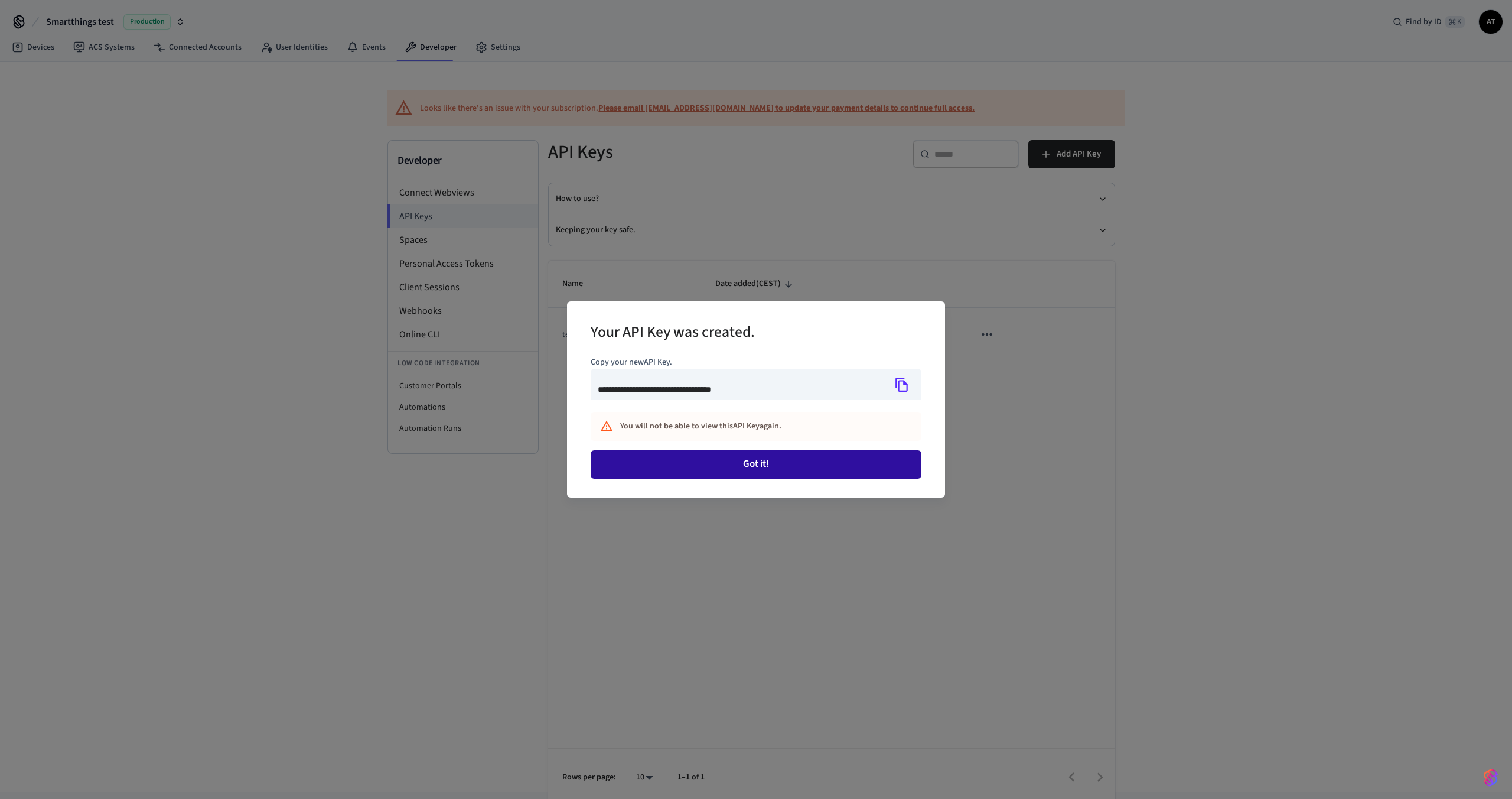
click at [715, 461] on button "Got it!" at bounding box center [756, 465] width 331 height 28
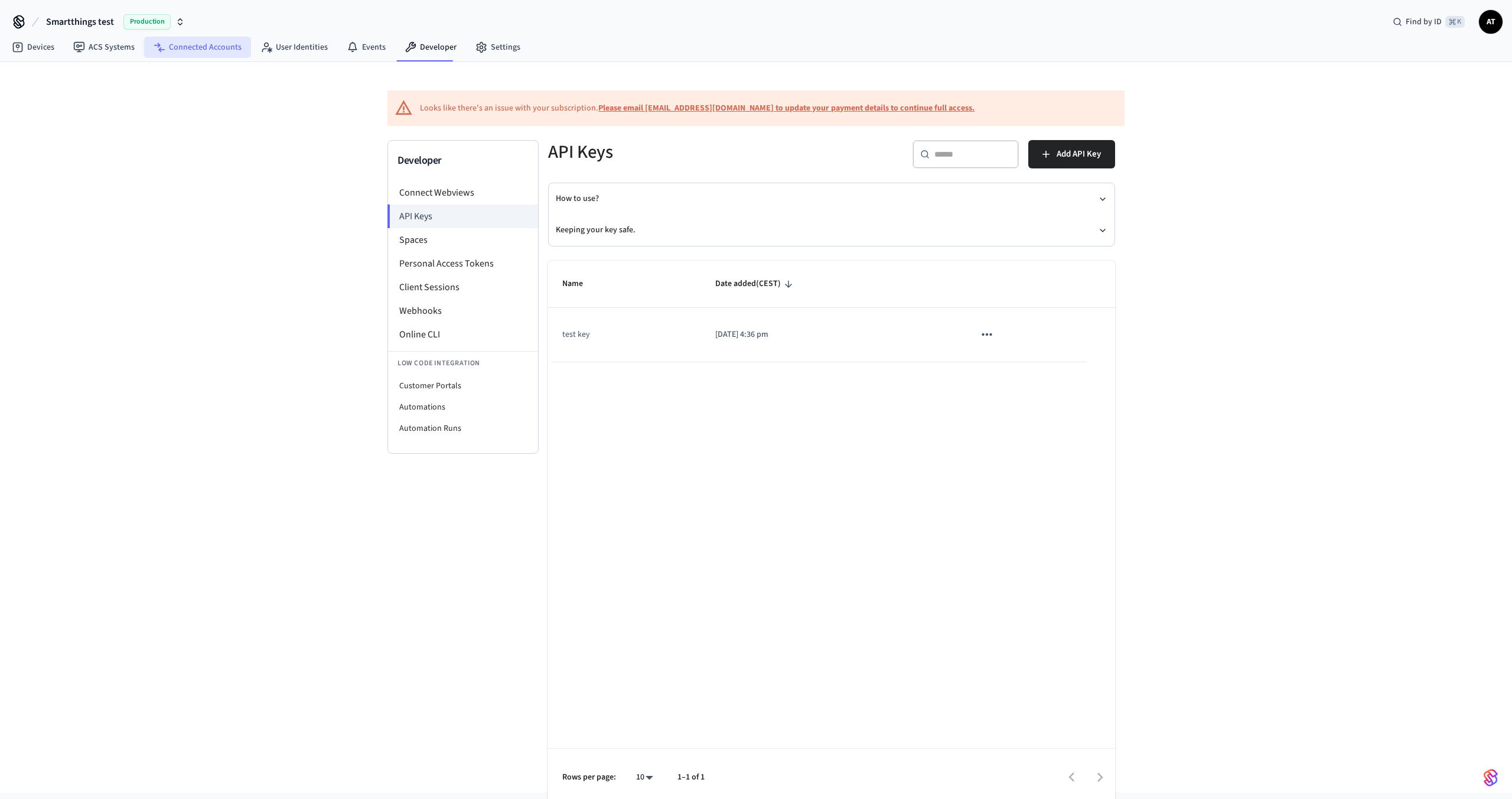
click at [172, 46] on link "Connected Accounts" at bounding box center [197, 47] width 107 height 21
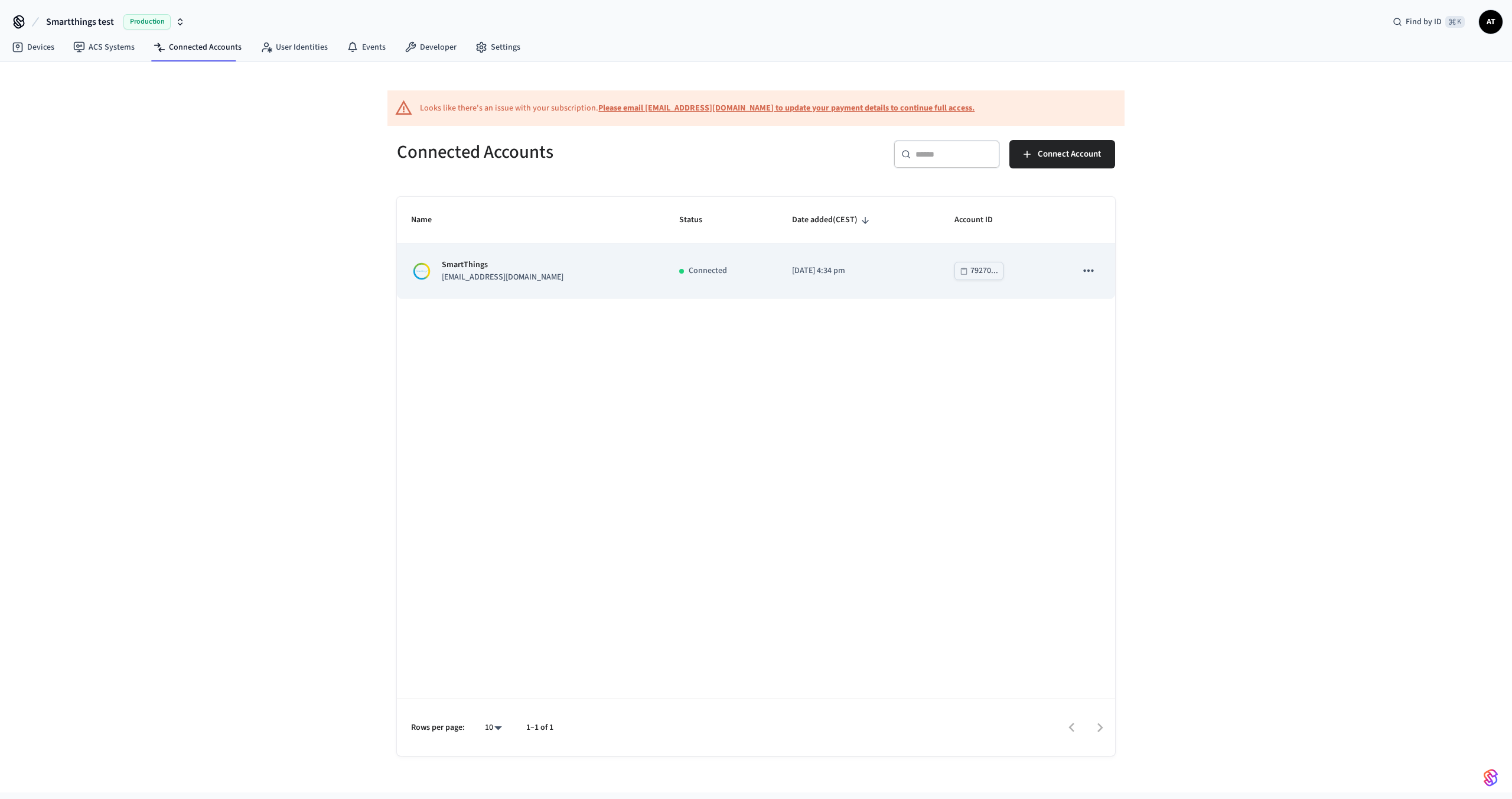
click at [570, 273] on div "SmartThings lab.smartthings1@getseam.com" at bounding box center [531, 271] width 240 height 25
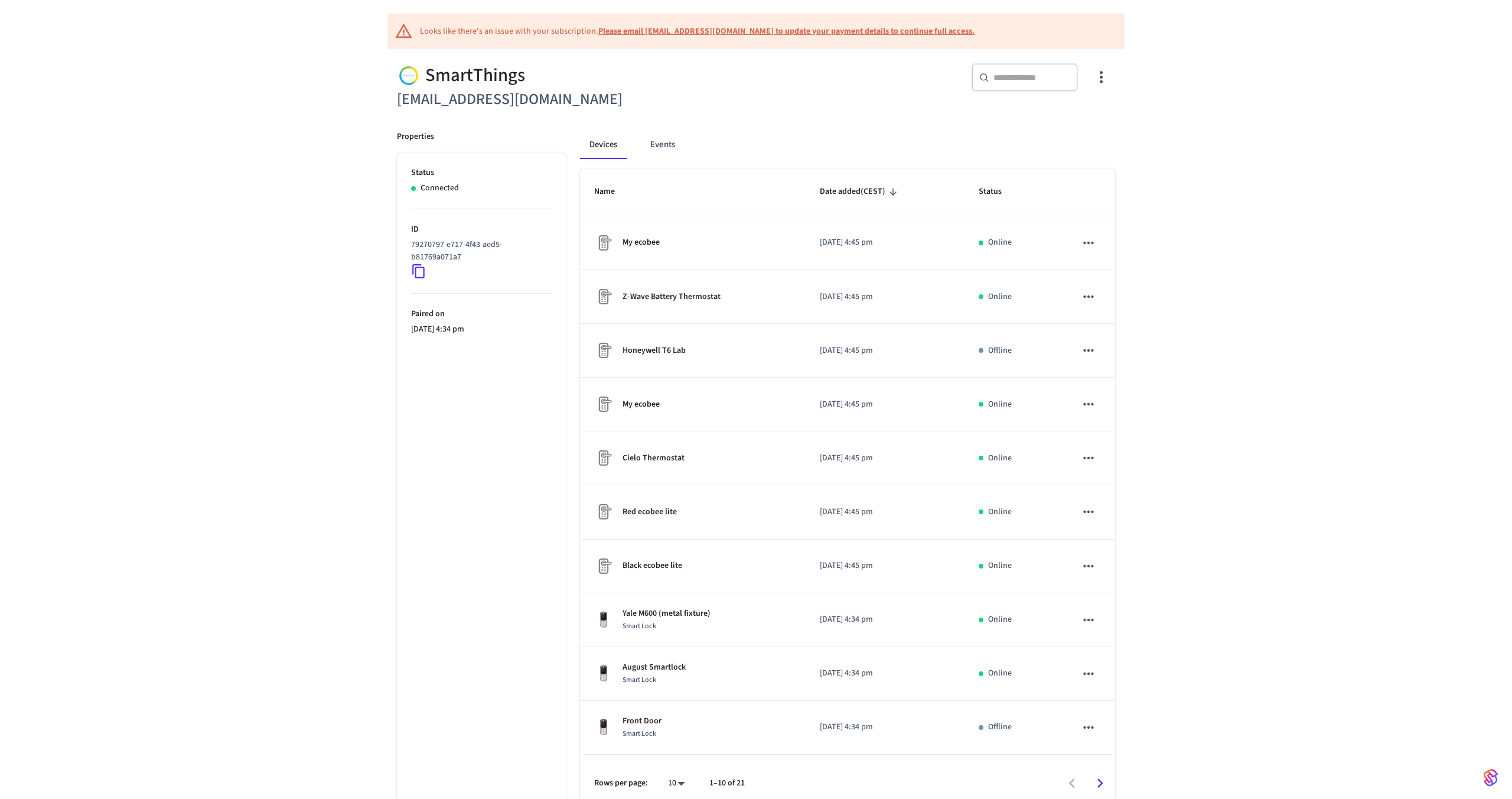
scroll to position [116, 0]
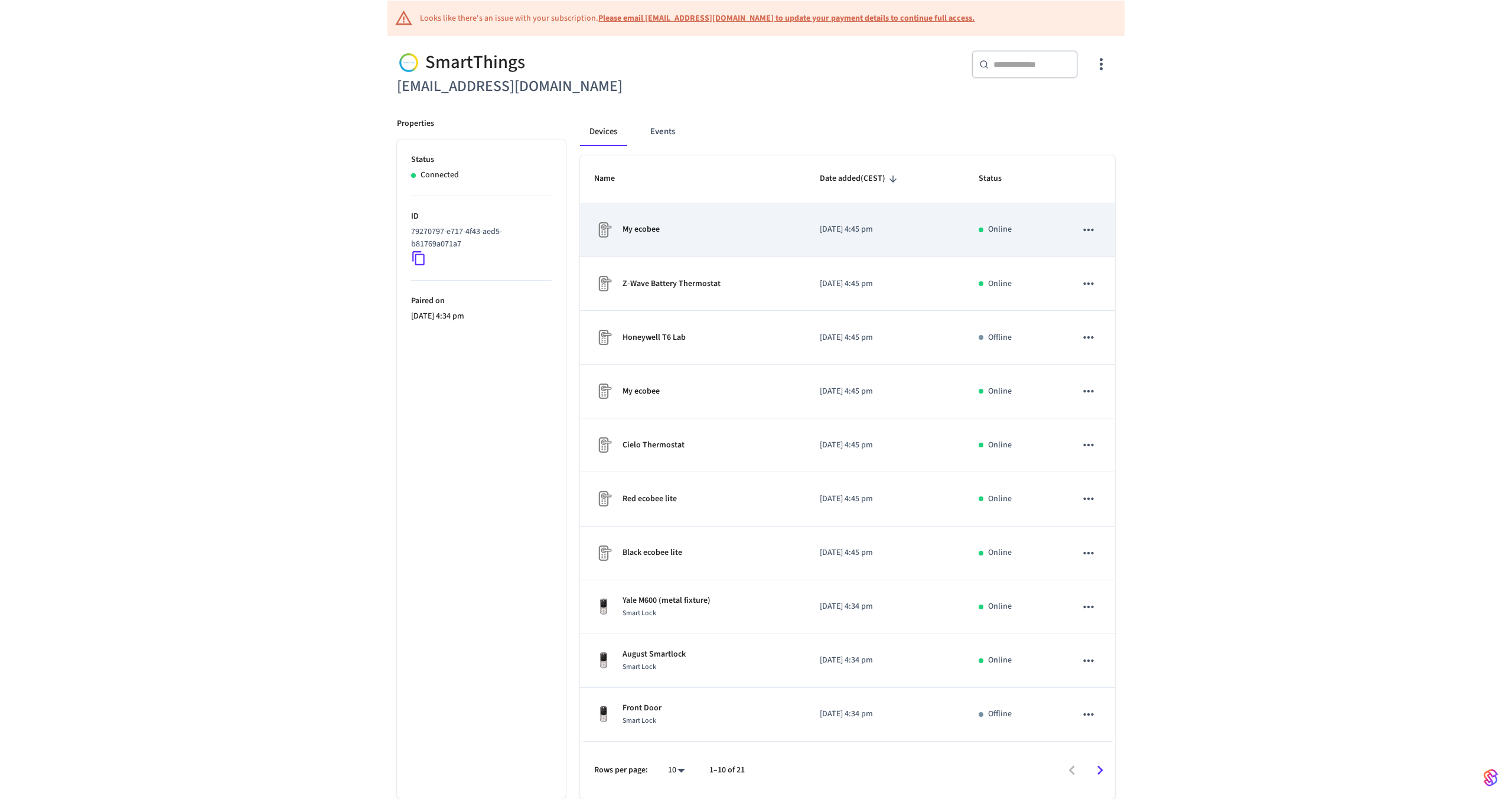
click at [716, 233] on div "My ecobee" at bounding box center [693, 230] width 198 height 19
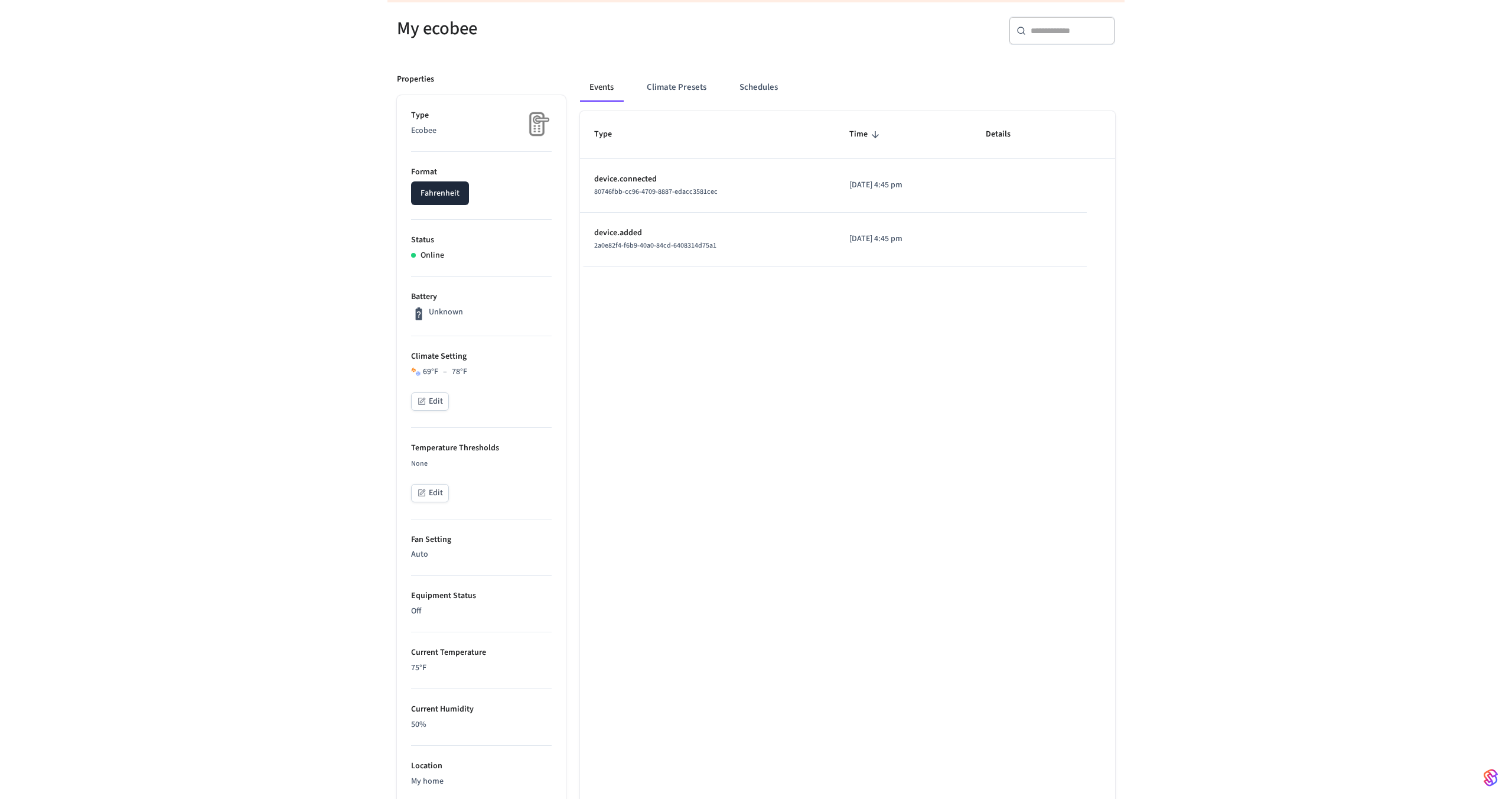
scroll to position [147, 0]
drag, startPoint x: 476, startPoint y: 369, endPoint x: 397, endPoint y: 369, distance: 79.0
click at [397, 369] on ul "Type Ecobee Format Fahrenheit Status Online Battery Unknown Climate Setting 69 …" at bounding box center [481, 587] width 169 height 981
click at [487, 372] on div "69 °F – 78 °F" at bounding box center [482, 374] width 141 height 12
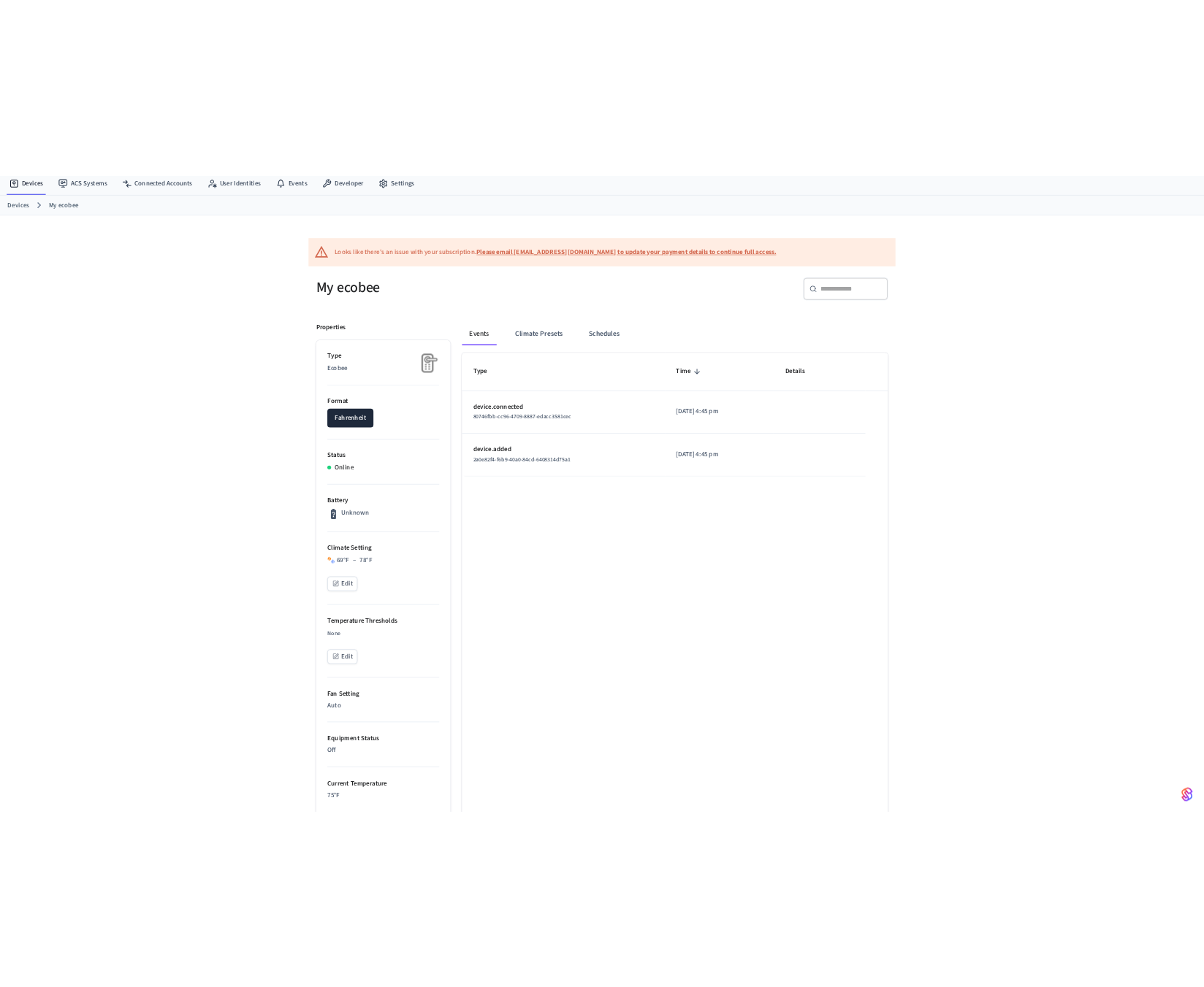
scroll to position [48, 0]
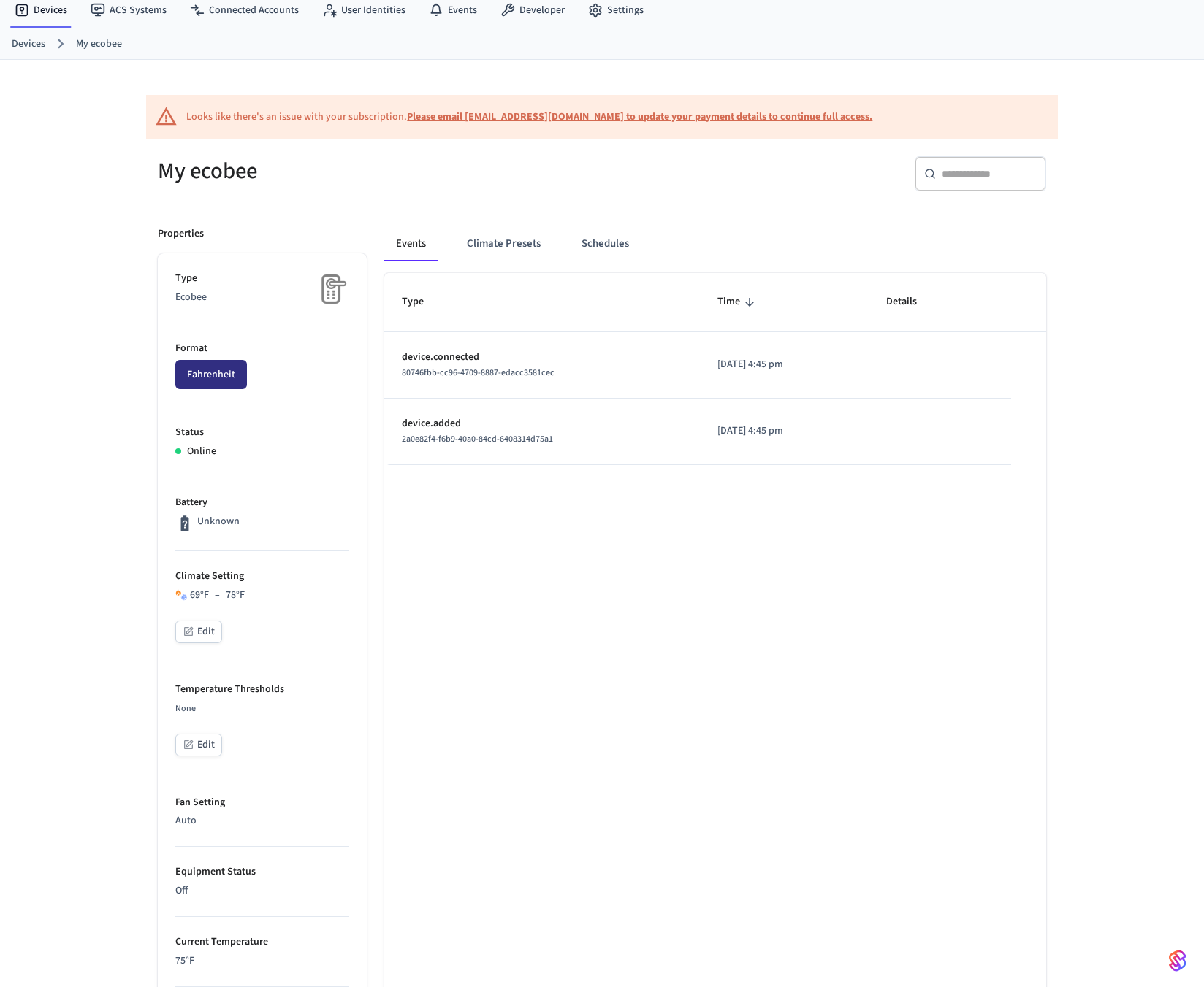
click at [211, 378] on button "Fahrenheit" at bounding box center [211, 375] width 72 height 30
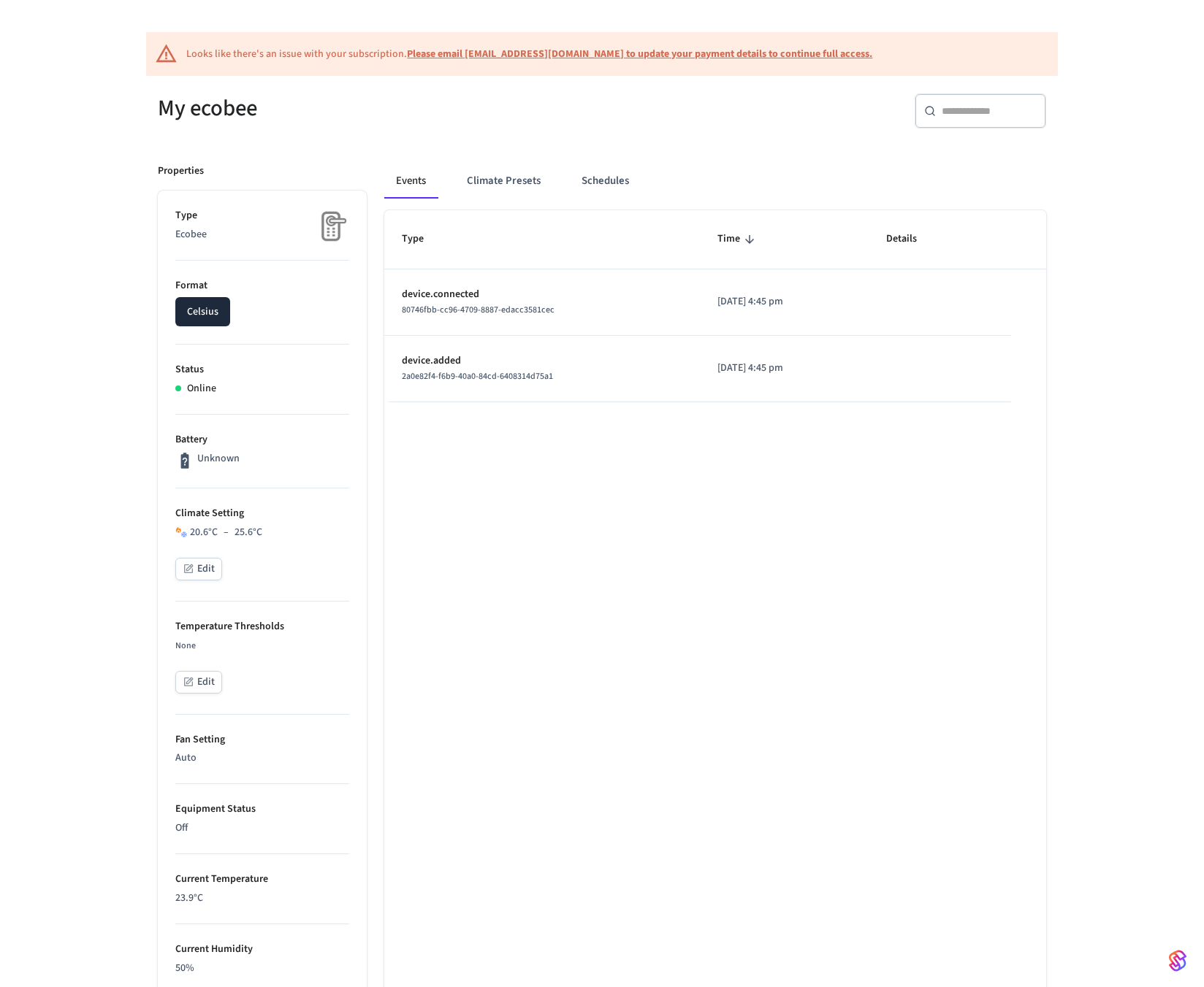
scroll to position [118, 0]
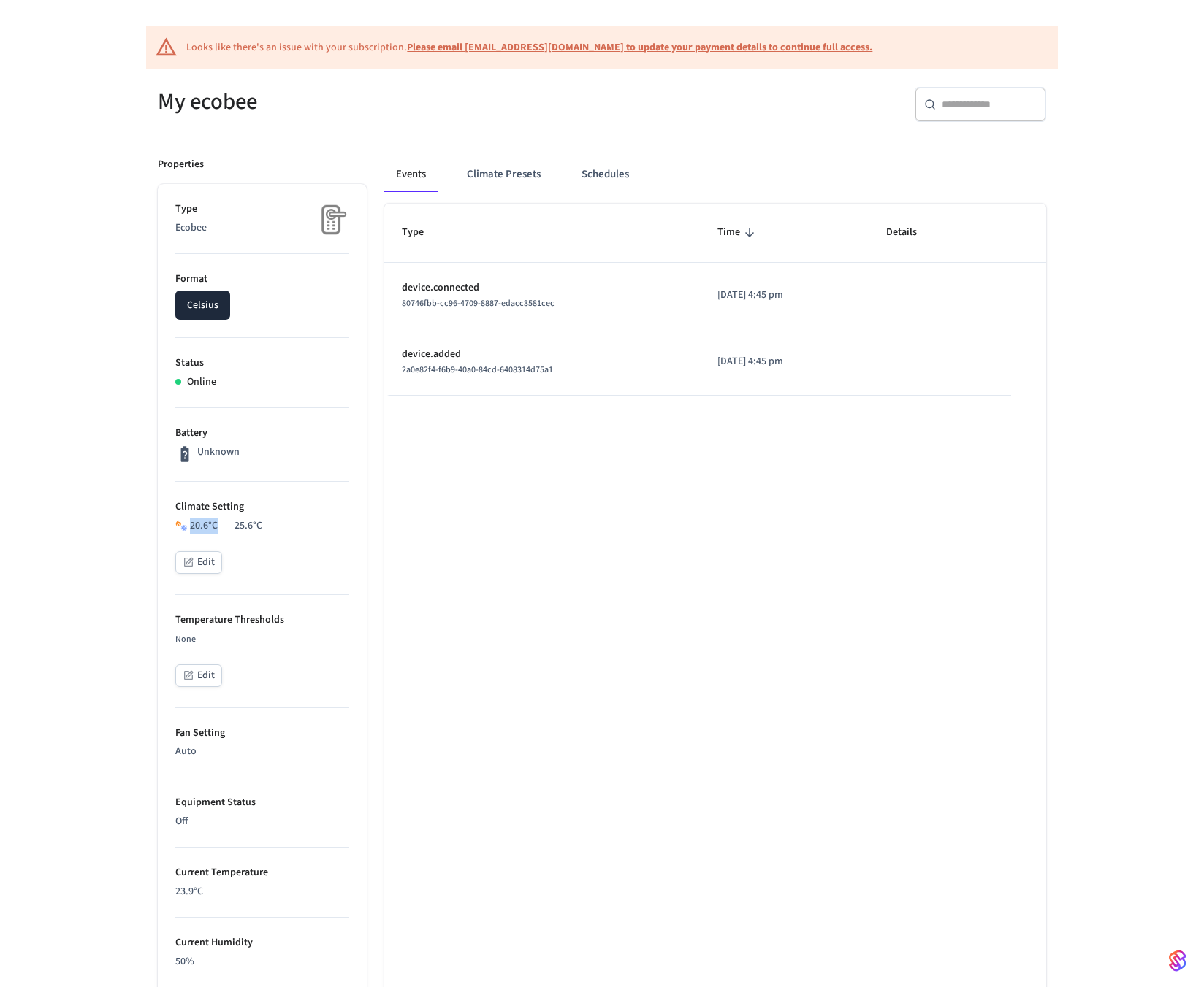
drag, startPoint x: 190, startPoint y: 524, endPoint x: 264, endPoint y: 525, distance: 74.0
click at [264, 525] on div "20.6 °C – 25.6 °C" at bounding box center [262, 525] width 174 height 15
click at [304, 681] on div "Edit" at bounding box center [262, 677] width 174 height 25
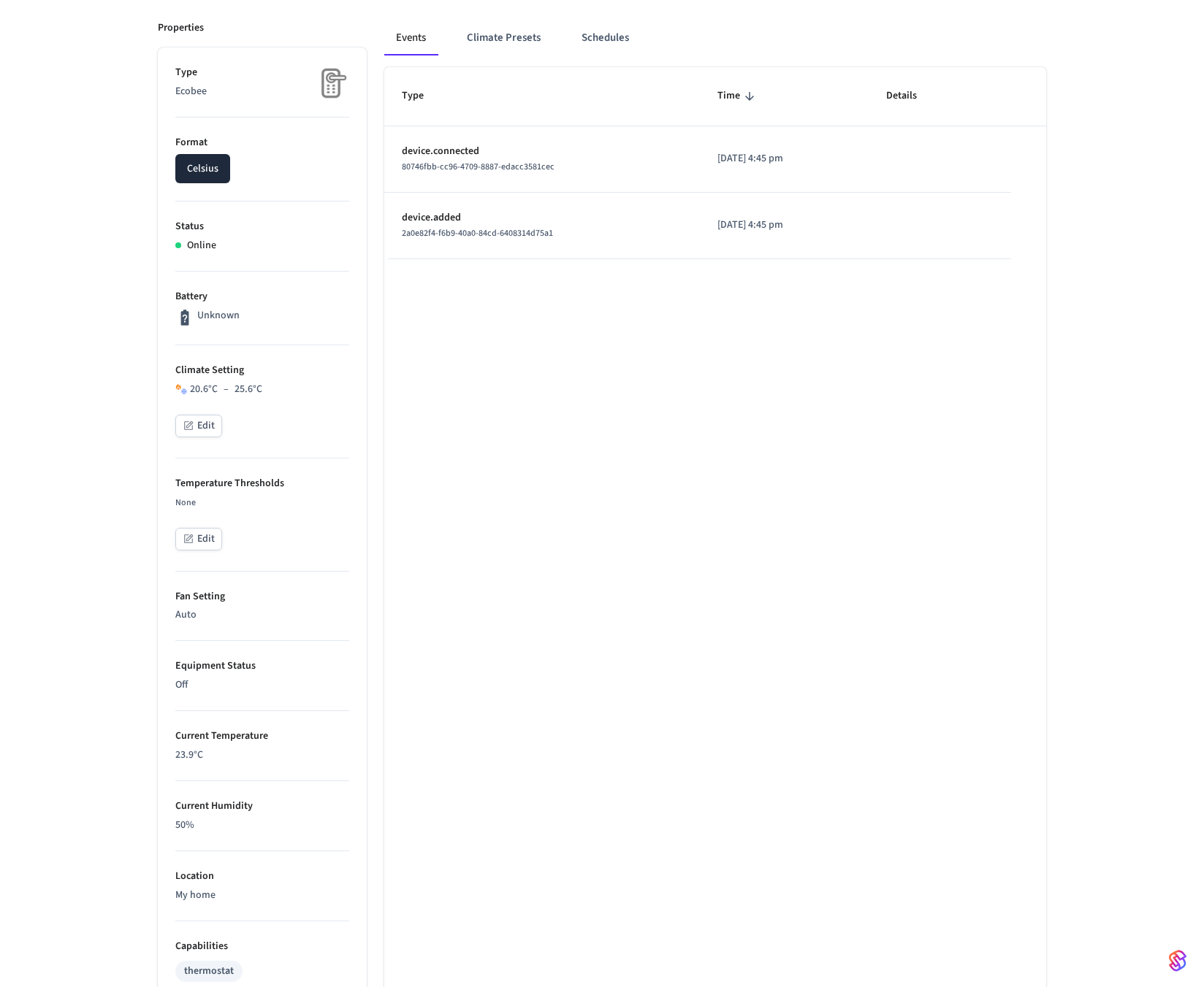
scroll to position [276, 0]
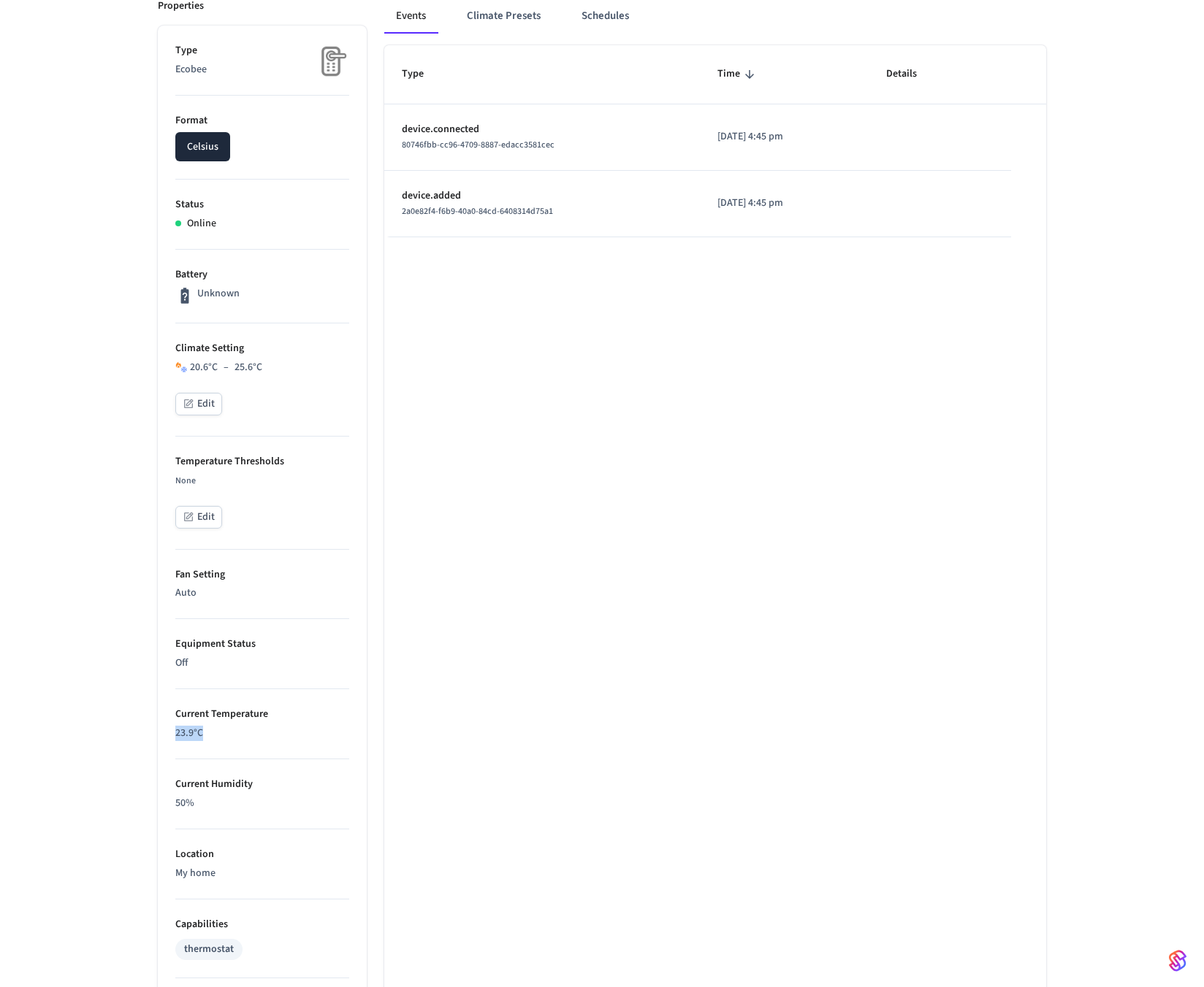
drag, startPoint x: 174, startPoint y: 731, endPoint x: 228, endPoint y: 731, distance: 54.0
click at [229, 731] on p "23.9 °C" at bounding box center [262, 733] width 174 height 15
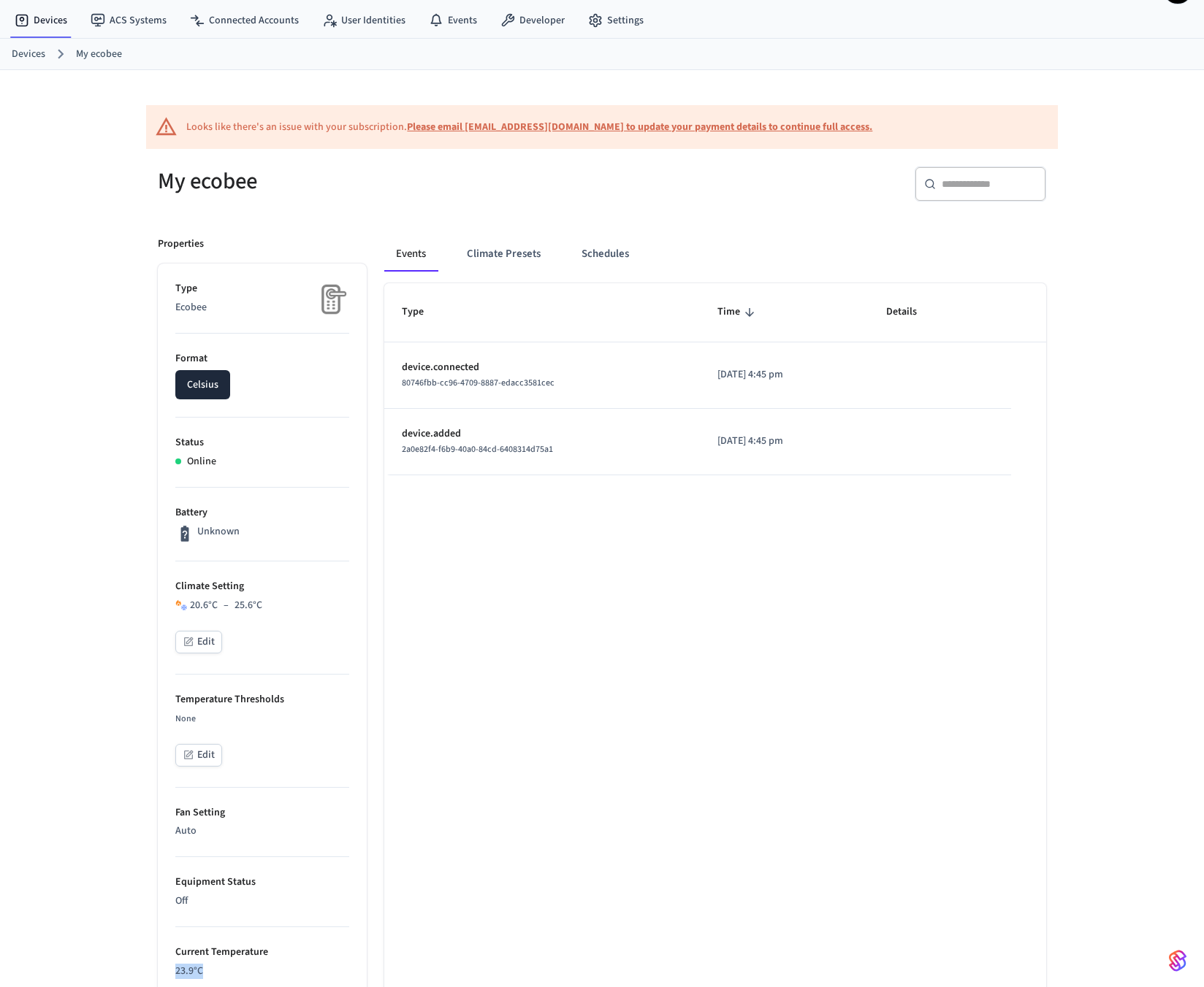
scroll to position [30, 0]
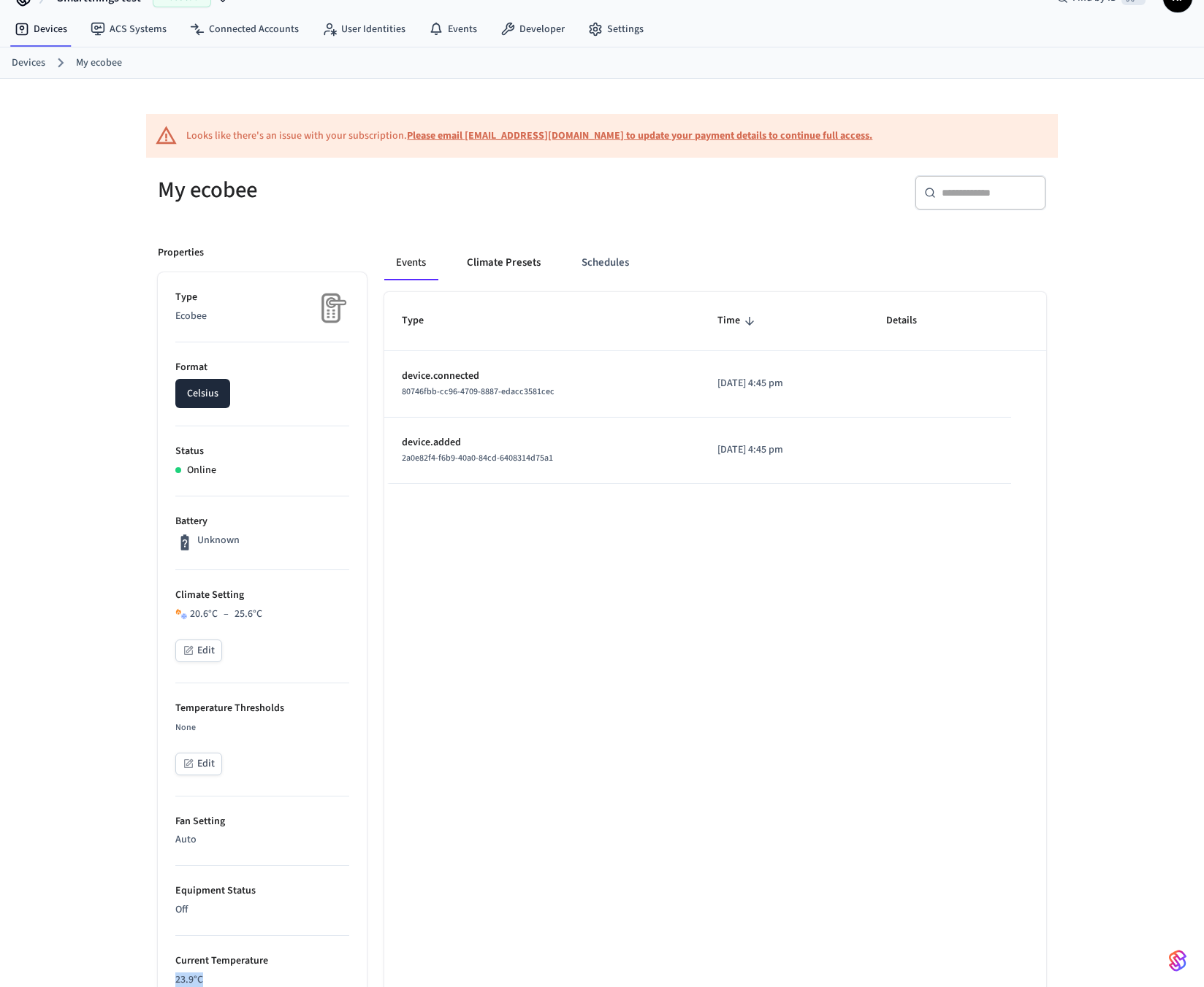
click at [478, 276] on button "Climate Presets" at bounding box center [504, 262] width 97 height 35
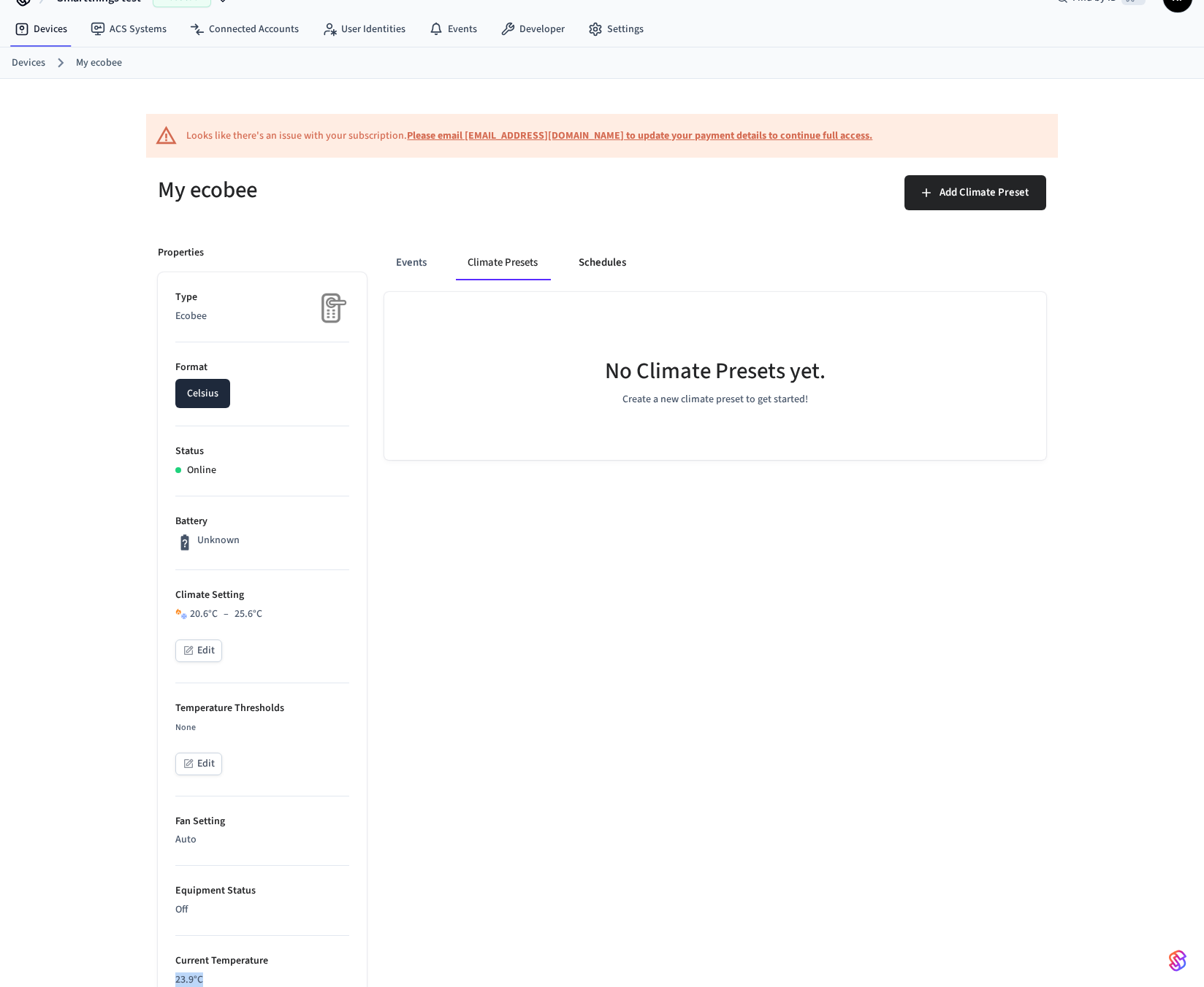
click at [628, 268] on button "Schedules" at bounding box center [602, 262] width 71 height 35
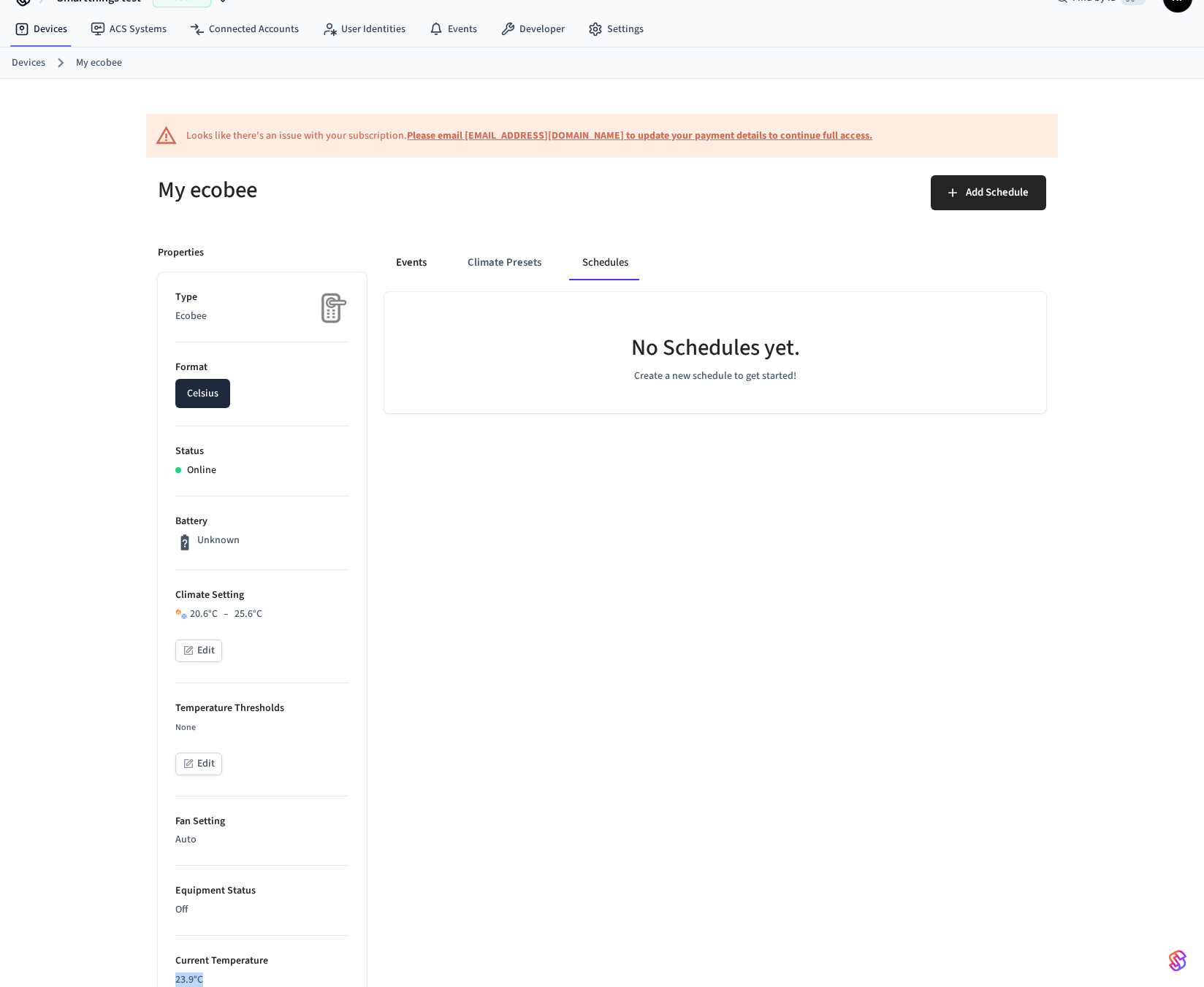
click at [427, 269] on button "Events" at bounding box center [412, 262] width 54 height 35
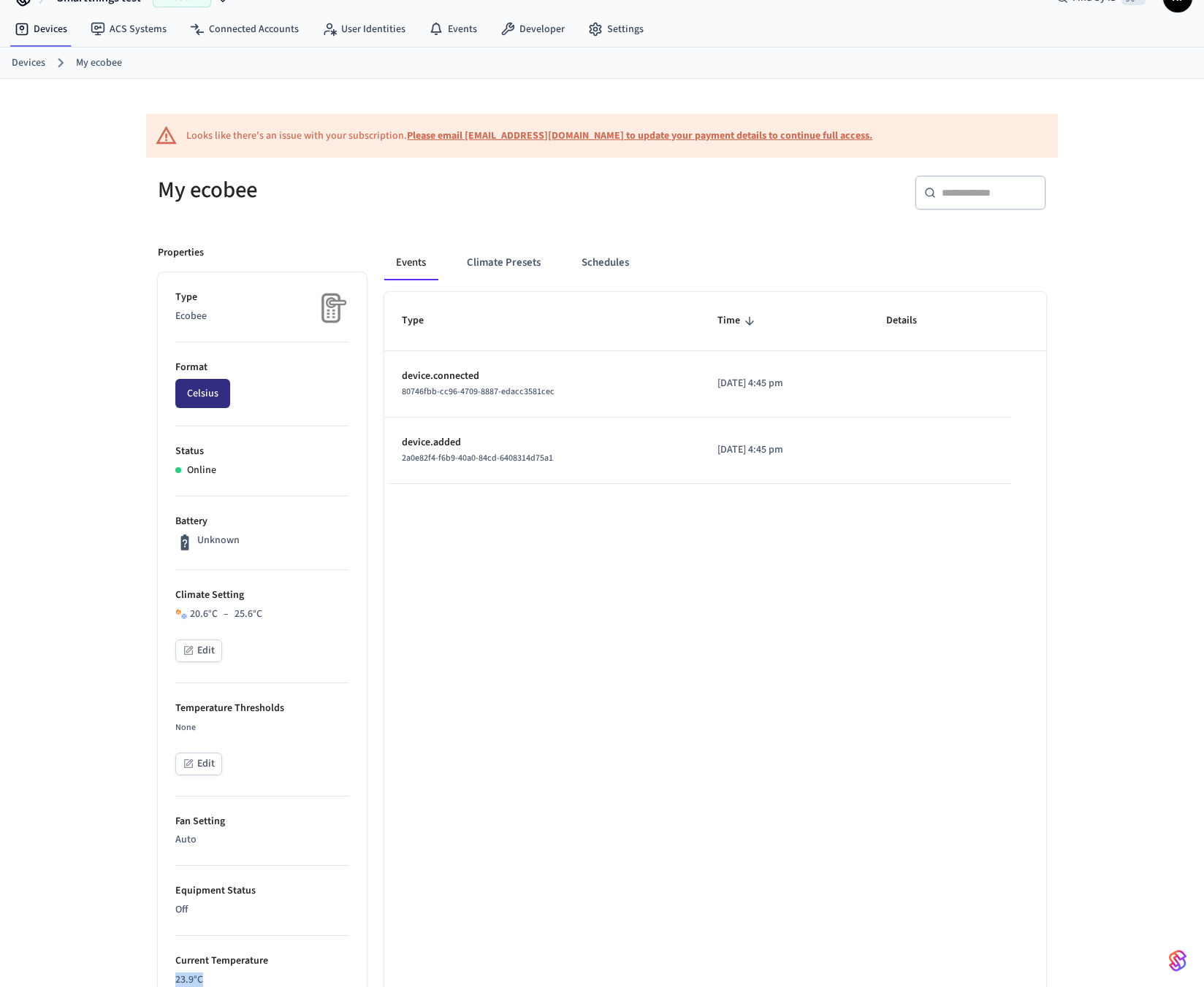
click at [208, 401] on button "Celsius" at bounding box center [202, 393] width 55 height 30
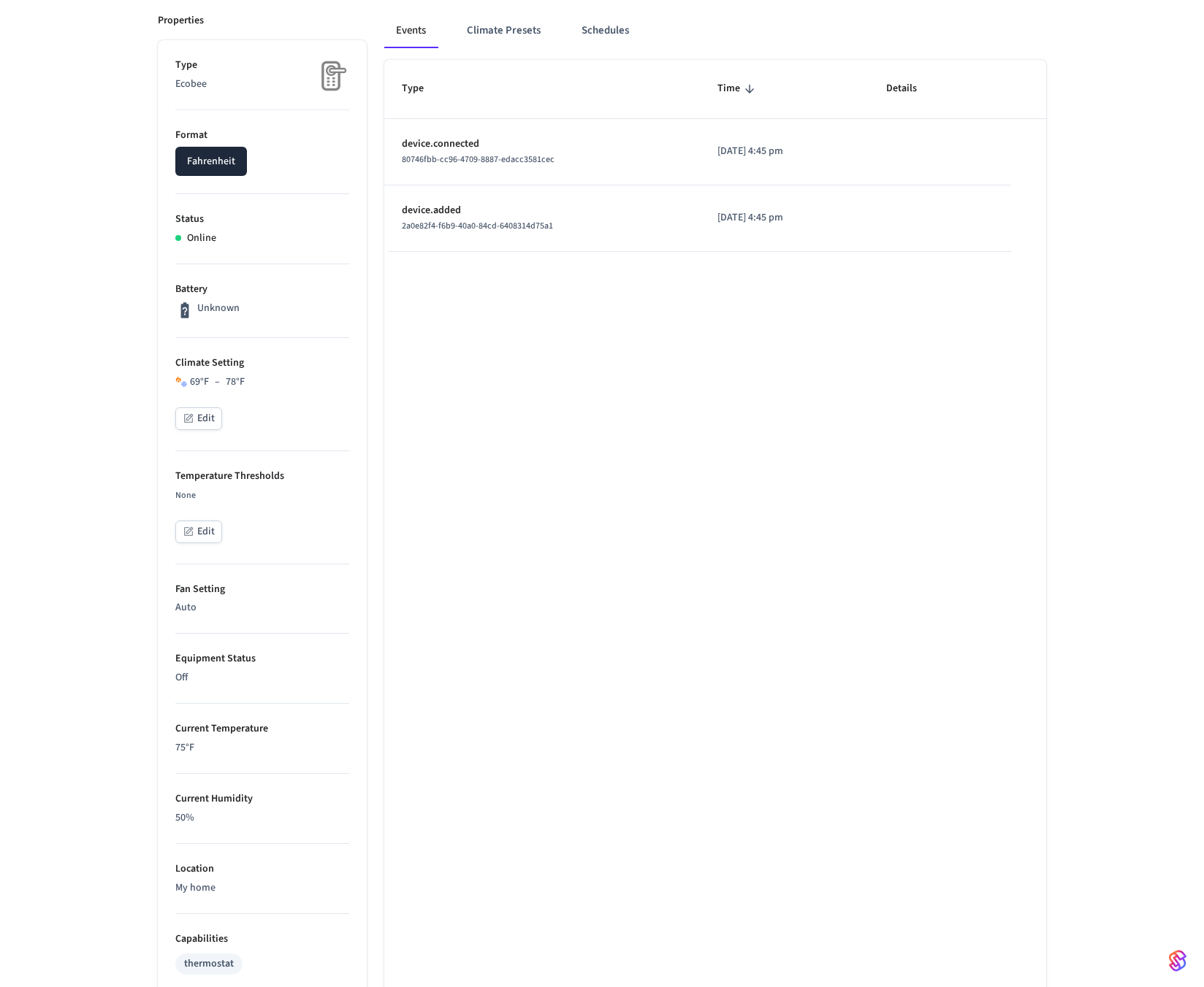
click at [308, 612] on p "Auto" at bounding box center [262, 607] width 174 height 15
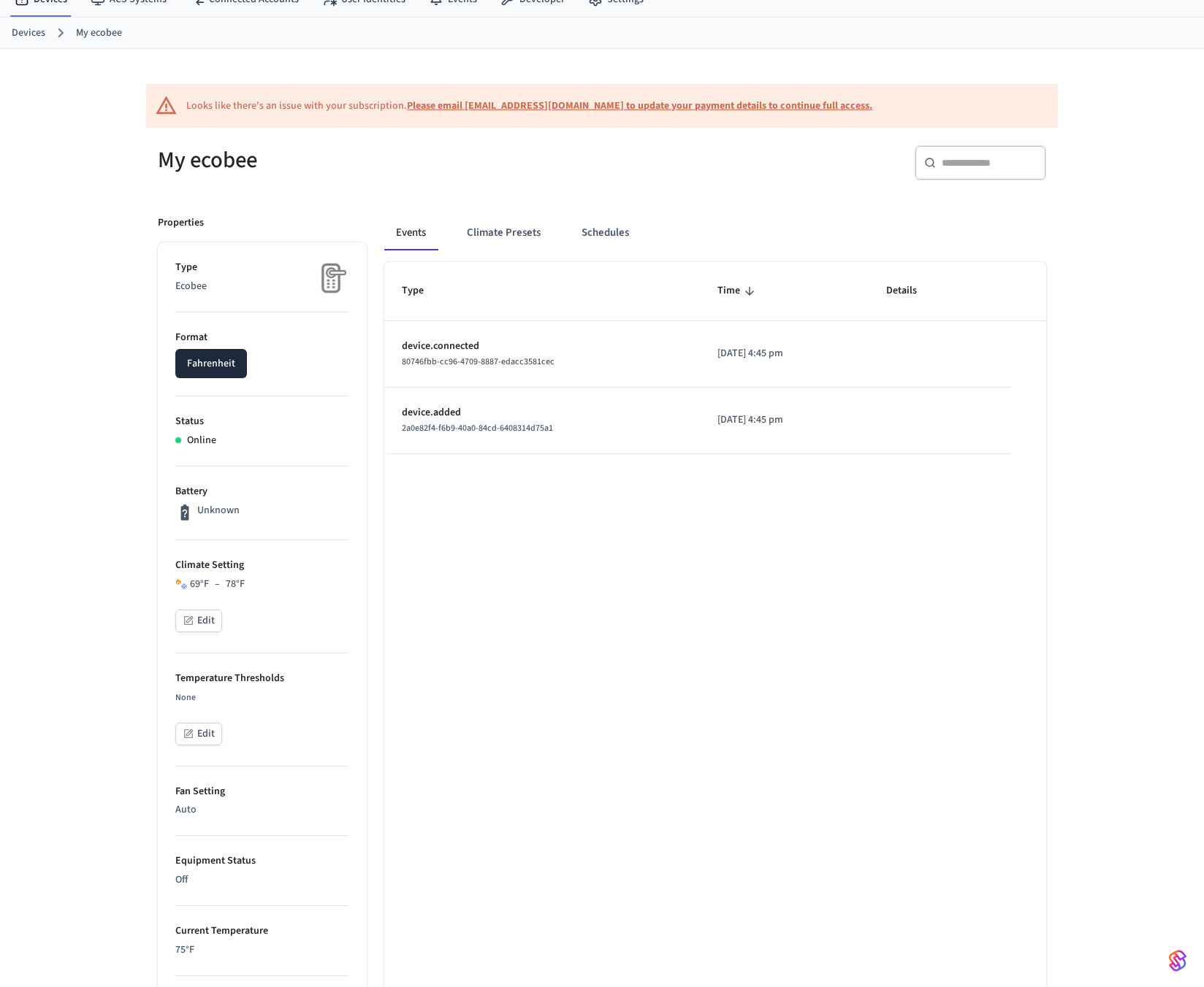
scroll to position [0, 0]
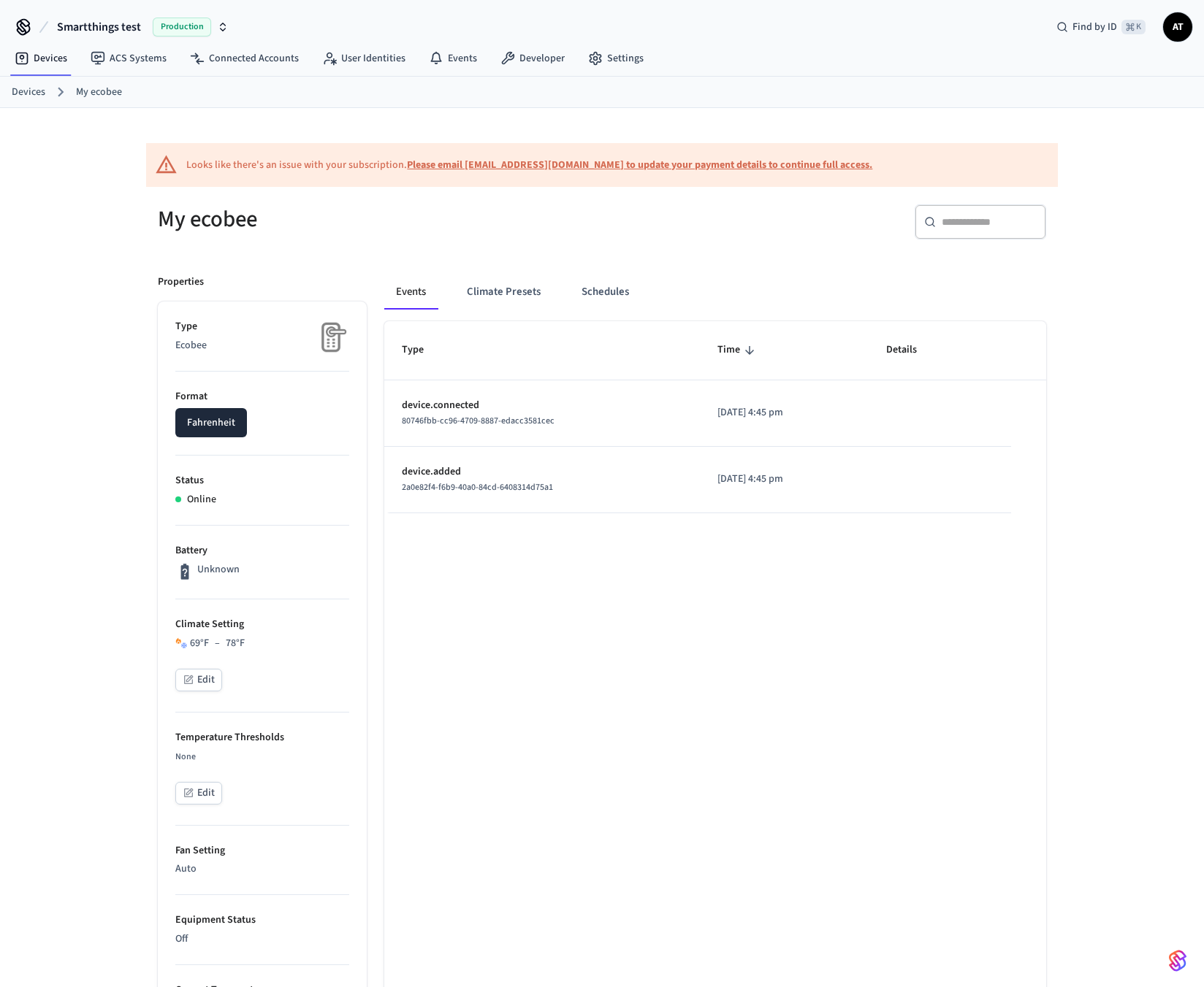
click at [22, 88] on link "Devices" at bounding box center [28, 92] width 33 height 15
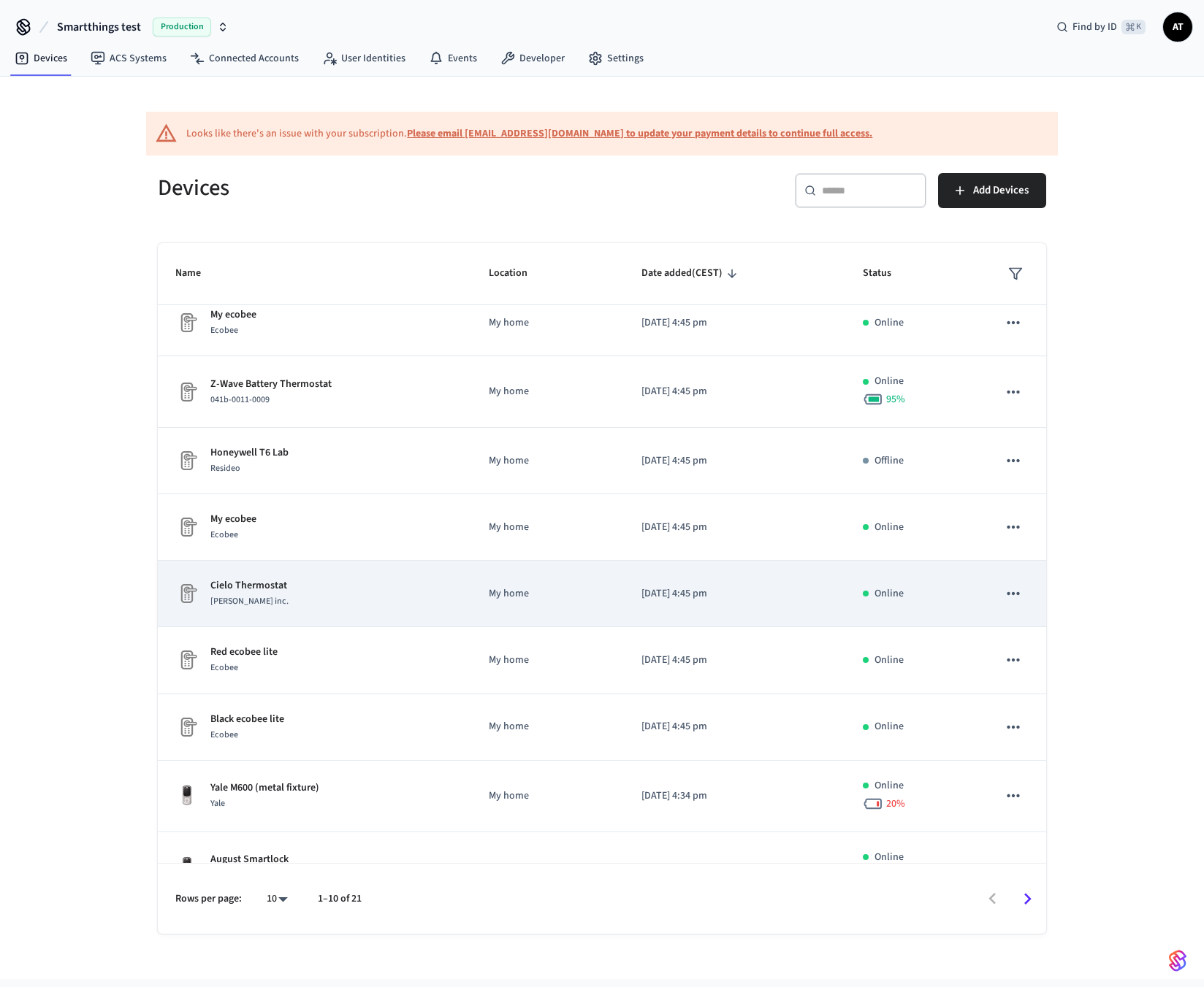
scroll to position [13, 0]
click at [281, 598] on div "Cielo wigle inc." at bounding box center [249, 603] width 78 height 15
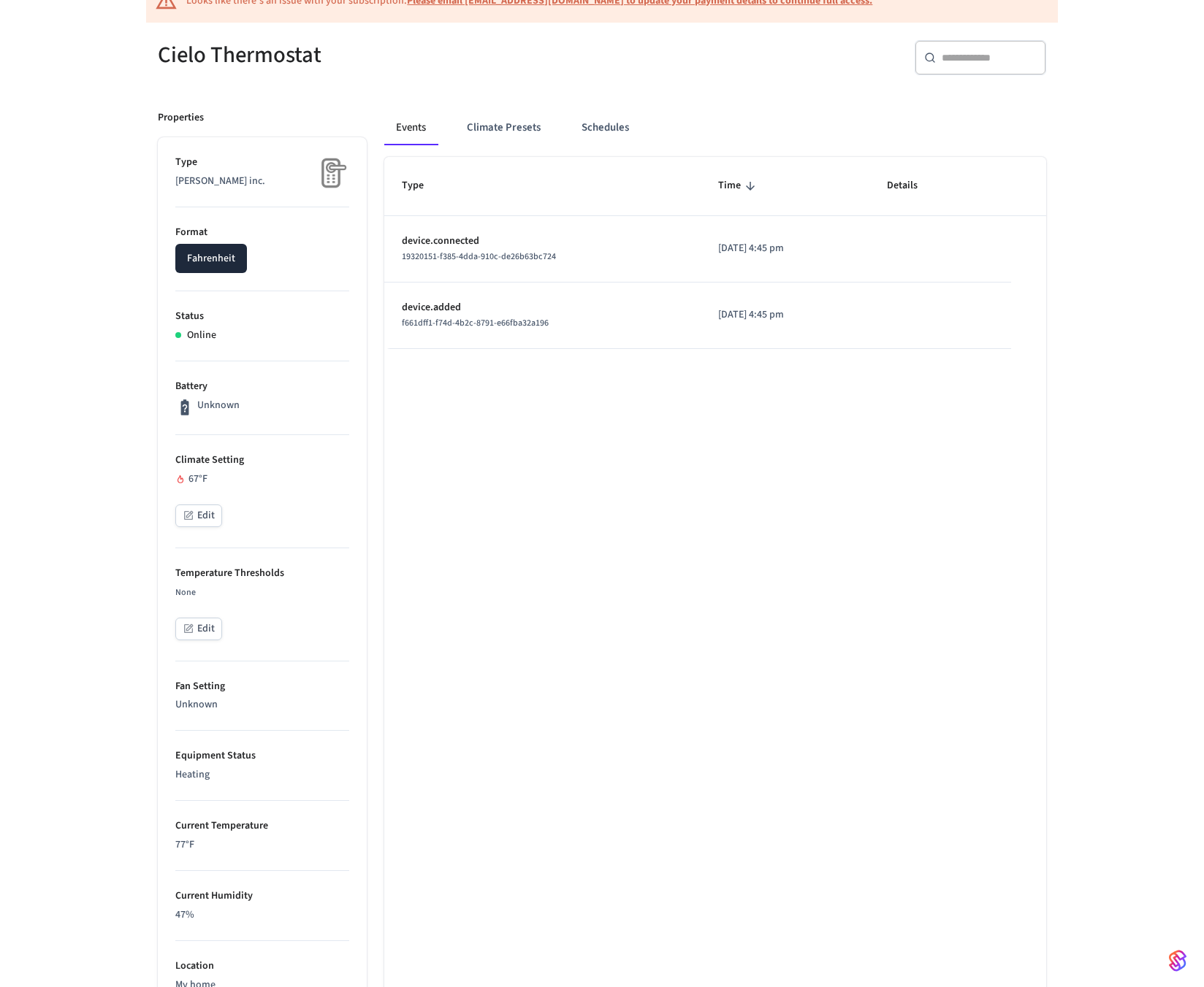
scroll to position [181, 0]
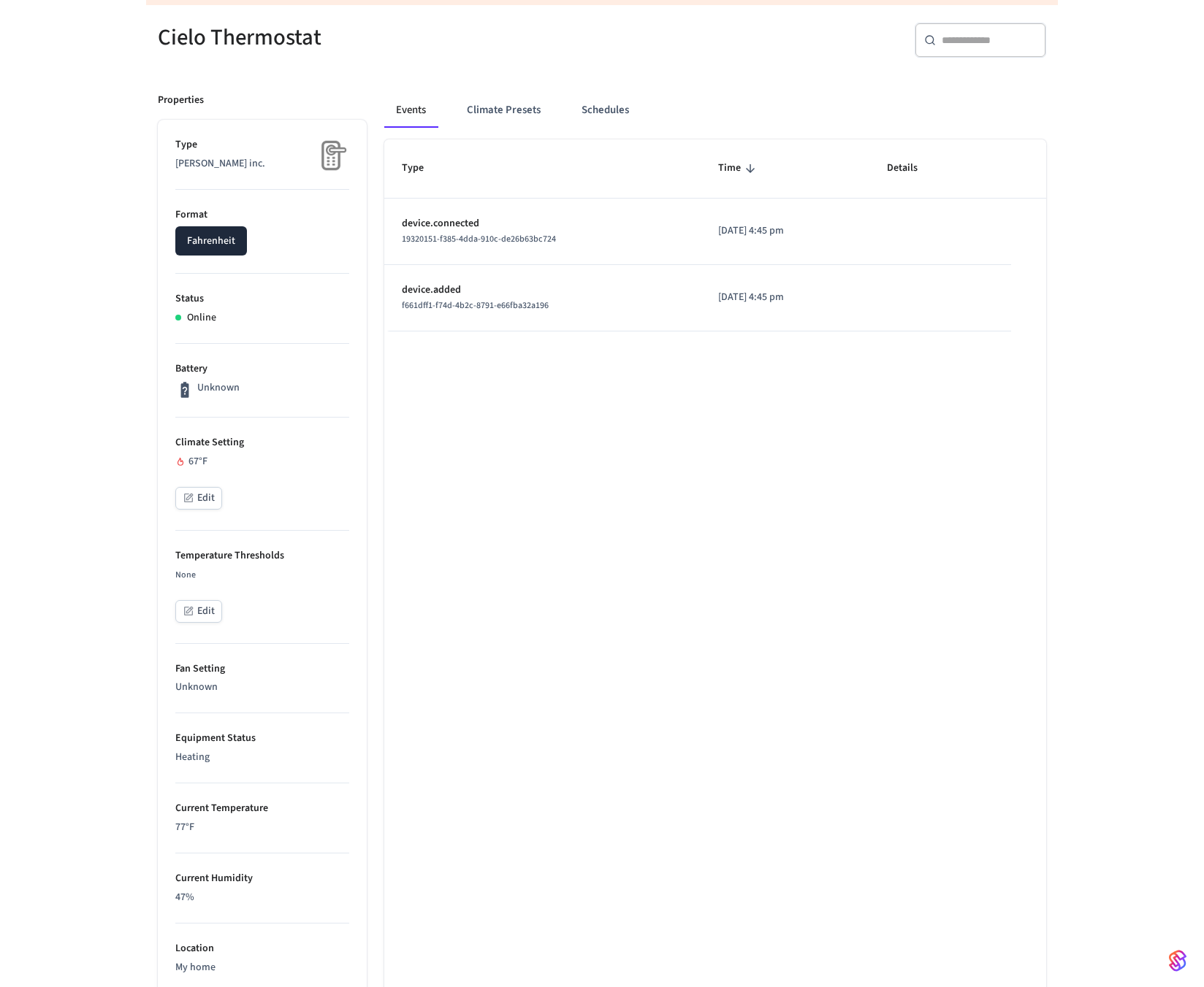
drag, startPoint x: 187, startPoint y: 459, endPoint x: 232, endPoint y: 459, distance: 45.0
click at [232, 459] on div "67 °F" at bounding box center [262, 462] width 174 height 15
drag, startPoint x: 225, startPoint y: 459, endPoint x: 208, endPoint y: 459, distance: 17.0
click at [208, 459] on div "67 °F" at bounding box center [262, 462] width 174 height 15
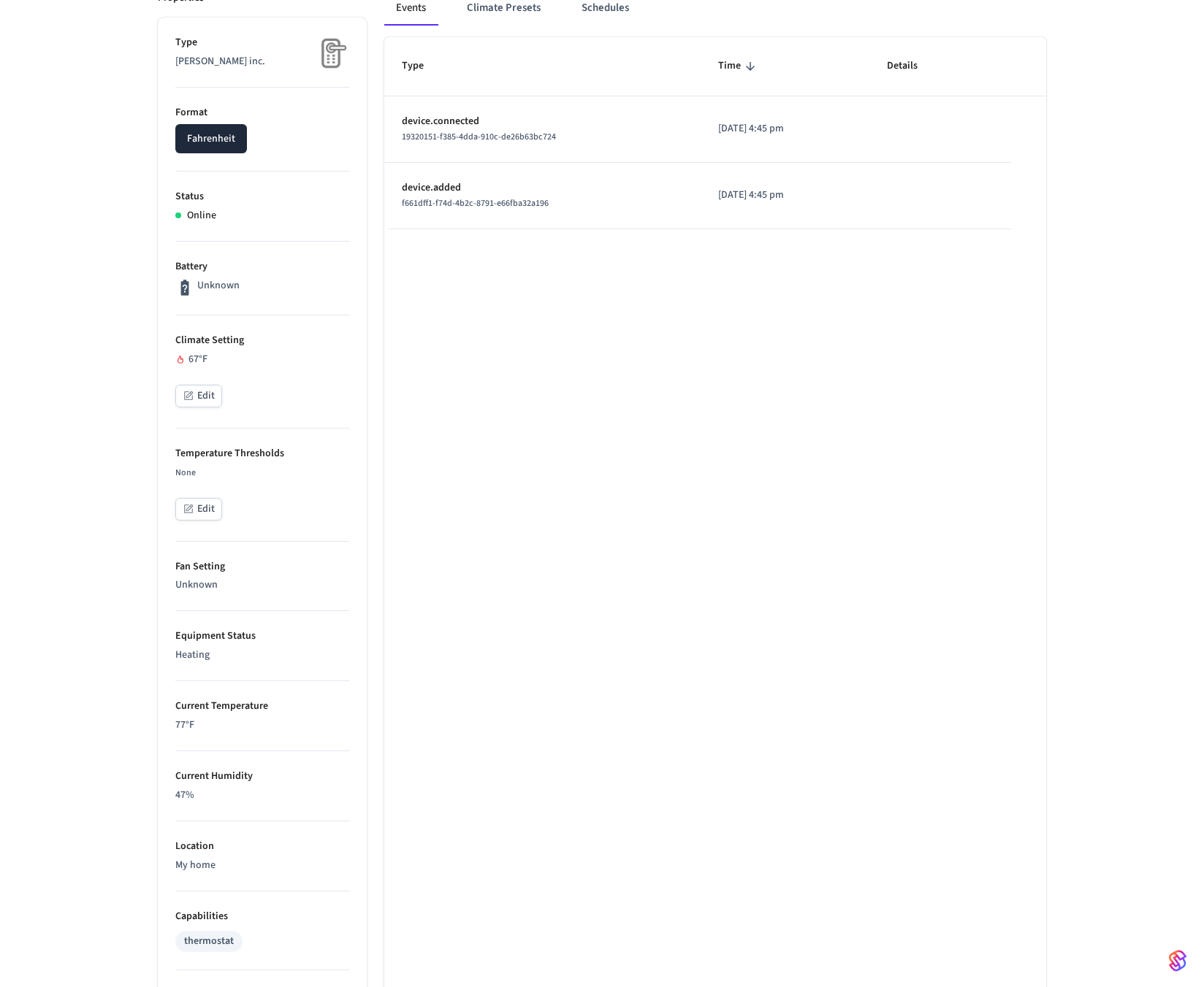
scroll to position [295, 0]
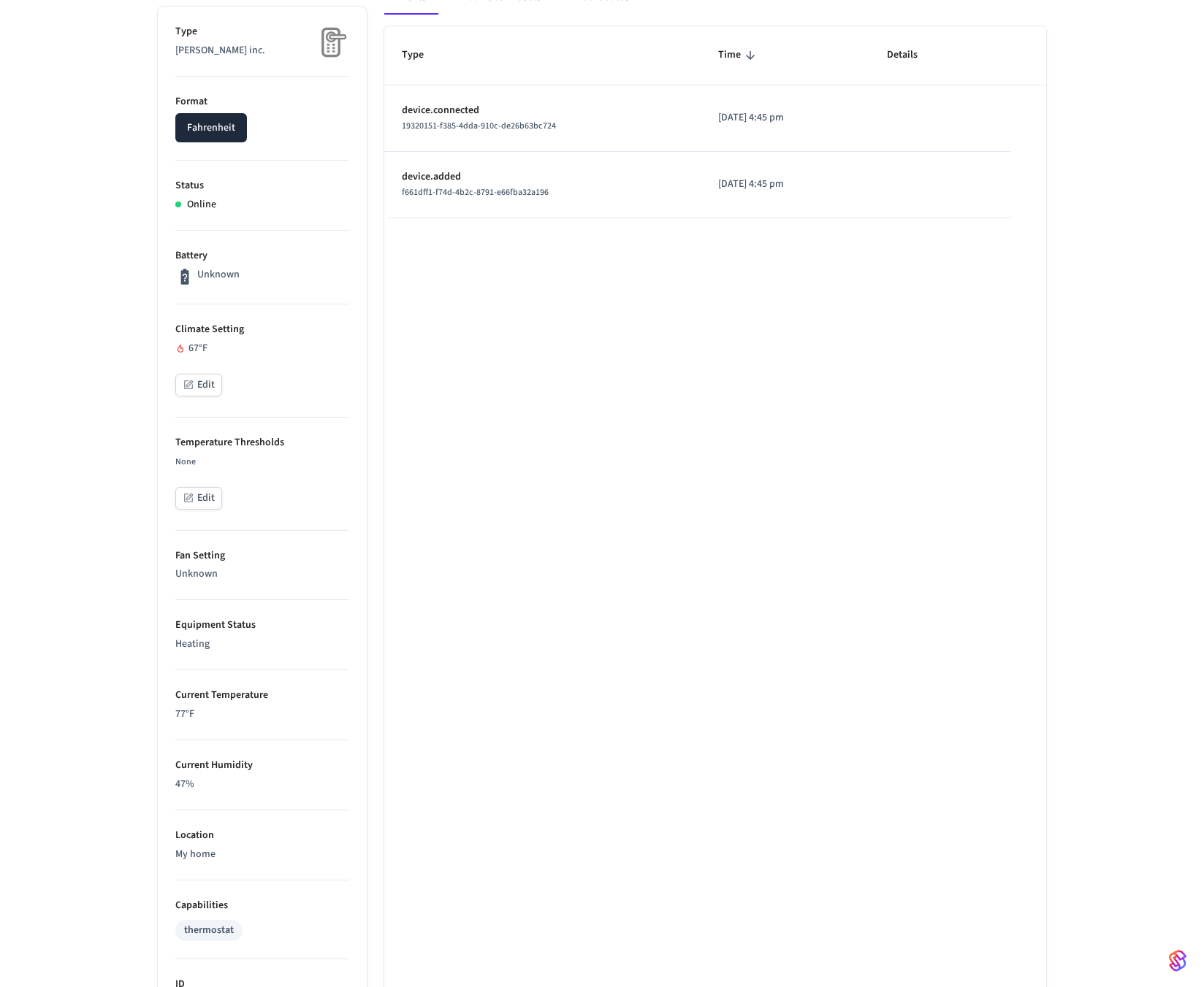
drag, startPoint x: 215, startPoint y: 725, endPoint x: 159, endPoint y: 725, distance: 56.0
click at [159, 725] on ul "Type Cielo wigle inc. Format Fahrenheit Status Online Battery Unknown Climate S…" at bounding box center [262, 612] width 209 height 1212
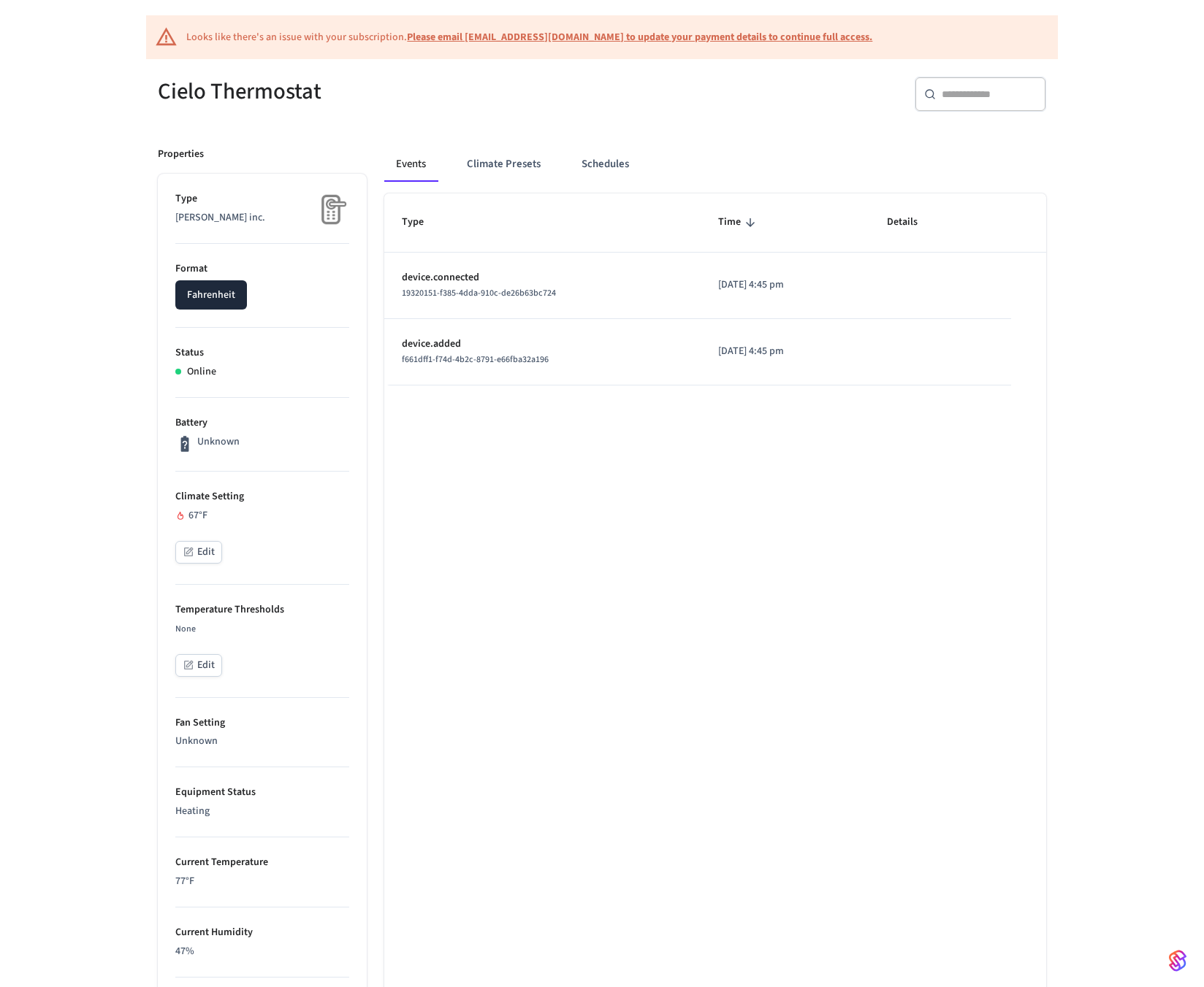
scroll to position [129, 0]
click at [508, 162] on button "Climate Presets" at bounding box center [504, 163] width 97 height 35
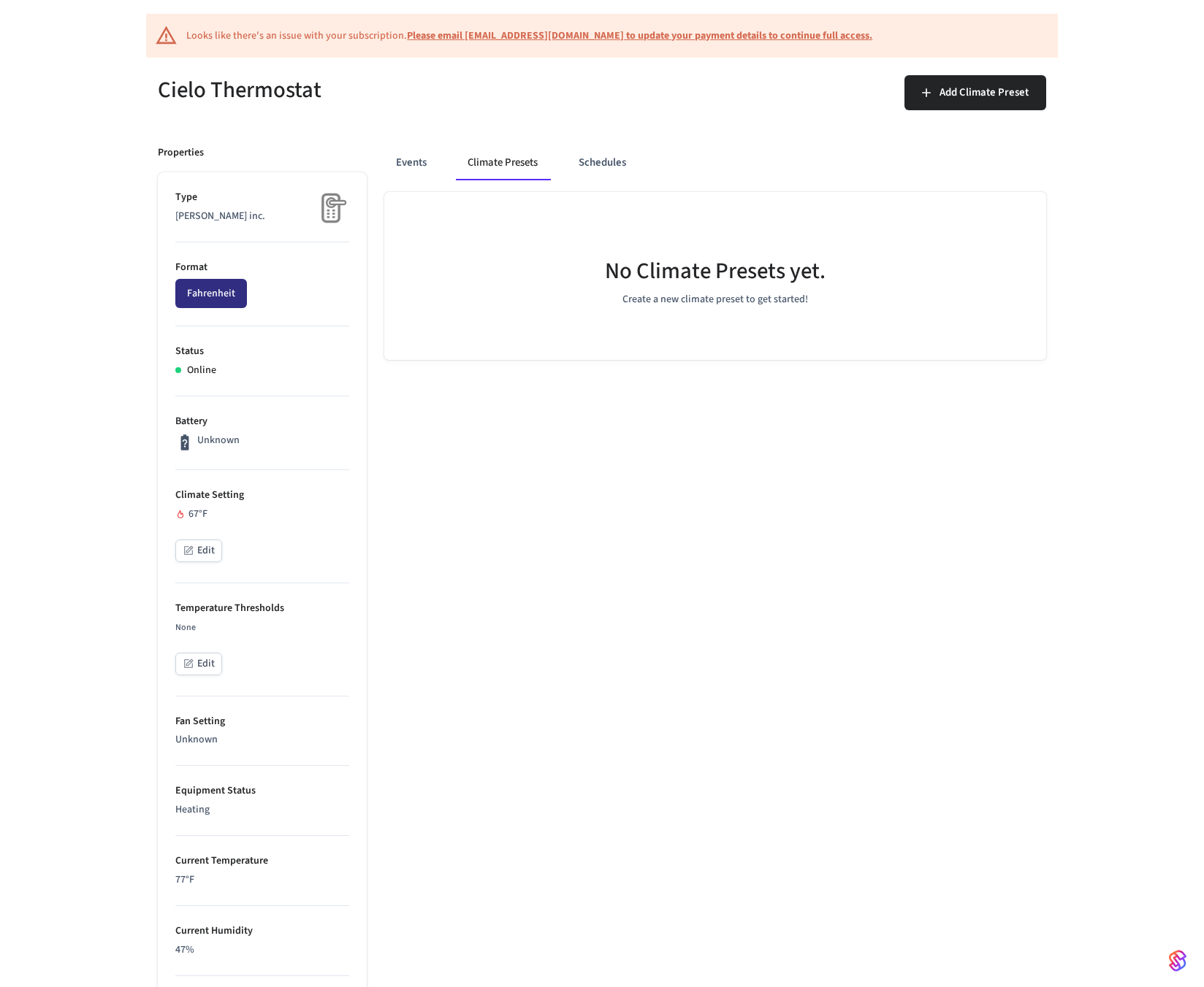
click at [222, 289] on button "Fahrenheit" at bounding box center [211, 294] width 72 height 30
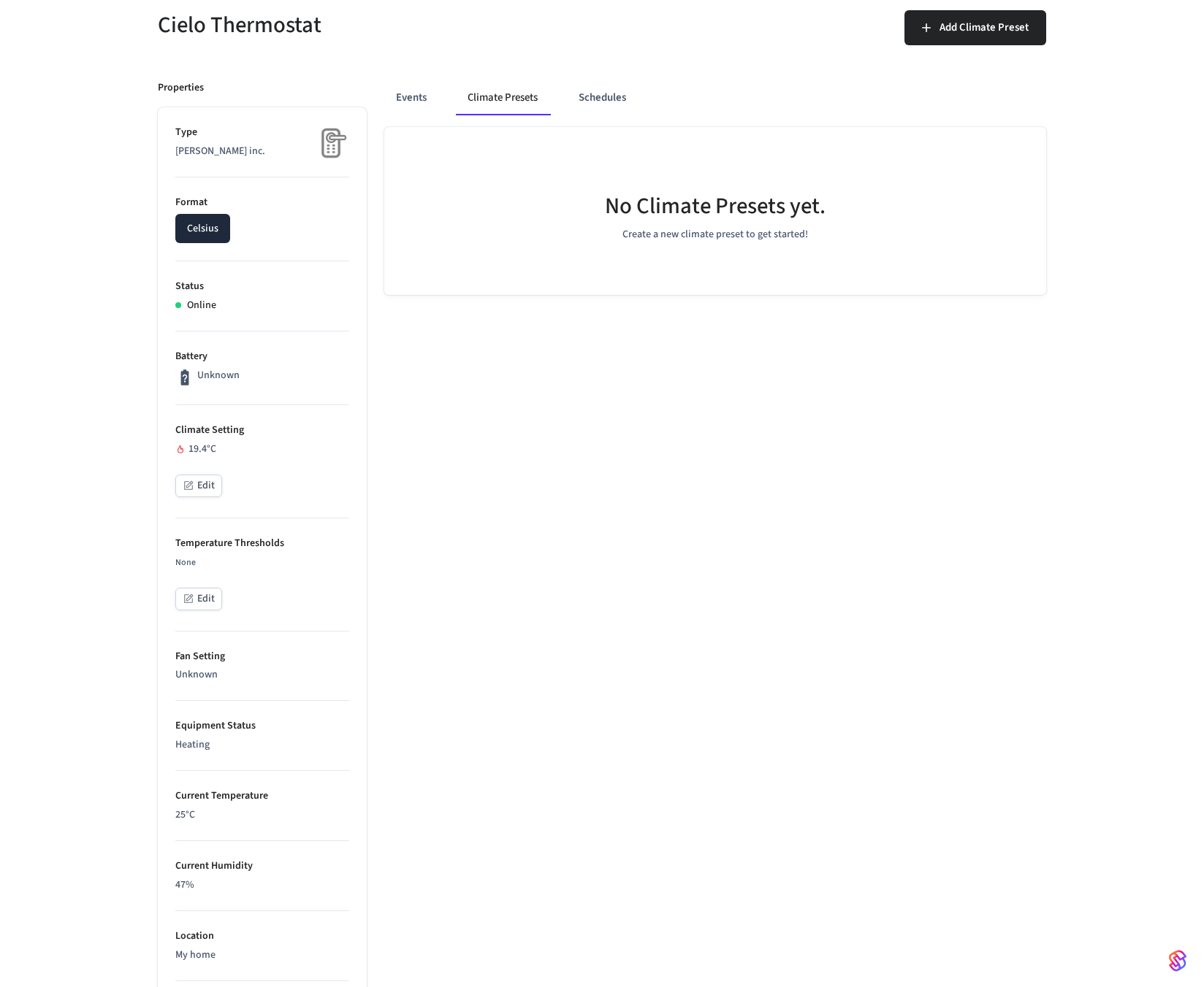
scroll to position [221, 0]
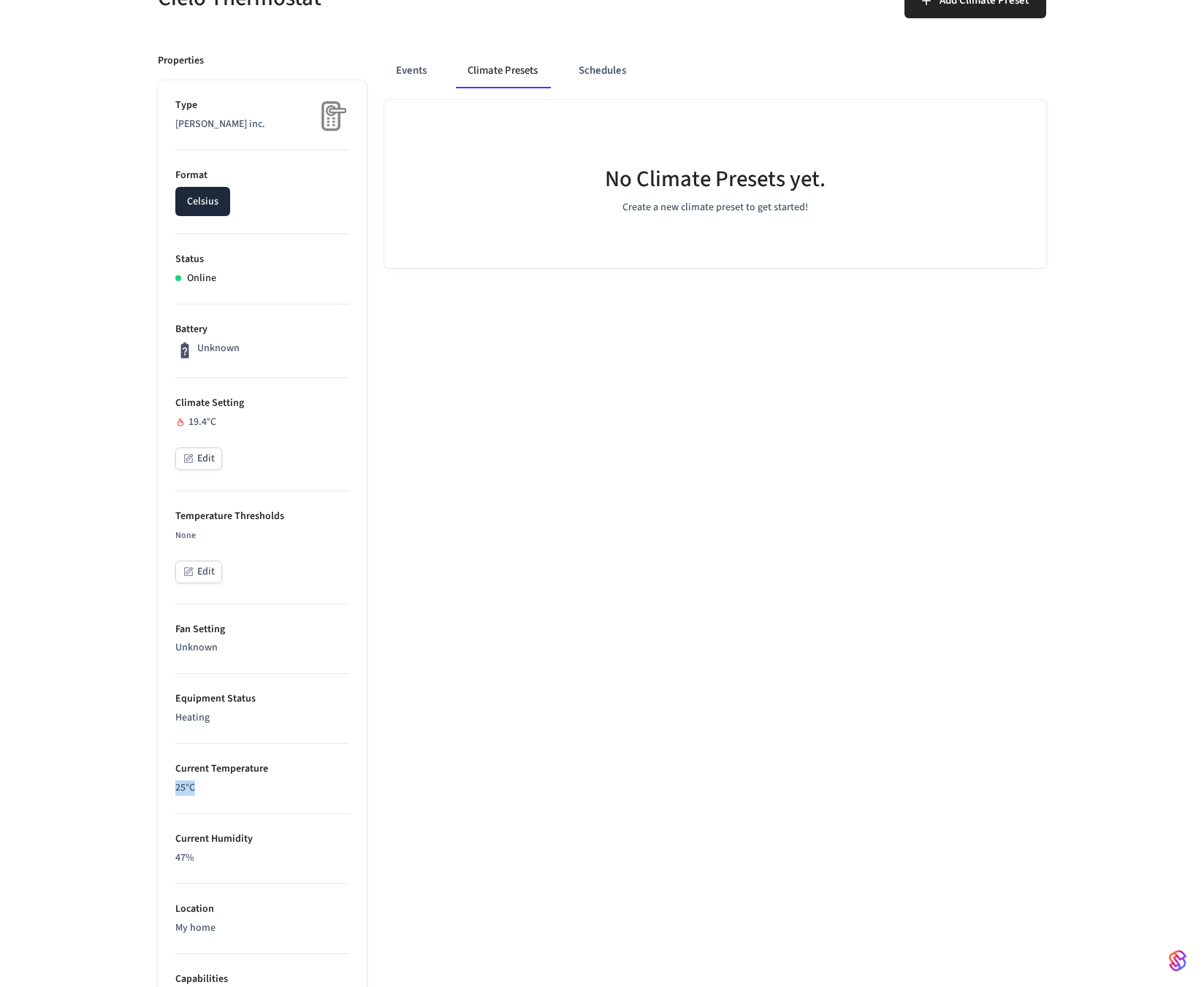
drag, startPoint x: 220, startPoint y: 790, endPoint x: 162, endPoint y: 791, distance: 58.0
click at [162, 791] on ul "Type Cielo wigle inc. Format Celsius Status Online Battery Unknown Climate Sett…" at bounding box center [262, 686] width 209 height 1212
click at [358, 709] on ul "Type Cielo wigle inc. Format Celsius Status Online Battery Unknown Climate Sett…" at bounding box center [262, 686] width 209 height 1212
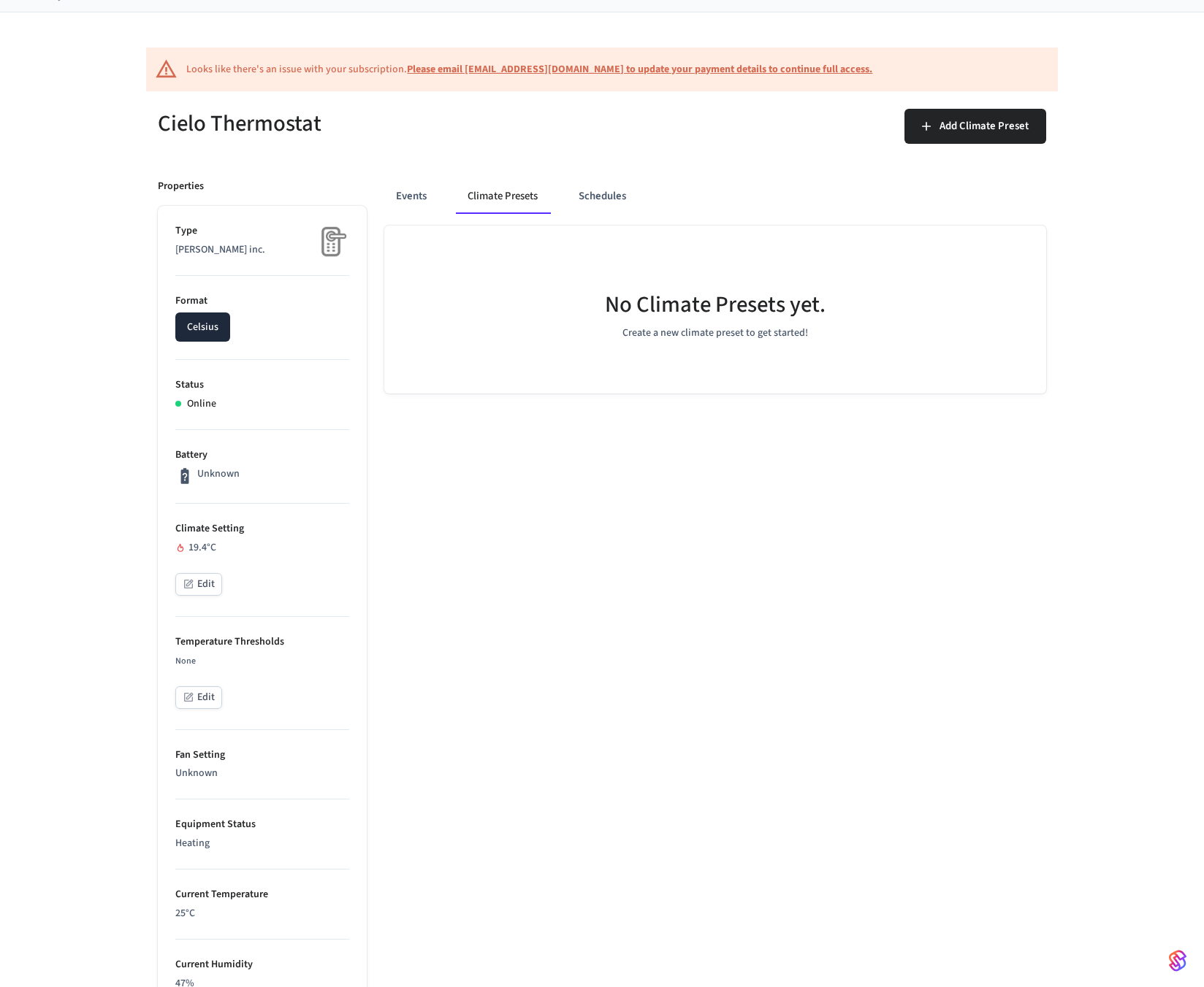
scroll to position [0, 0]
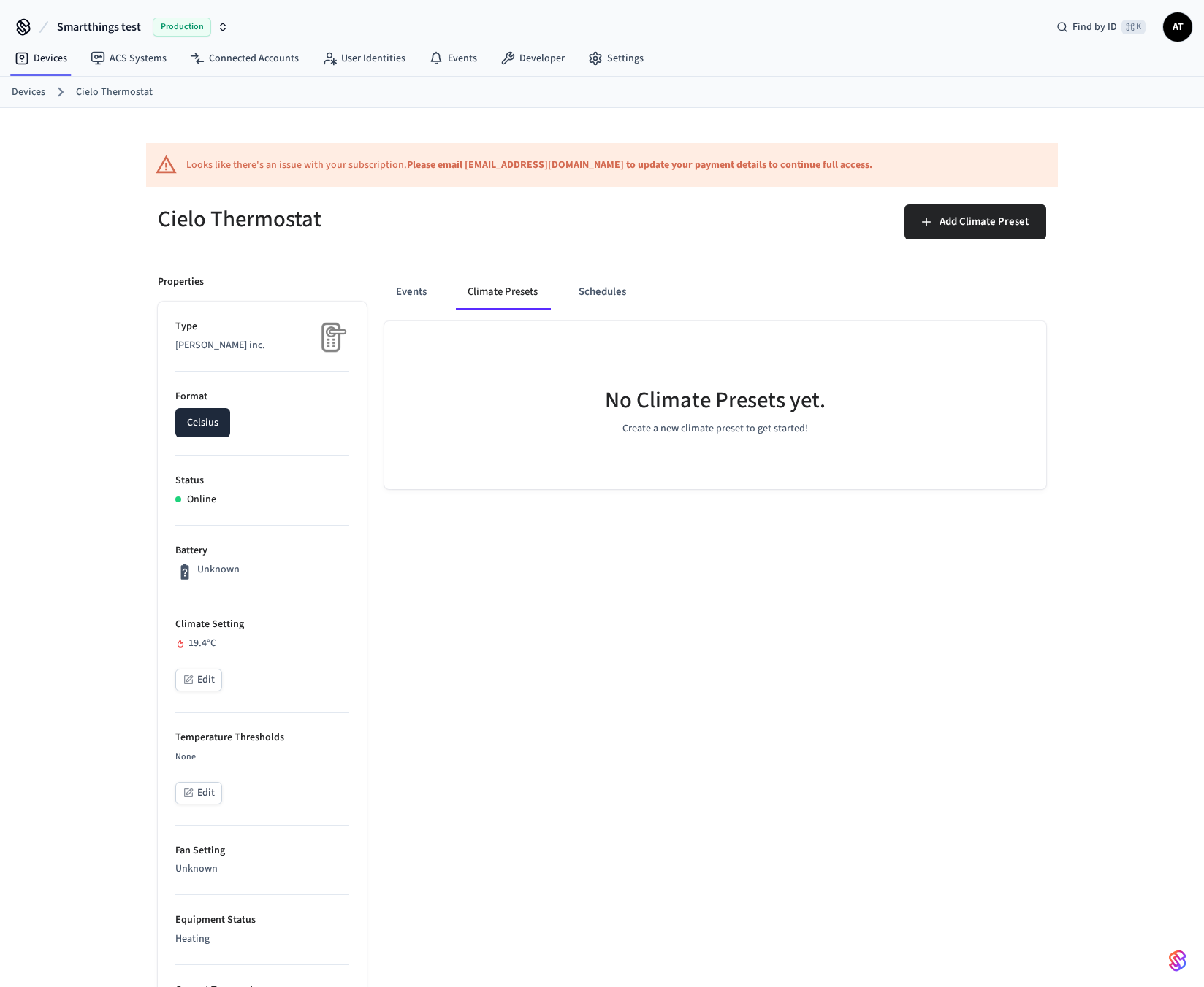
click at [36, 92] on link "Devices" at bounding box center [28, 92] width 33 height 15
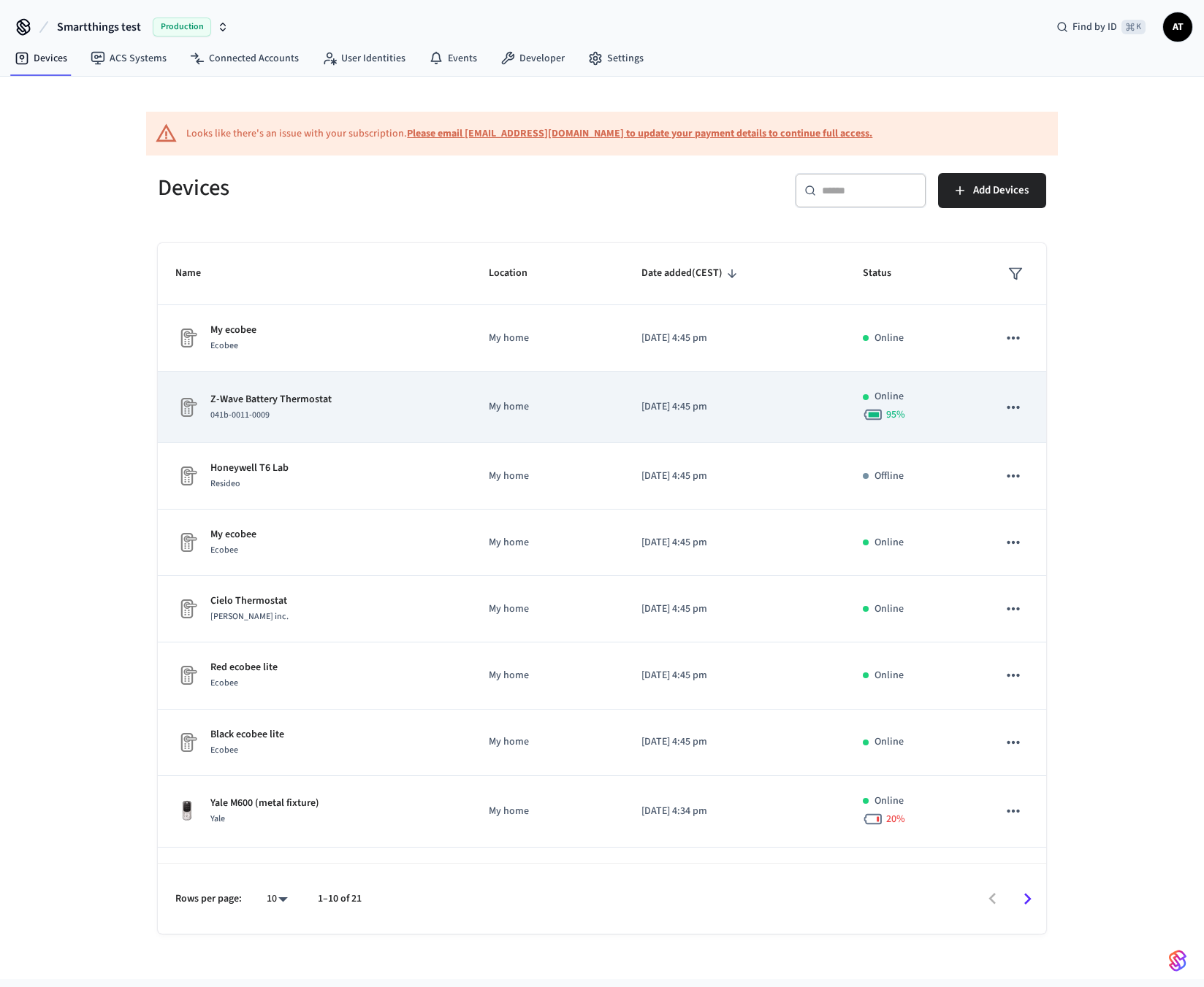
click at [300, 424] on td "Z-Wave Battery Thermostat 041b-0011-0009" at bounding box center [314, 408] width 314 height 72
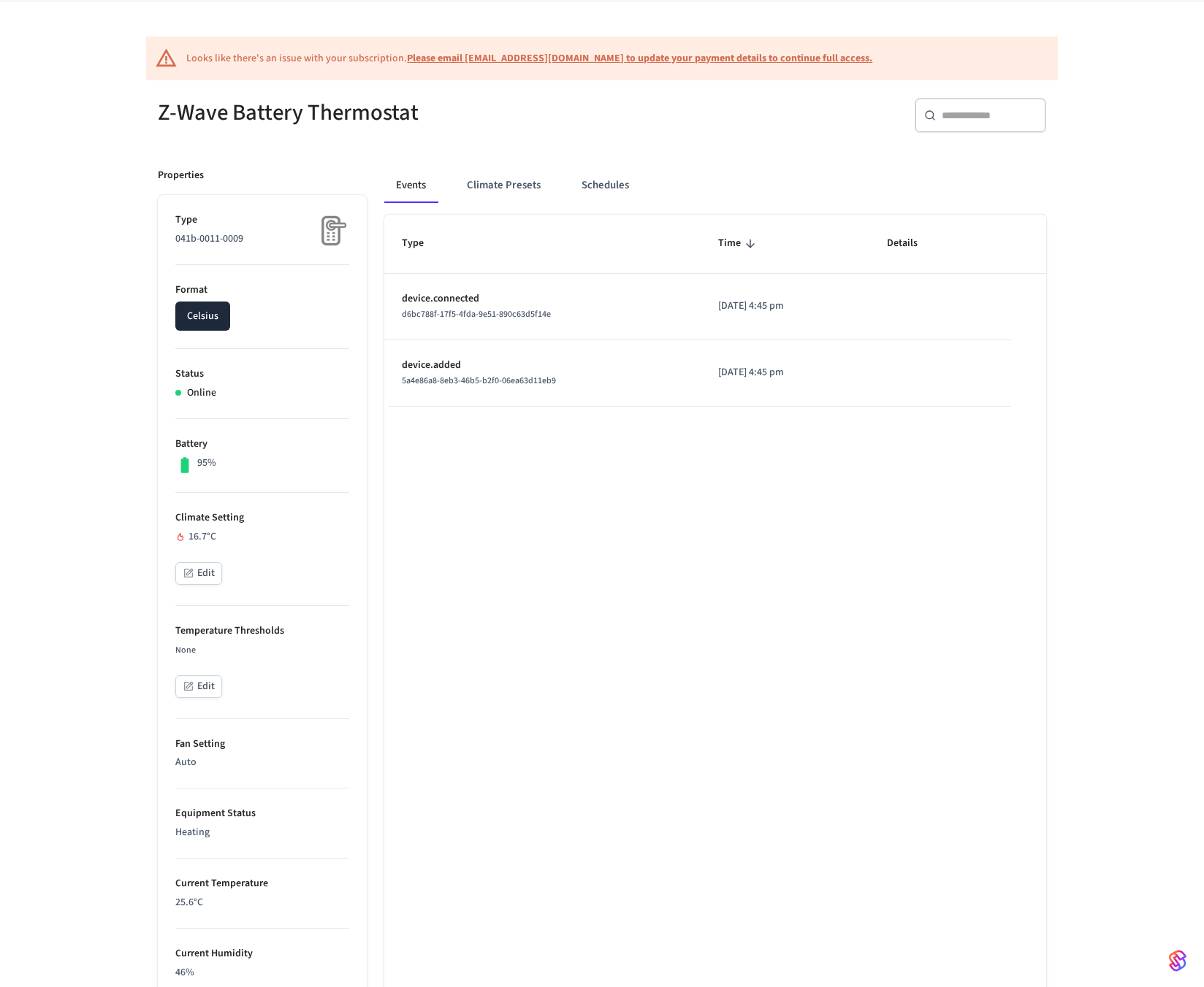
scroll to position [105, 0]
click at [506, 195] on button "Climate Presets" at bounding box center [504, 187] width 97 height 35
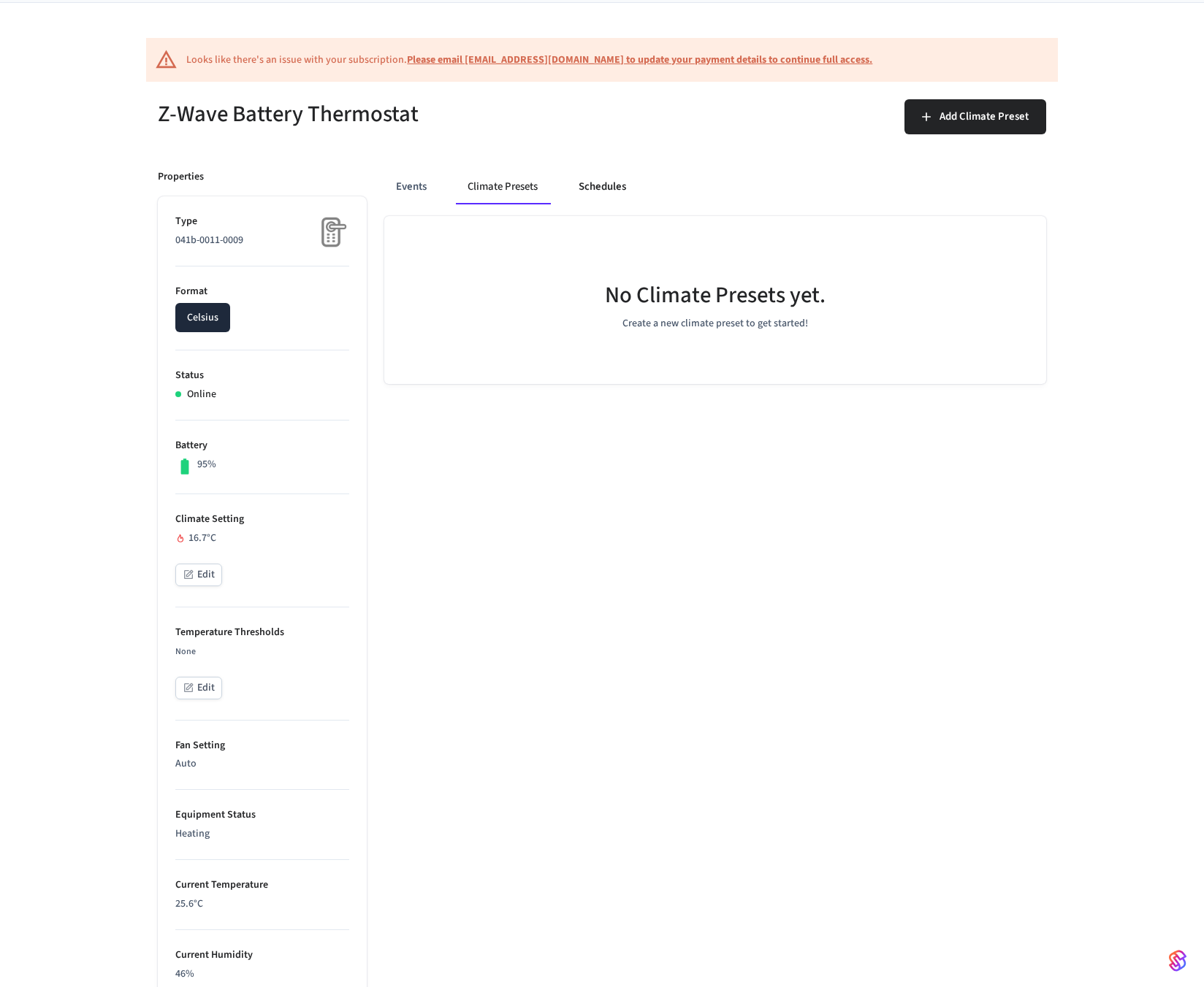
click at [604, 197] on button "Schedules" at bounding box center [602, 187] width 71 height 35
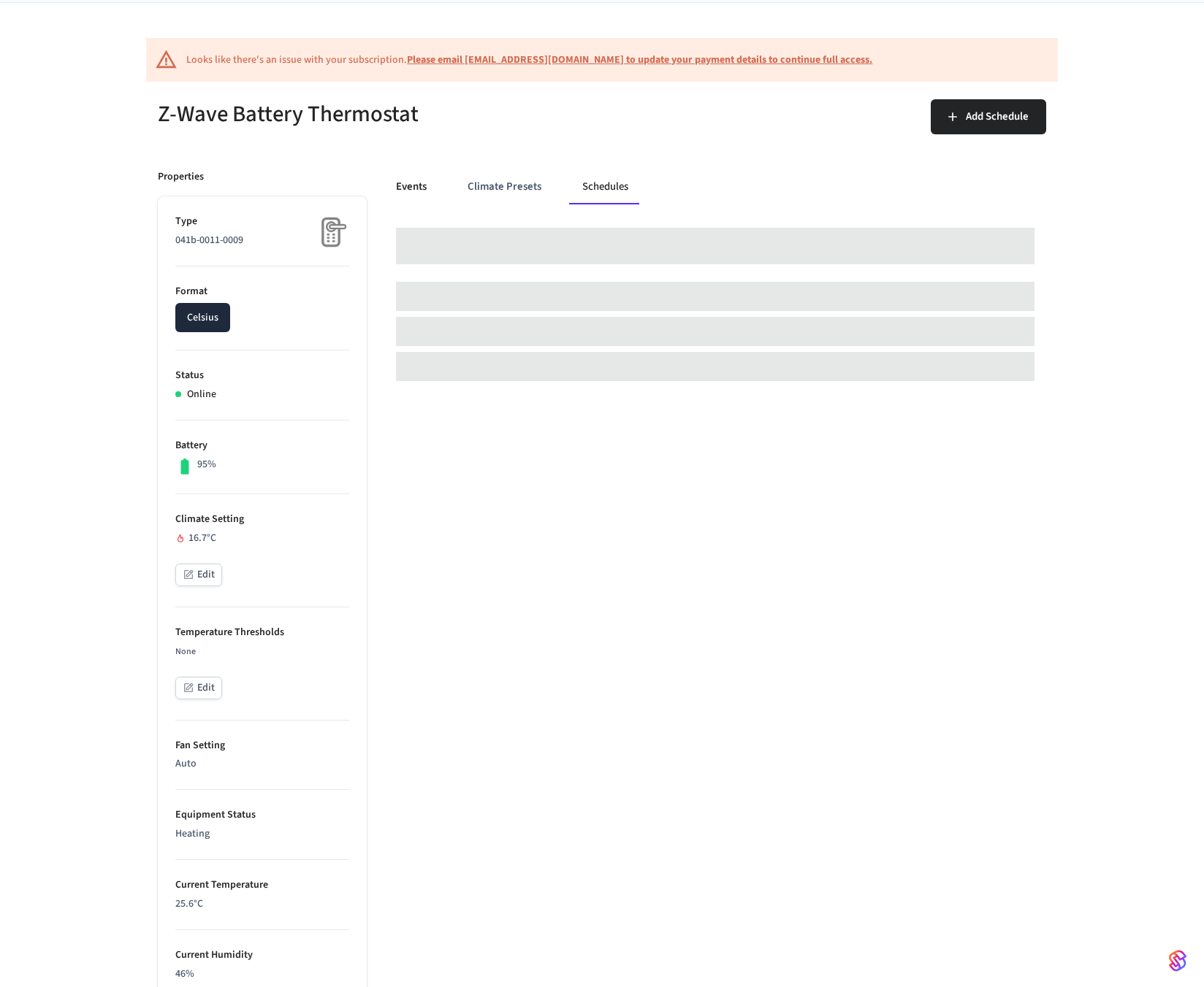
click at [403, 194] on button "Events" at bounding box center [412, 187] width 54 height 35
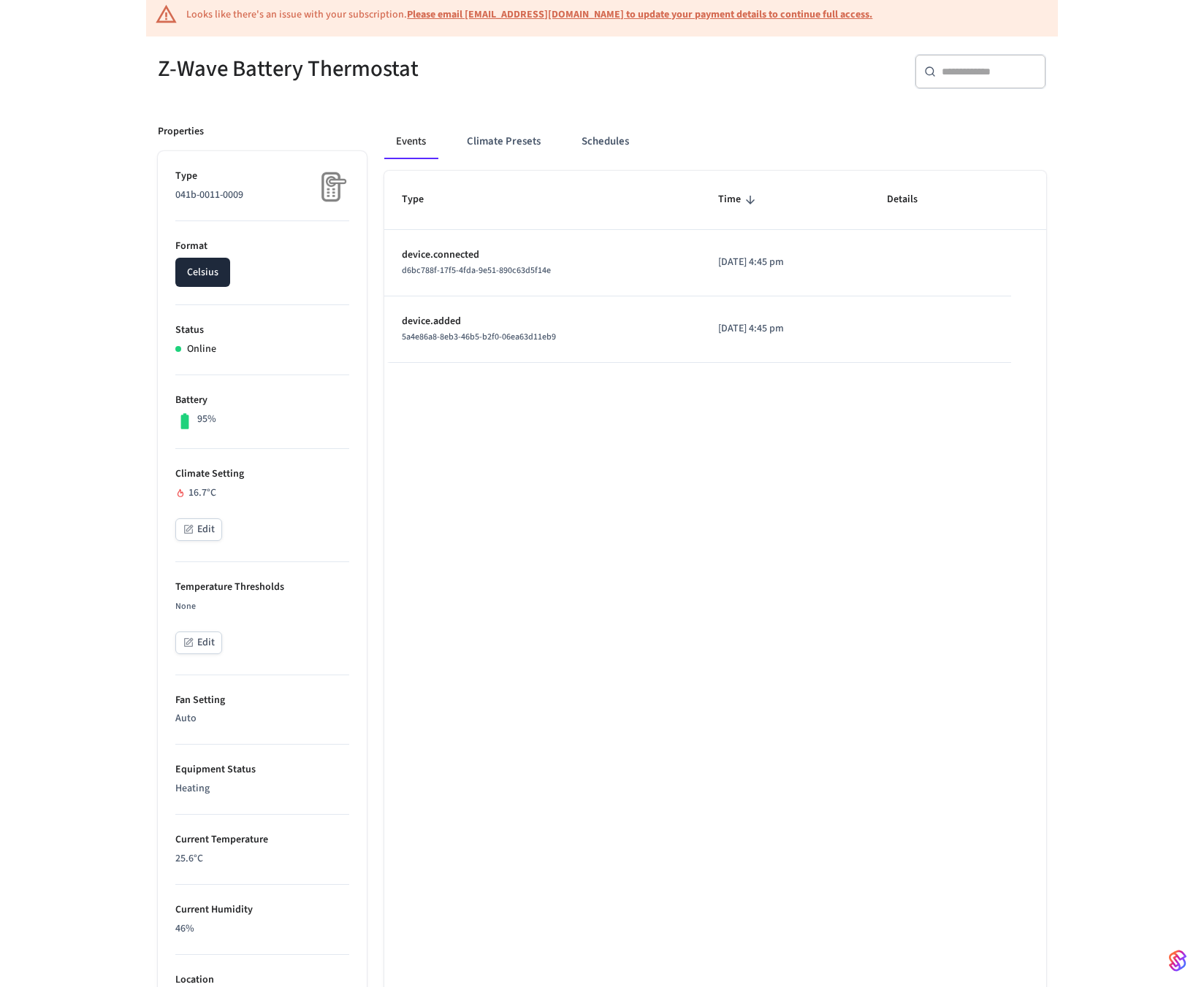
scroll to position [145, 0]
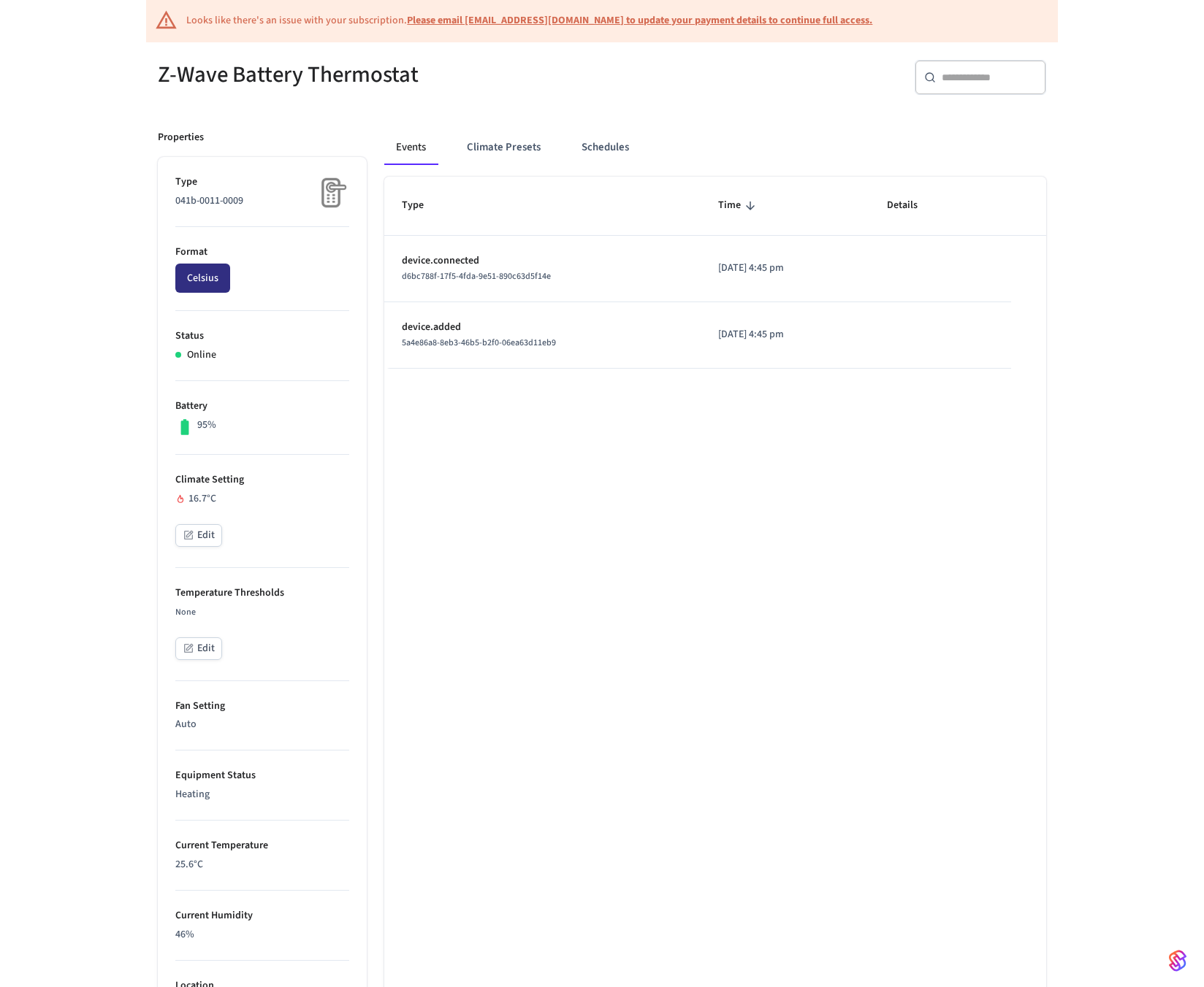
click at [203, 280] on button "Celsius" at bounding box center [202, 278] width 55 height 30
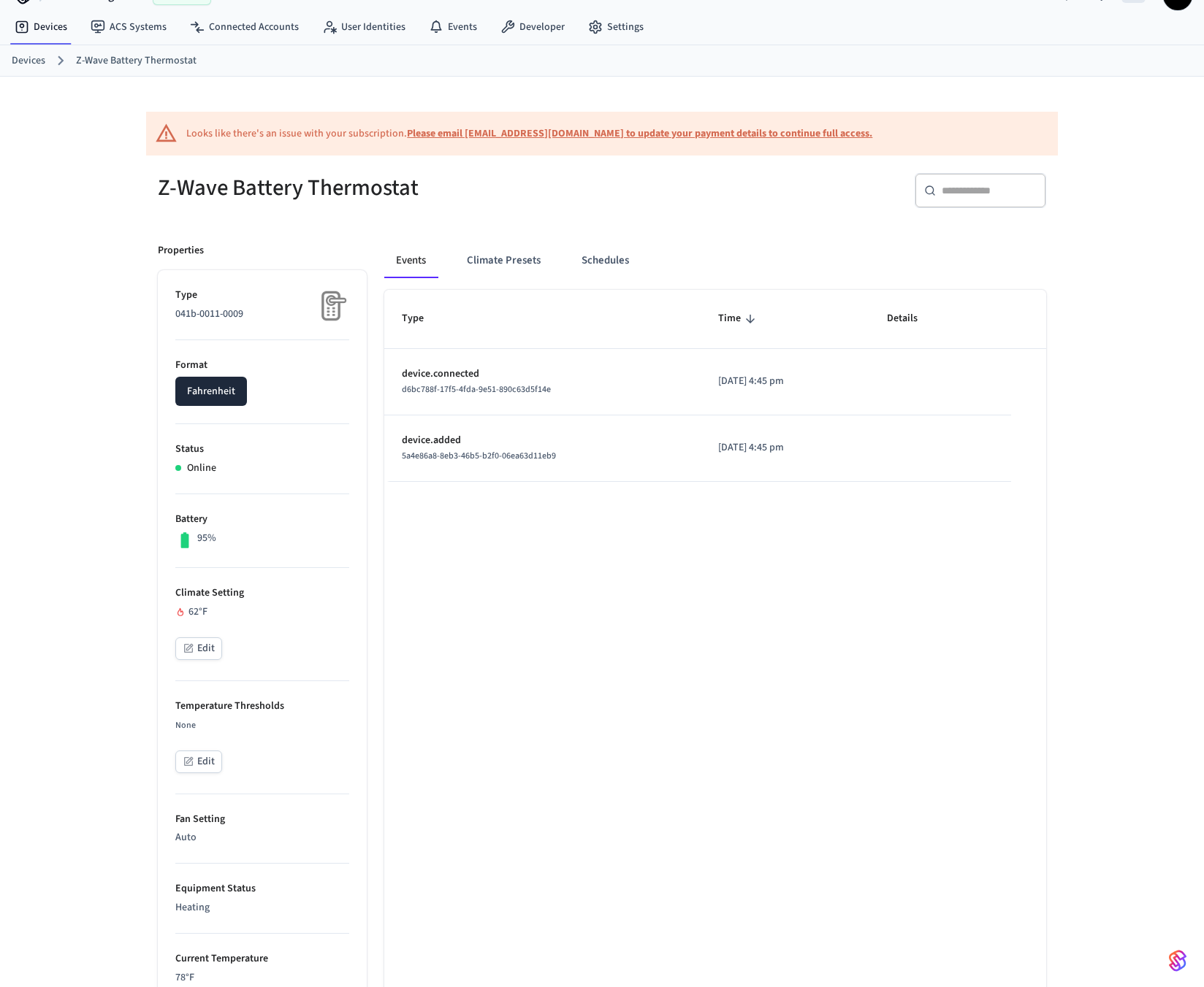
scroll to position [0, 0]
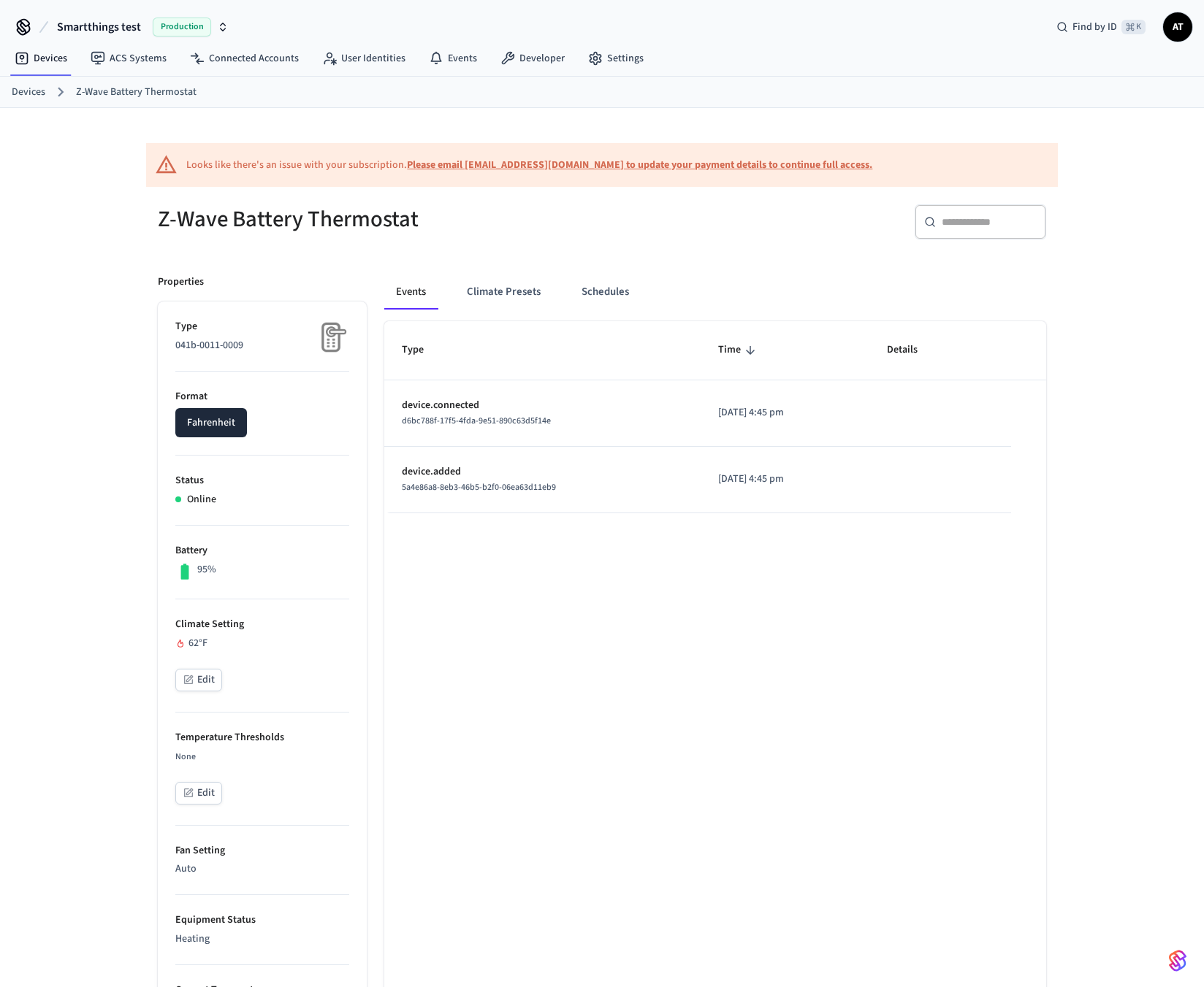
click at [25, 90] on link "Devices" at bounding box center [28, 92] width 33 height 15
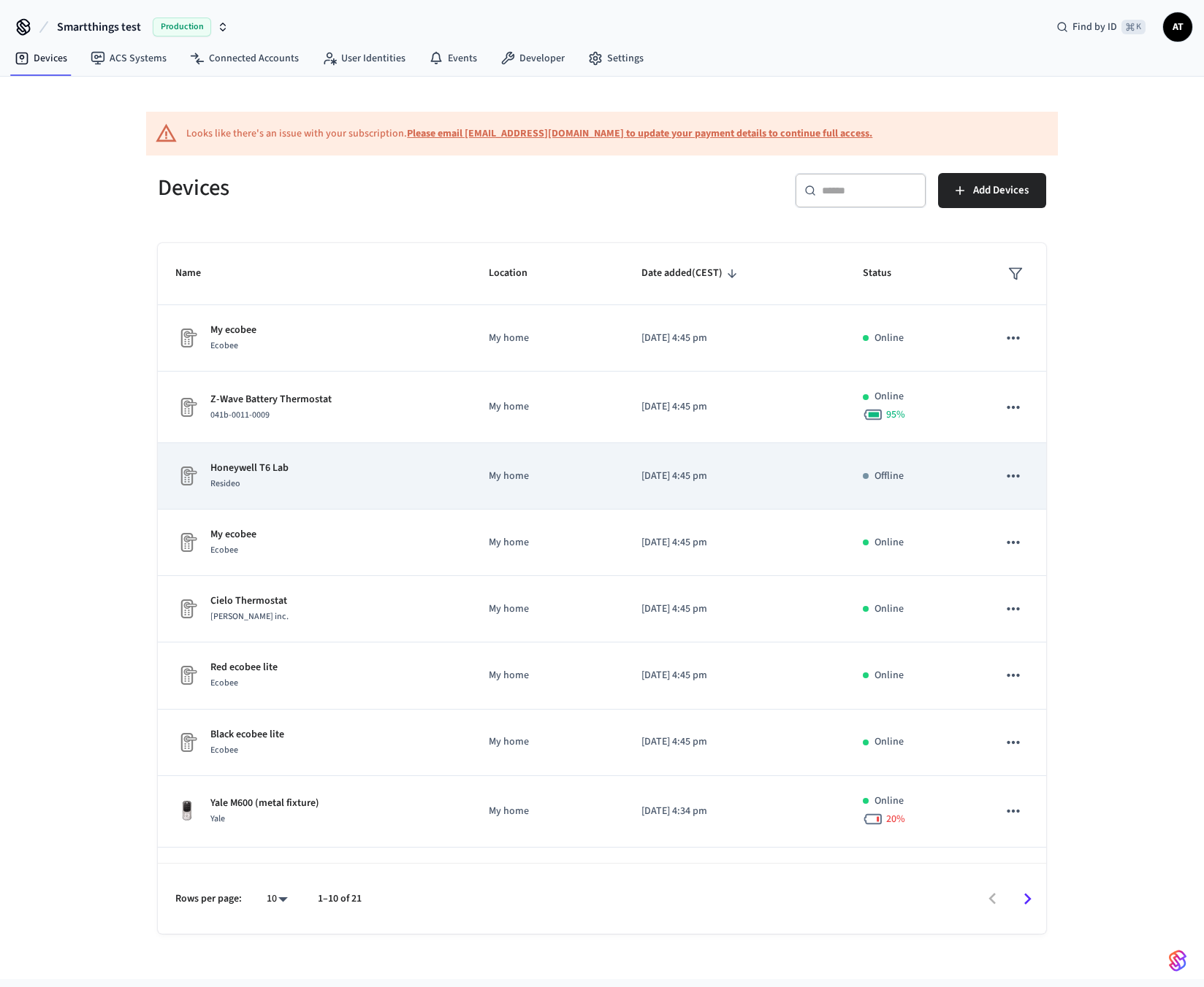
click at [277, 492] on td "Honeywell T6 Lab Resideo" at bounding box center [314, 477] width 314 height 66
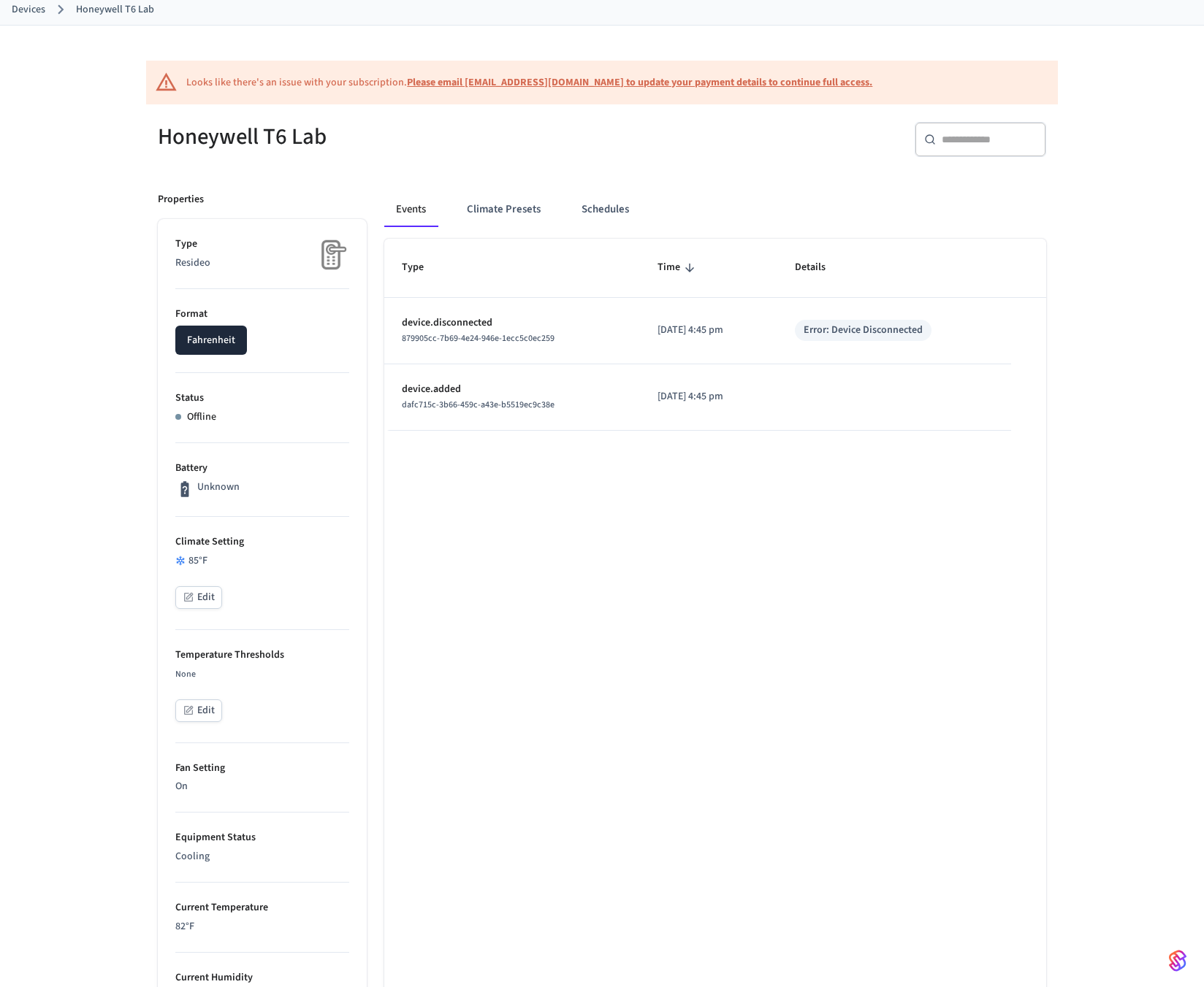
scroll to position [65, 0]
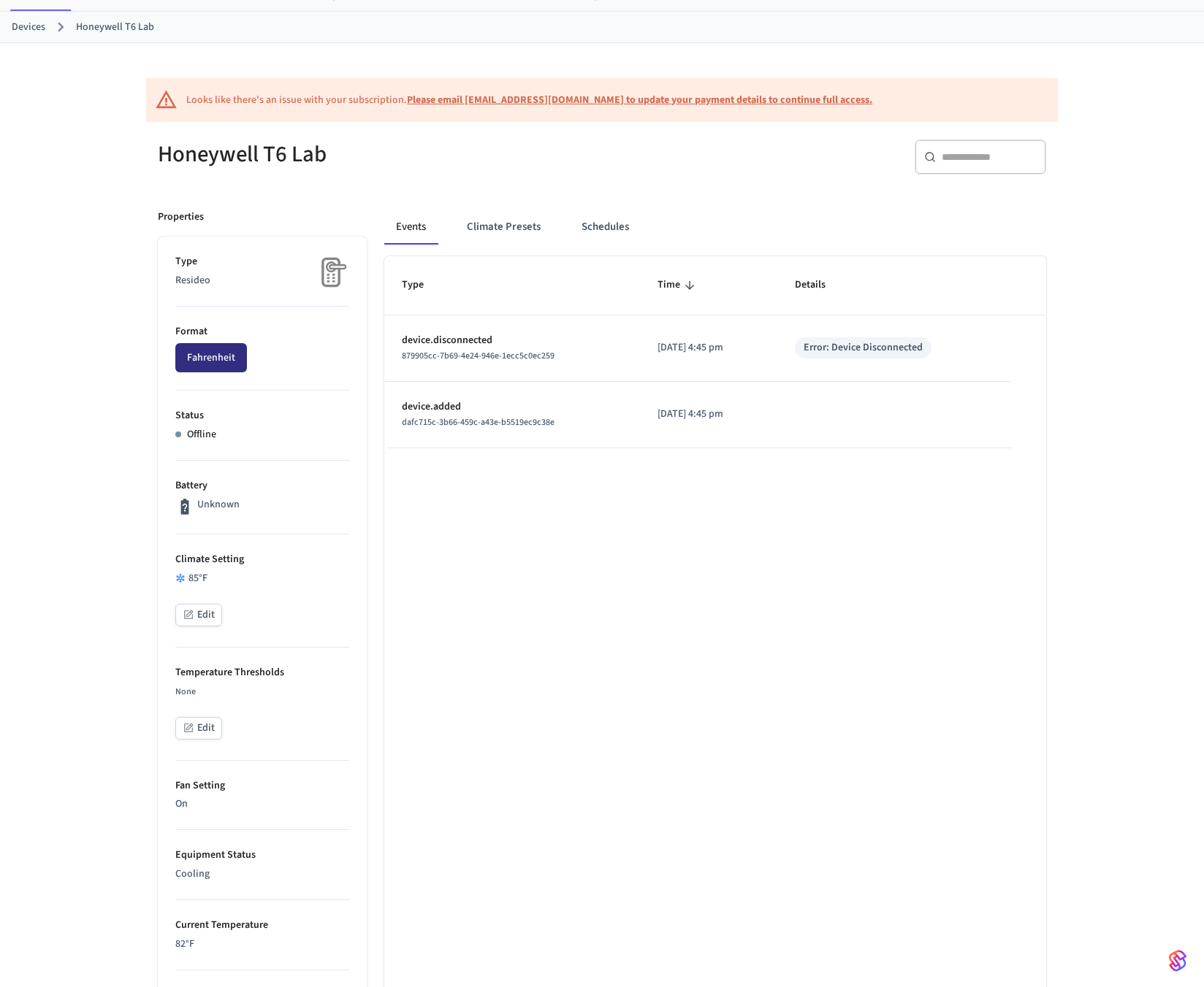
click at [208, 366] on button "Fahrenheit" at bounding box center [211, 357] width 72 height 30
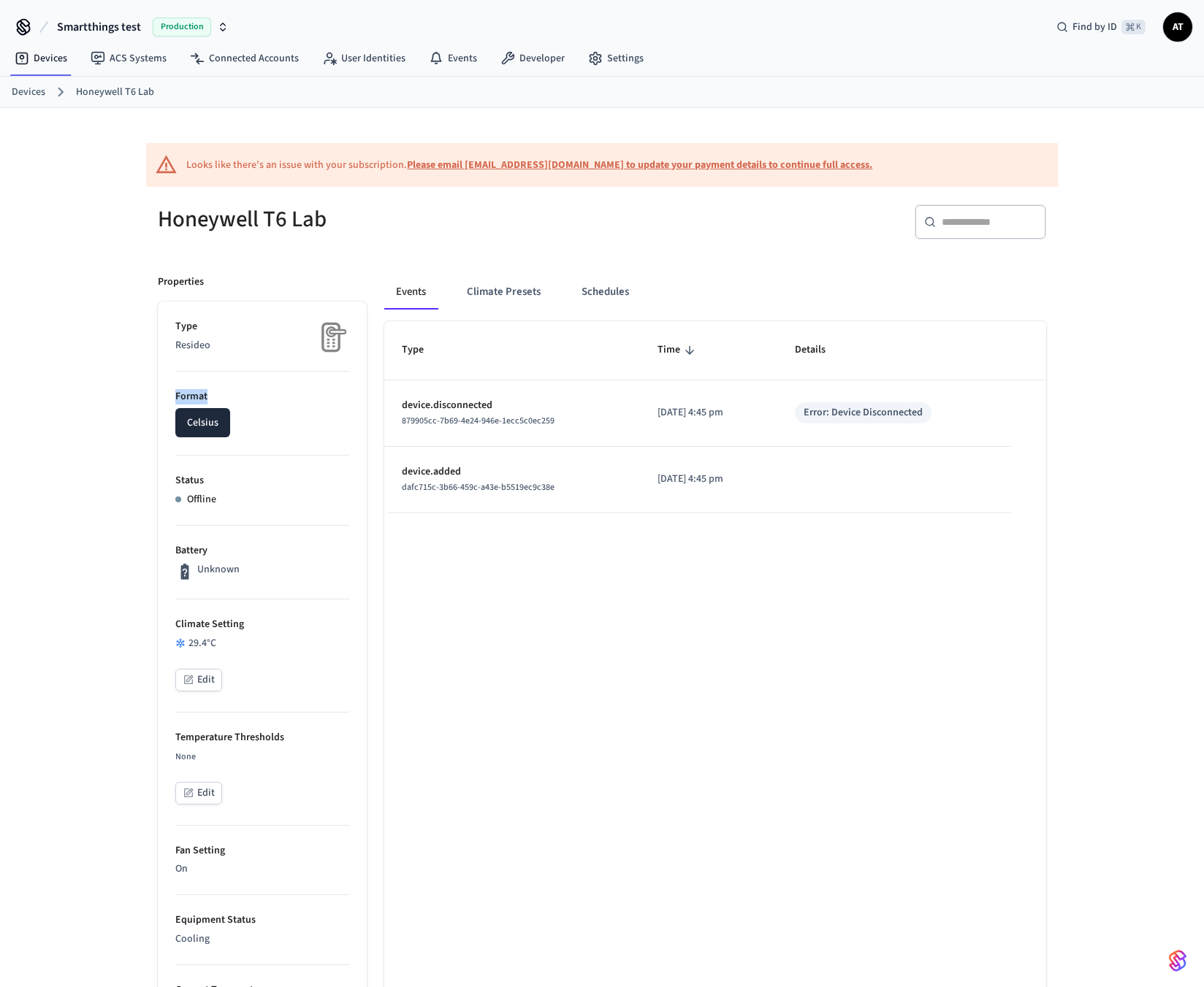
drag, startPoint x: 177, startPoint y: 397, endPoint x: 208, endPoint y: 397, distance: 31.0
click at [208, 397] on p "Format" at bounding box center [262, 396] width 174 height 15
click at [38, 97] on link "Devices" at bounding box center [28, 92] width 33 height 15
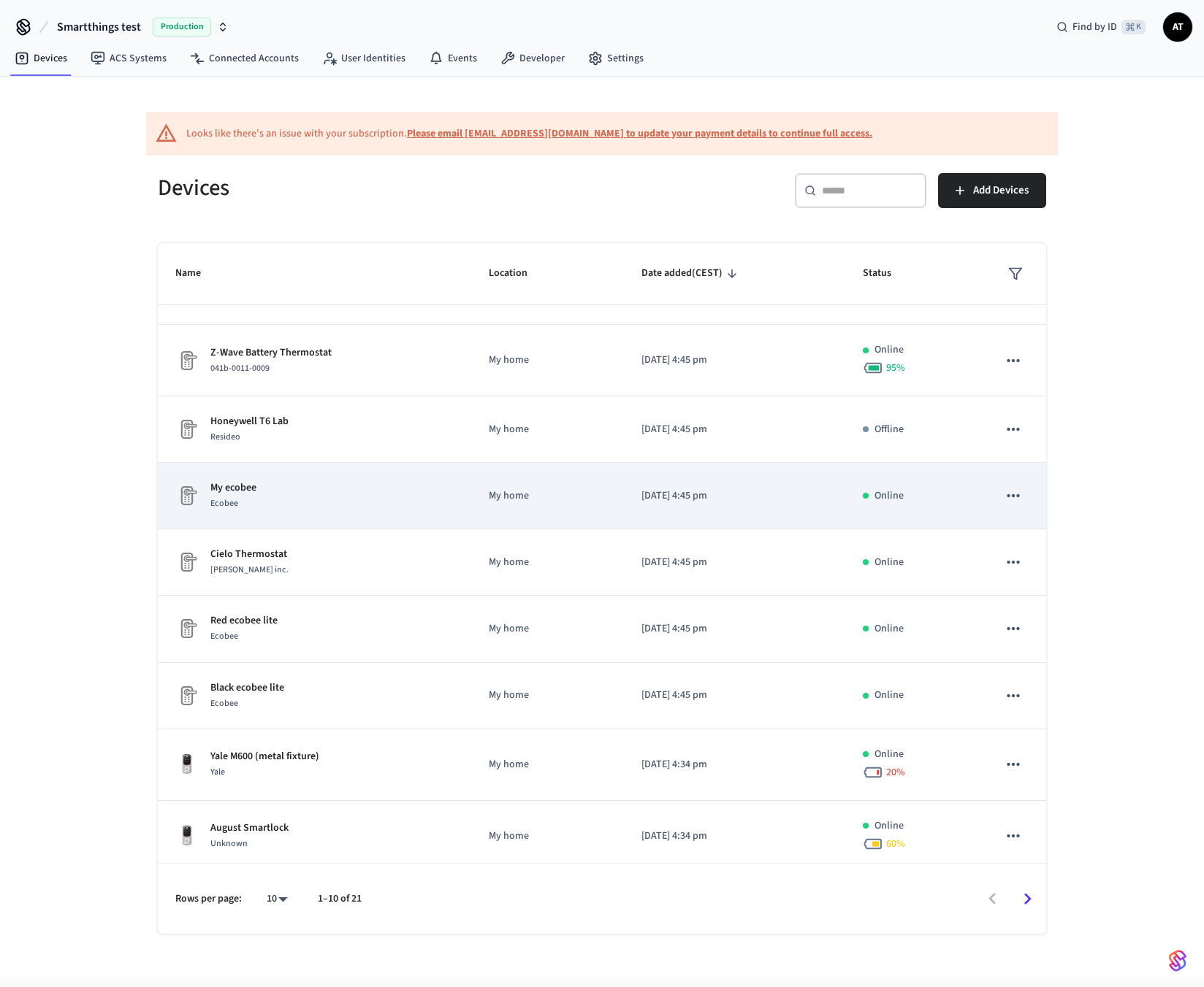
scroll to position [46, 0]
click at [312, 493] on div "My ecobee Ecobee" at bounding box center [314, 497] width 279 height 31
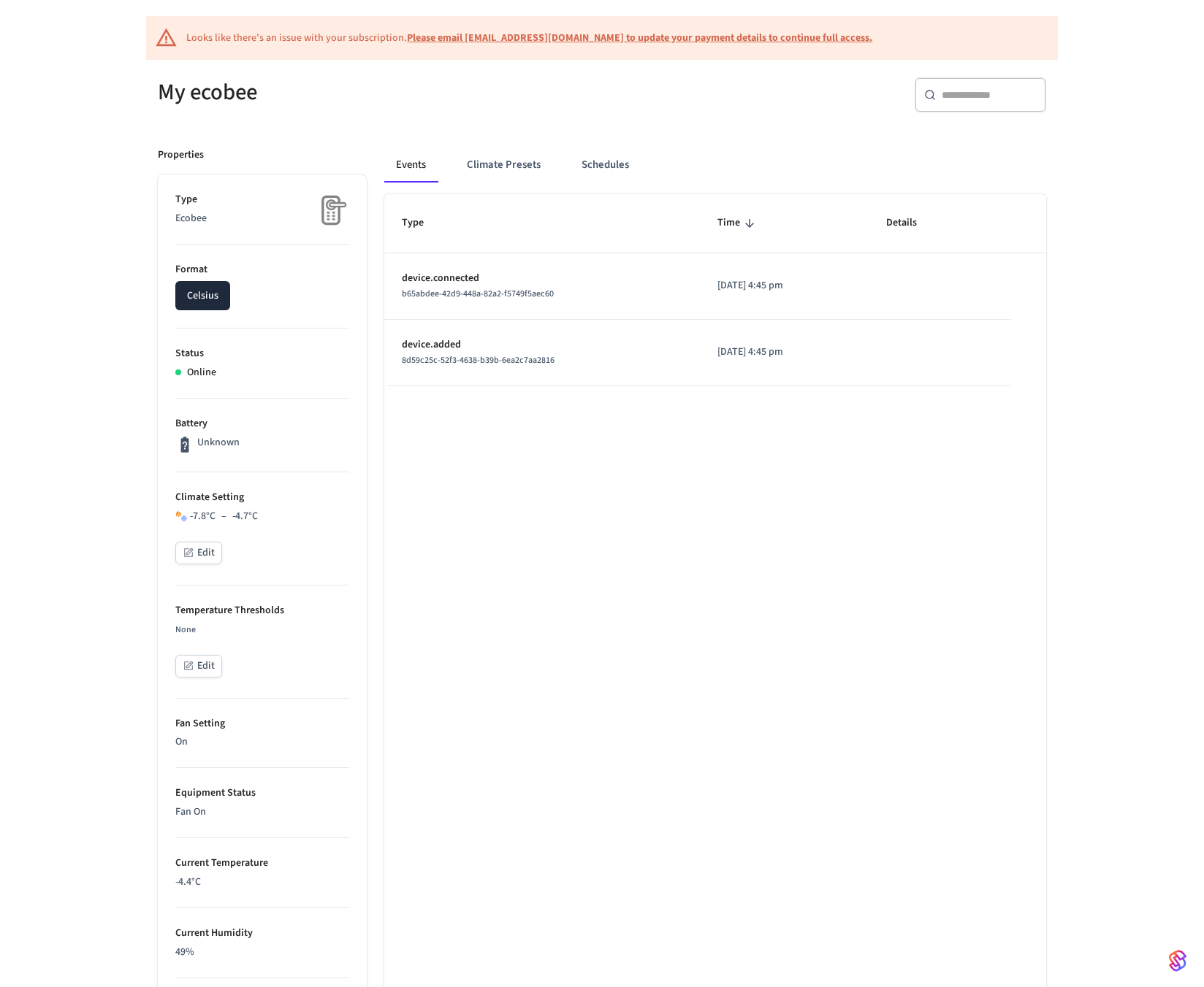
scroll to position [127, 0]
drag, startPoint x: 264, startPoint y: 511, endPoint x: 190, endPoint y: 514, distance: 74.1
click at [190, 514] on div "-7.8 °C – -4.7 °C" at bounding box center [262, 516] width 174 height 15
click at [290, 516] on div "-7.8 °C – -4.7 °C" at bounding box center [262, 516] width 174 height 15
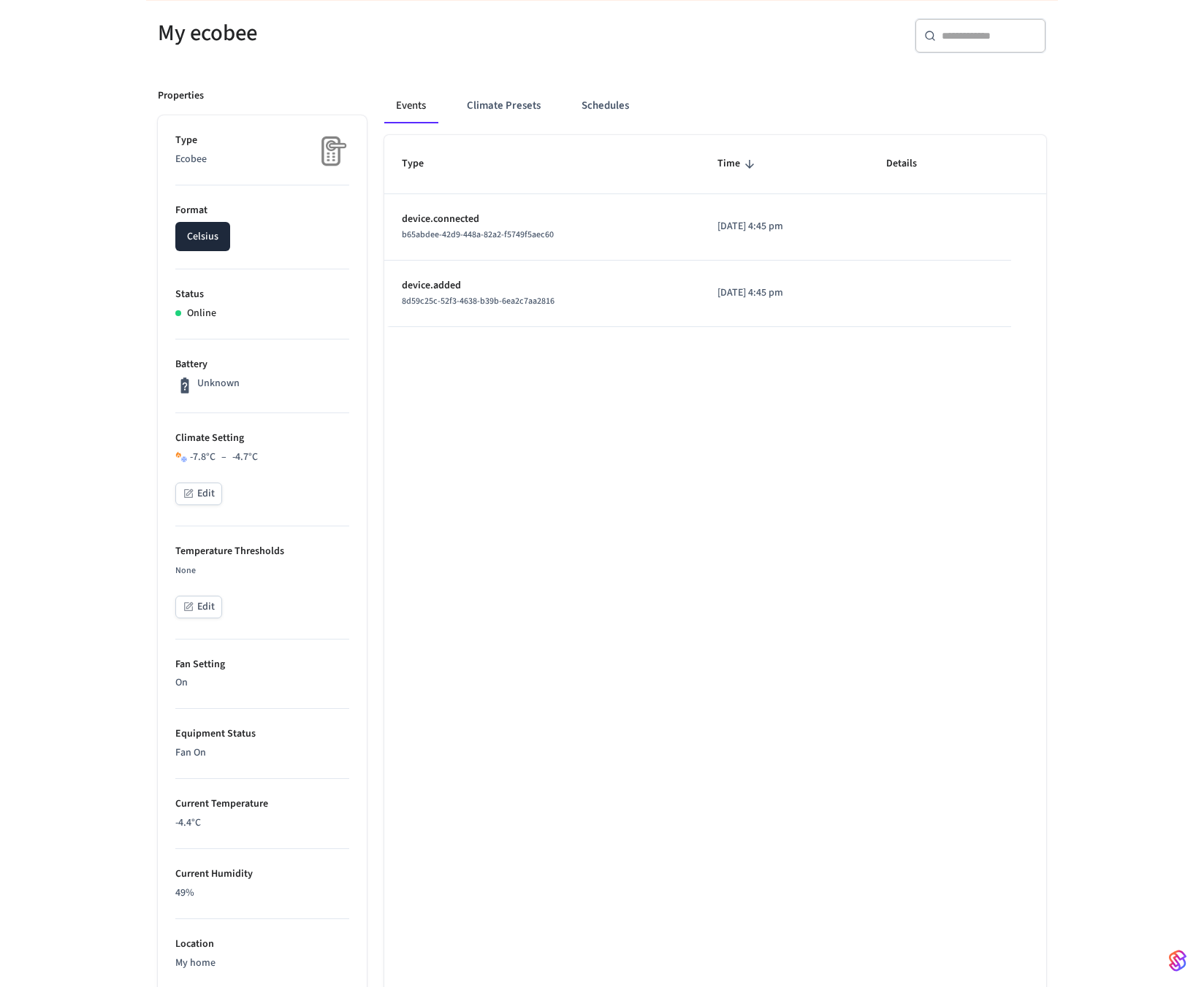
scroll to position [189, 0]
click at [198, 228] on button "Celsius" at bounding box center [202, 234] width 55 height 30
drag, startPoint x: 190, startPoint y: 454, endPoint x: 252, endPoint y: 453, distance: 62.0
click at [252, 453] on div "18 °F – 23.5 °F" at bounding box center [221, 454] width 63 height 15
click at [266, 464] on div "18 °F – 23.5 °F Edit" at bounding box center [262, 476] width 174 height 58
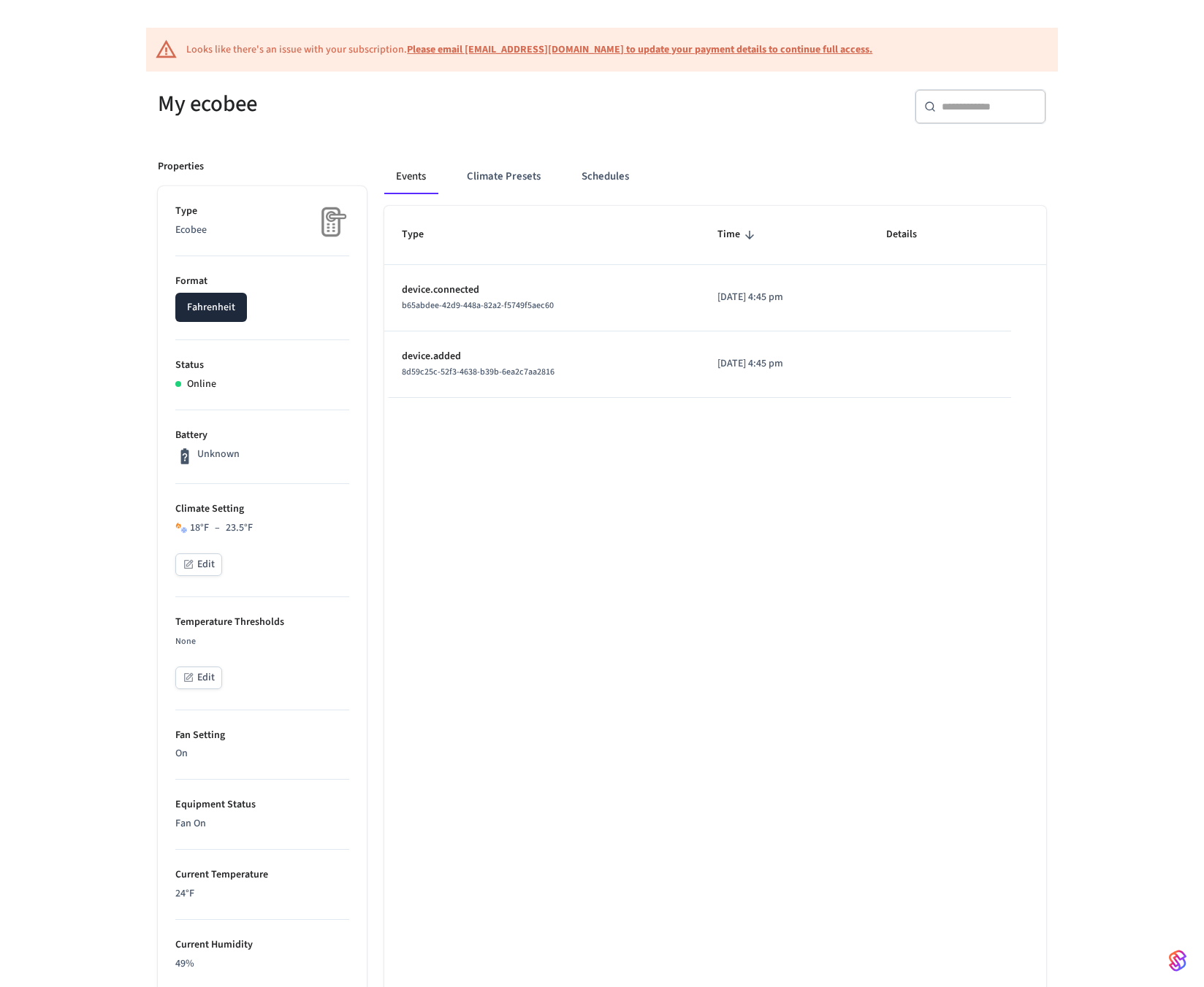
scroll to position [110, 0]
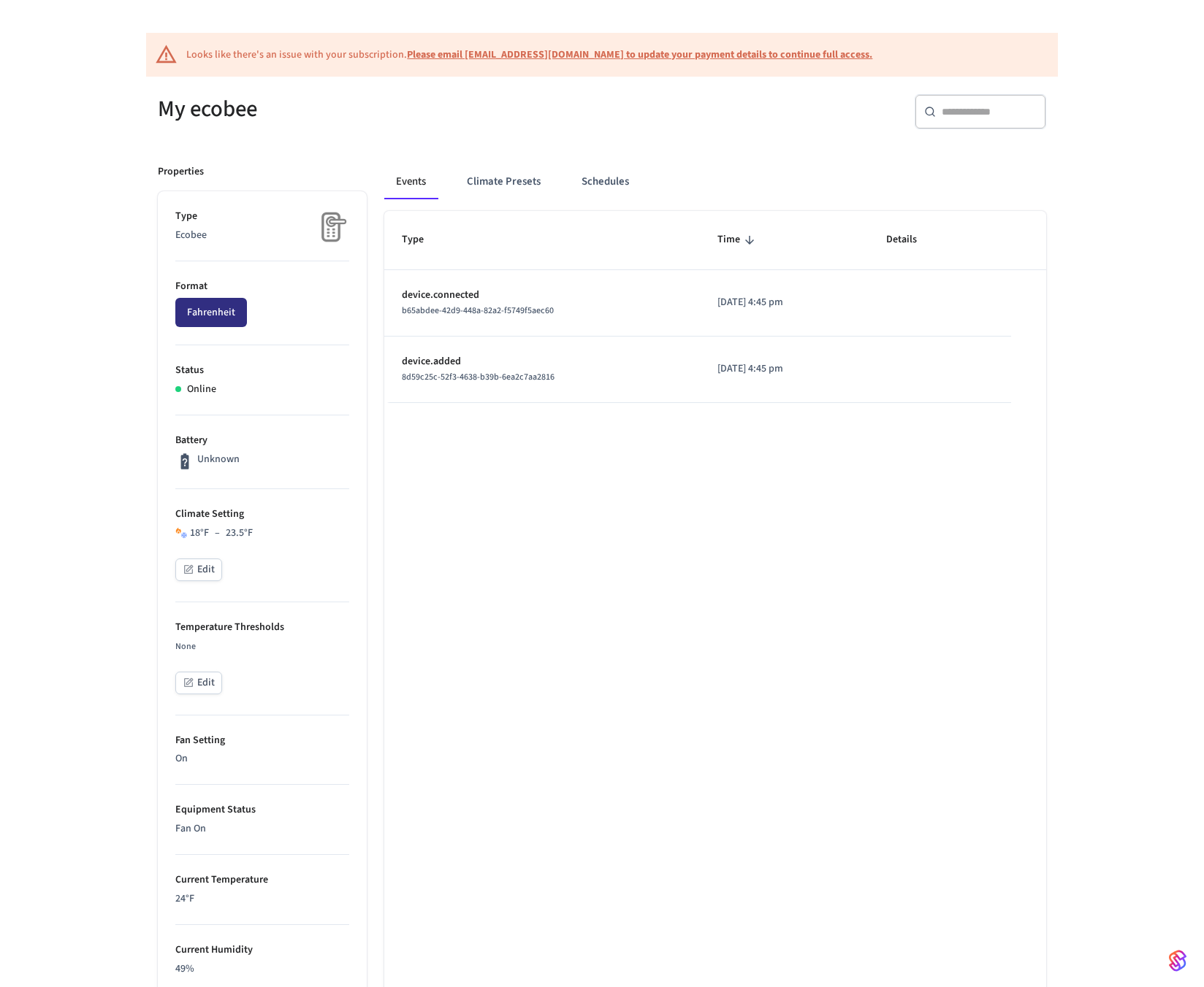
click at [232, 307] on button "Fahrenheit" at bounding box center [211, 313] width 72 height 30
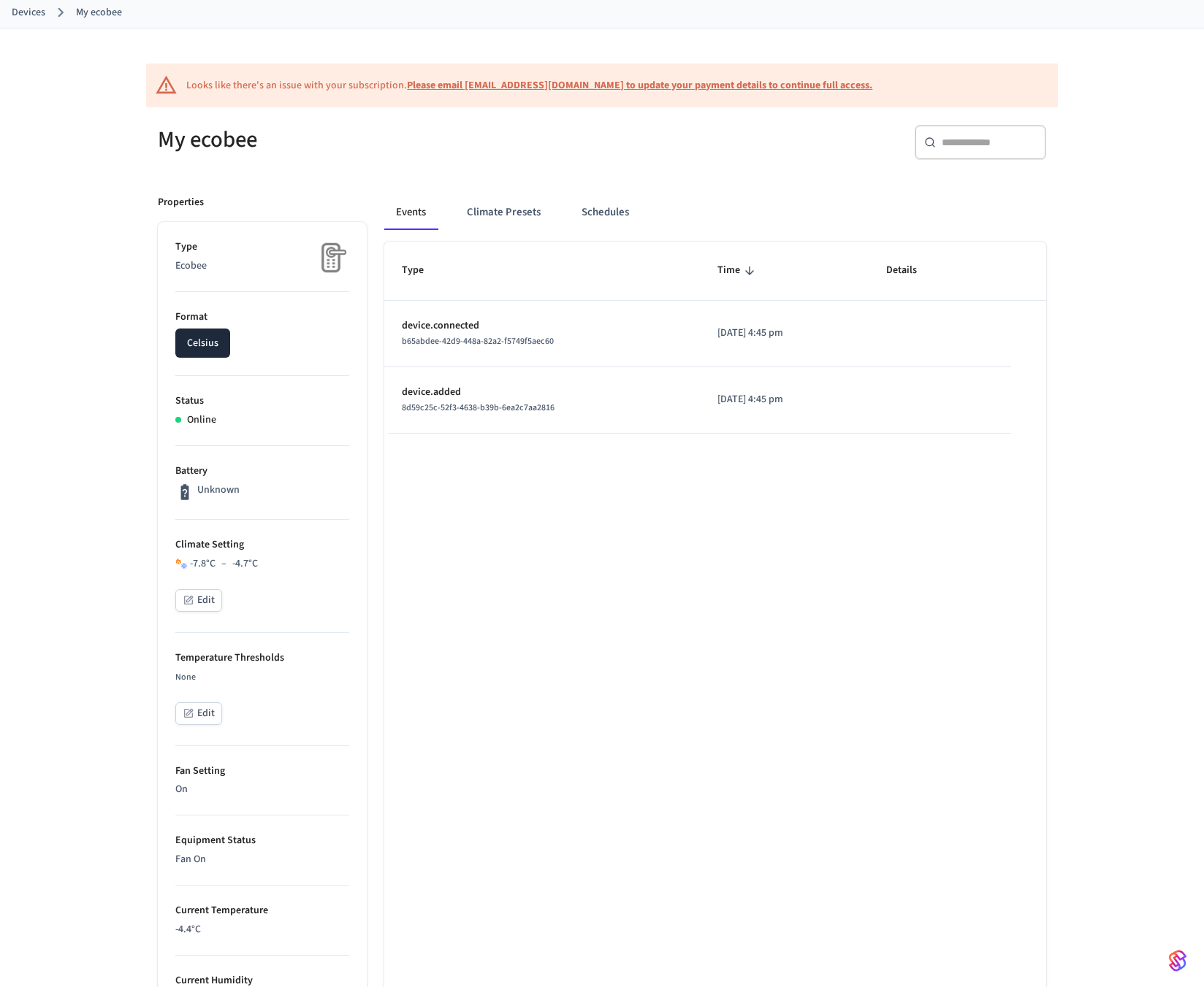
scroll to position [0, 0]
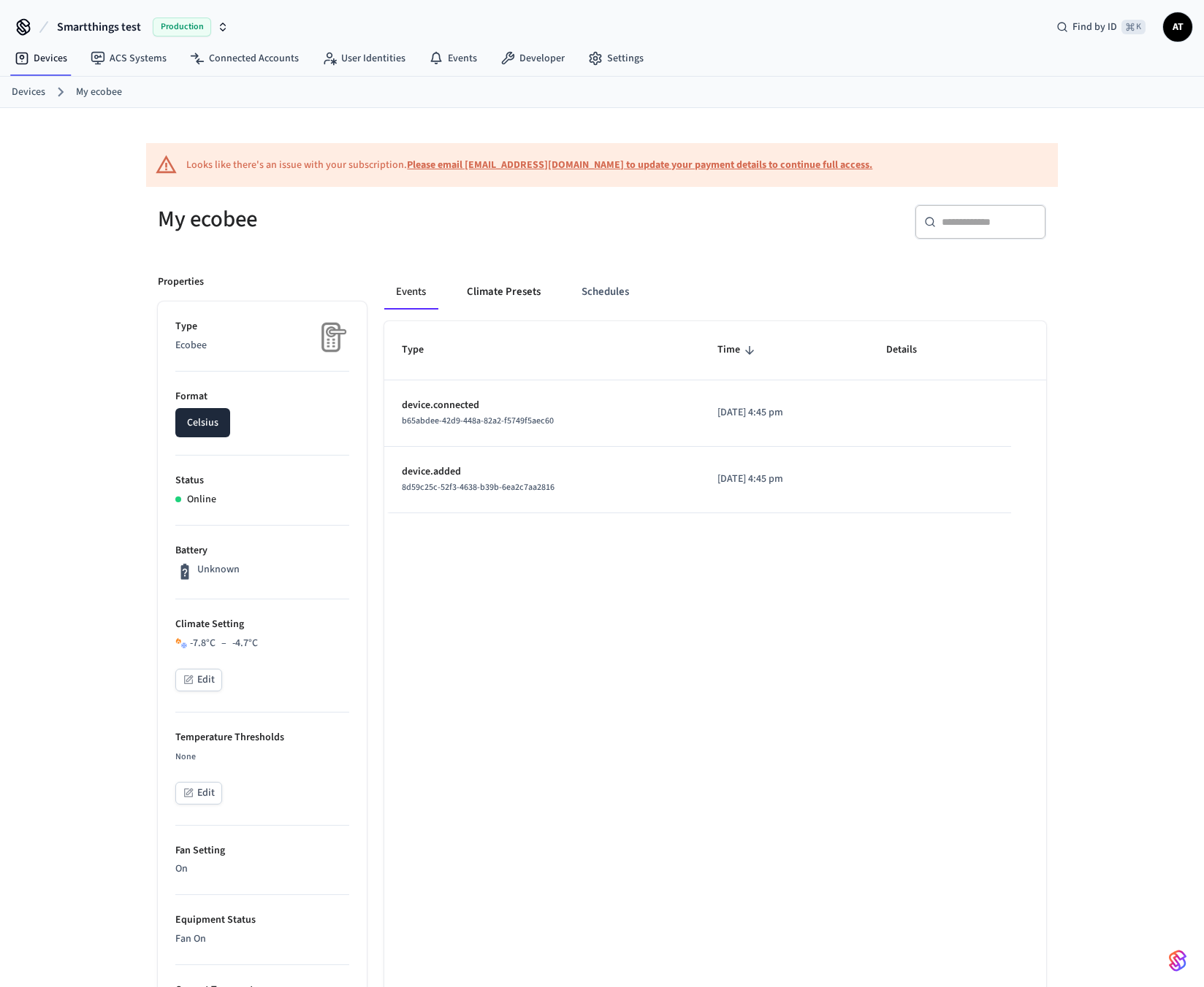
click at [510, 295] on button "Climate Presets" at bounding box center [504, 292] width 97 height 35
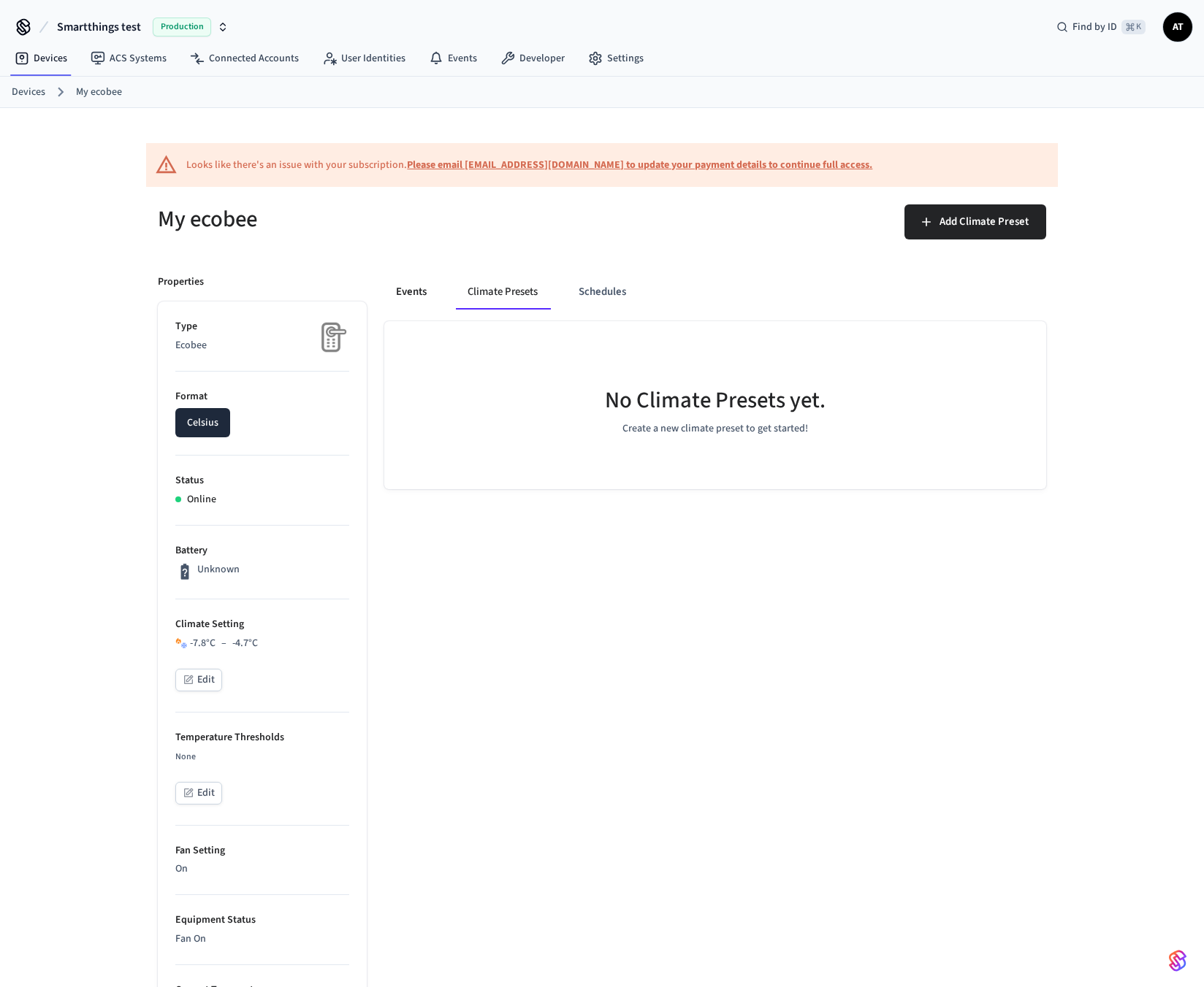
click at [432, 295] on button "Events" at bounding box center [412, 292] width 54 height 35
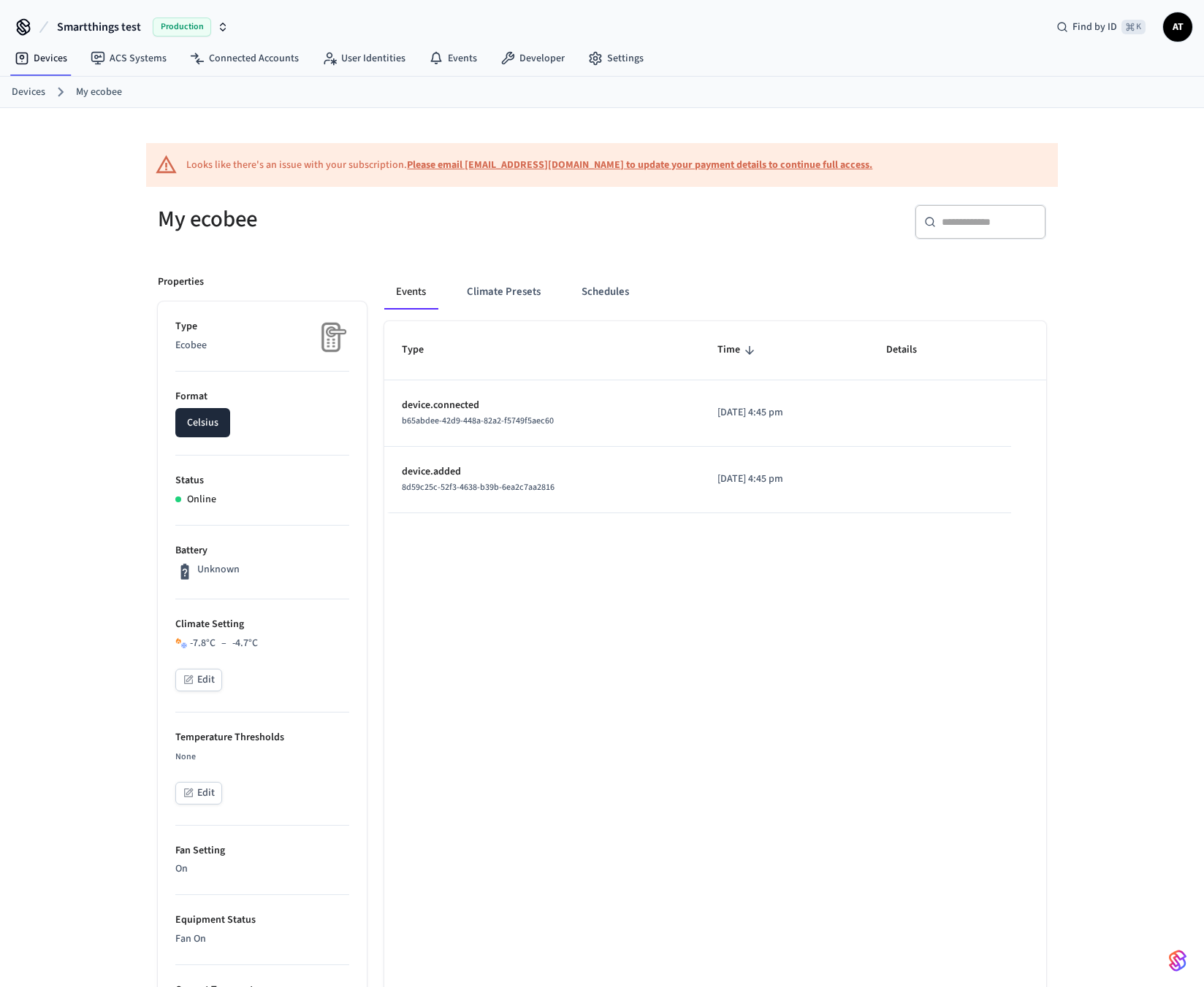
scroll to position [526, 0]
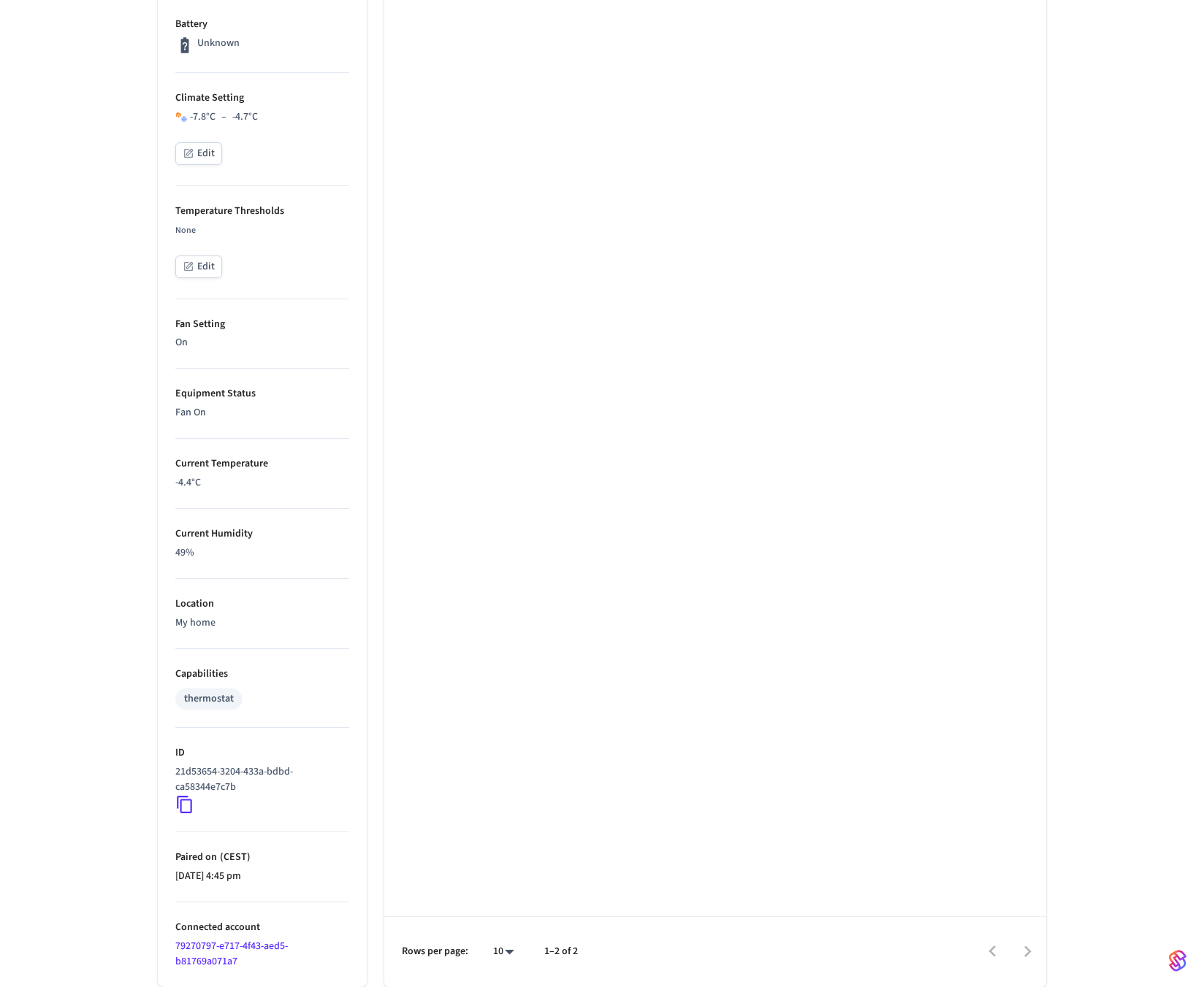
click at [178, 800] on icon at bounding box center [184, 805] width 15 height 18
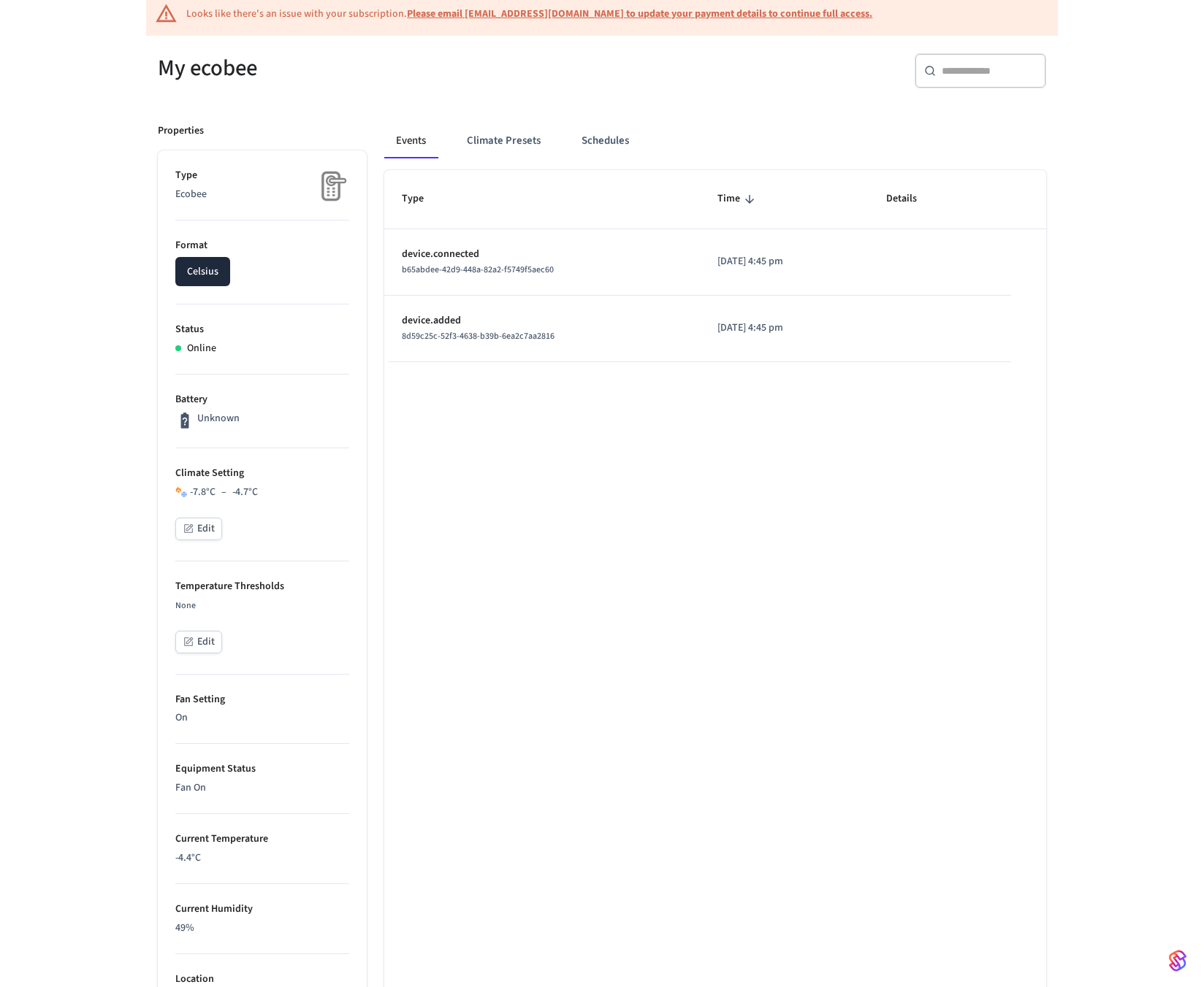
scroll to position [0, 0]
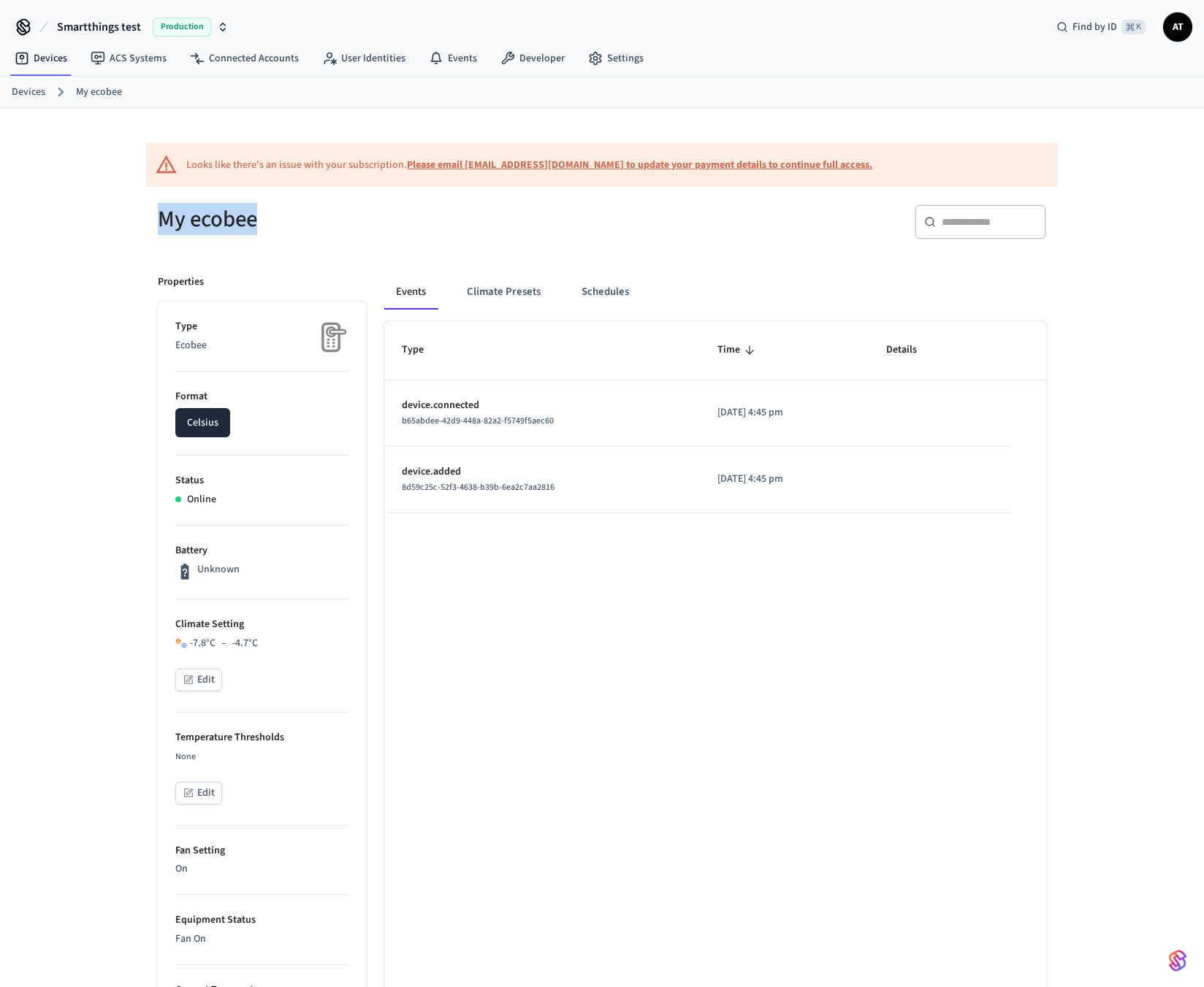
drag, startPoint x: 159, startPoint y: 218, endPoint x: 255, endPoint y: 218, distance: 96.0
click at [255, 218] on h5 "My ecobee" at bounding box center [376, 219] width 436 height 30
click at [574, 357] on th "Type" at bounding box center [543, 350] width 316 height 58
drag, startPoint x: 401, startPoint y: 404, endPoint x: 485, endPoint y: 409, distance: 84.1
click at [485, 409] on td "device.removed c86694ae-21e5-4d67-a103-868dfbda89da" at bounding box center [543, 414] width 316 height 66
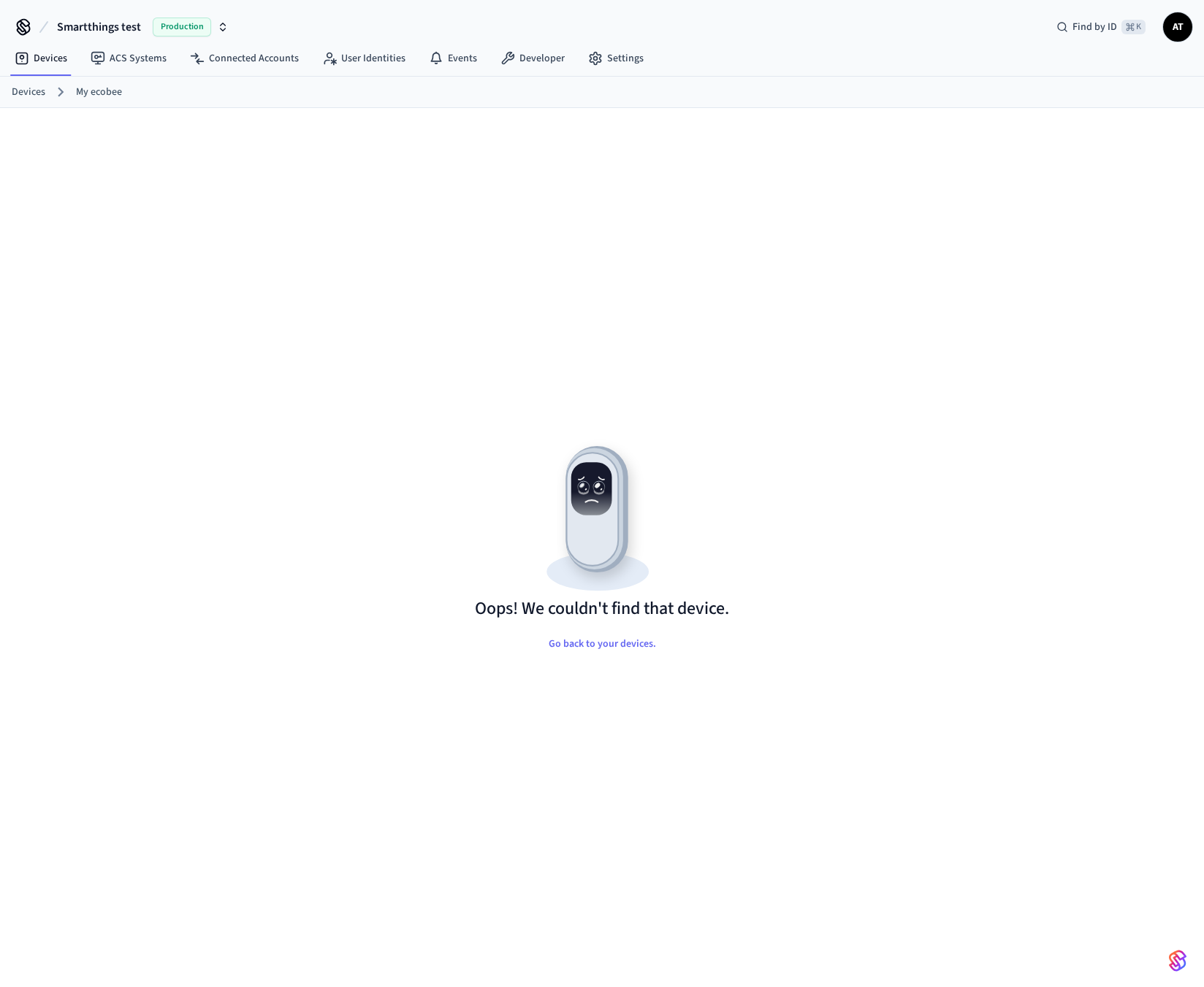
click at [40, 90] on link "Devices" at bounding box center [28, 92] width 33 height 15
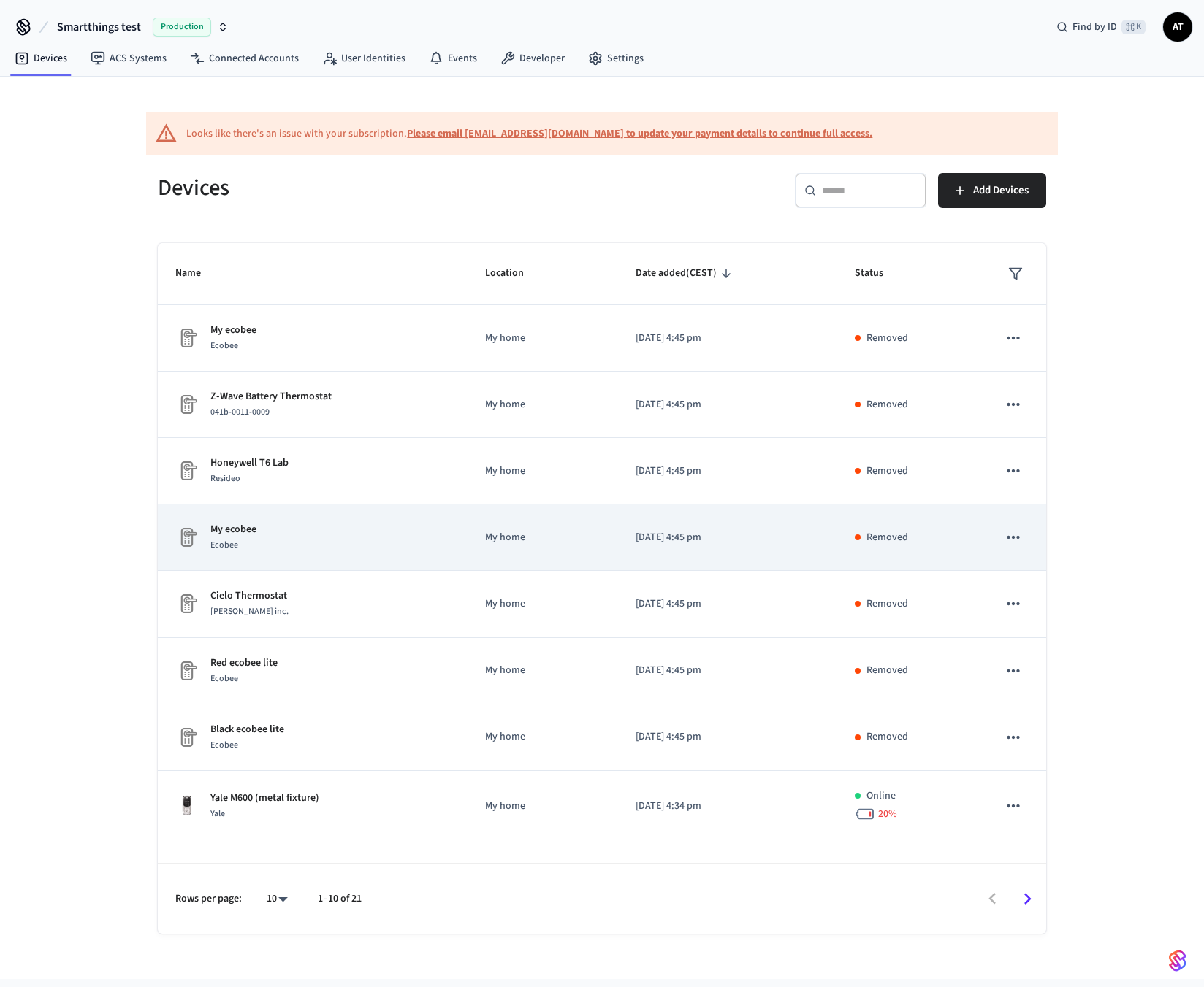
scroll to position [118, 0]
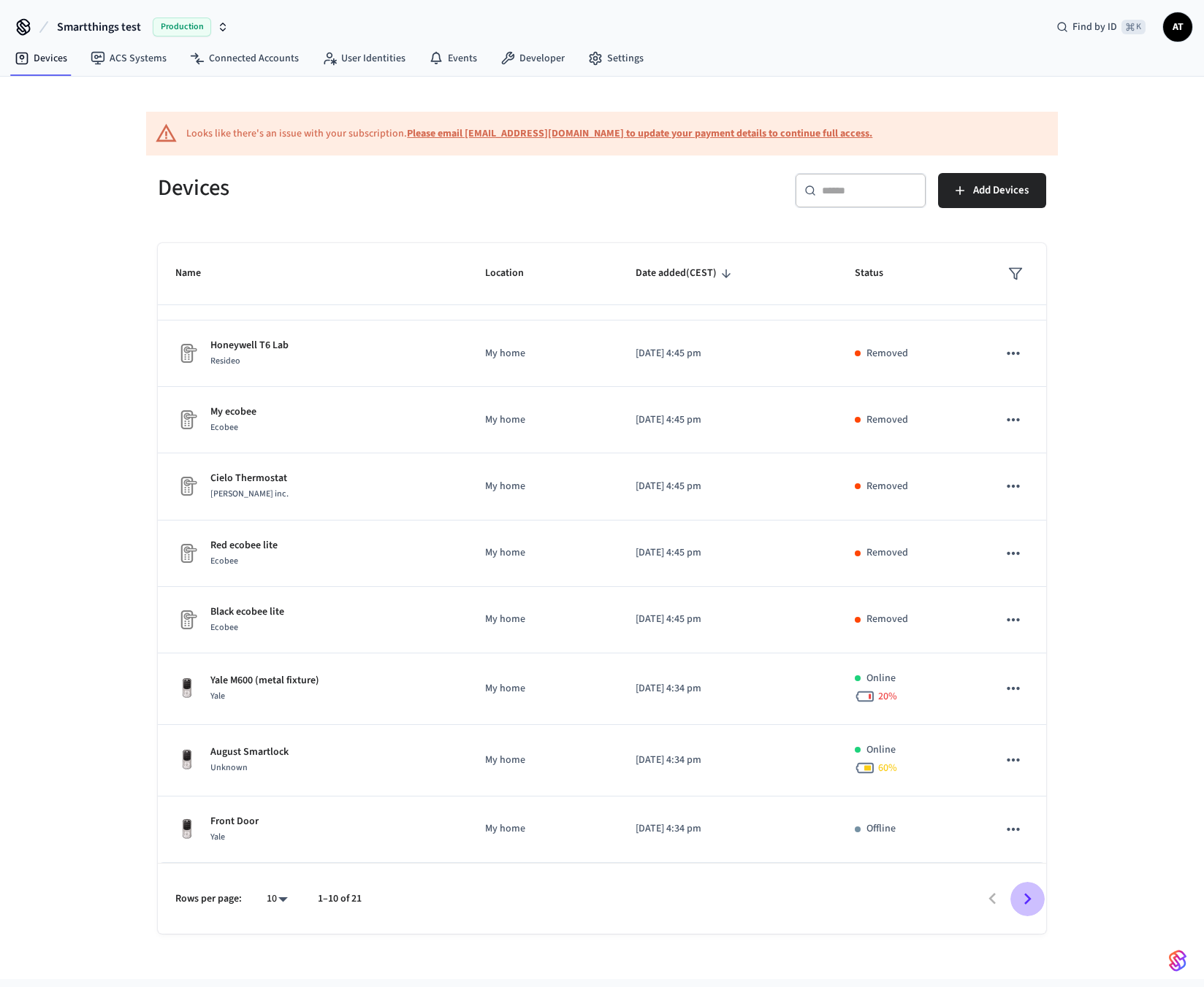
click at [1026, 900] on icon "Go to next page" at bounding box center [1027, 899] width 22 height 22
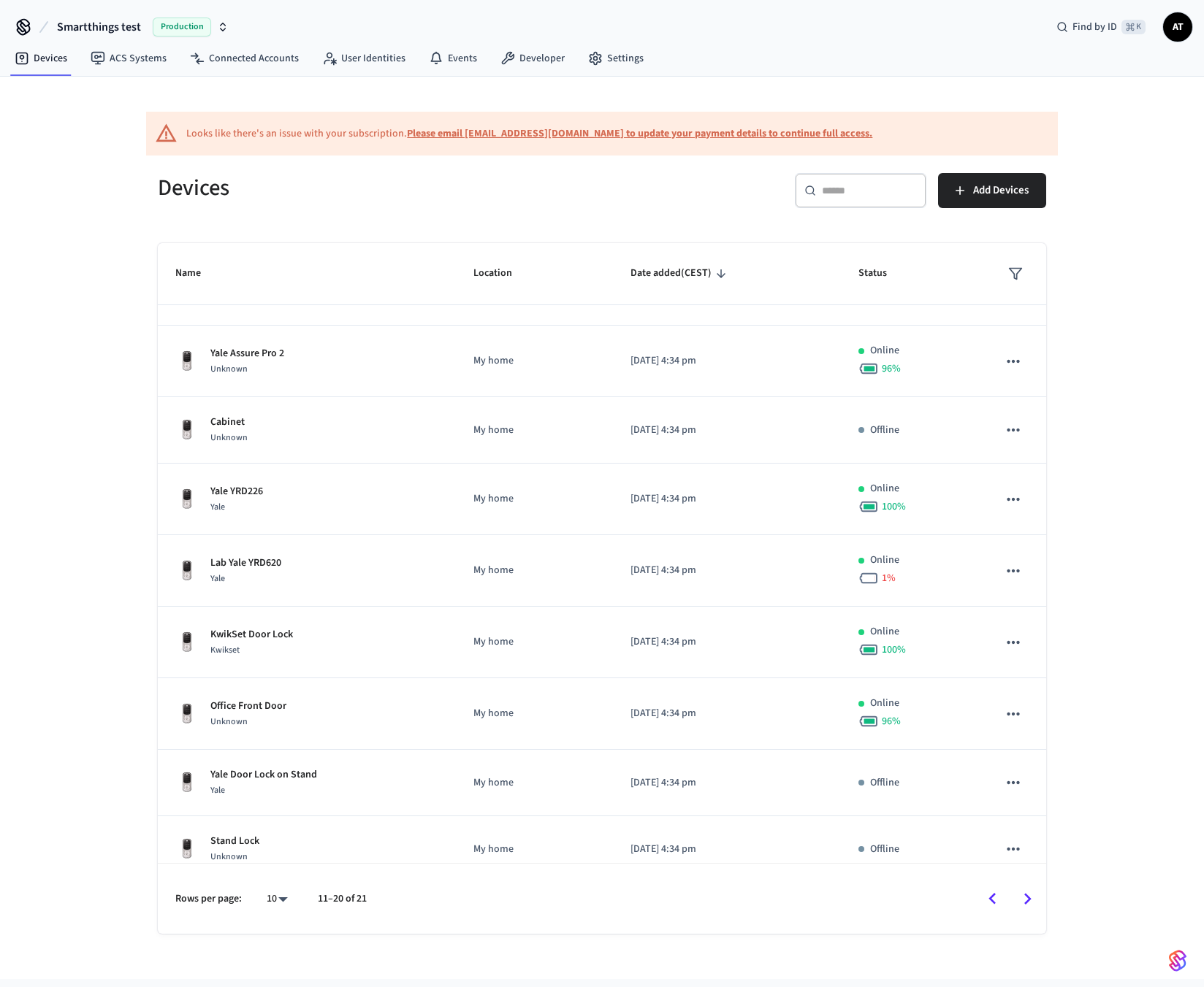
click at [1026, 900] on icon "Go to next page" at bounding box center [1027, 899] width 22 height 22
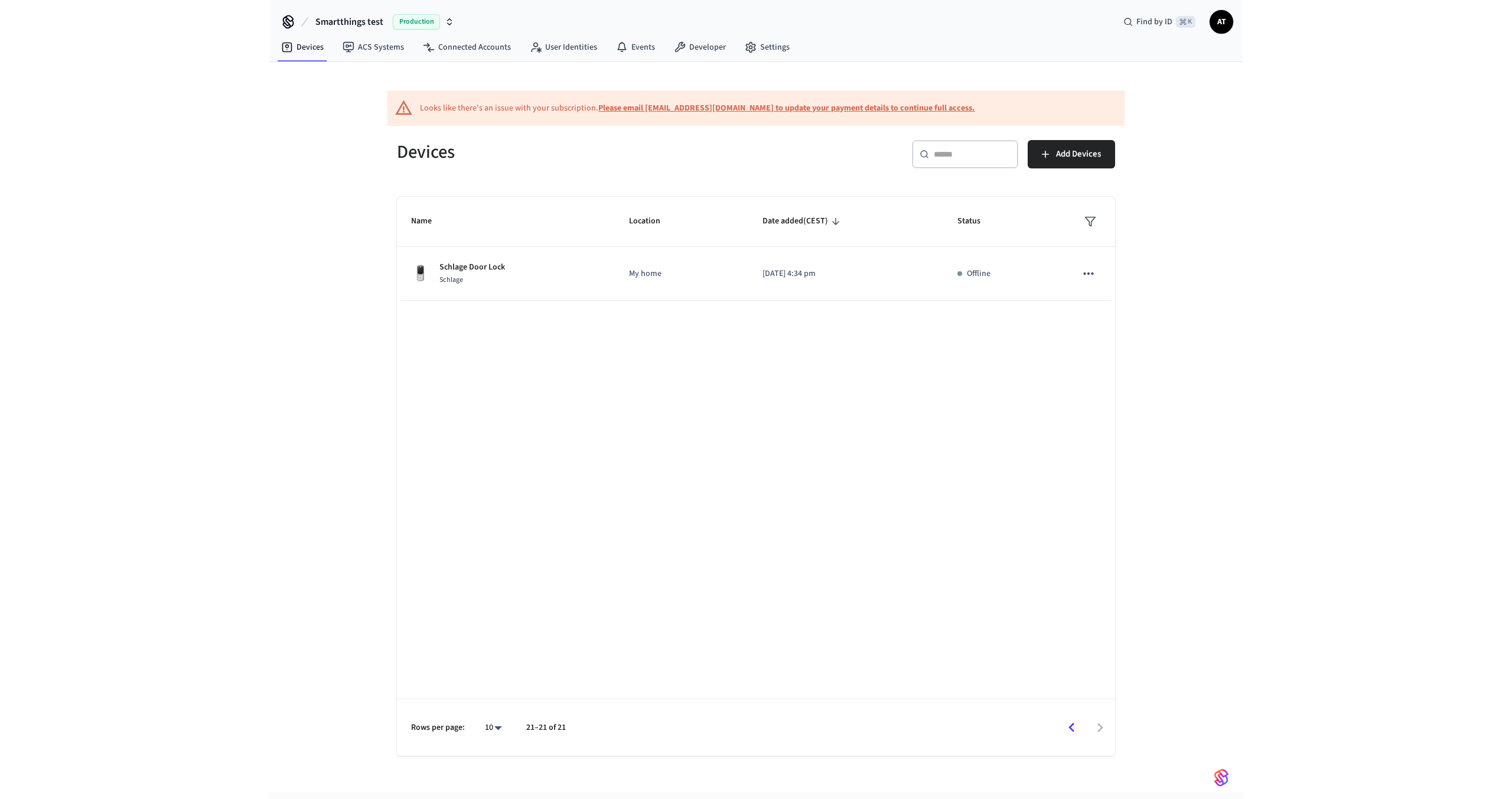
scroll to position [0, 0]
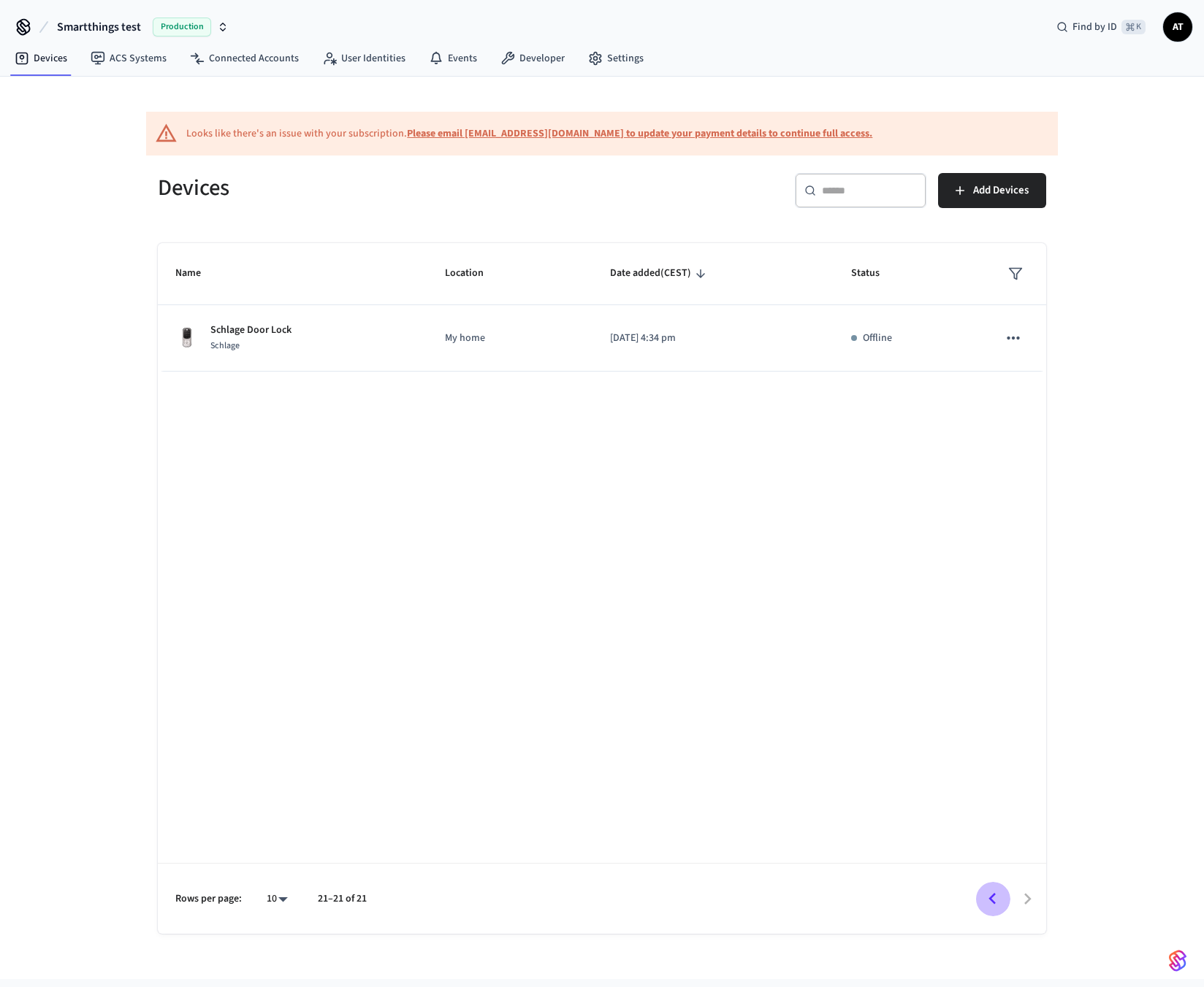
click at [985, 895] on icon "Go to previous page" at bounding box center [992, 899] width 22 height 22
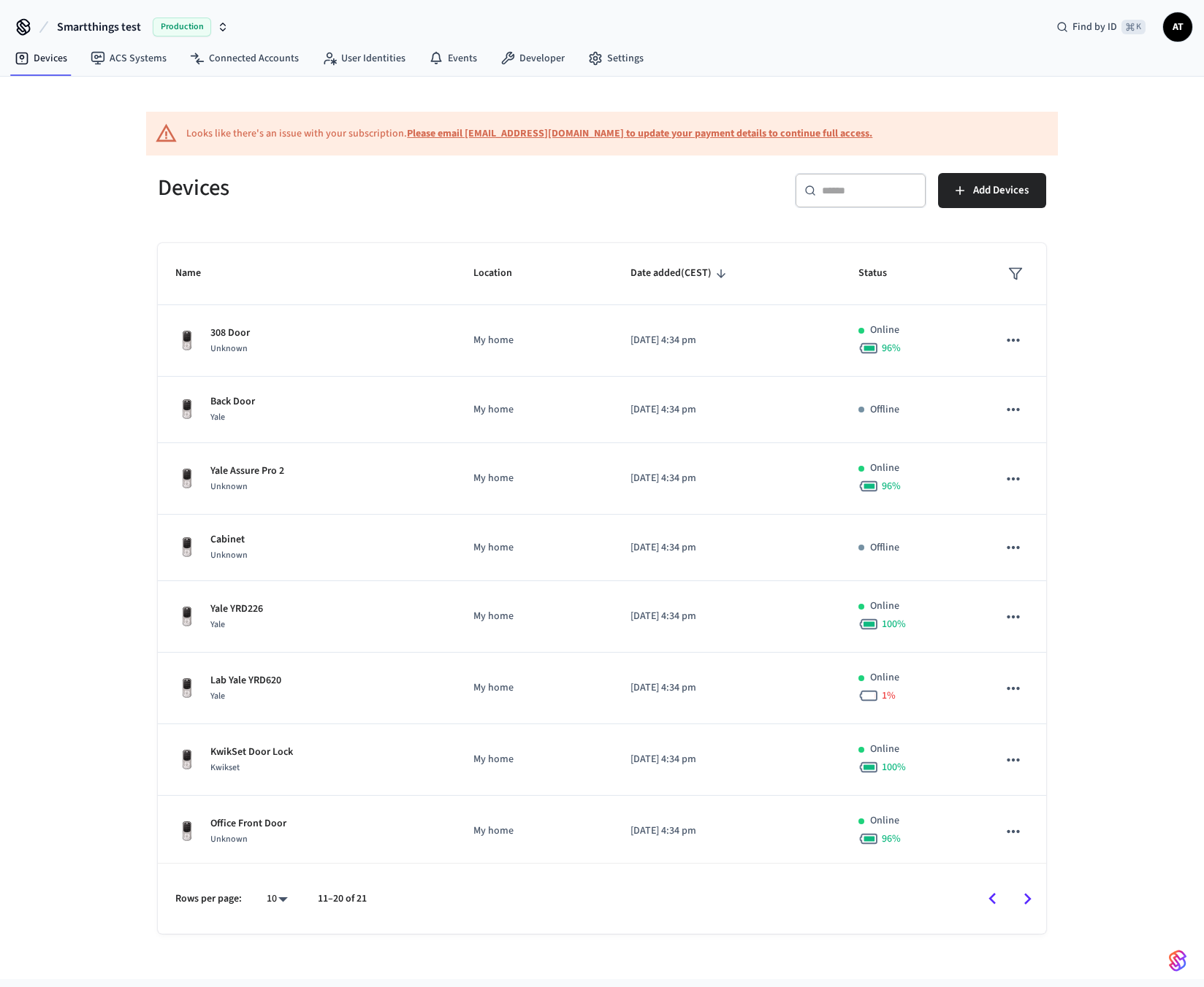
click at [985, 895] on icon "Go to previous page" at bounding box center [992, 899] width 22 height 22
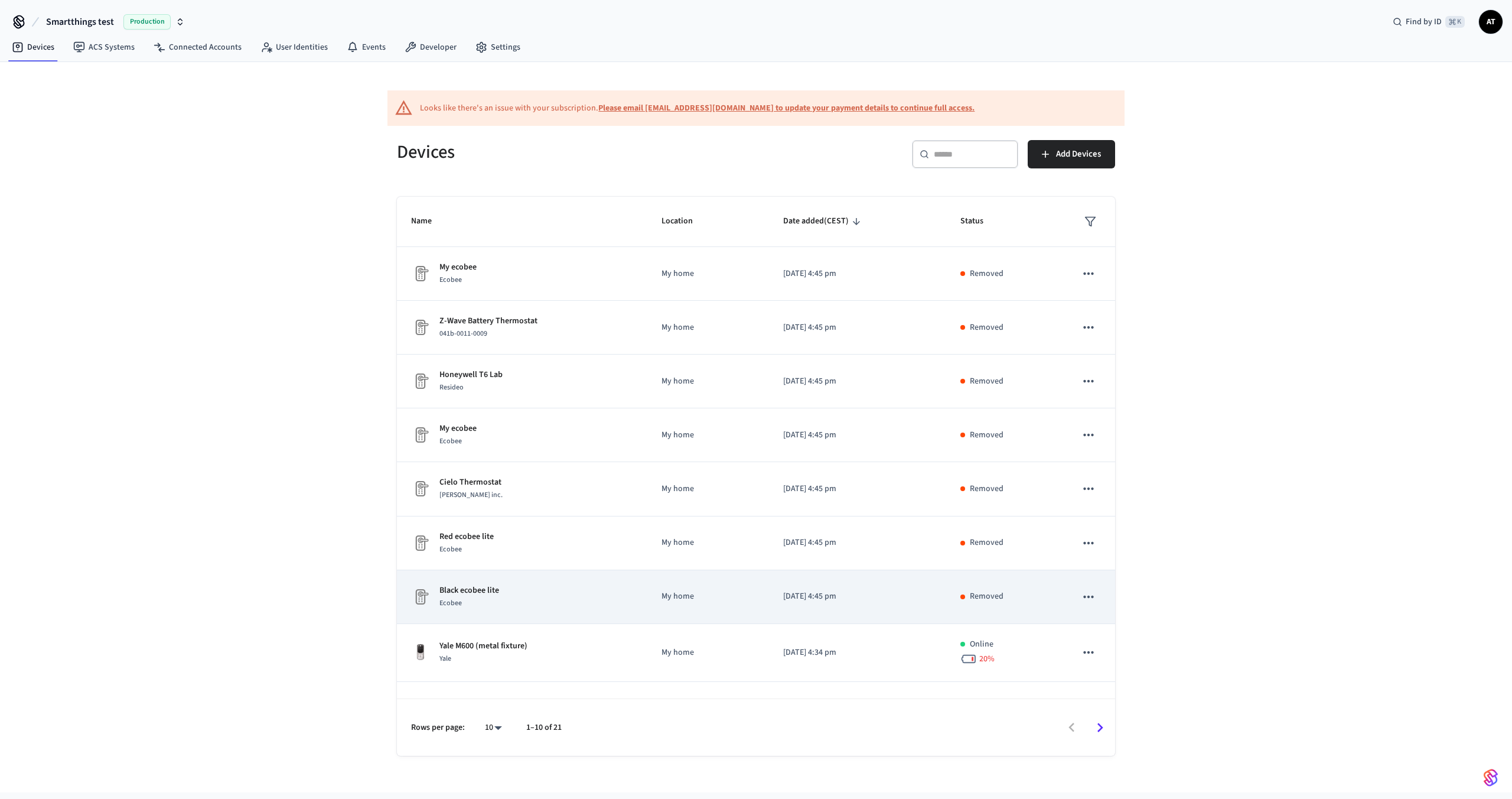
click at [491, 612] on td "Black ecobee lite Ecobee" at bounding box center [522, 598] width 251 height 54
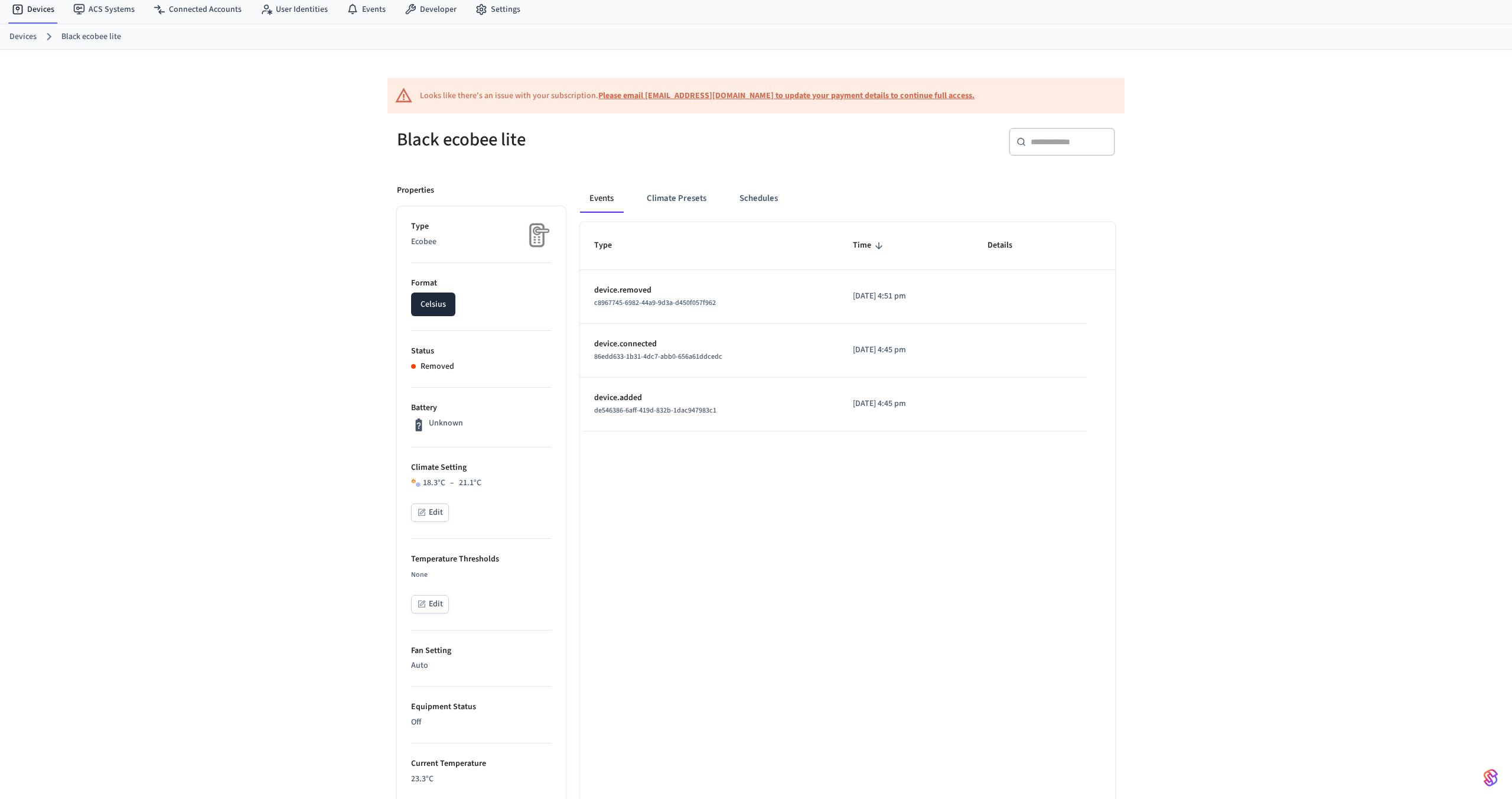
scroll to position [43, 0]
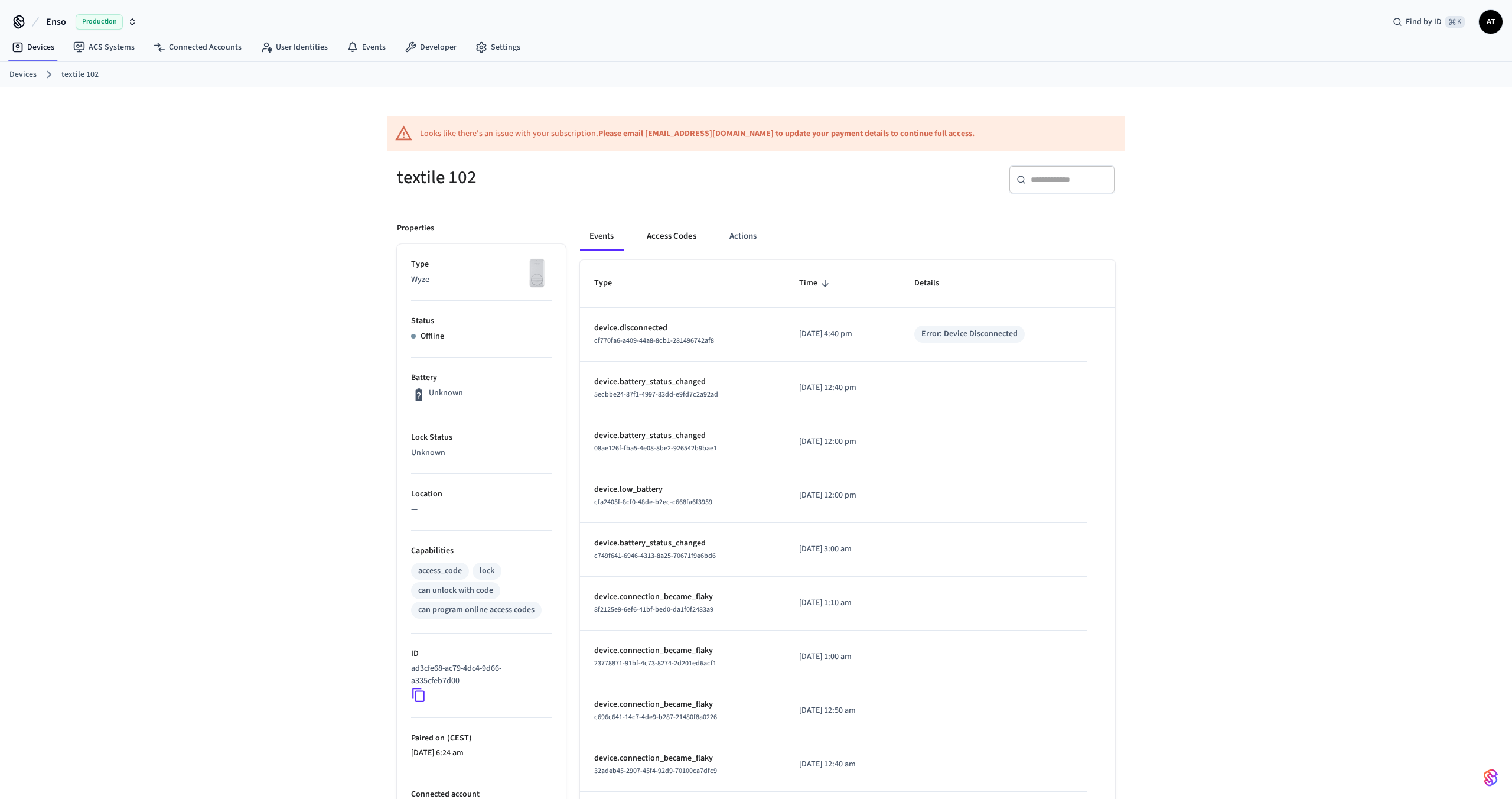
click at [655, 233] on button "Access Codes" at bounding box center [671, 236] width 68 height 28
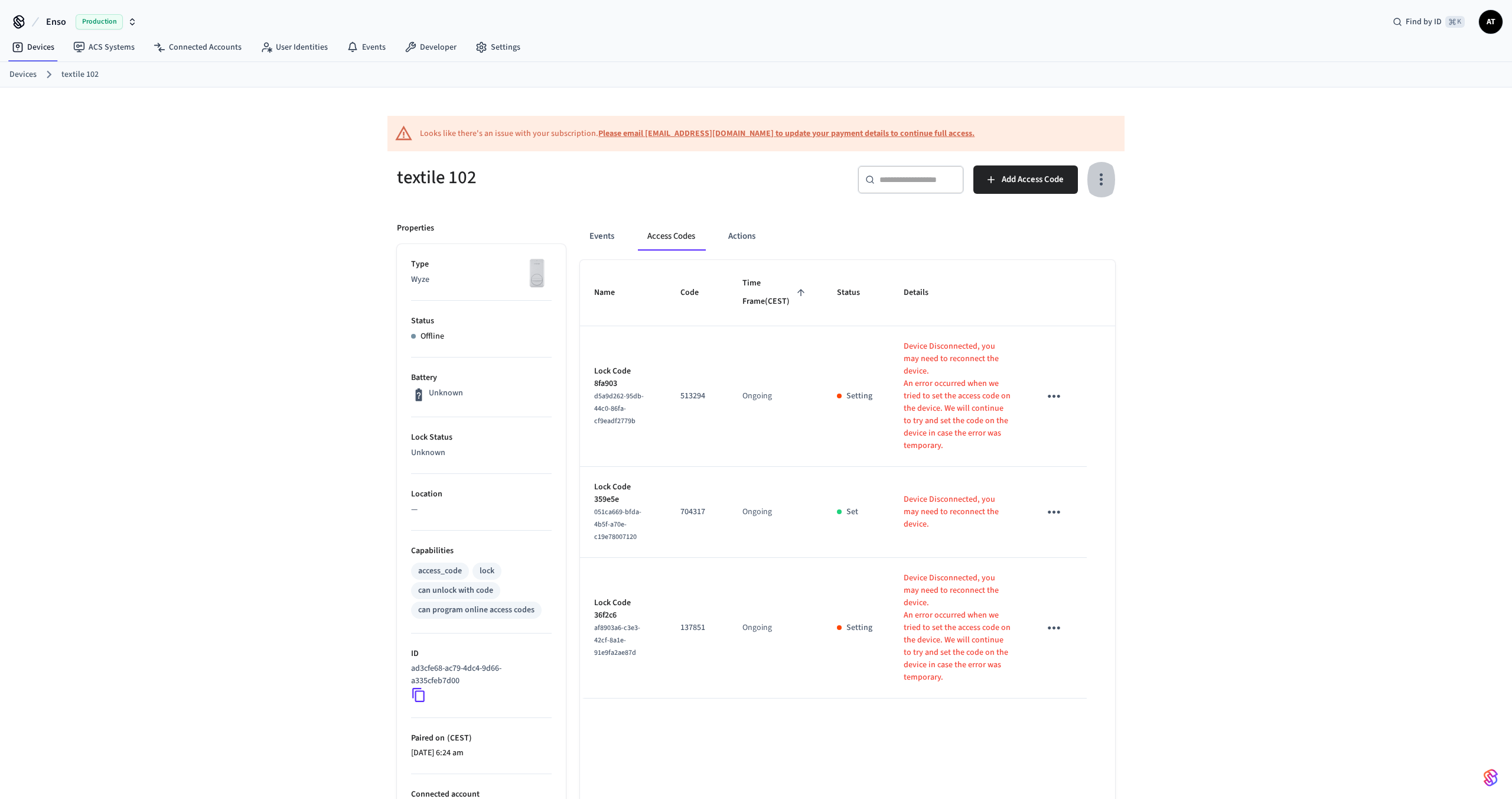
click at [1107, 174] on icon "button" at bounding box center [1101, 179] width 18 height 18
click at [1055, 226] on li "Show unmanaged access codes on device" at bounding box center [1025, 228] width 166 height 31
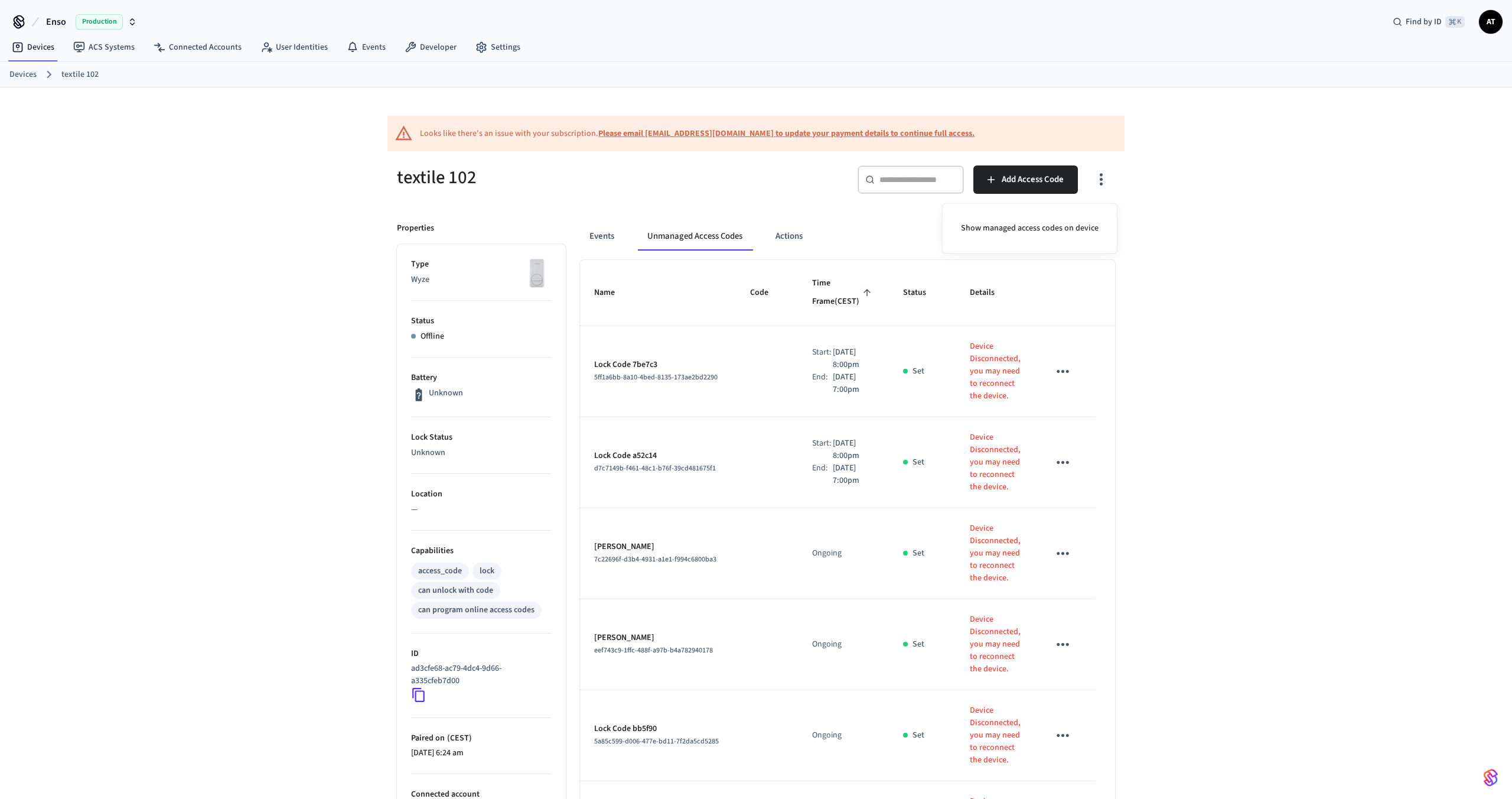
click at [1248, 486] on div at bounding box center [756, 399] width 1512 height 799
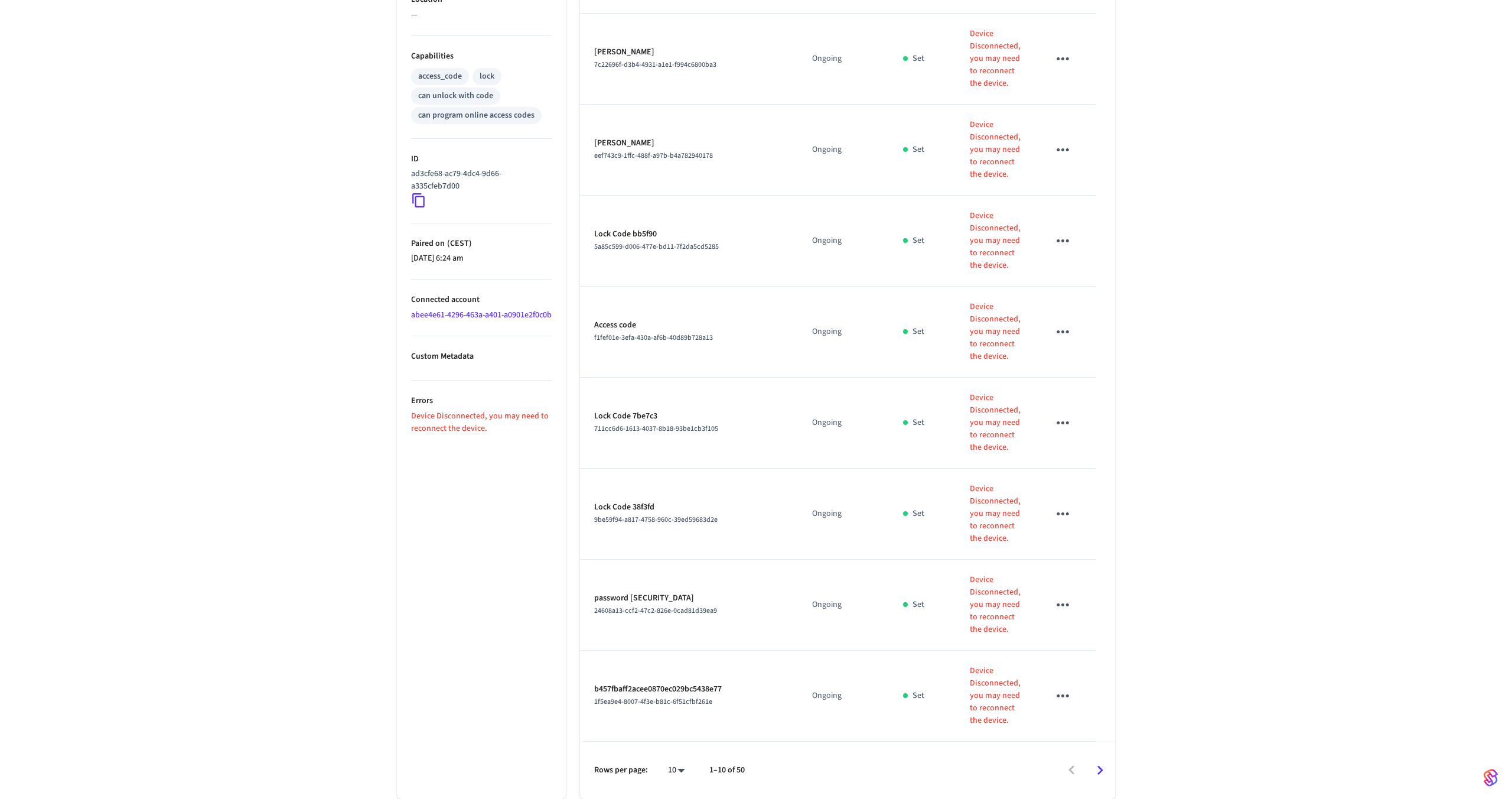
scroll to position [538, 0]
click at [681, 771] on body "Enso Production Find by ID ⌘ K AT Devices ACS Systems Connected Accounts User I…" at bounding box center [756, 152] width 1512 height 1294
click at [671, 770] on li "All" at bounding box center [671, 764] width 31 height 31
type input "**"
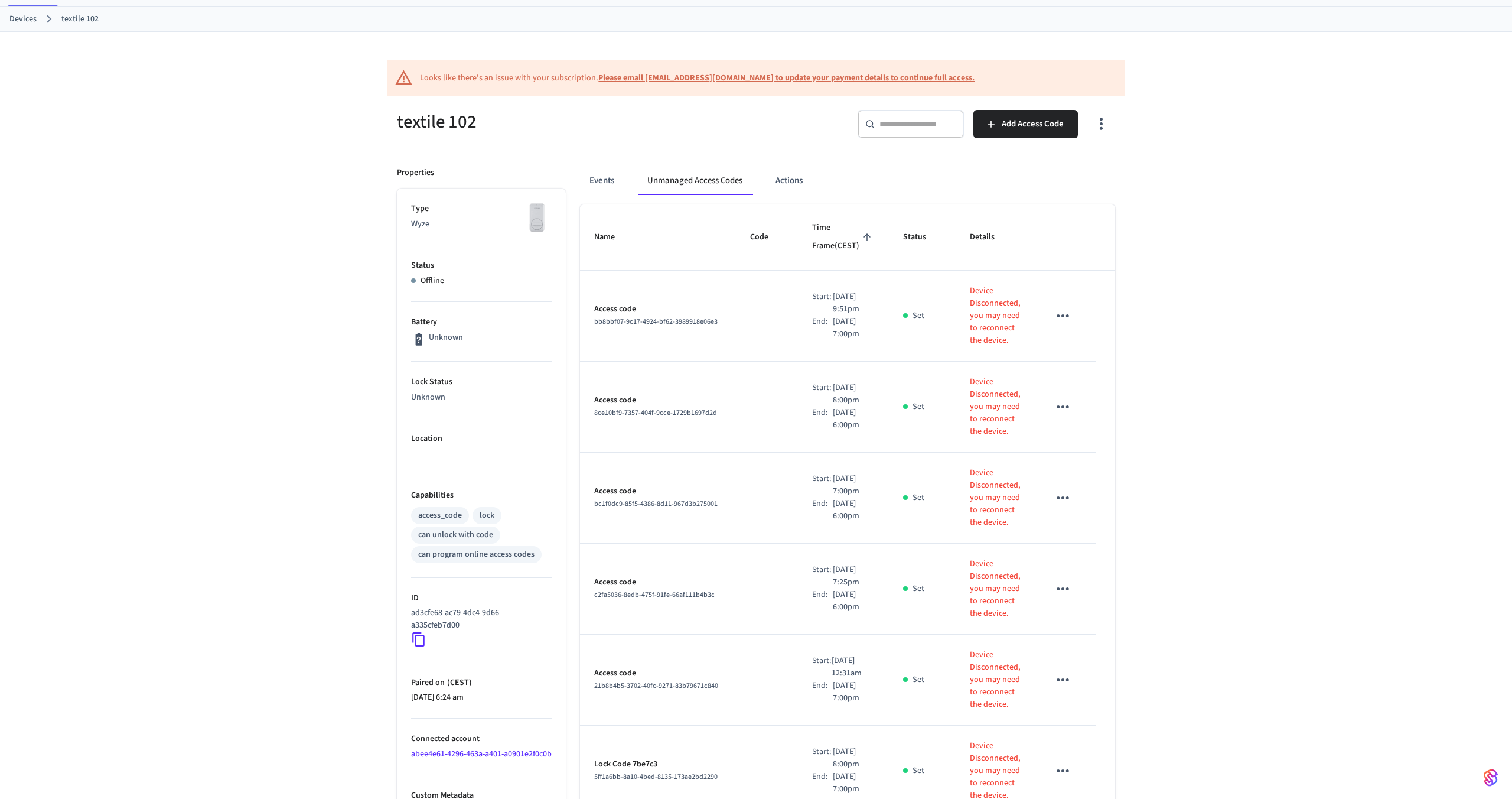
scroll to position [0, 0]
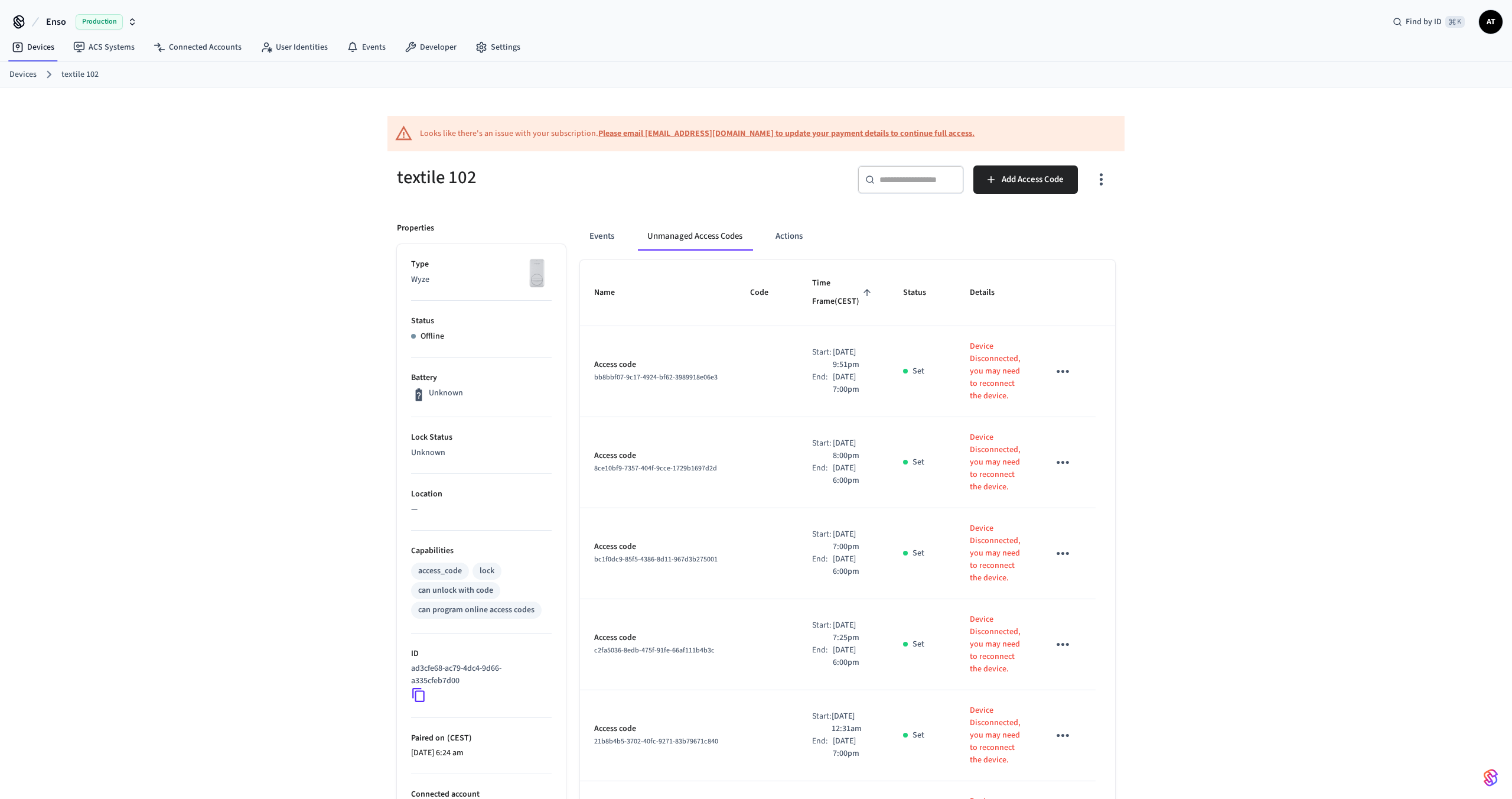
click at [862, 298] on icon "sticky table" at bounding box center [867, 292] width 11 height 11
click at [865, 295] on span "Time Frame (CEST)" at bounding box center [844, 292] width 62 height 37
click at [865, 294] on span "Time Frame (CEST)" at bounding box center [844, 292] width 62 height 37
click at [1077, 295] on th "sticky table" at bounding box center [1065, 293] width 61 height 66
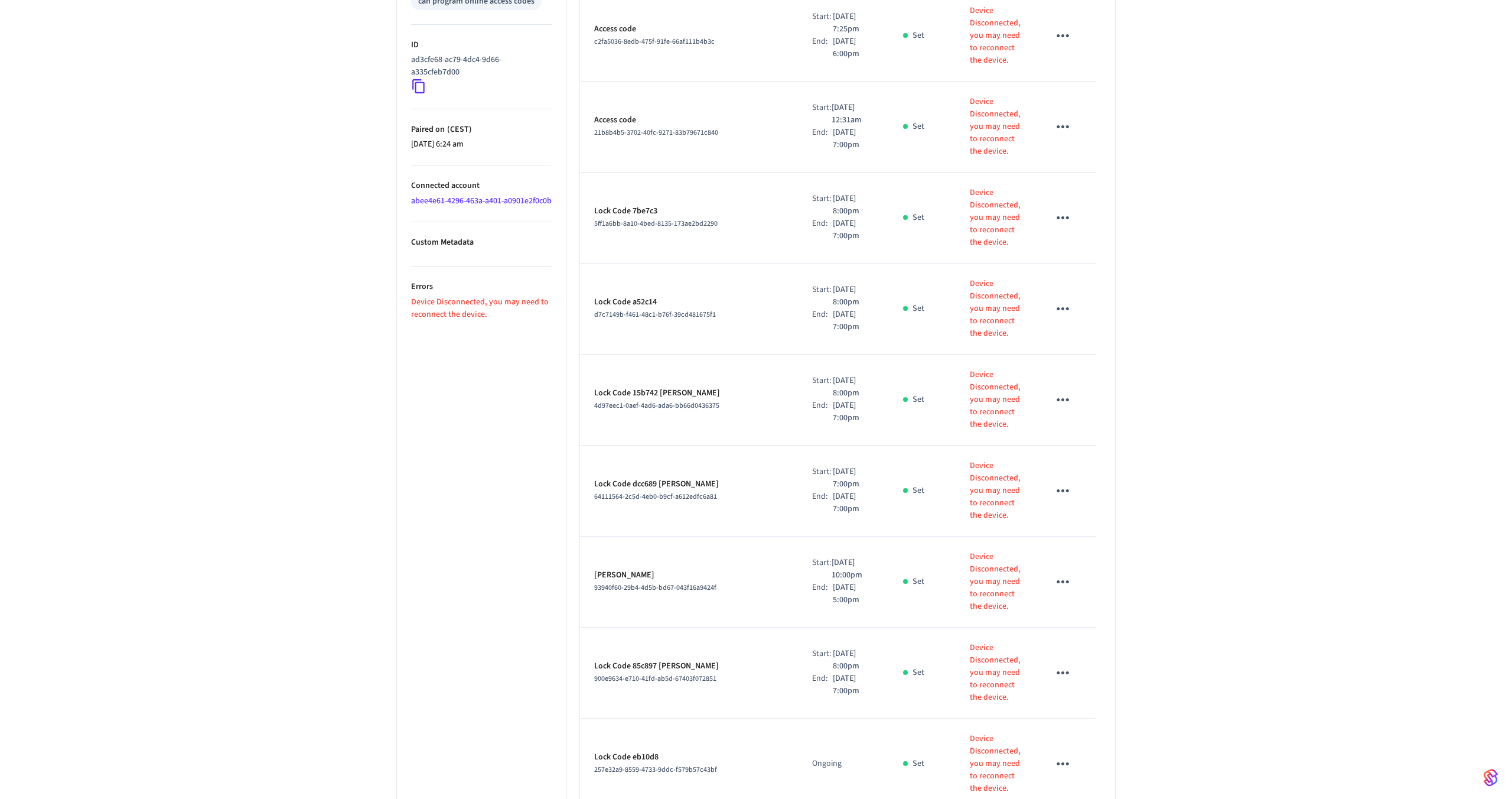
scroll to position [606, 0]
drag, startPoint x: 510, startPoint y: 328, endPoint x: 390, endPoint y: 316, distance: 120.6
click at [507, 324] on p "Device Disconnected, you may need to reconnect the device." at bounding box center [482, 311] width 141 height 25
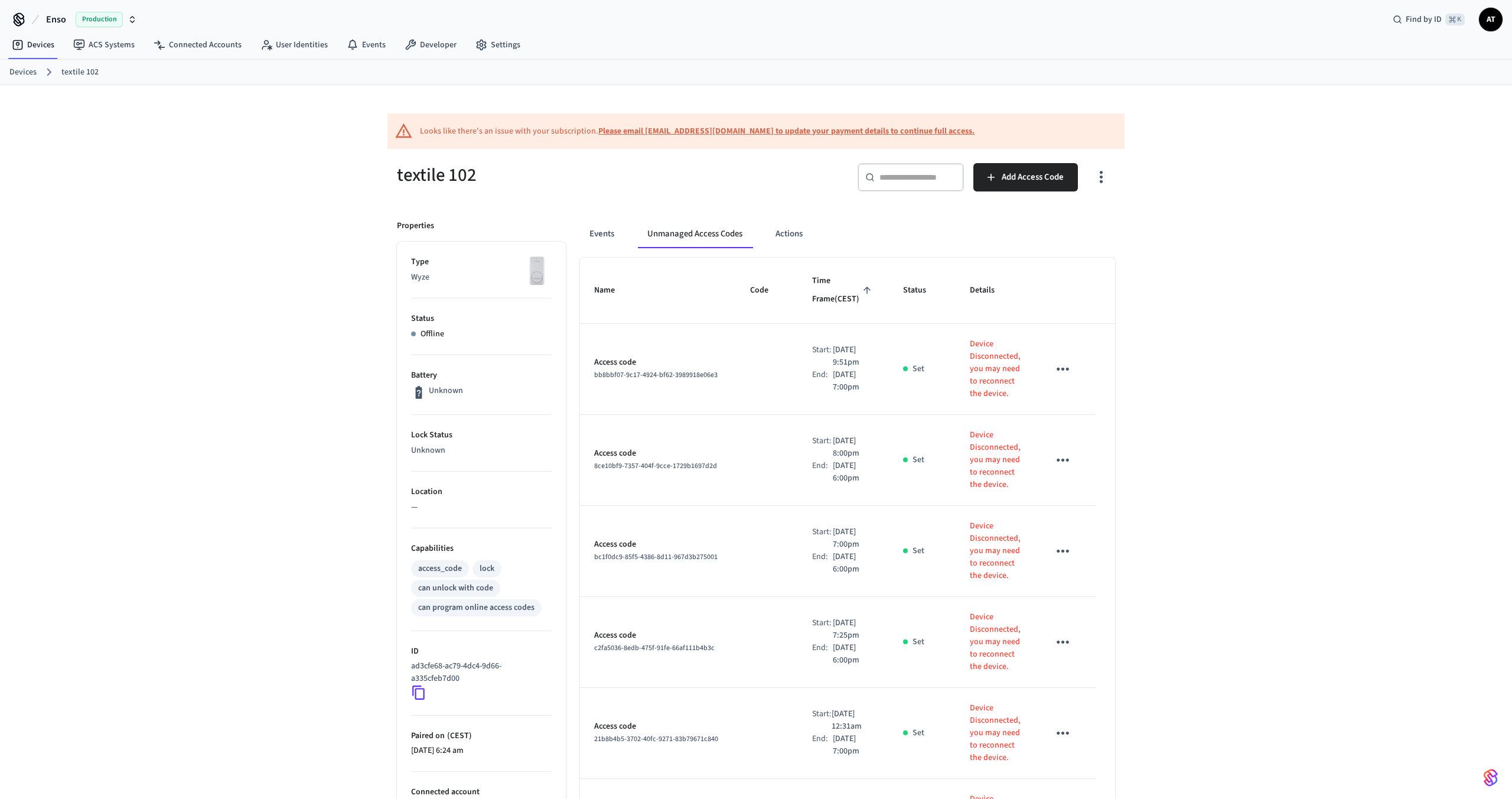
scroll to position [0, 0]
drag, startPoint x: 466, startPoint y: 397, endPoint x: 406, endPoint y: 397, distance: 60.0
click at [493, 403] on li "Battery Unknown" at bounding box center [482, 388] width 141 height 60
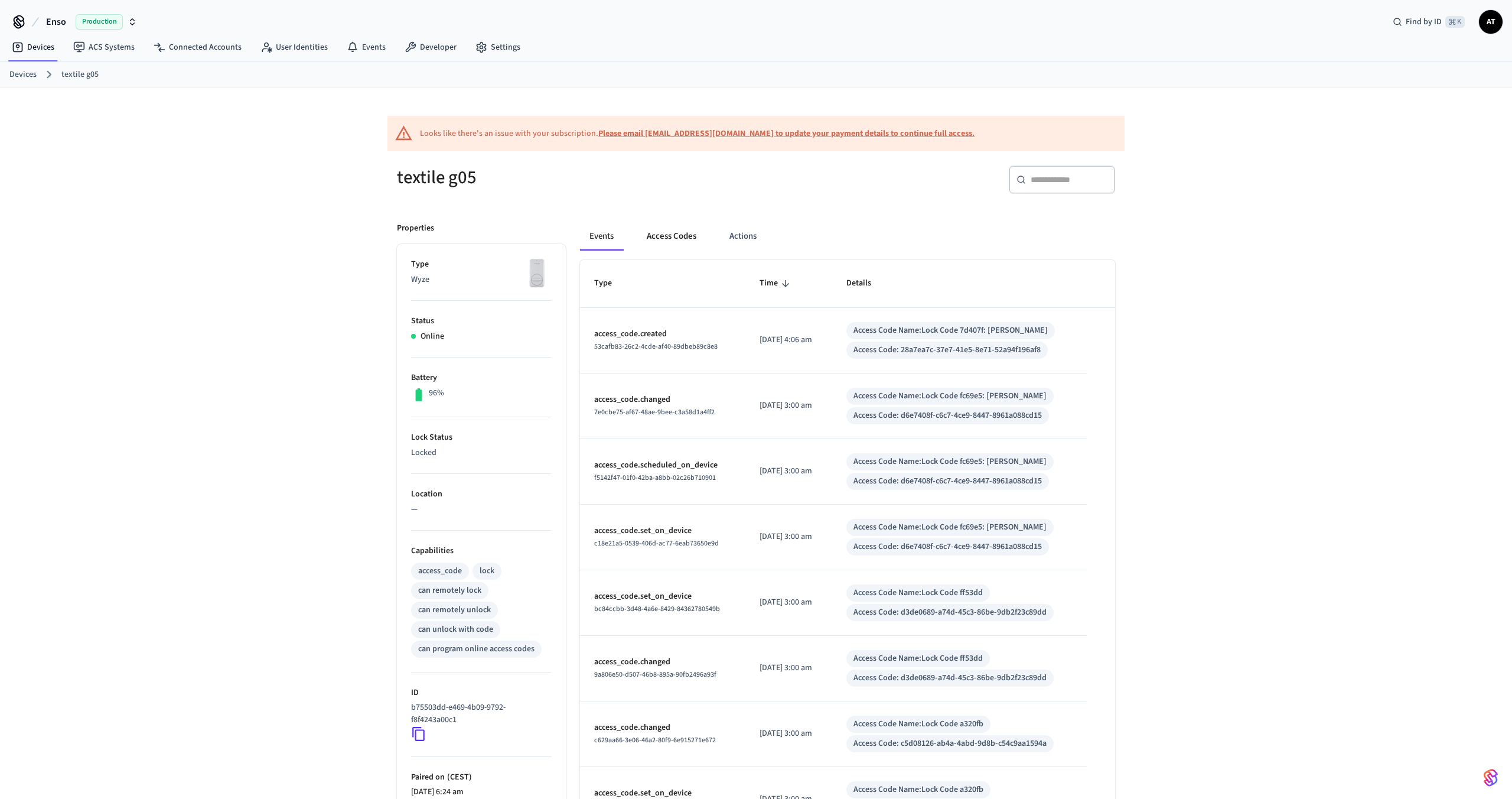
click at [652, 233] on button "Access Codes" at bounding box center [671, 236] width 68 height 28
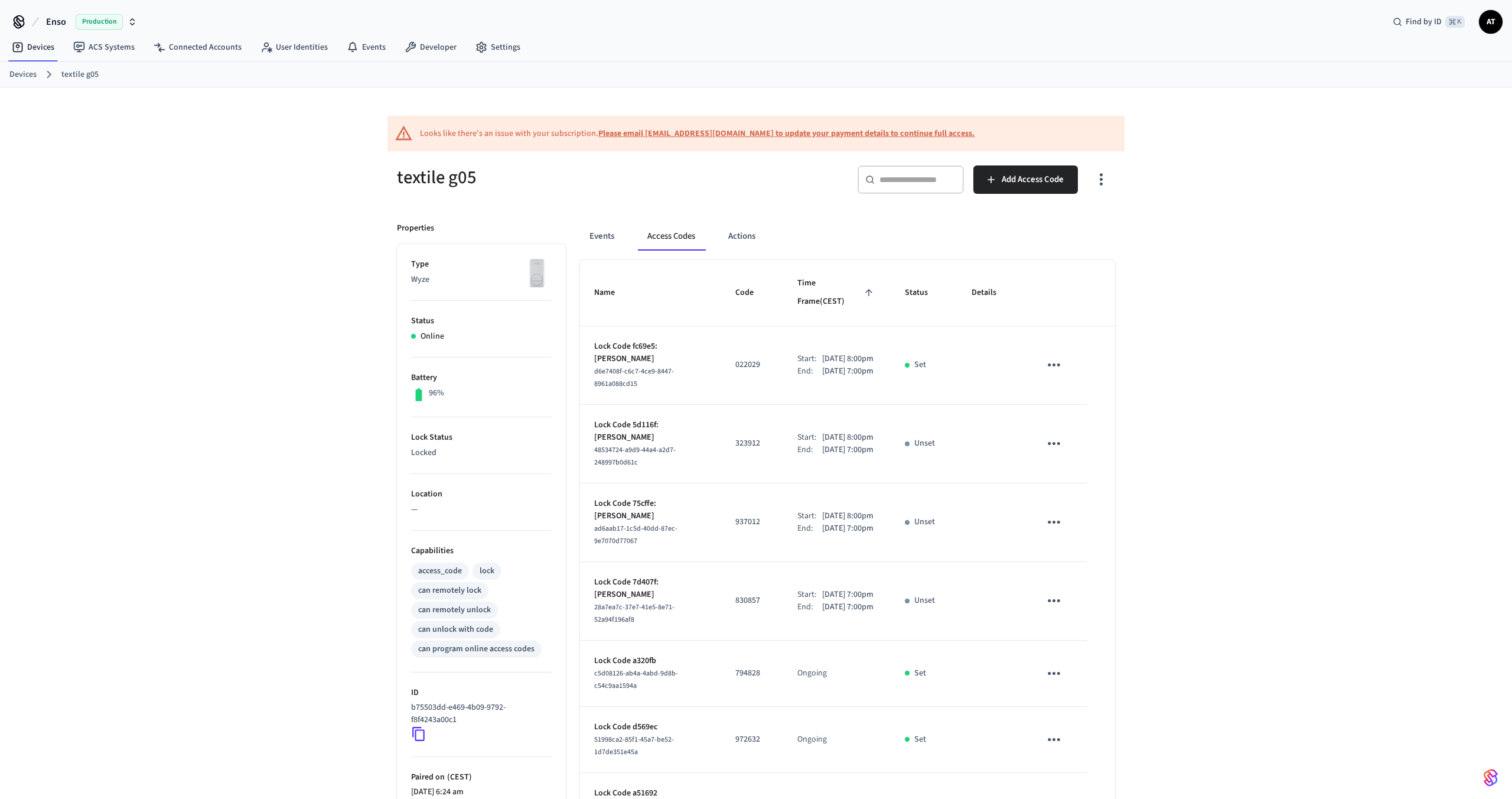
scroll to position [278, 0]
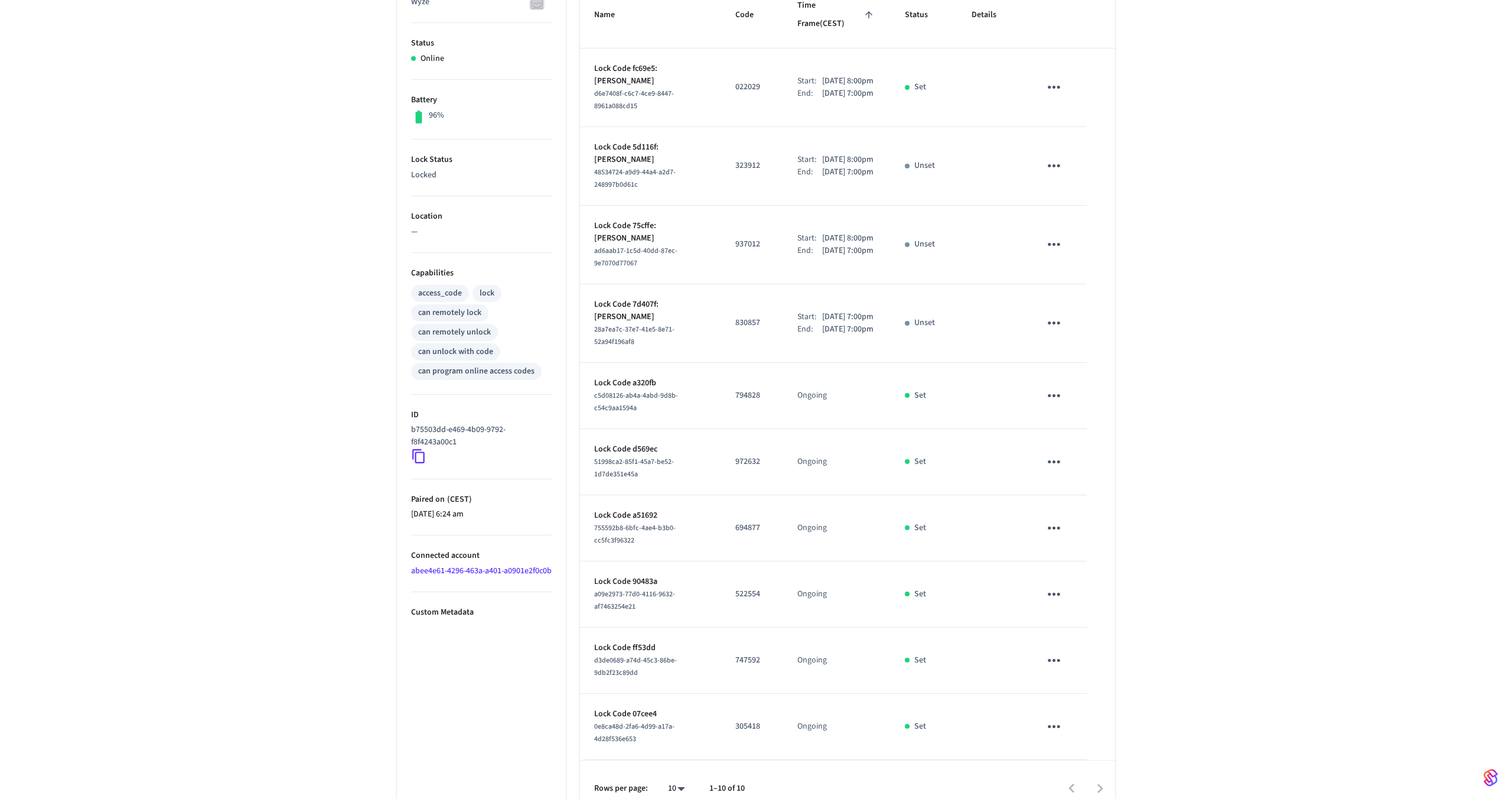
click at [678, 768] on body "Enso Production Find by ID ⌘ K AT Devices ACS Systems Connected Accounts User I…" at bounding box center [756, 270] width 1512 height 1096
click at [678, 768] on li "All" at bounding box center [671, 764] width 31 height 31
type input "**"
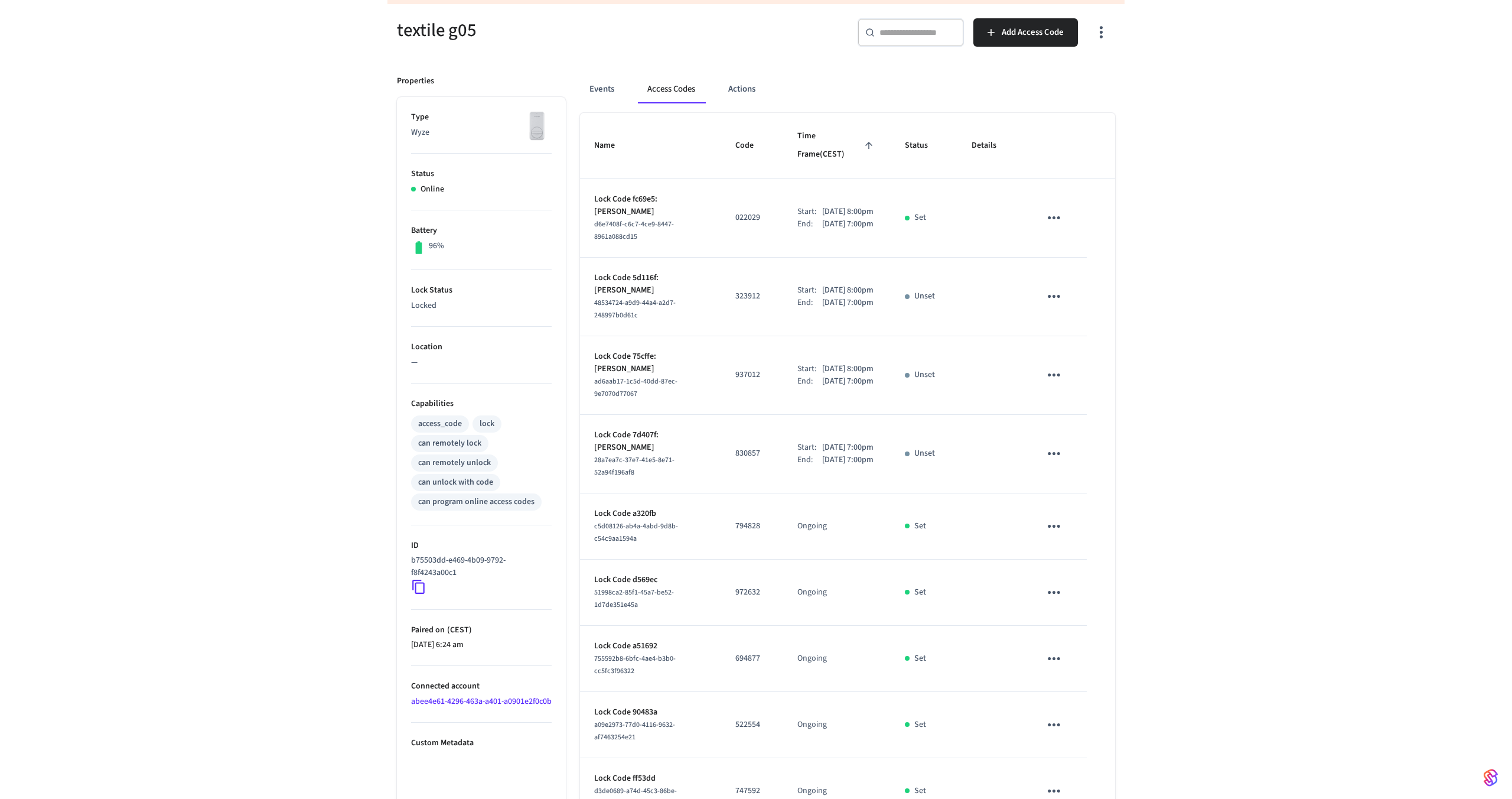
scroll to position [0, 0]
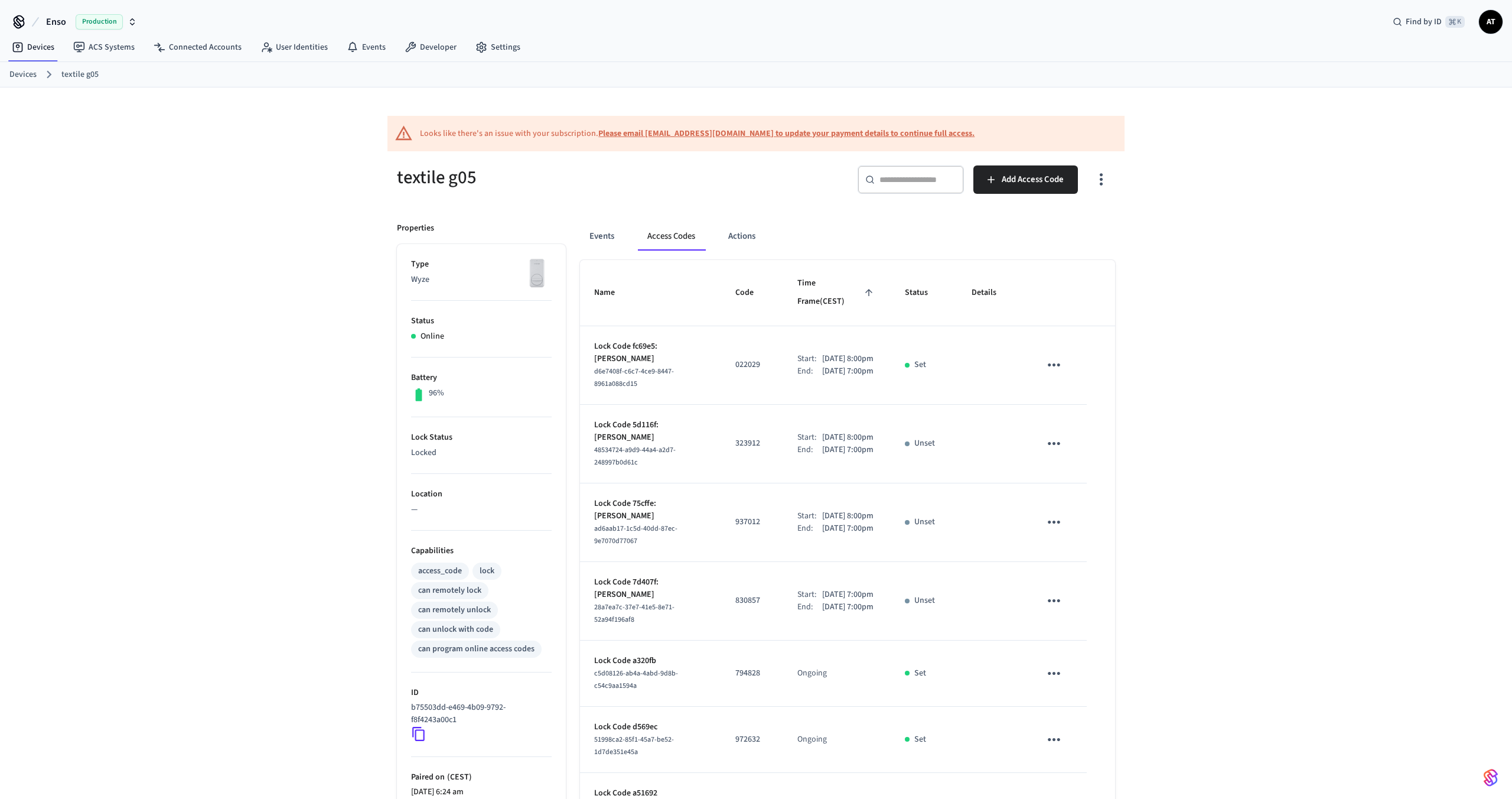
click at [1098, 182] on icon "button" at bounding box center [1101, 179] width 18 height 18
click at [1059, 223] on li "Show unmanaged access codes on device" at bounding box center [1025, 228] width 166 height 31
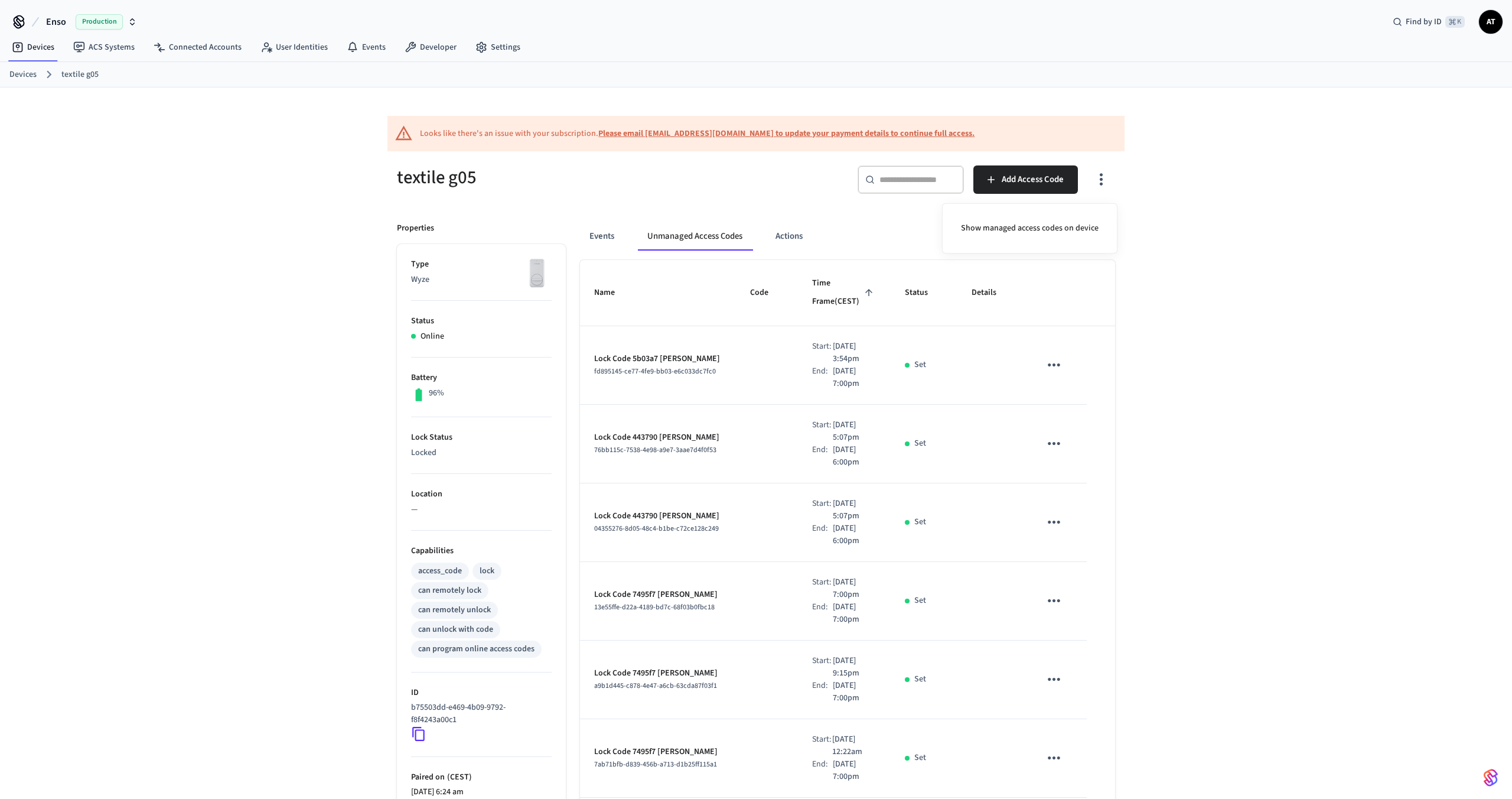
click at [1196, 441] on div at bounding box center [756, 399] width 1512 height 799
